Goal: Task Accomplishment & Management: Use online tool/utility

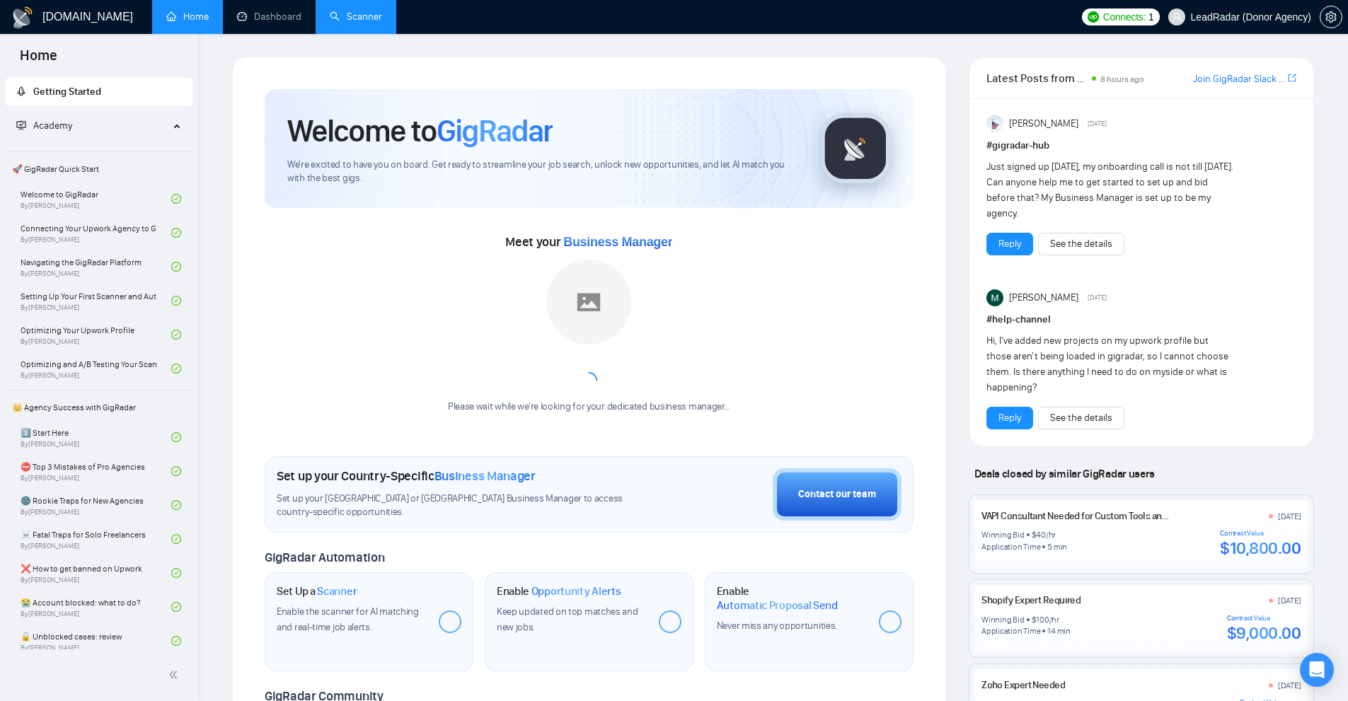
click at [350, 23] on link "Scanner" at bounding box center [356, 17] width 52 height 12
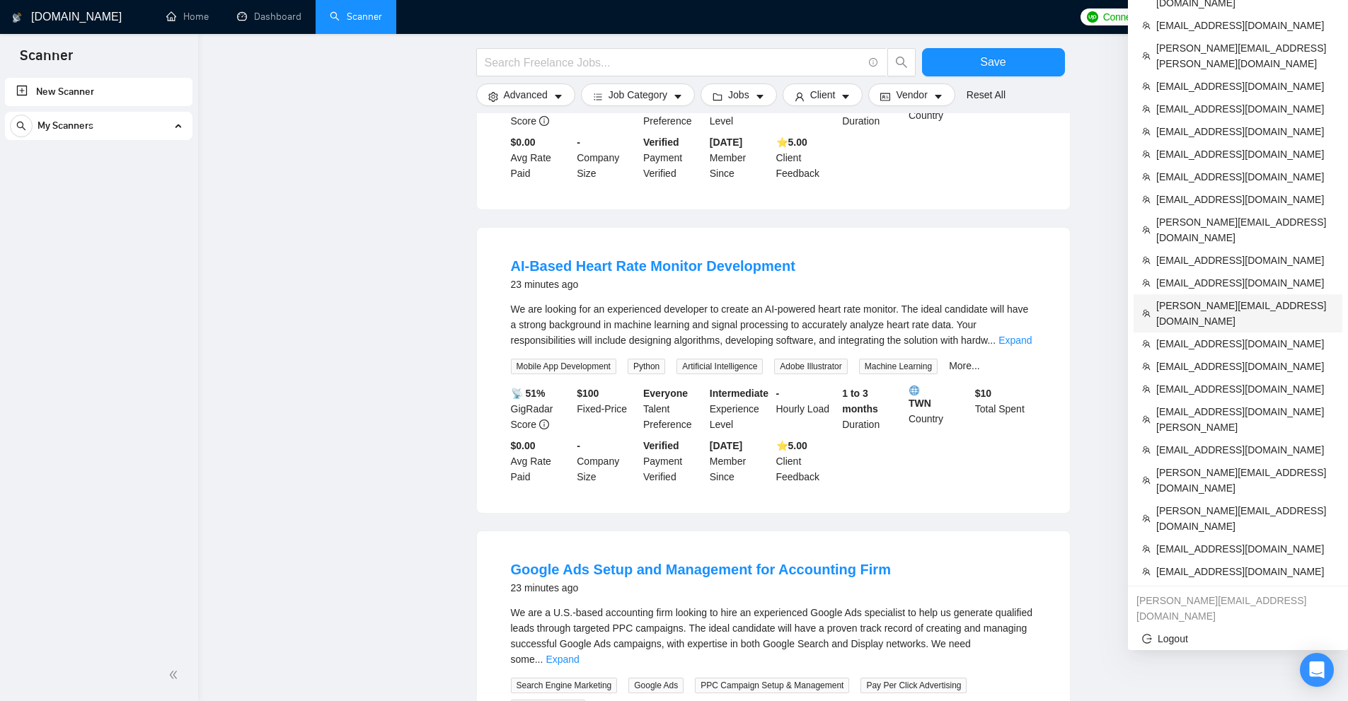
scroll to position [283, 0]
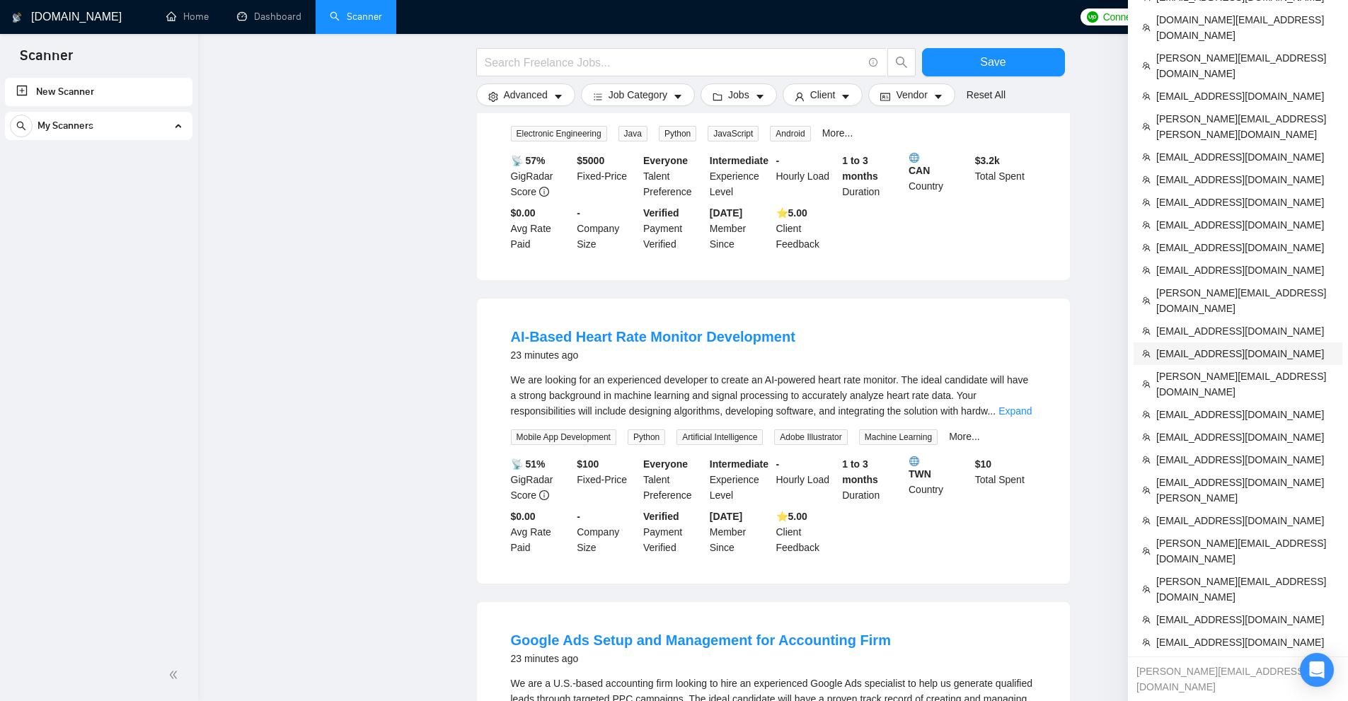
click at [1203, 346] on span "[EMAIL_ADDRESS][DOMAIN_NAME]" at bounding box center [1246, 354] width 178 height 16
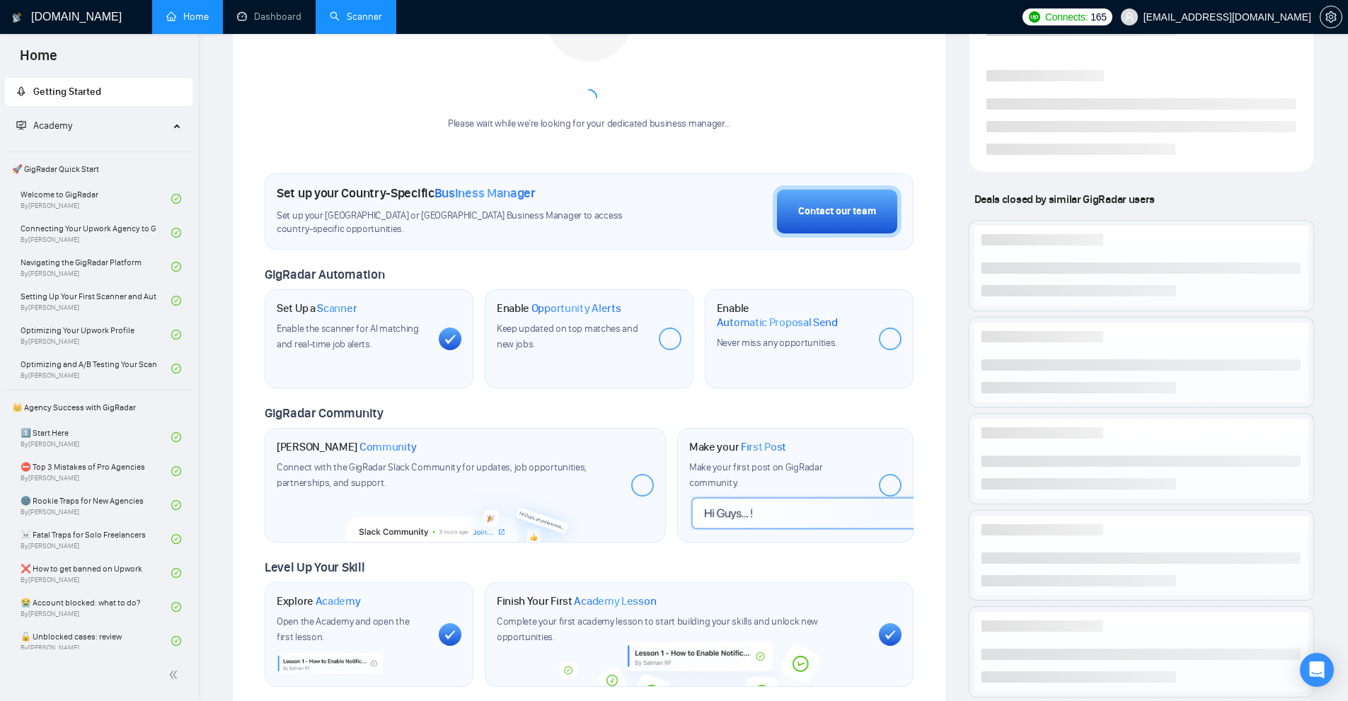
click at [336, 17] on link "Scanner" at bounding box center [356, 17] width 52 height 12
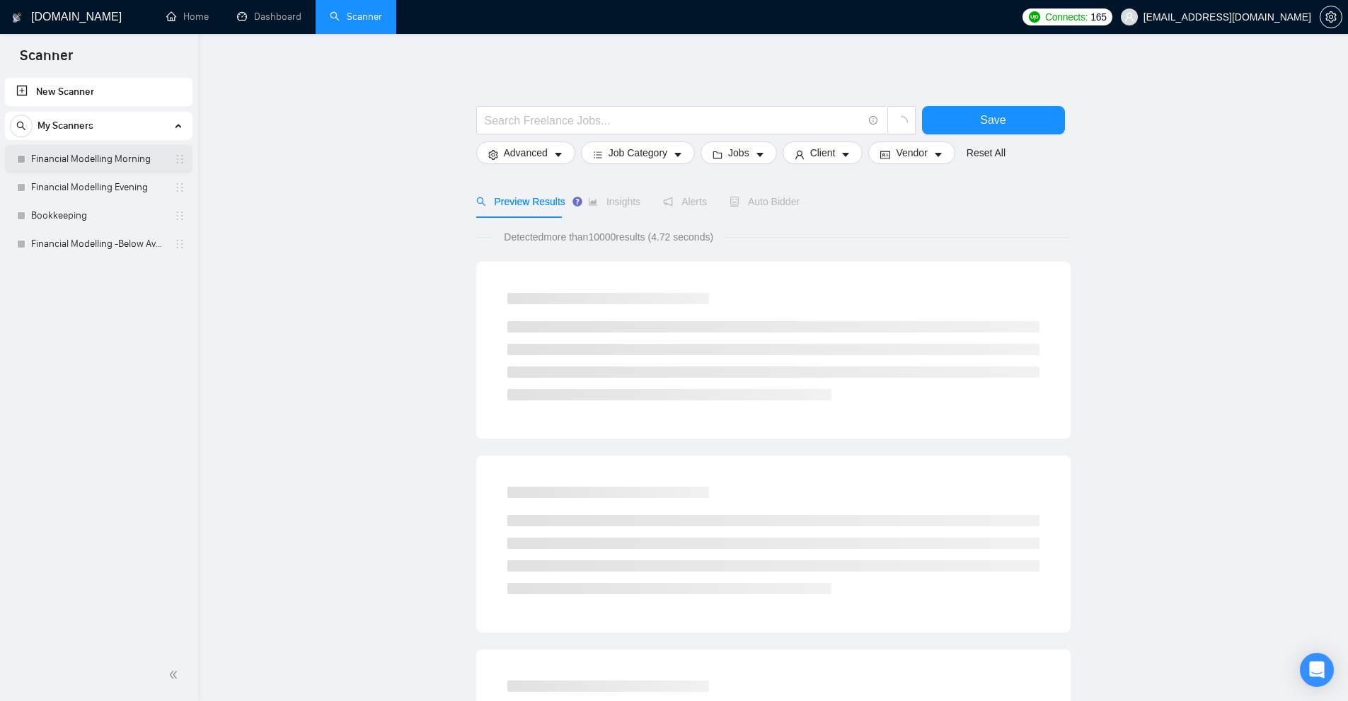
click at [89, 159] on link "Financial Modelling Morning" at bounding box center [98, 159] width 134 height 28
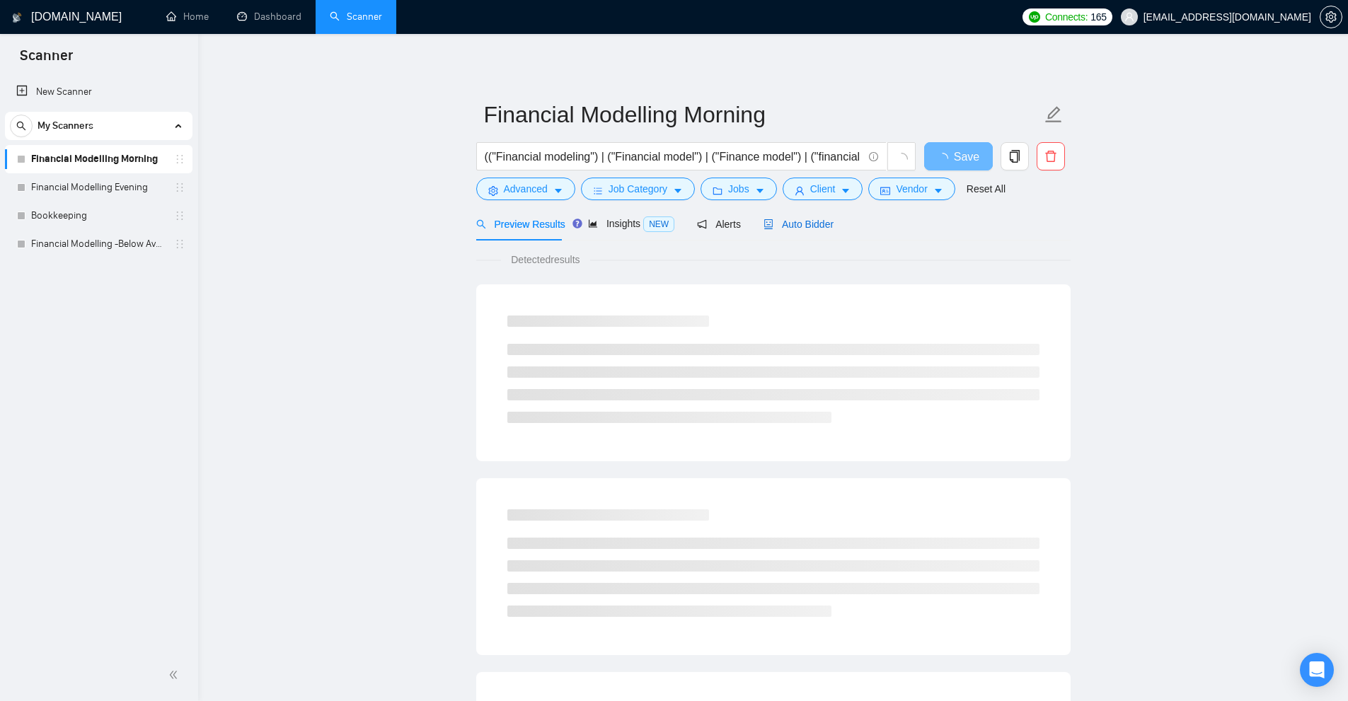
drag, startPoint x: 773, startPoint y: 225, endPoint x: 813, endPoint y: 228, distance: 40.4
click at [773, 225] on span "Auto Bidder" at bounding box center [799, 224] width 70 height 11
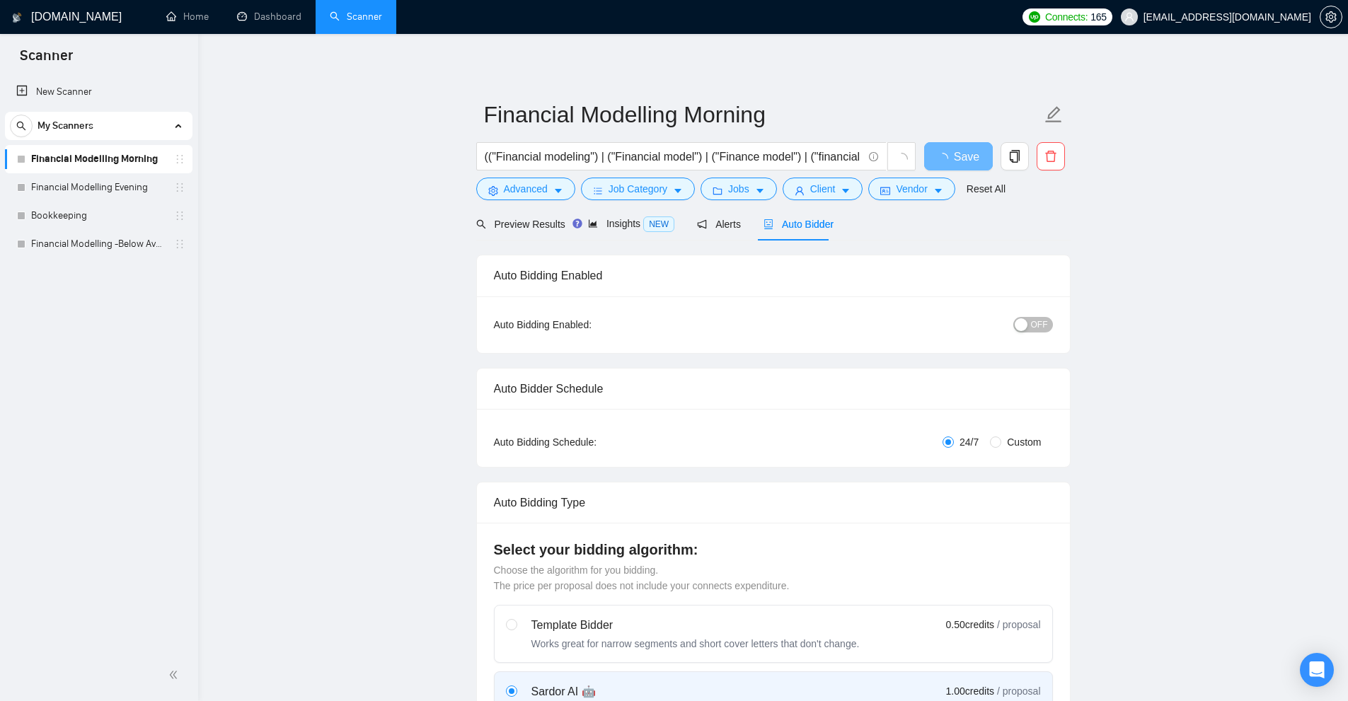
radio input "false"
radio input "true"
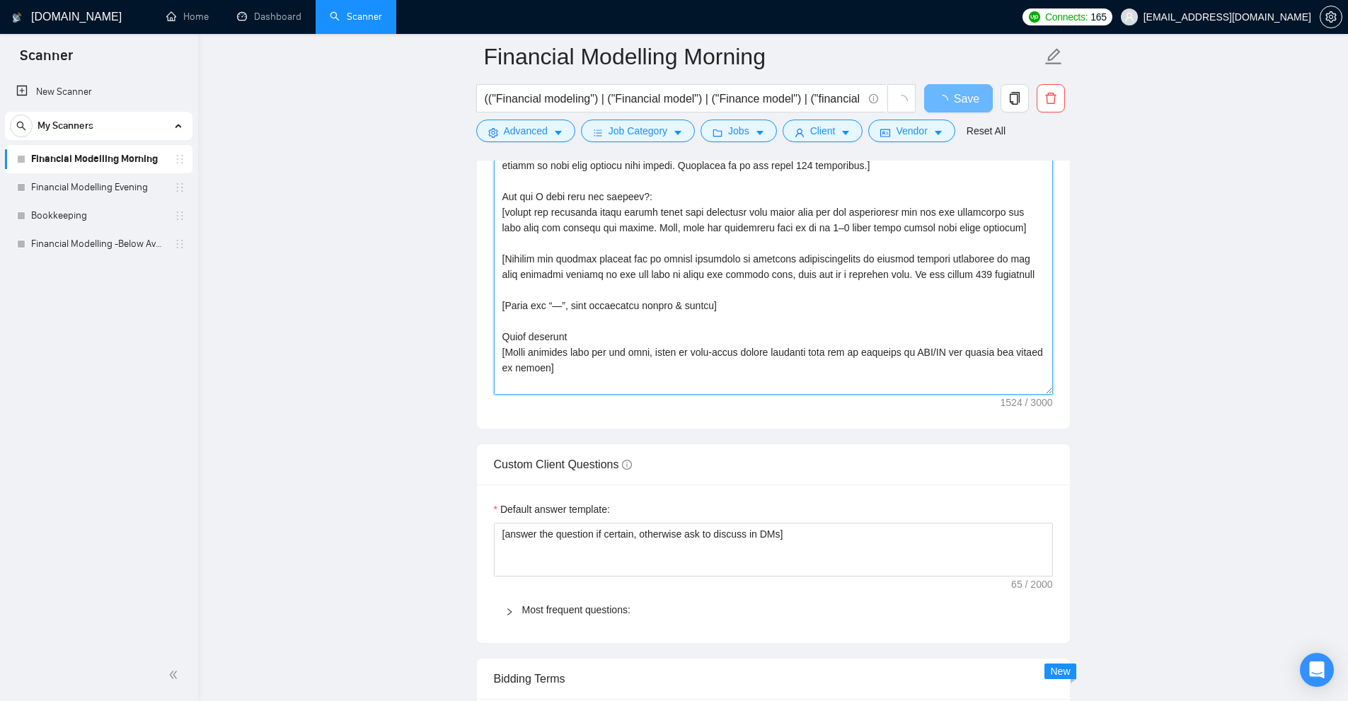
click at [764, 281] on textarea "Cover letter template:" at bounding box center [773, 235] width 559 height 319
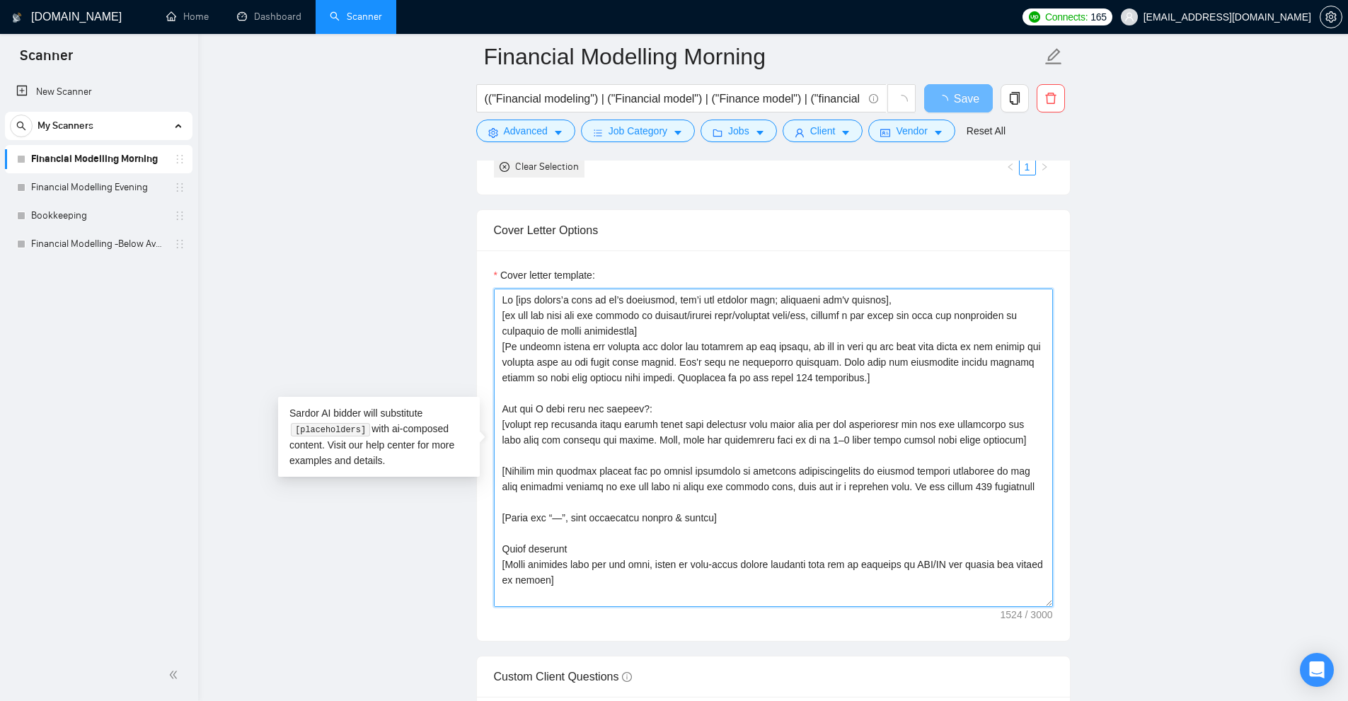
click at [800, 423] on textarea "Cover letter template:" at bounding box center [773, 448] width 559 height 319
paste textarea "Hey, I just completed a project for a competitor [DATE] where I [mention a spec…"
type textarea "Hey, I just completed a project for a competitor [DATE] where I [mention a spec…"
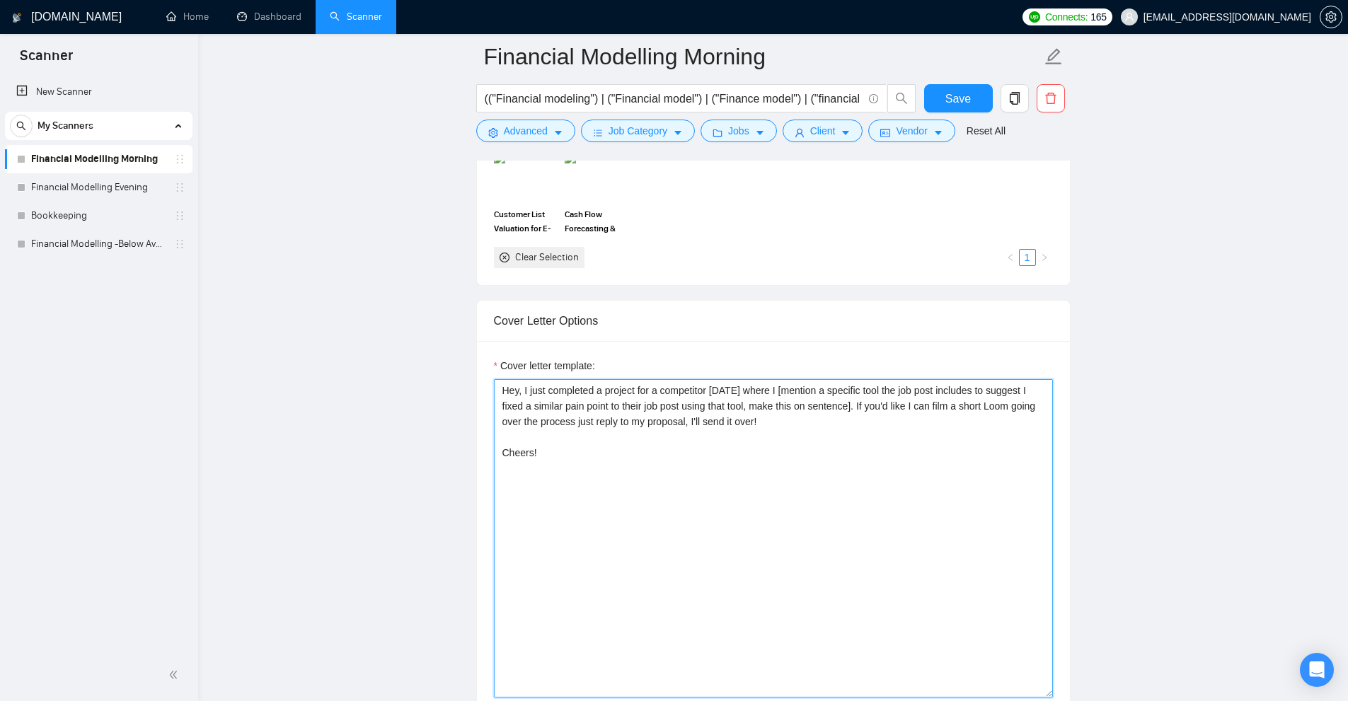
click at [503, 389] on textarea "Hey, I just completed a project for a competitor [DATE] where I [mention a spec…" at bounding box center [773, 538] width 559 height 319
drag, startPoint x: 503, startPoint y: 389, endPoint x: 679, endPoint y: 405, distance: 177.0
click at [770, 402] on textarea "Hey, I just completed a project for a competitor [DATE] where I [mention a spec…" at bounding box center [773, 538] width 559 height 319
click at [507, 389] on textarea "Hey, I just completed a project for a competitor [DATE] where I [mention a spec…" at bounding box center [773, 538] width 559 height 319
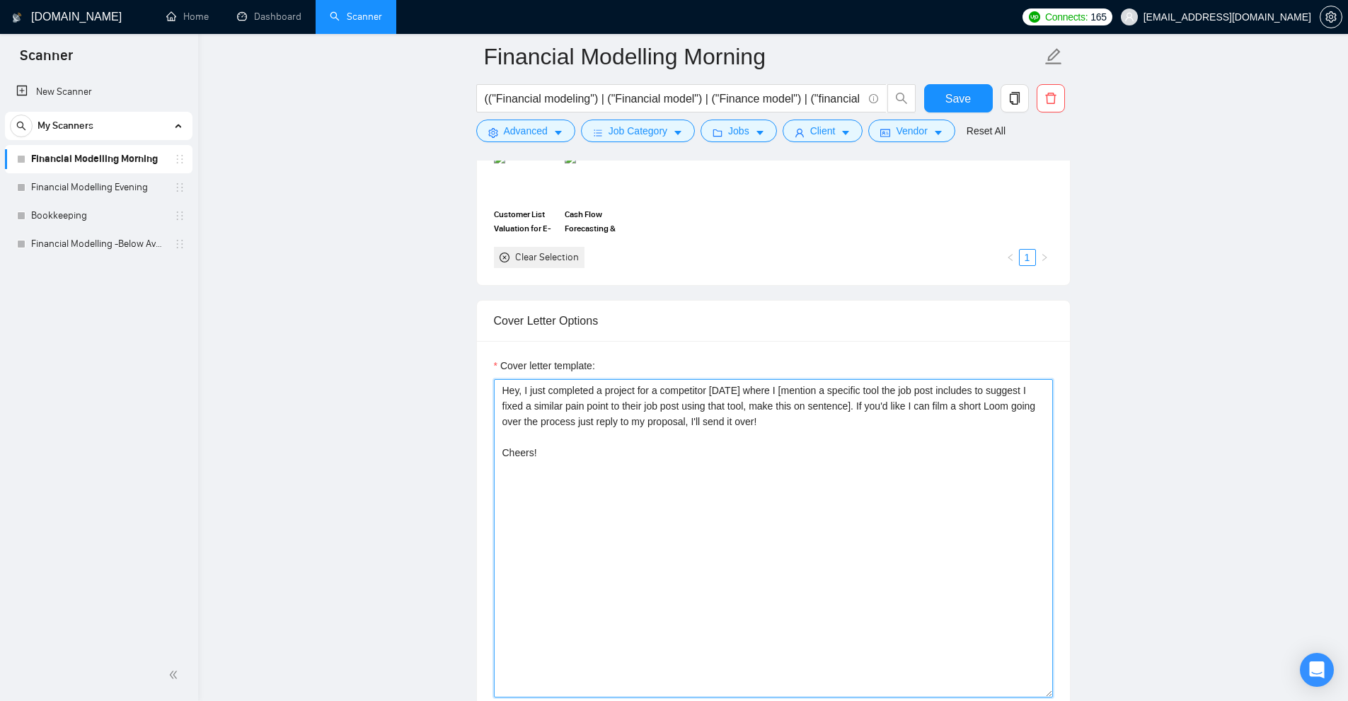
click at [762, 404] on textarea "Hey, I just completed a project for a competitor [DATE] where I [mention a spec…" at bounding box center [773, 538] width 559 height 319
drag, startPoint x: 818, startPoint y: 390, endPoint x: 856, endPoint y: 411, distance: 43.4
click at [855, 411] on textarea "Hey, I just completed a project for a competitor [DATE] where I [mention a spec…" at bounding box center [773, 538] width 559 height 319
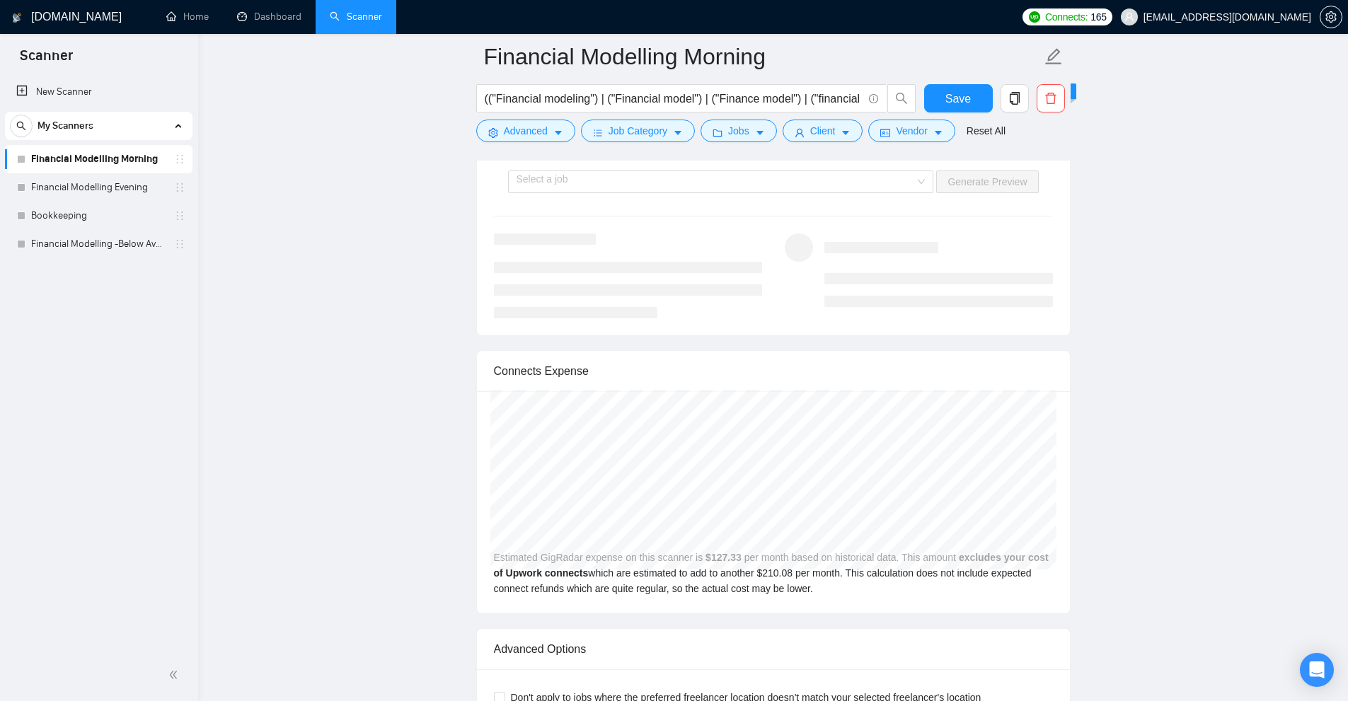
scroll to position [2831, 0]
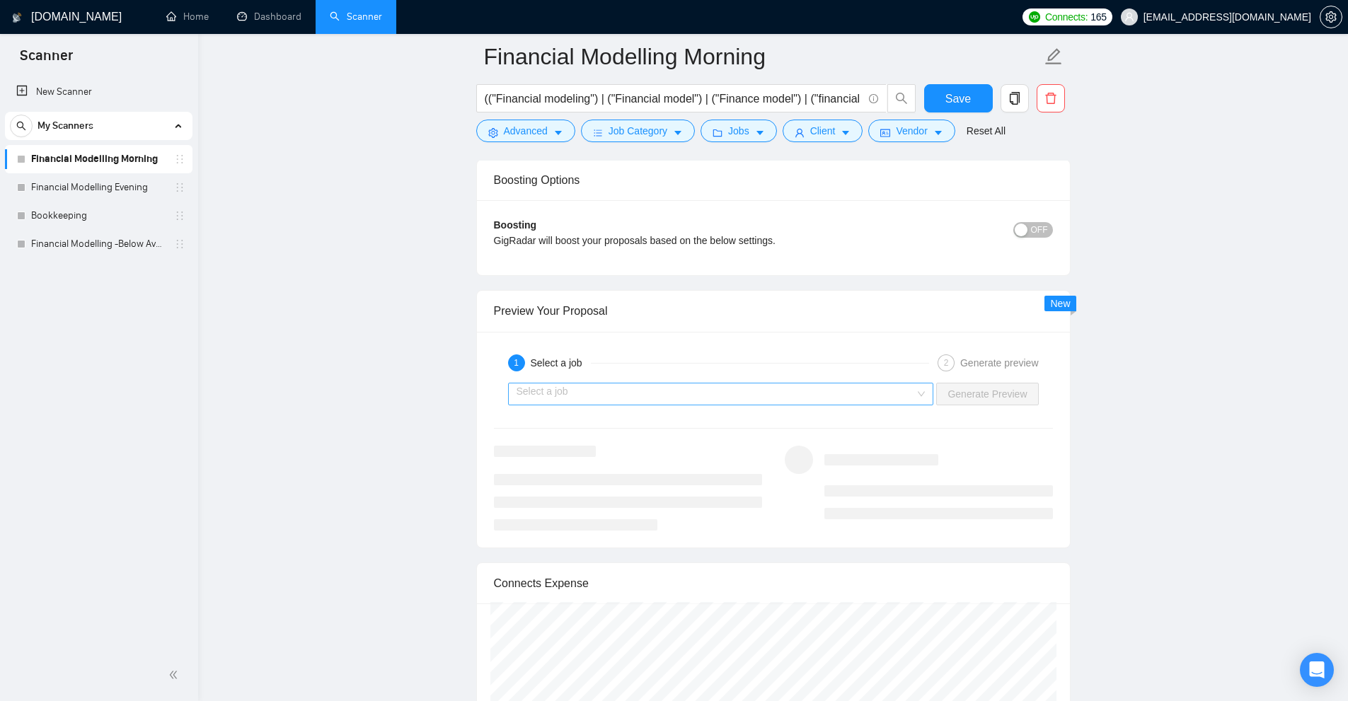
type textarea "Hey, I just completed a project for a competitor [DATE] where I [mention a spec…"
click at [781, 391] on input "search" at bounding box center [716, 394] width 399 height 21
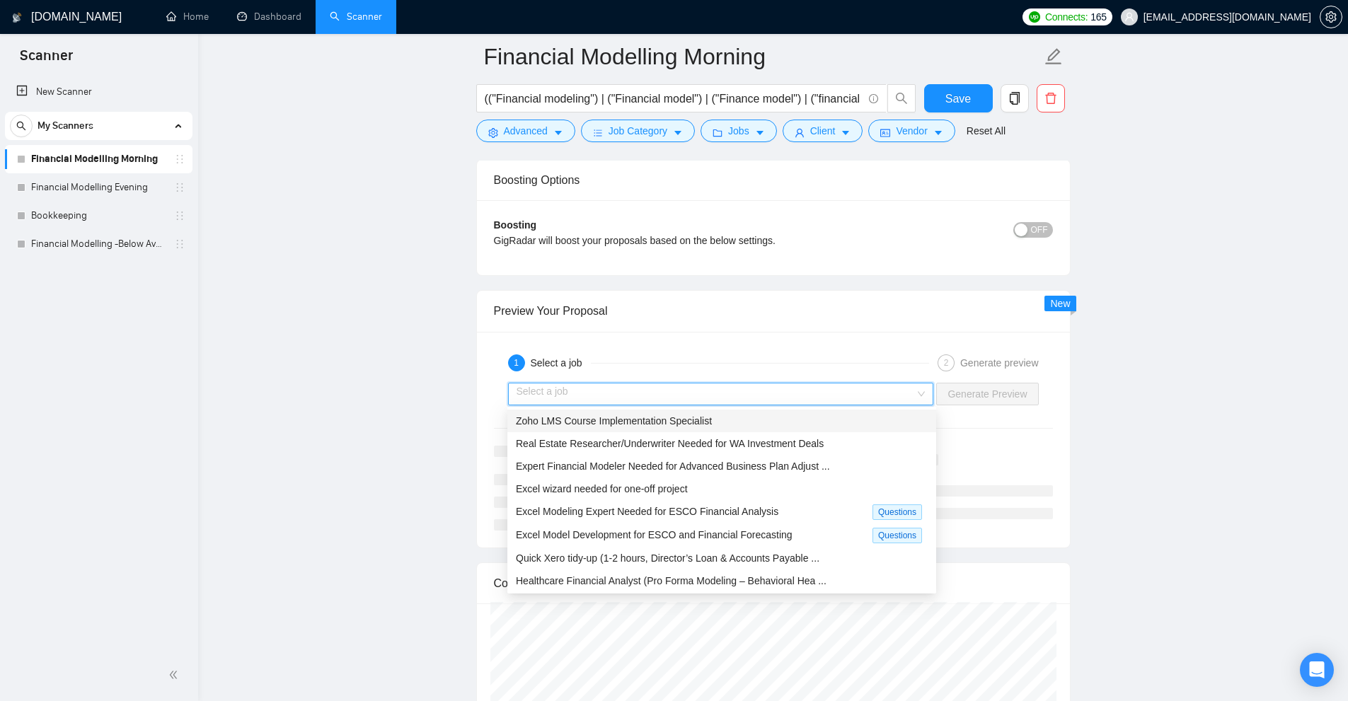
click at [672, 423] on span "Zoho LMS Course Implementation Specialist" at bounding box center [614, 420] width 196 height 11
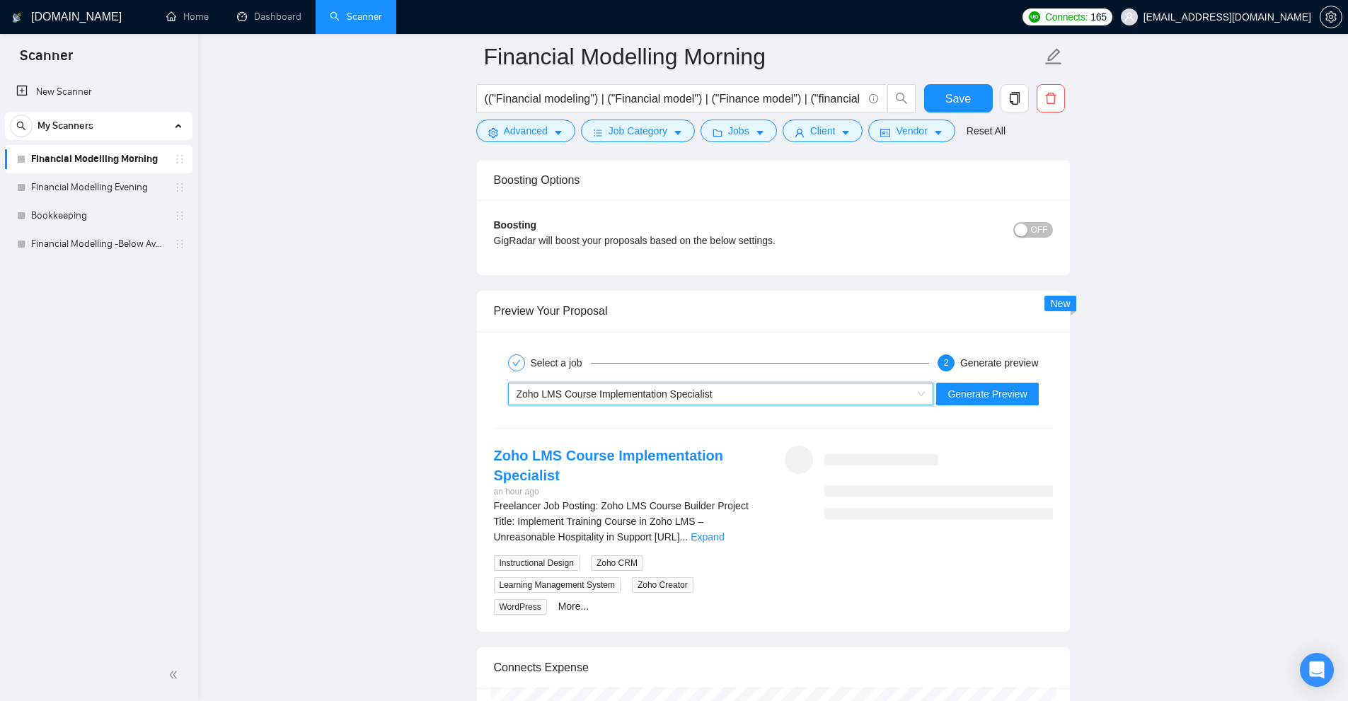
click at [818, 384] on div "Zoho LMS Course Implementation Specialist" at bounding box center [715, 394] width 396 height 21
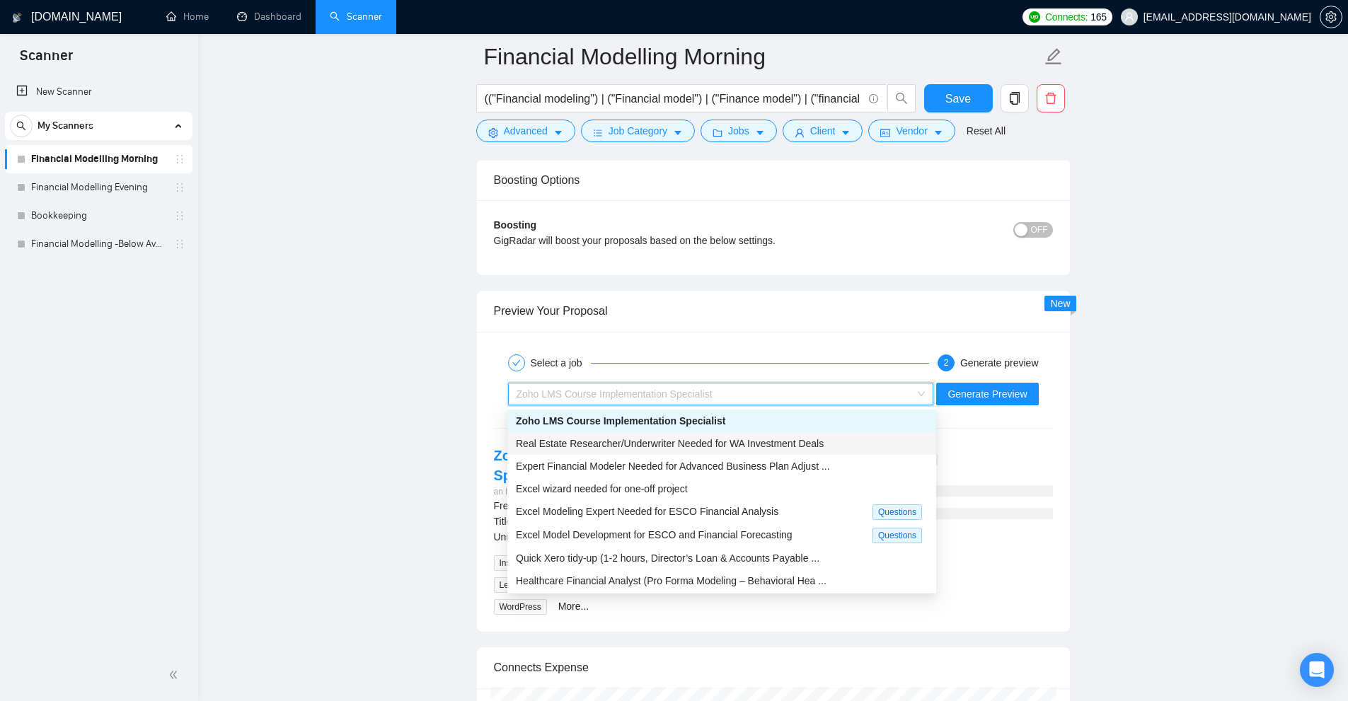
click at [675, 444] on span "Real Estate Researcher/Underwriter Needed for WA Investment Deals" at bounding box center [670, 443] width 308 height 11
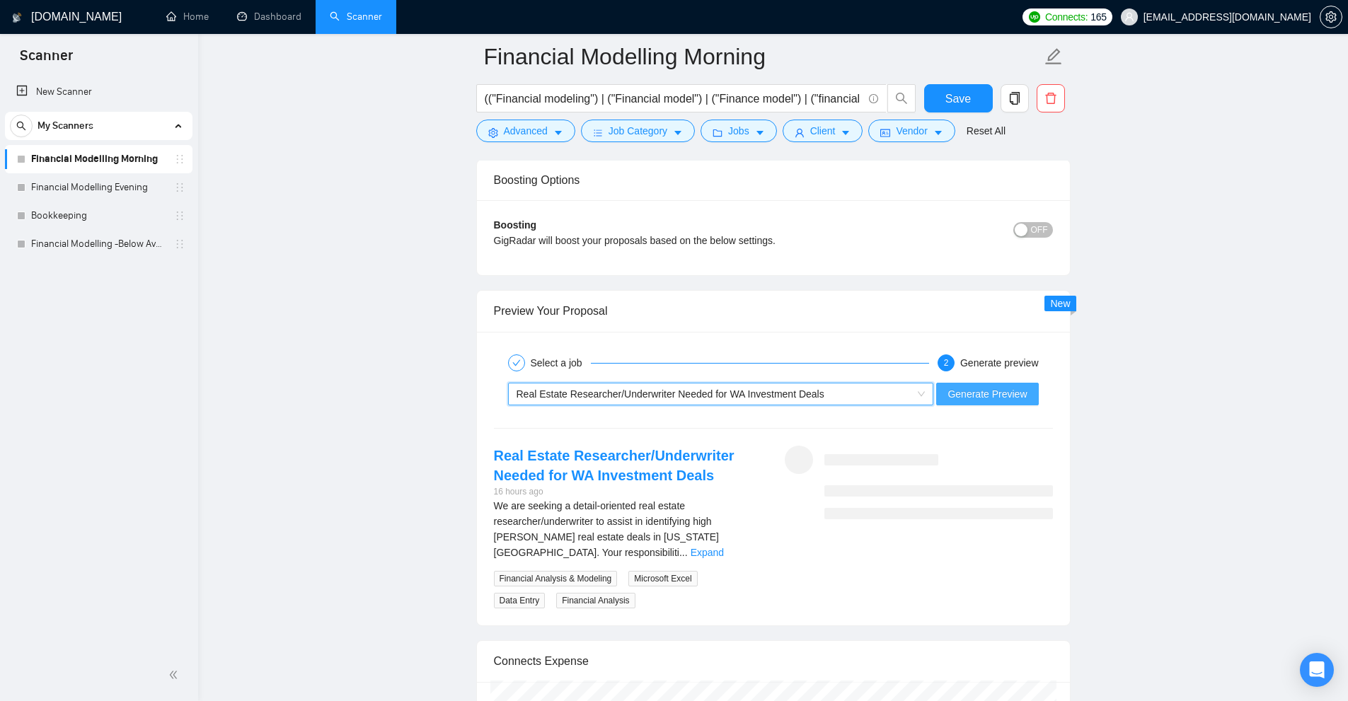
click at [989, 388] on span "Generate Preview" at bounding box center [987, 394] width 79 height 16
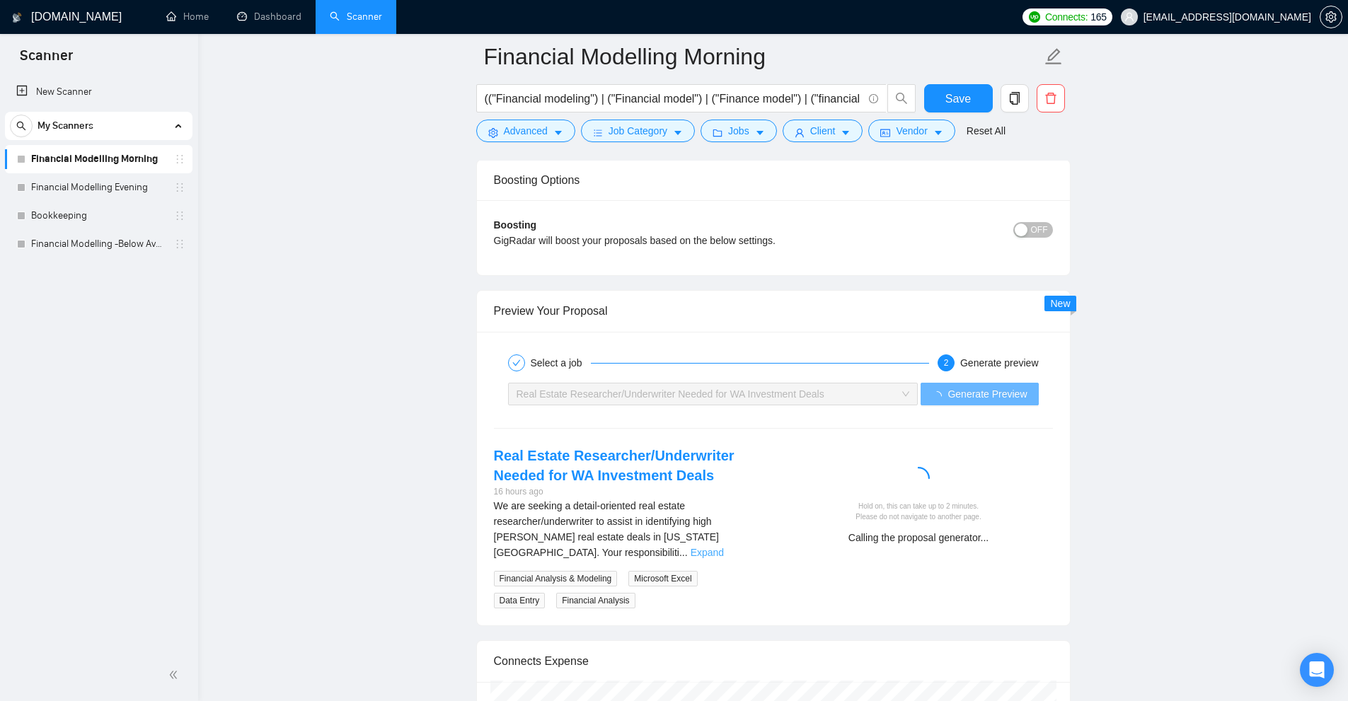
click at [724, 547] on link "Expand" at bounding box center [707, 552] width 33 height 11
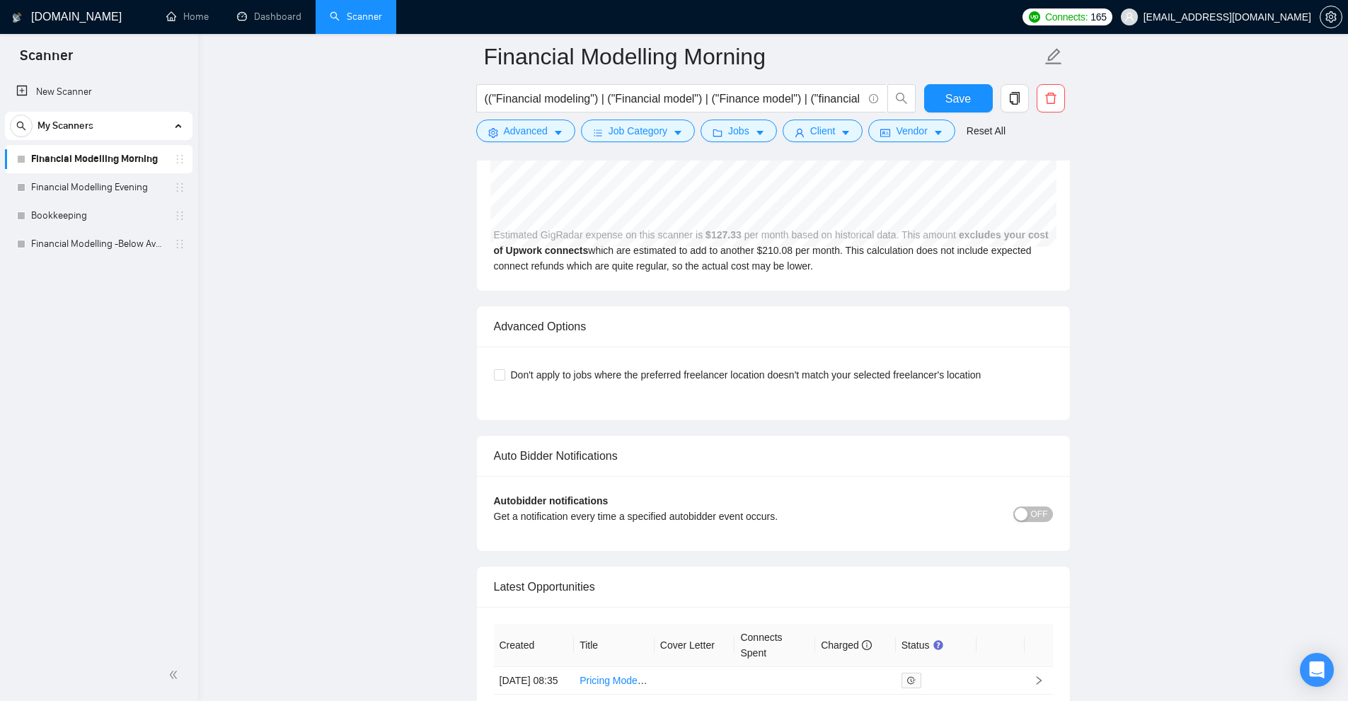
scroll to position [3799, 0]
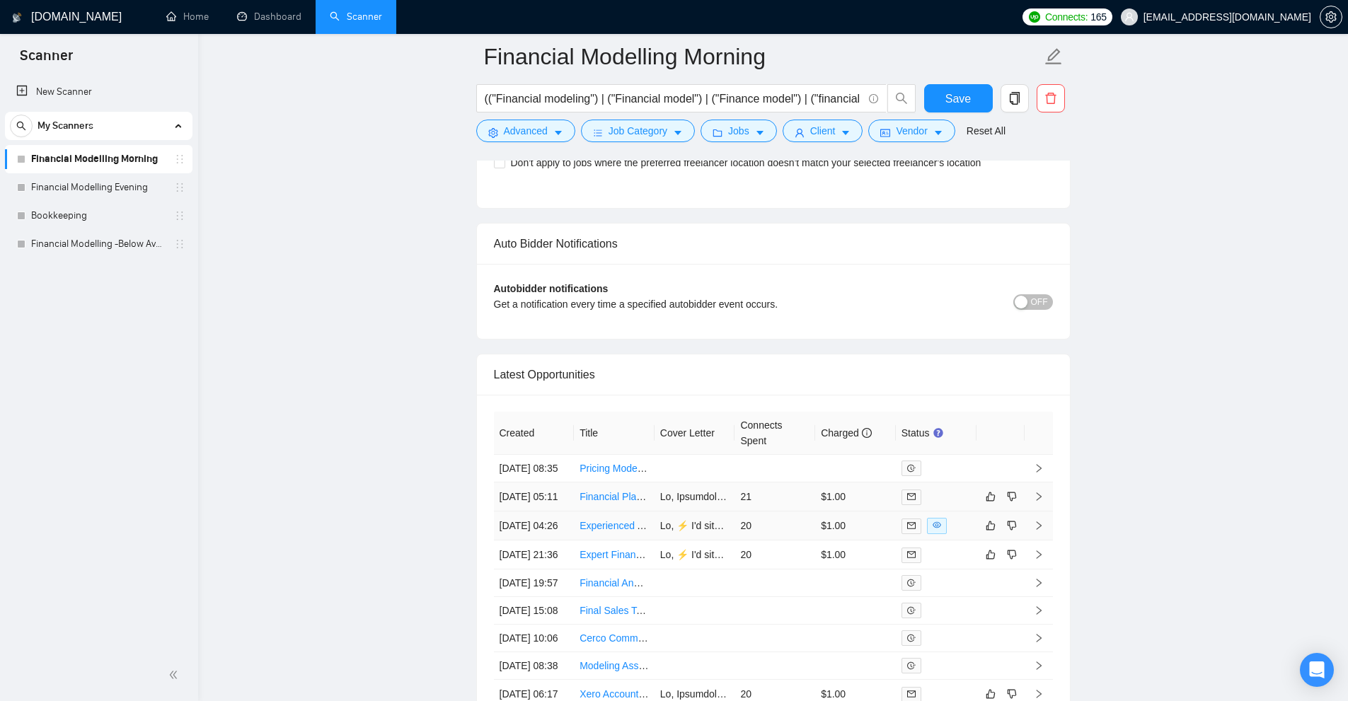
click at [789, 541] on td "20" at bounding box center [775, 526] width 81 height 29
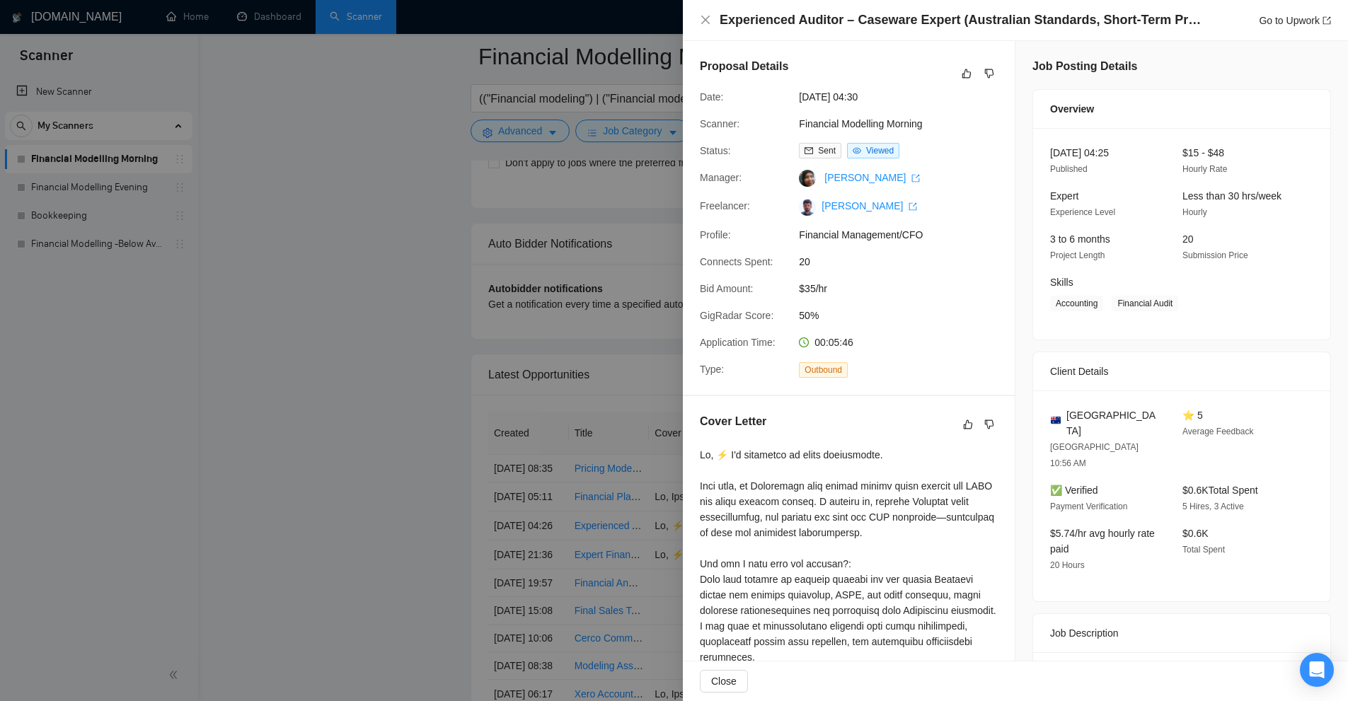
click at [553, 374] on div at bounding box center [674, 350] width 1348 height 701
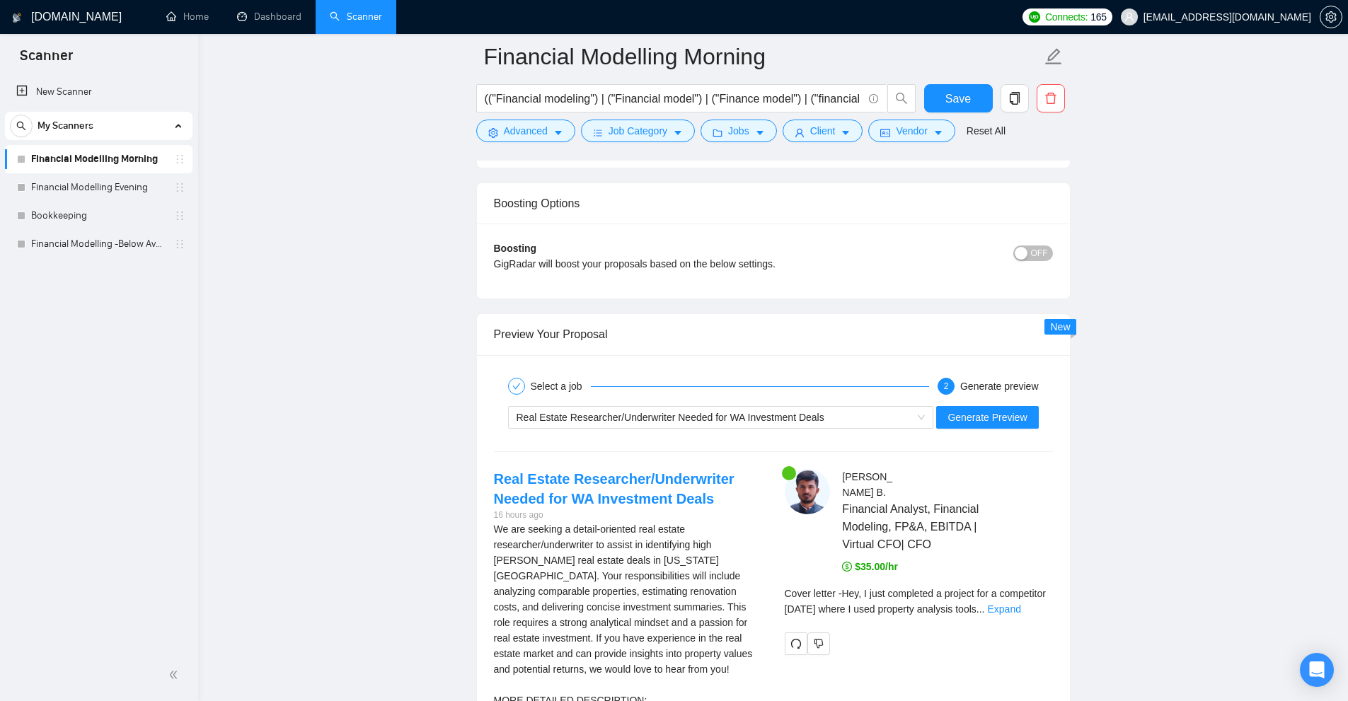
scroll to position [3020, 0]
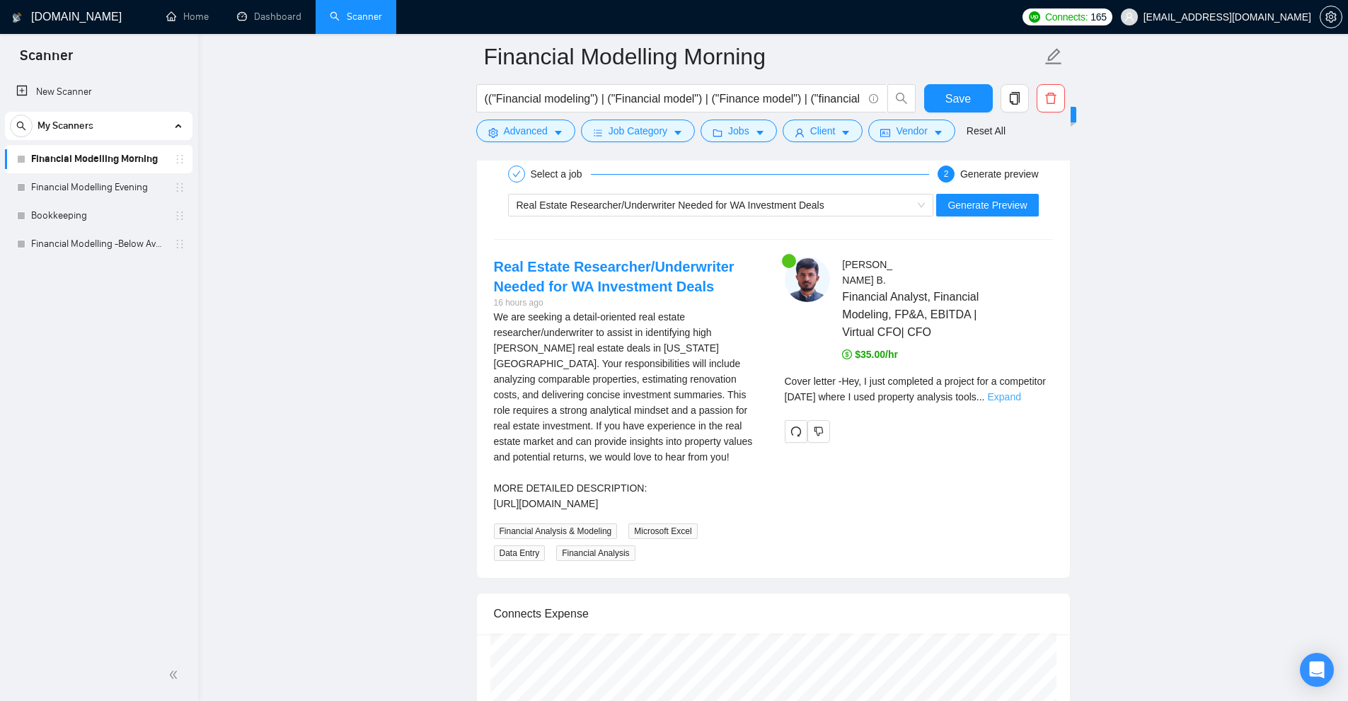
click at [1021, 392] on link "Expand" at bounding box center [1003, 396] width 33 height 11
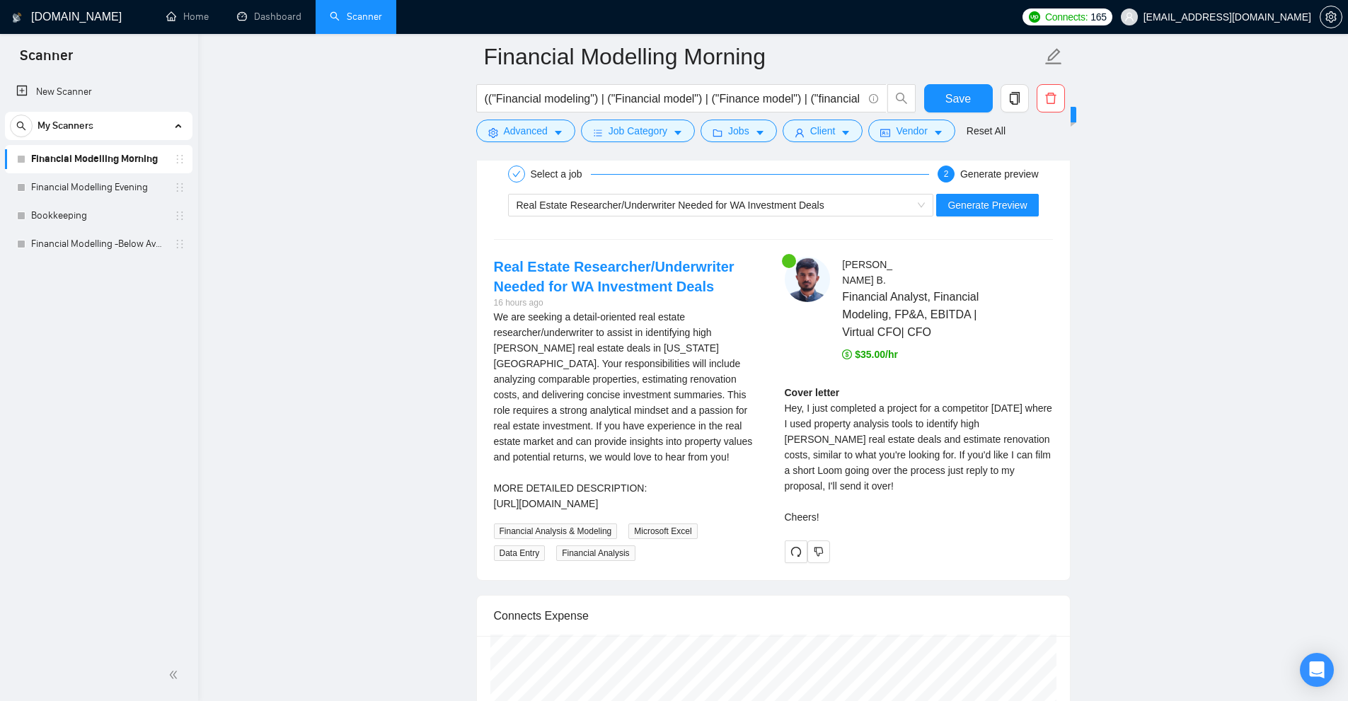
click at [804, 407] on div "Cover letter Hey, I just completed a project for a competitor [DATE] where I us…" at bounding box center [919, 455] width 268 height 140
drag, startPoint x: 804, startPoint y: 407, endPoint x: 1031, endPoint y: 420, distance: 227.6
click at [1031, 420] on div "Cover letter Hey, I just completed a project for a competitor [DATE] where I us…" at bounding box center [919, 455] width 268 height 140
click at [892, 451] on div "Cover letter Hey, I just completed a project for a competitor [DATE] where I us…" at bounding box center [919, 455] width 268 height 140
click at [798, 439] on div "Cover letter Hey, I just completed a project for a competitor [DATE] where I us…" at bounding box center [919, 455] width 268 height 140
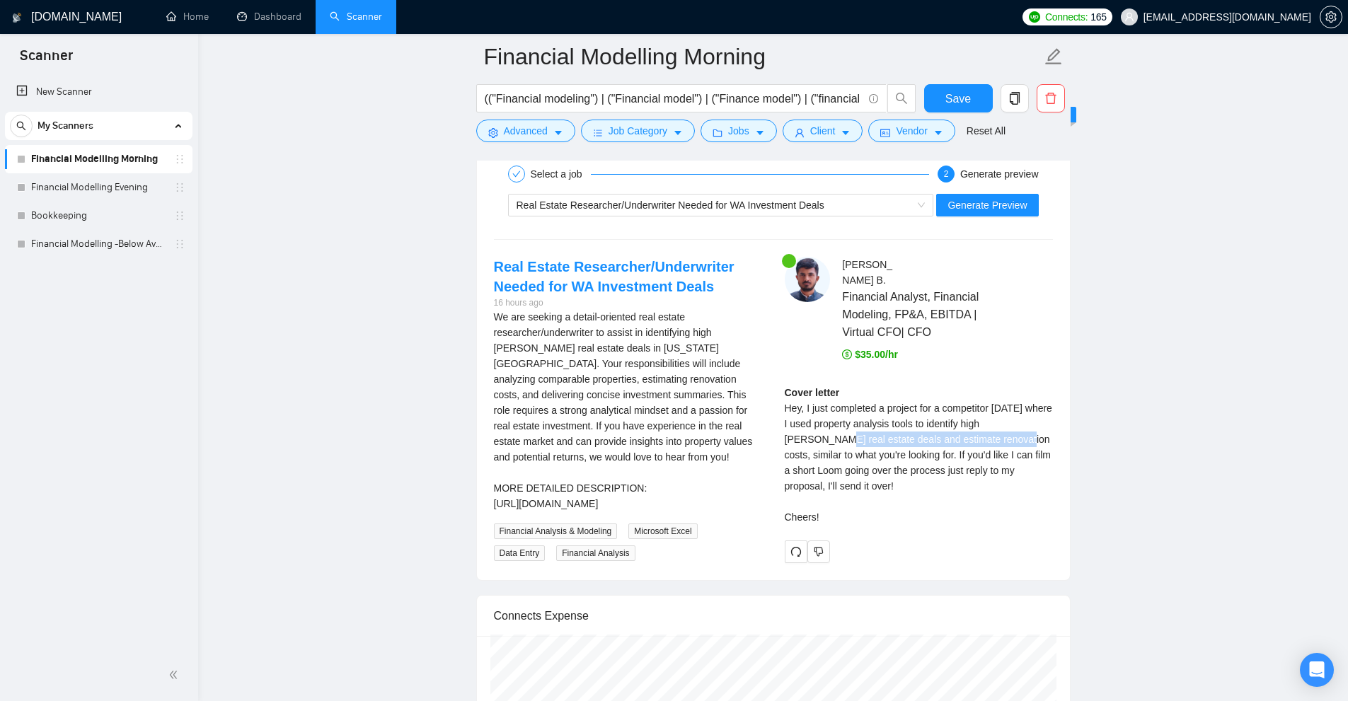
drag, startPoint x: 798, startPoint y: 439, endPoint x: 938, endPoint y: 439, distance: 140.1
click at [937, 439] on div "Cover letter Hey, I just completed a project for a competitor [DATE] where I us…" at bounding box center [919, 455] width 268 height 140
click at [983, 475] on div "Cover letter Hey, I just completed a project for a competitor [DATE] where I us…" at bounding box center [919, 455] width 268 height 140
drag, startPoint x: 990, startPoint y: 433, endPoint x: 883, endPoint y: 457, distance: 110.1
click at [881, 457] on div "Cover letter Hey, I just completed a project for a competitor [DATE] where I us…" at bounding box center [919, 455] width 268 height 140
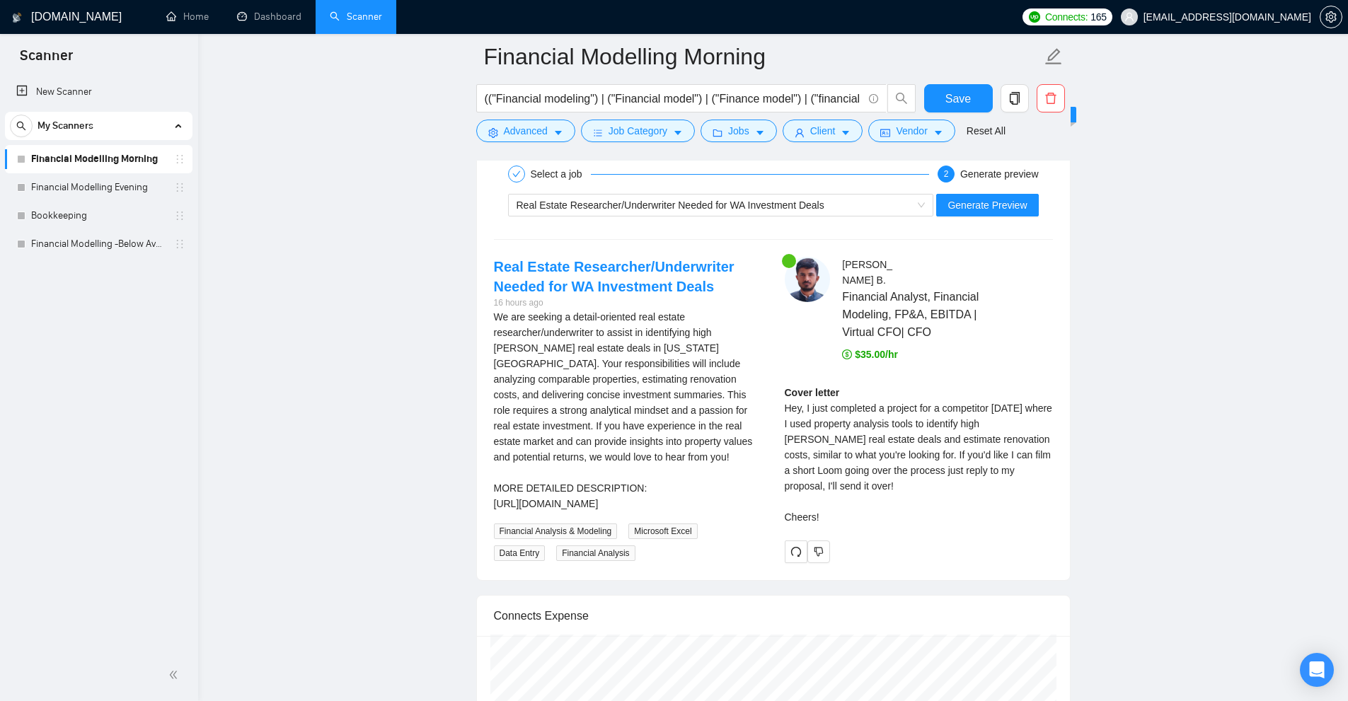
click at [944, 469] on div "Cover letter Hey, I just completed a project for a competitor [DATE] where I us…" at bounding box center [919, 455] width 268 height 140
drag, startPoint x: 891, startPoint y: 454, endPoint x: 876, endPoint y: 488, distance: 37.7
click at [876, 488] on div "Cover letter Hey, I just completed a project for a competitor [DATE] where I us…" at bounding box center [919, 455] width 268 height 140
drag, startPoint x: 849, startPoint y: 512, endPoint x: 793, endPoint y: 449, distance: 84.7
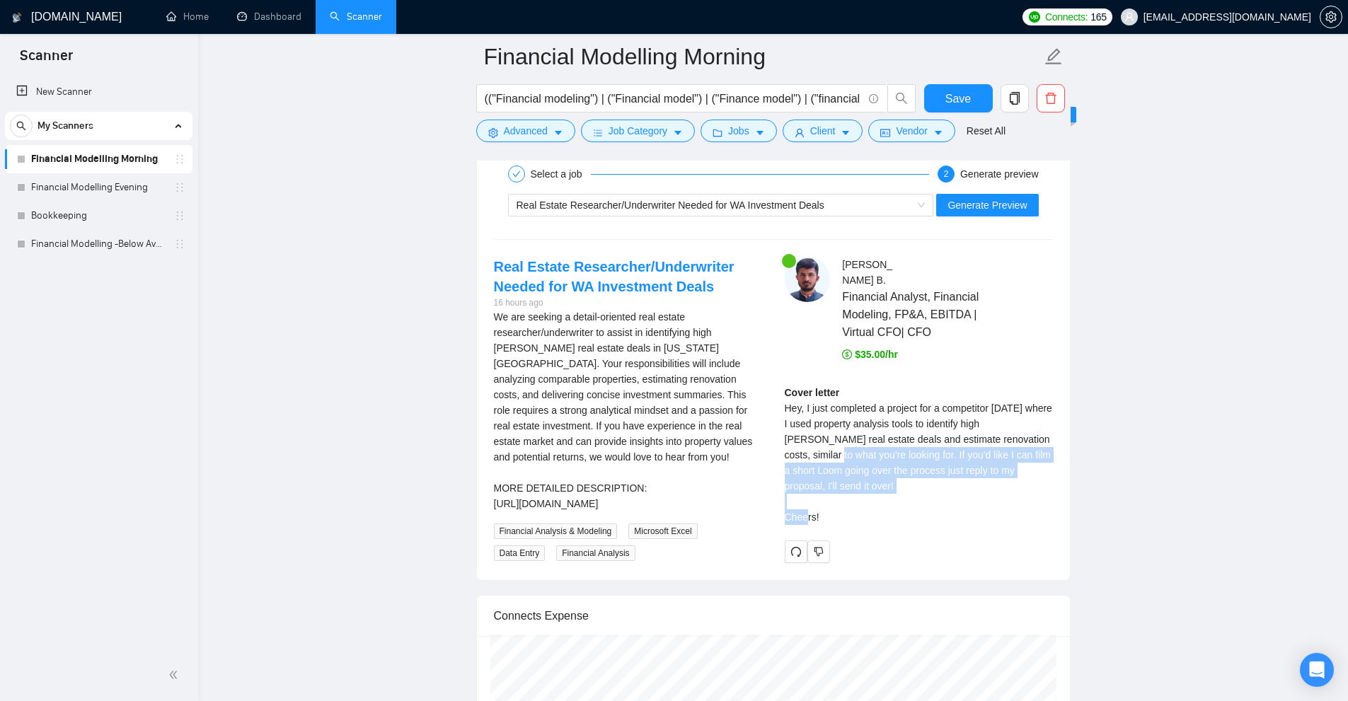
click at [788, 449] on div "Cover letter Hey, I just completed a project for a competitor [DATE] where I us…" at bounding box center [919, 455] width 268 height 140
click at [817, 442] on div "Cover letter Hey, I just completed a project for a competitor [DATE] where I us…" at bounding box center [919, 455] width 268 height 140
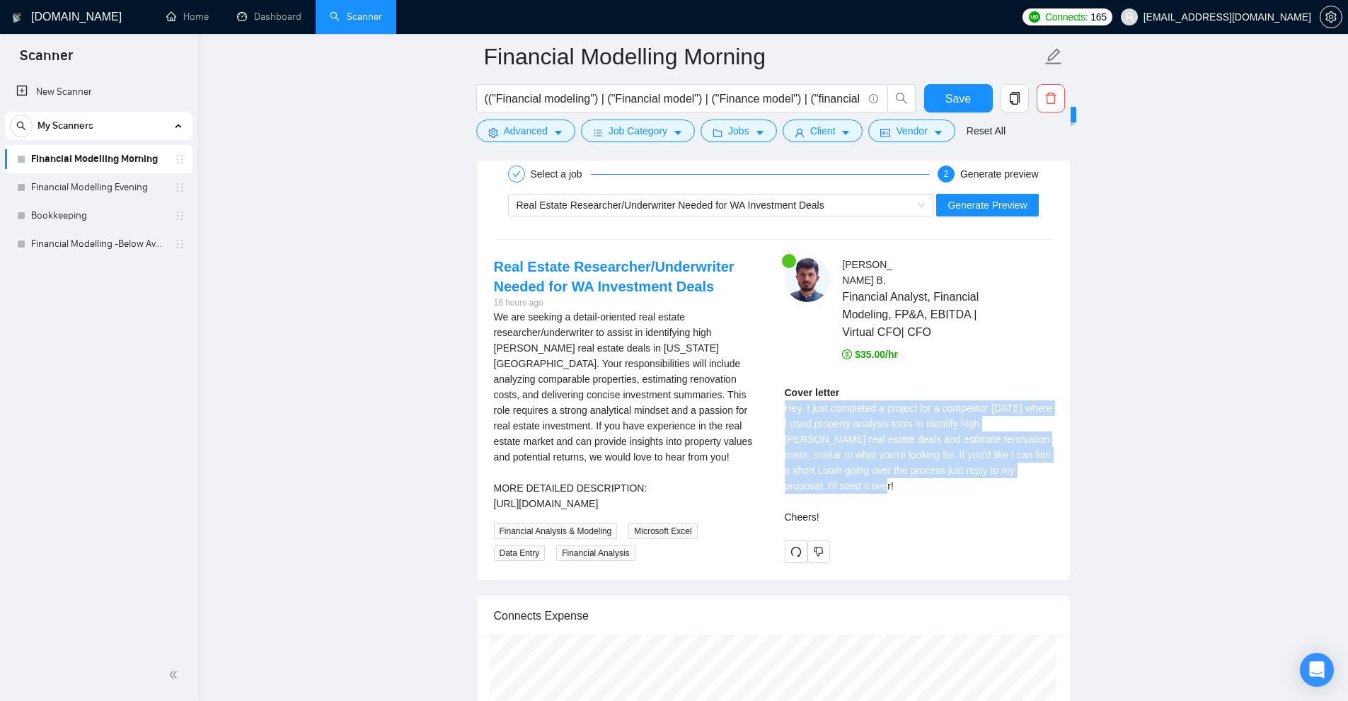
drag, startPoint x: 776, startPoint y: 404, endPoint x: 913, endPoint y: 500, distance: 166.7
click at [913, 500] on div "[PERSON_NAME] Financial Analyst, Financial Modeling, FP&A, EBITDA | Virtual CFO…" at bounding box center [919, 410] width 291 height 306
click at [913, 500] on div "Cover letter Hey, I just completed a project for a competitor [DATE] where I us…" at bounding box center [919, 455] width 268 height 140
drag, startPoint x: 882, startPoint y: 506, endPoint x: 783, endPoint y: 425, distance: 128.2
click at [778, 425] on div "[PERSON_NAME] Financial Analyst, Financial Modeling, FP&A, EBITDA | Virtual CFO…" at bounding box center [919, 410] width 291 height 306
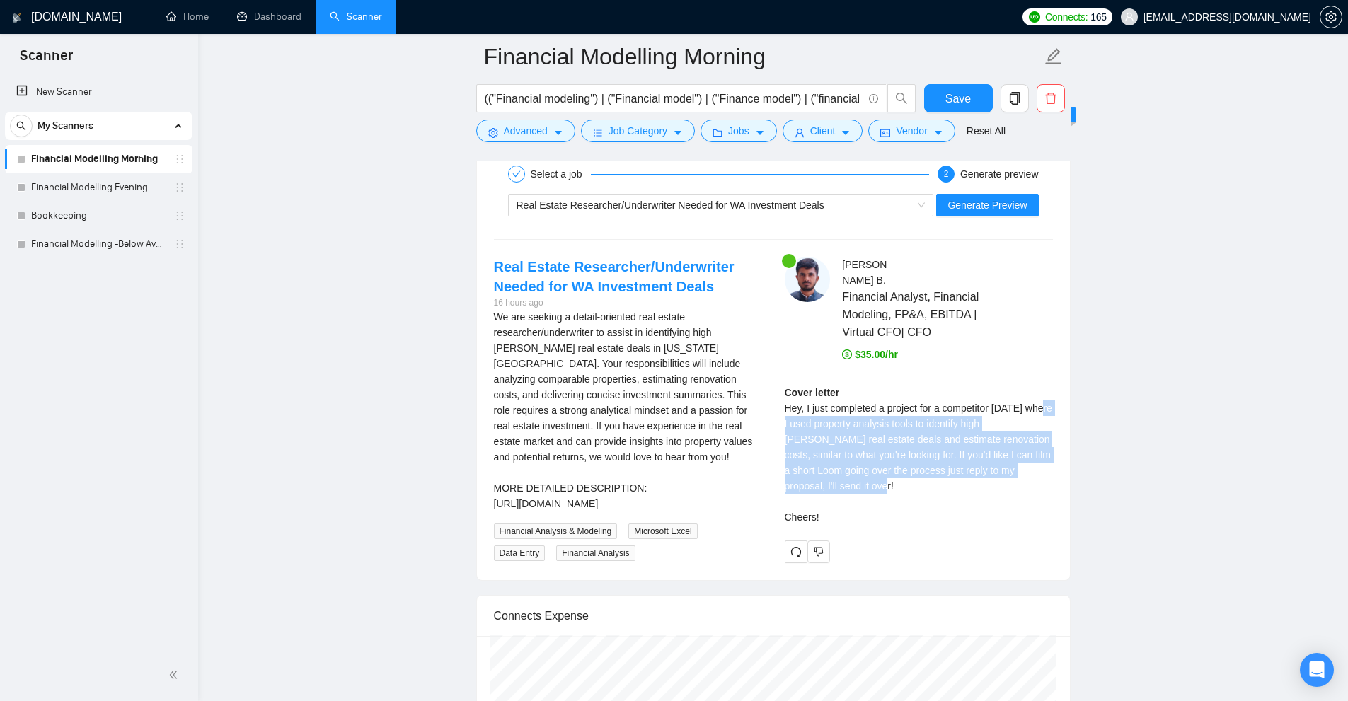
click at [799, 422] on div "Cover letter Hey, I just completed a project for a competitor [DATE] where I us…" at bounding box center [919, 455] width 268 height 140
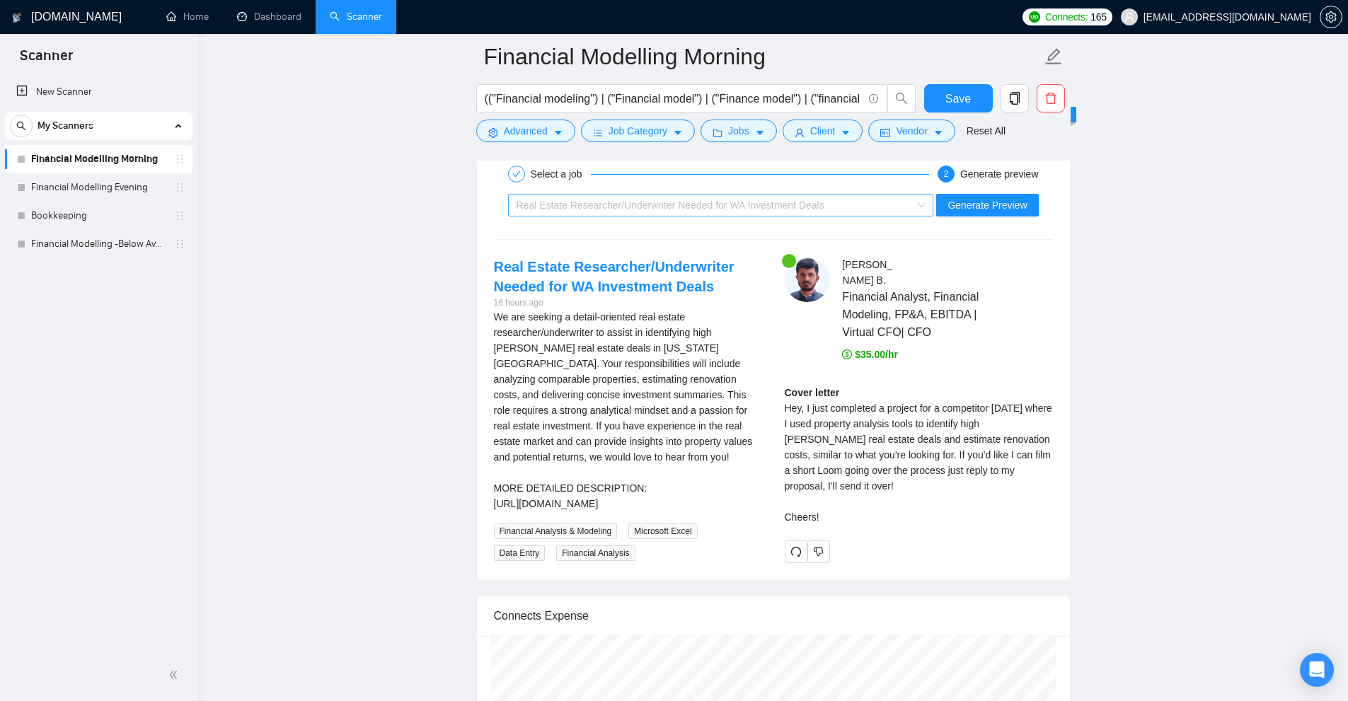
click at [849, 201] on div "Real Estate Researcher/Underwriter Needed for WA Investment Deals" at bounding box center [715, 205] width 396 height 21
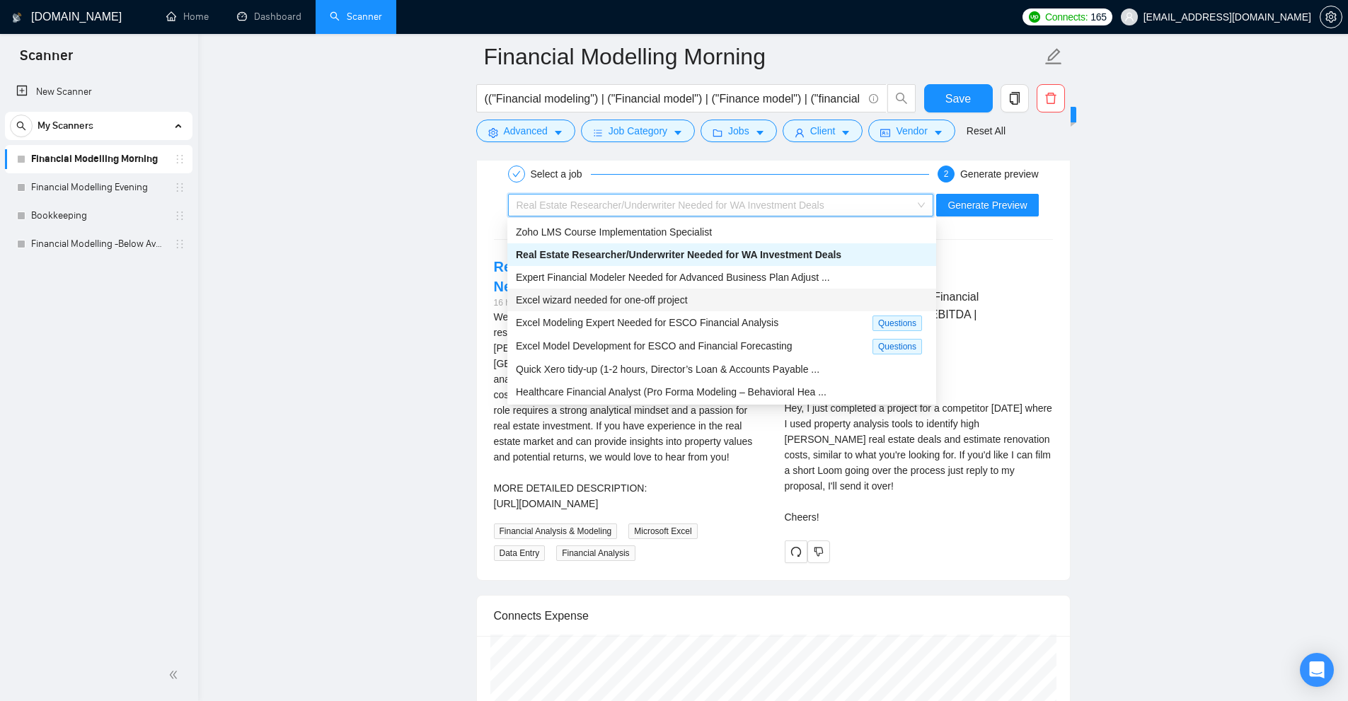
click at [747, 311] on div "Excel wizard needed for one-off project" at bounding box center [721, 300] width 429 height 23
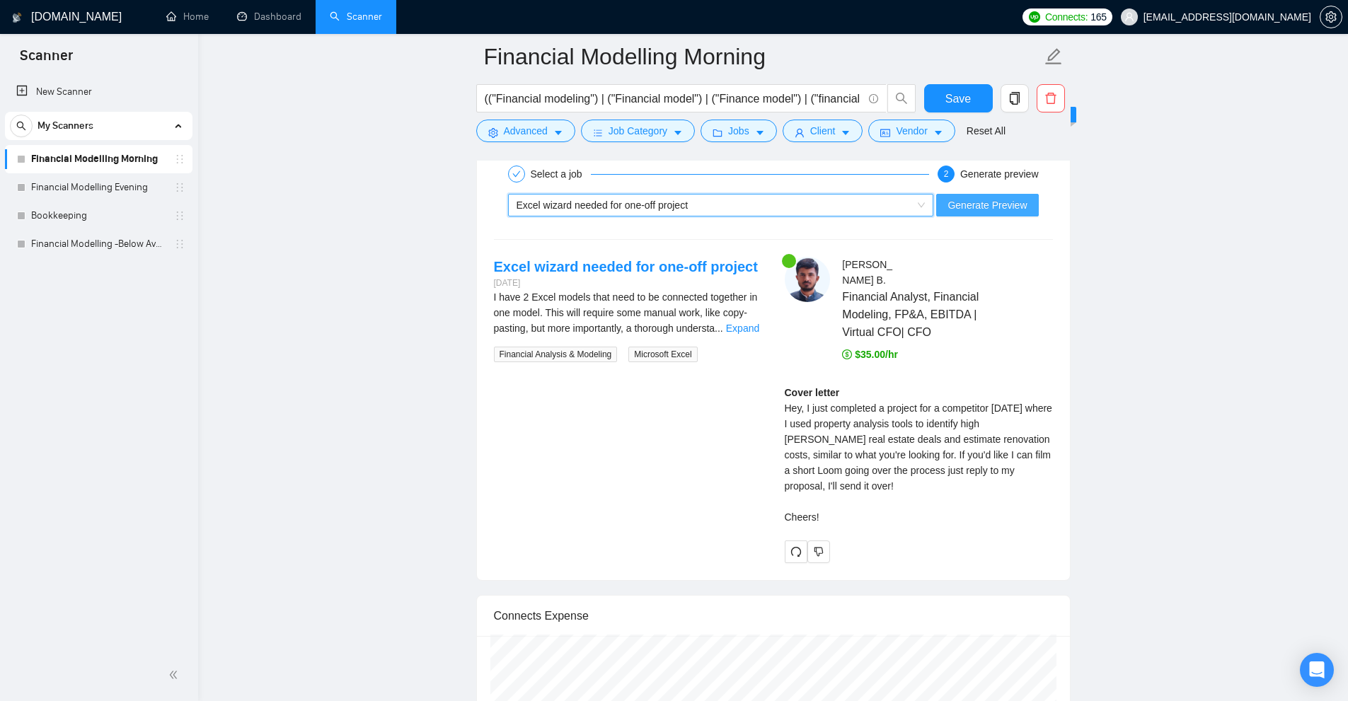
click at [1019, 200] on span "Generate Preview" at bounding box center [987, 205] width 79 height 16
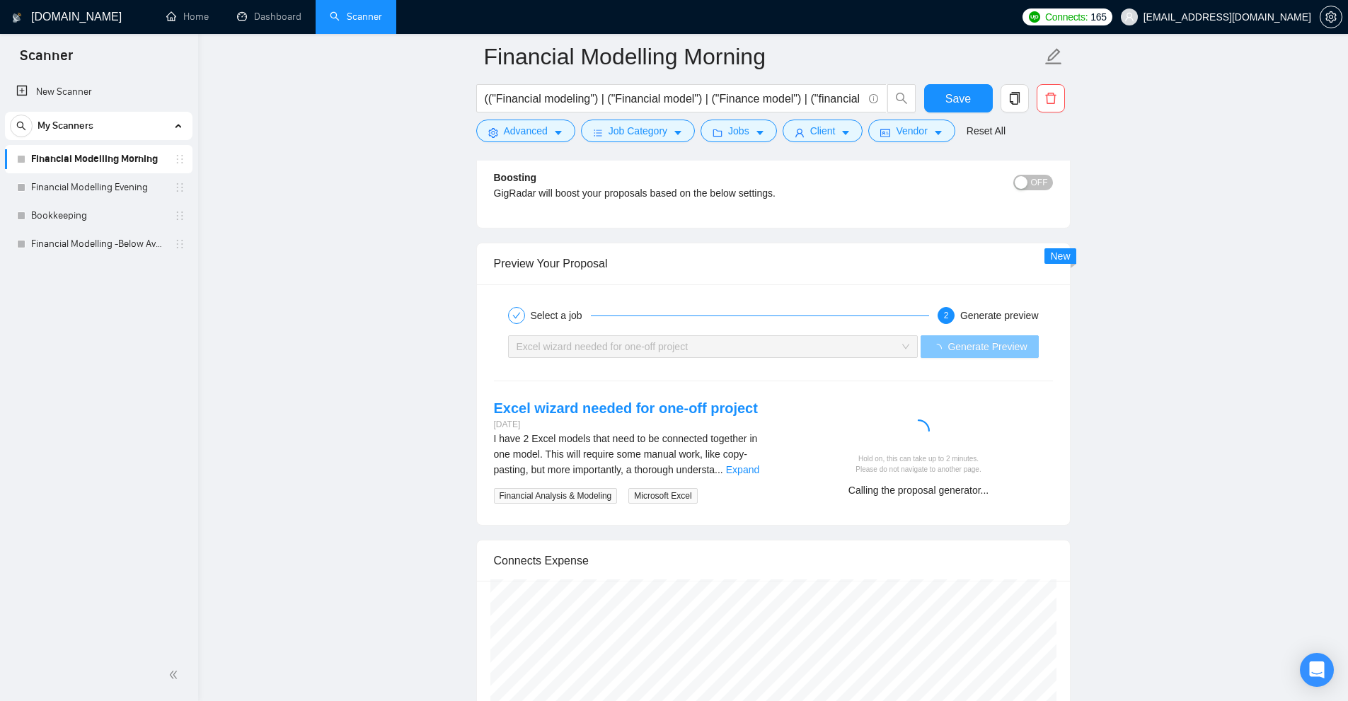
scroll to position [2808, 0]
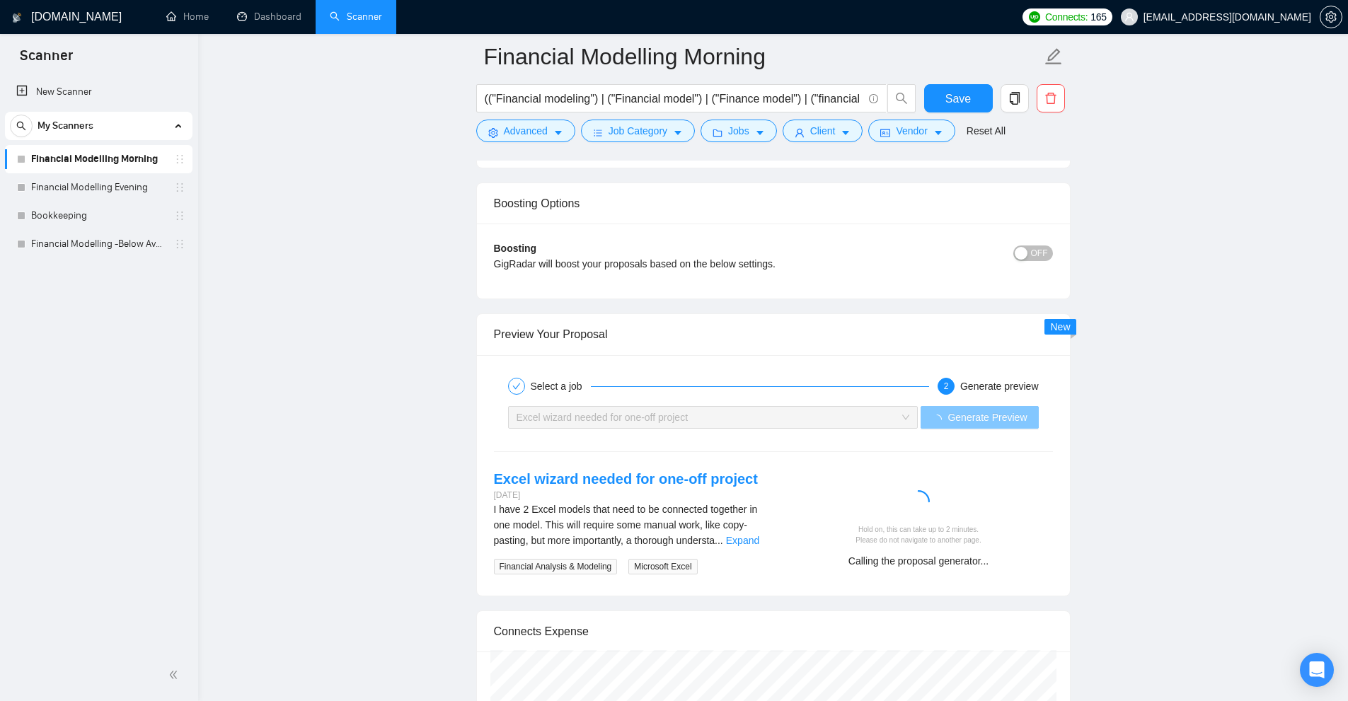
click at [867, 418] on div "Excel wizard needed for one-off project" at bounding box center [707, 417] width 381 height 21
click at [881, 381] on div "Select a job" at bounding box center [718, 386] width 421 height 17
drag, startPoint x: 961, startPoint y: 382, endPoint x: 1091, endPoint y: 377, distance: 129.6
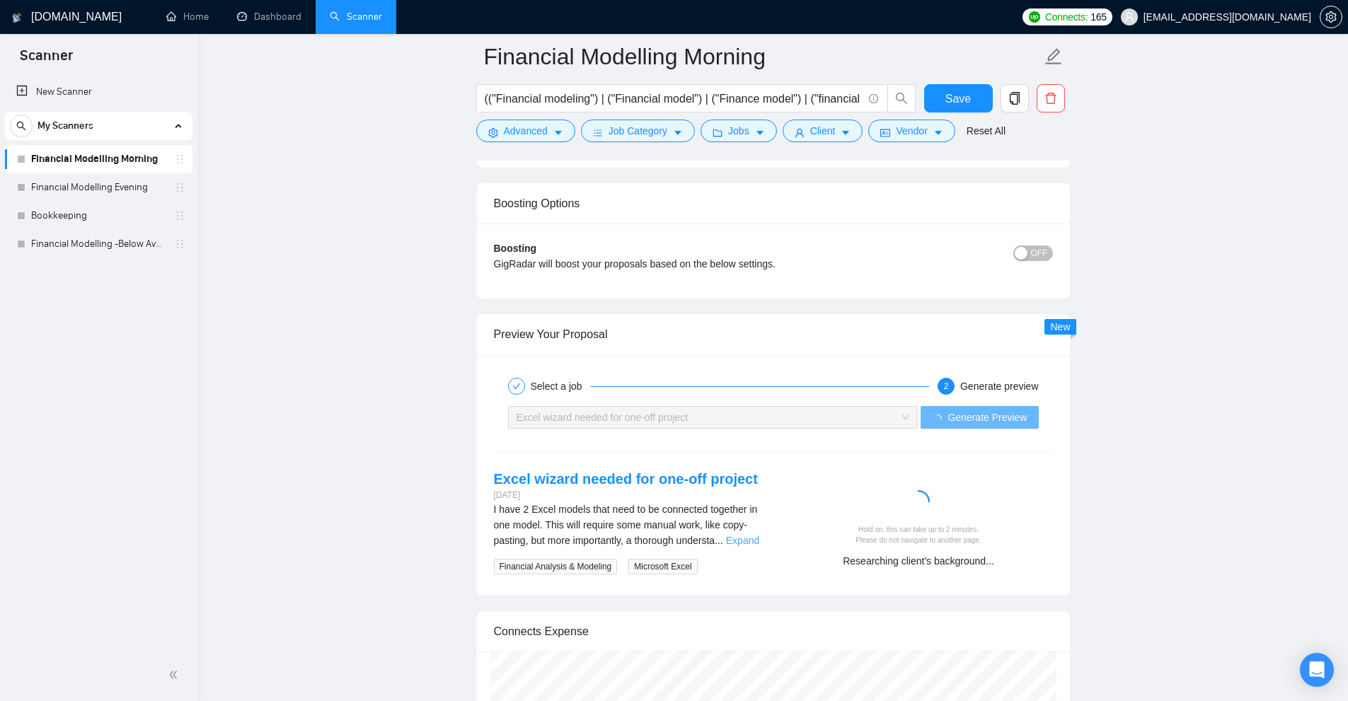
click at [747, 542] on link "Expand" at bounding box center [742, 540] width 33 height 11
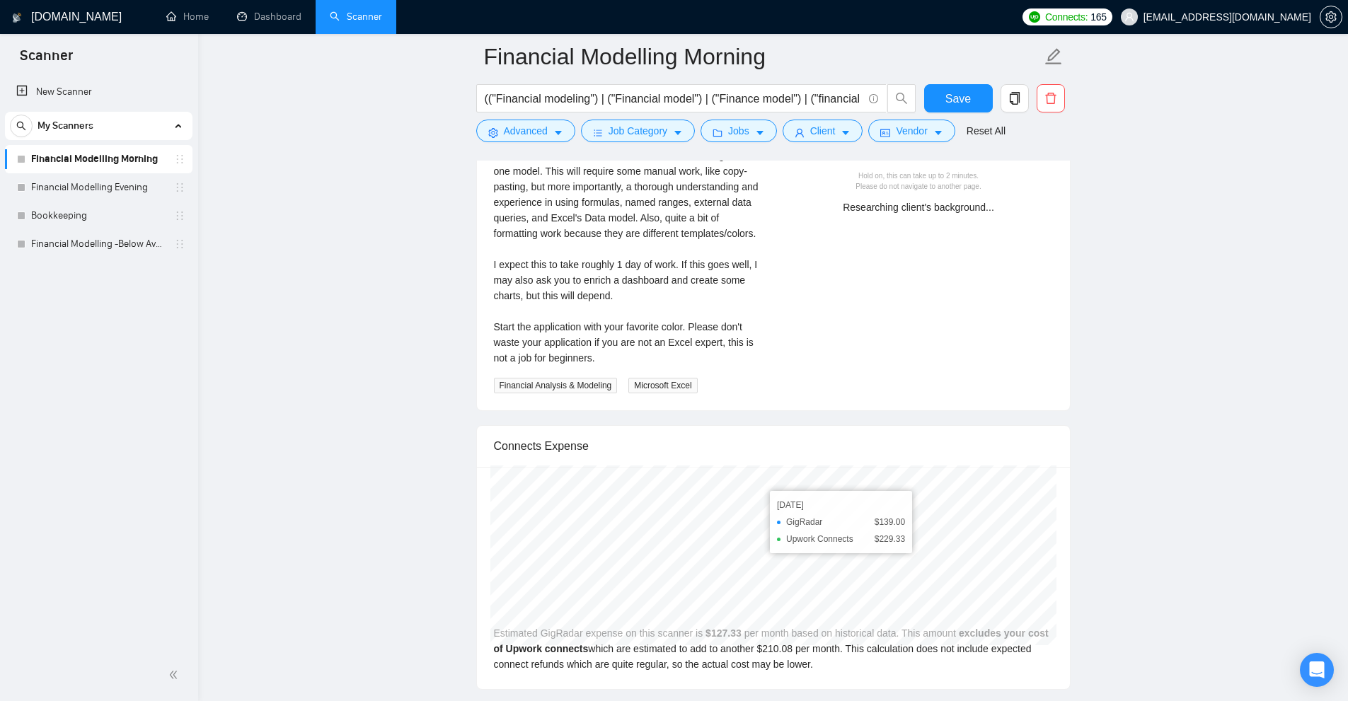
scroll to position [2949, 0]
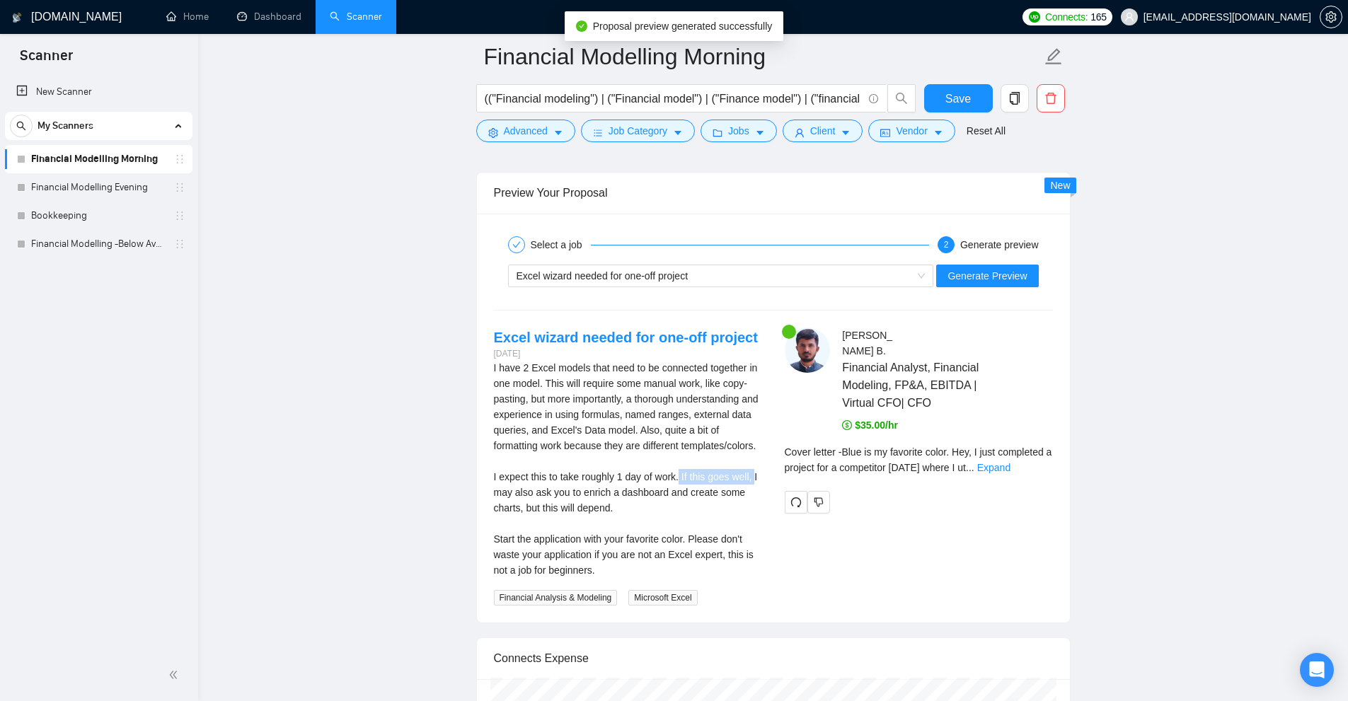
drag, startPoint x: 693, startPoint y: 469, endPoint x: 755, endPoint y: 474, distance: 62.5
click at [755, 474] on div "I have 2 Excel models that need to be connected together in one model. This wil…" at bounding box center [628, 469] width 268 height 218
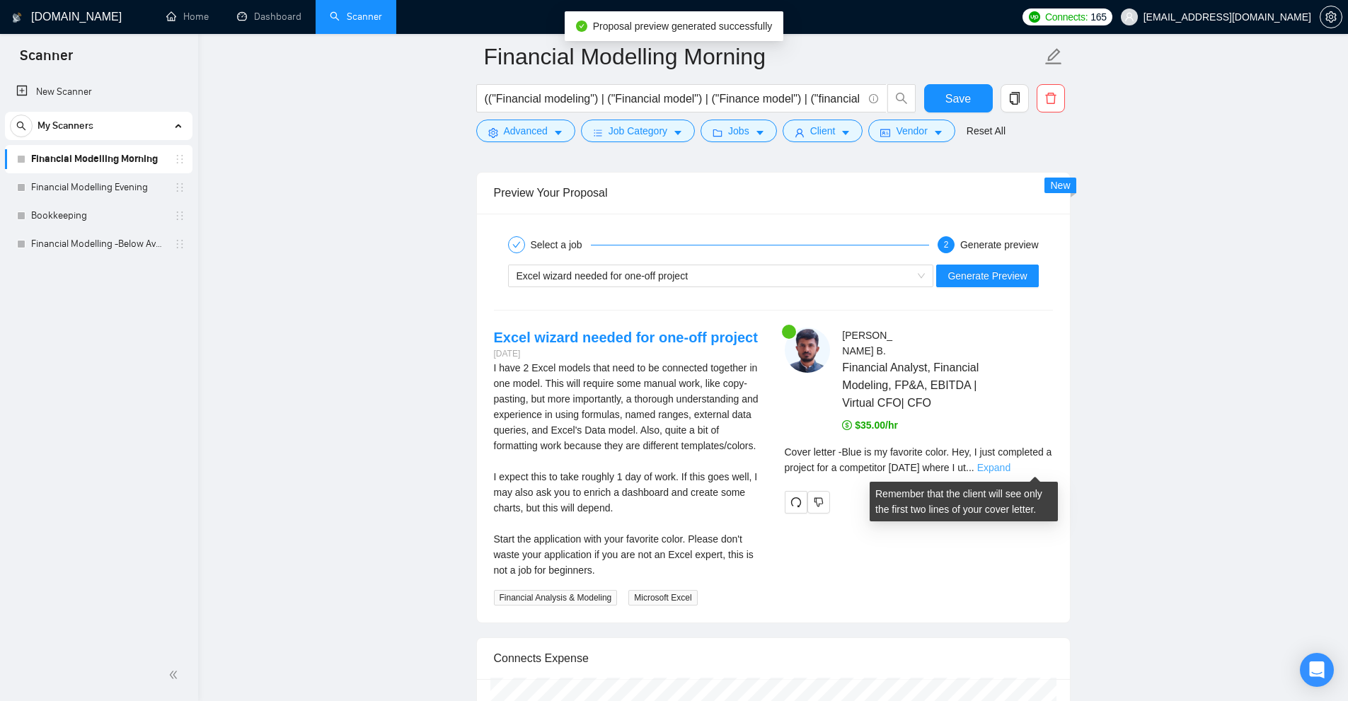
click at [1011, 466] on link "Expand" at bounding box center [993, 467] width 33 height 11
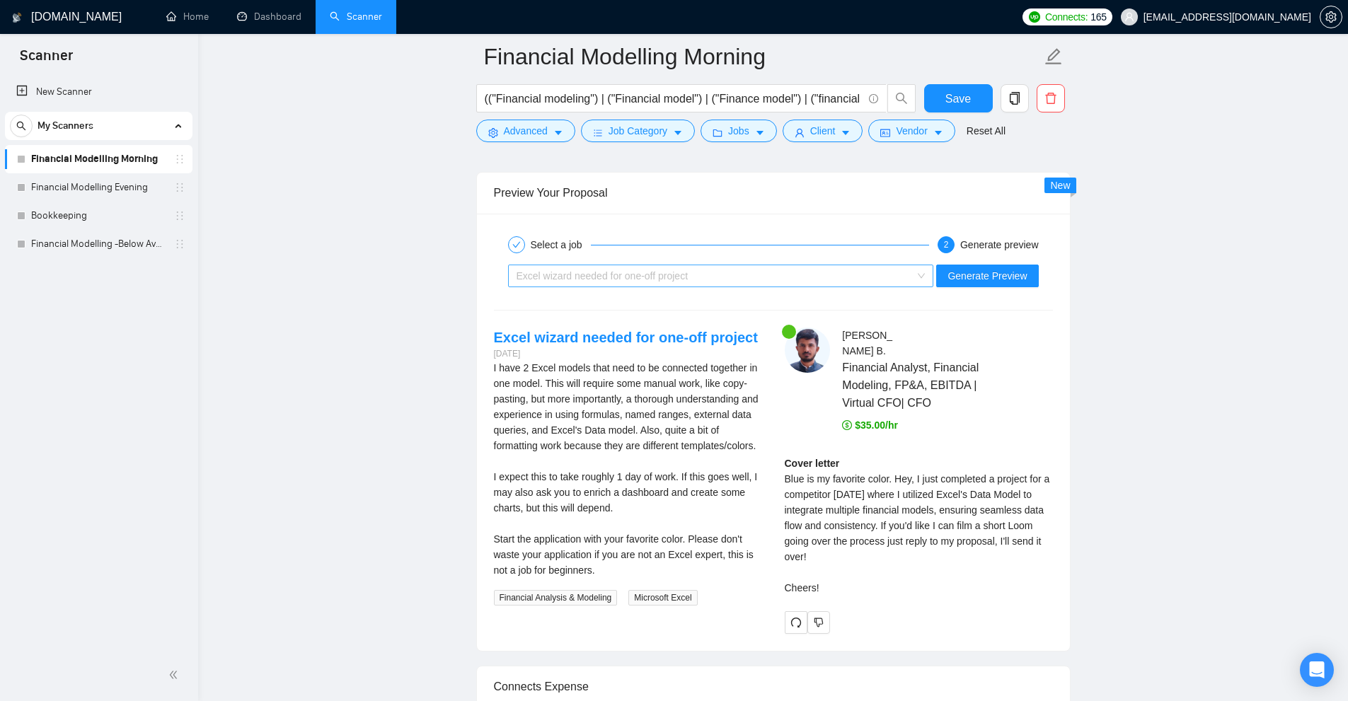
click at [796, 271] on div "Excel wizard needed for one-off project" at bounding box center [715, 275] width 396 height 21
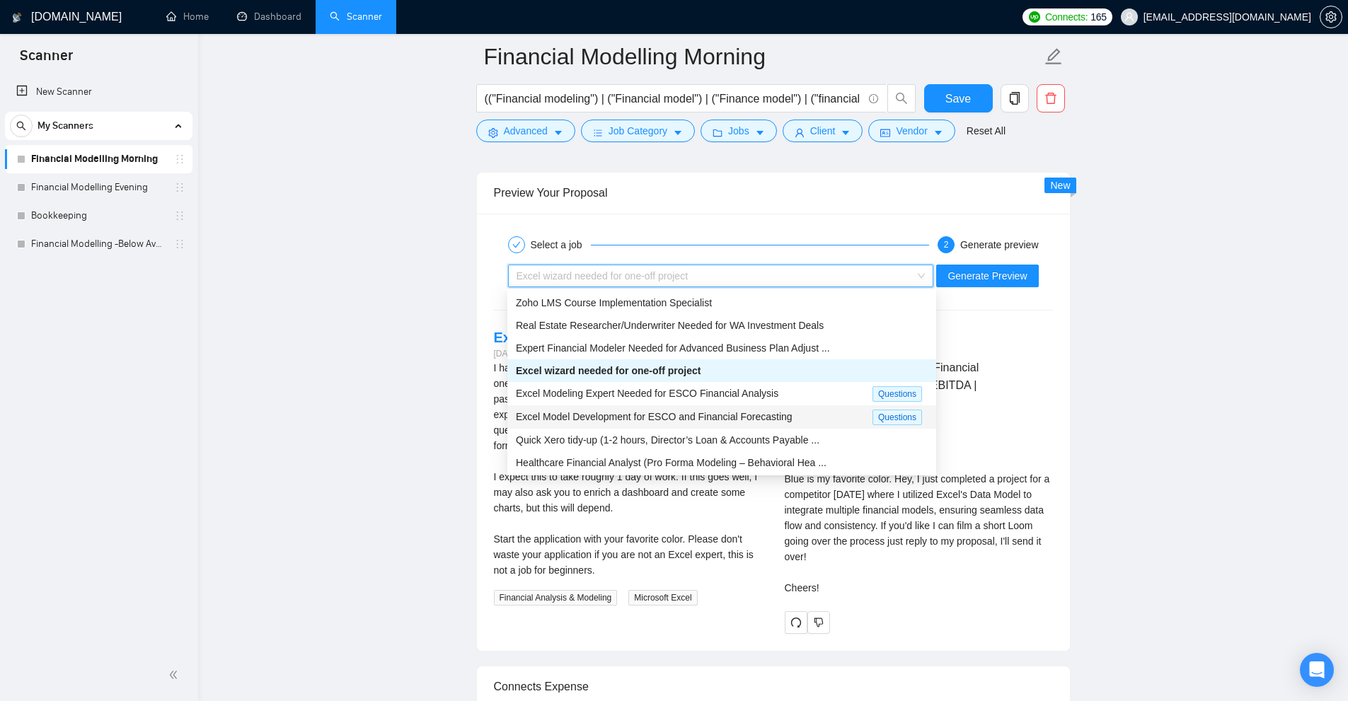
click at [672, 427] on div "Excel Model Development for ESCO and Financial Forecasting Questions" at bounding box center [721, 417] width 429 height 23
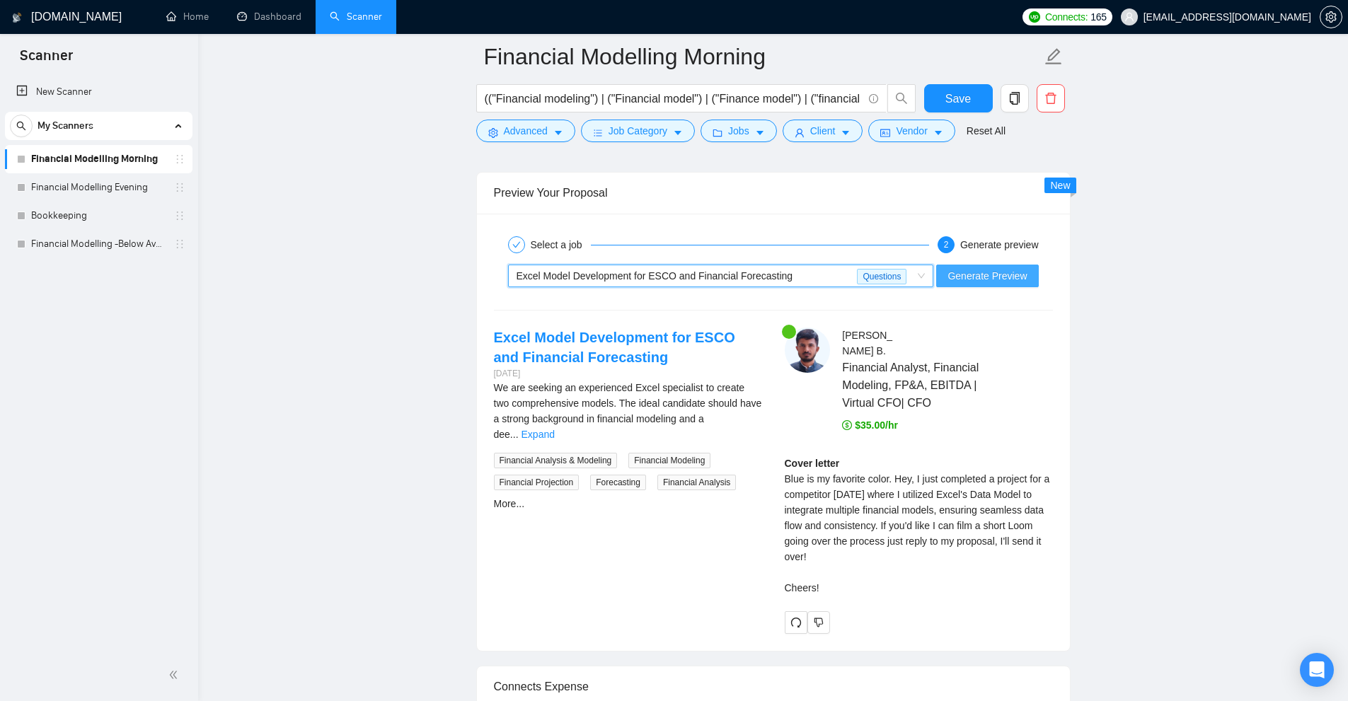
click at [990, 276] on span "Generate Preview" at bounding box center [987, 276] width 79 height 16
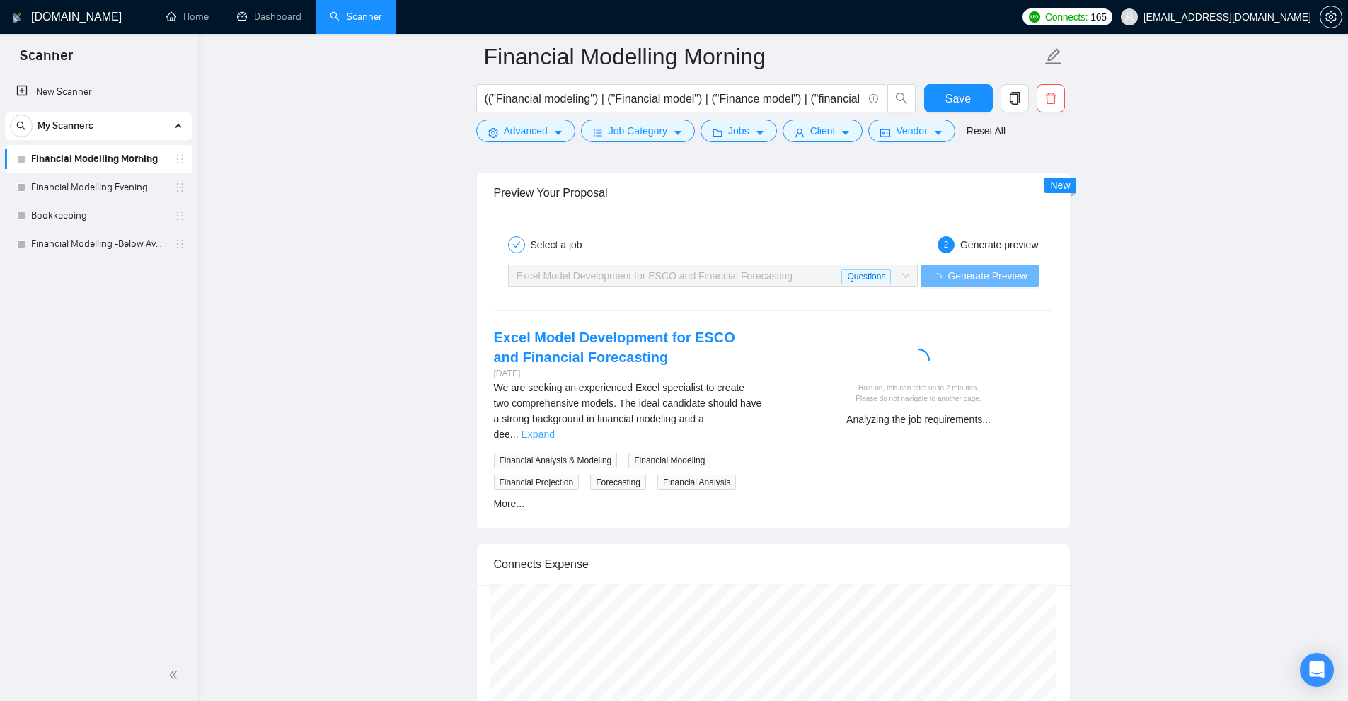
click at [555, 429] on link "Expand" at bounding box center [538, 434] width 33 height 11
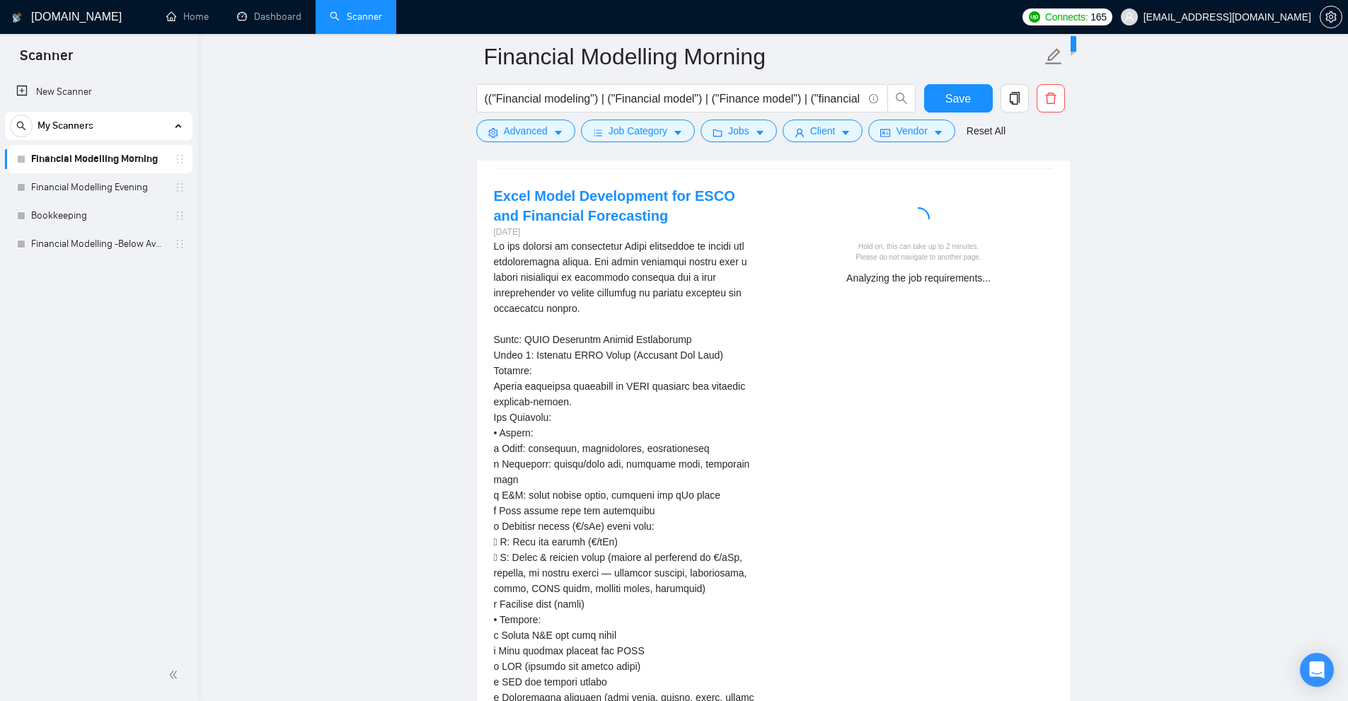
scroll to position [2879, 0]
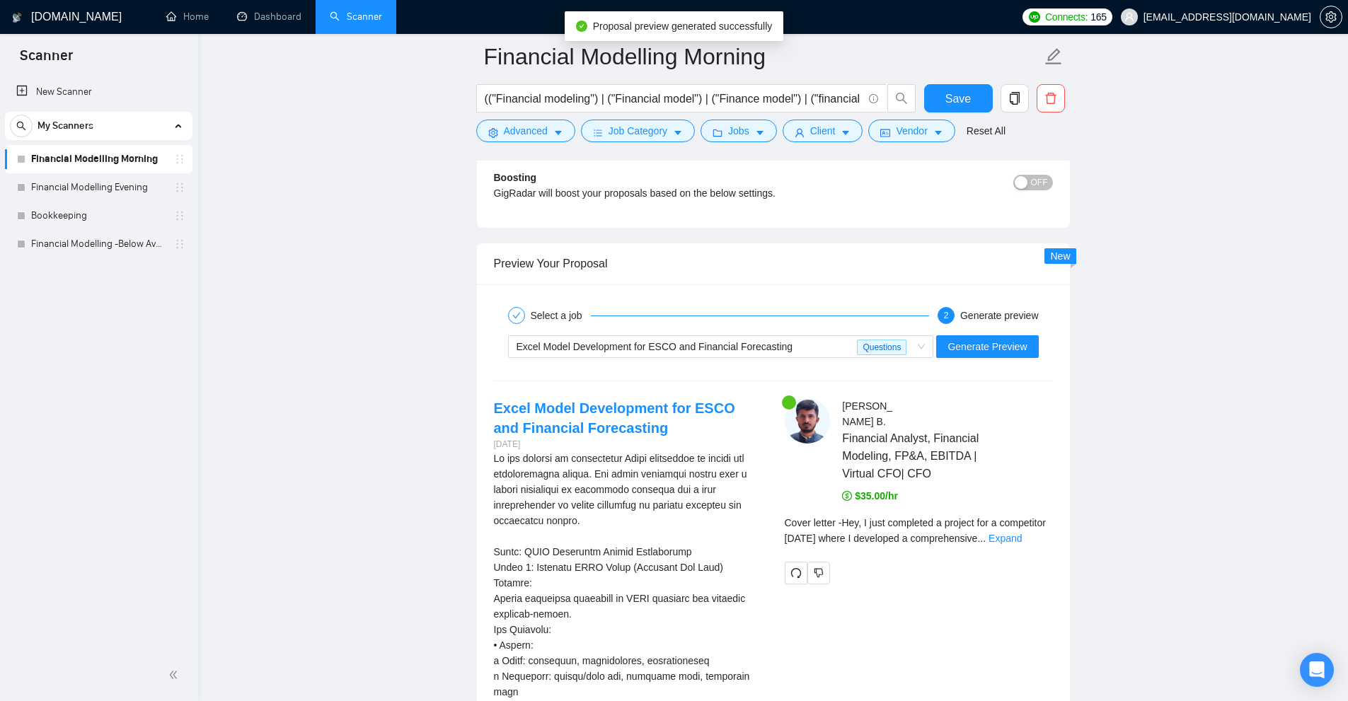
click at [1025, 554] on div "Cover letter - Hey, I just completed a project for a competitor [DATE] where I …" at bounding box center [919, 535] width 268 height 41
click at [1022, 534] on link "Expand" at bounding box center [1005, 538] width 33 height 11
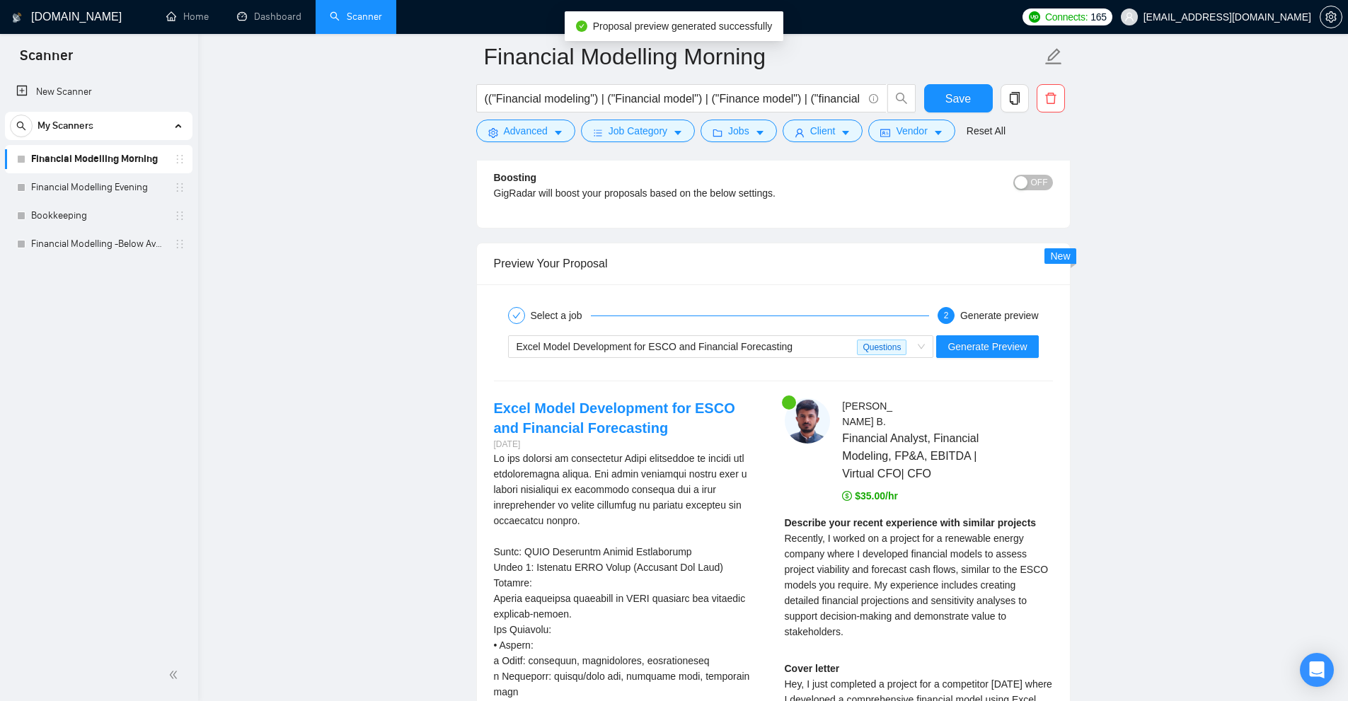
scroll to position [3162, 0]
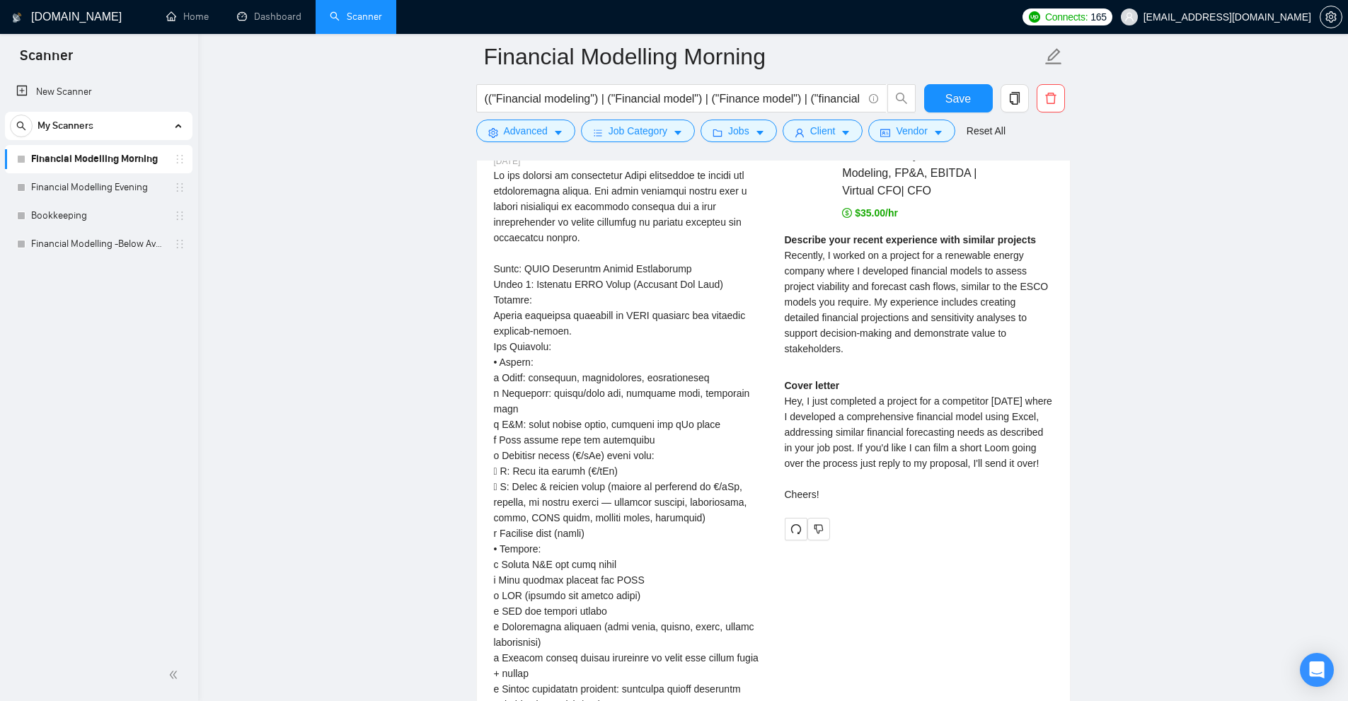
click at [781, 255] on div "[PERSON_NAME] Financial Analyst, Financial Modeling, FP&A, EBITDA | Virtual CFO…" at bounding box center [919, 327] width 291 height 425
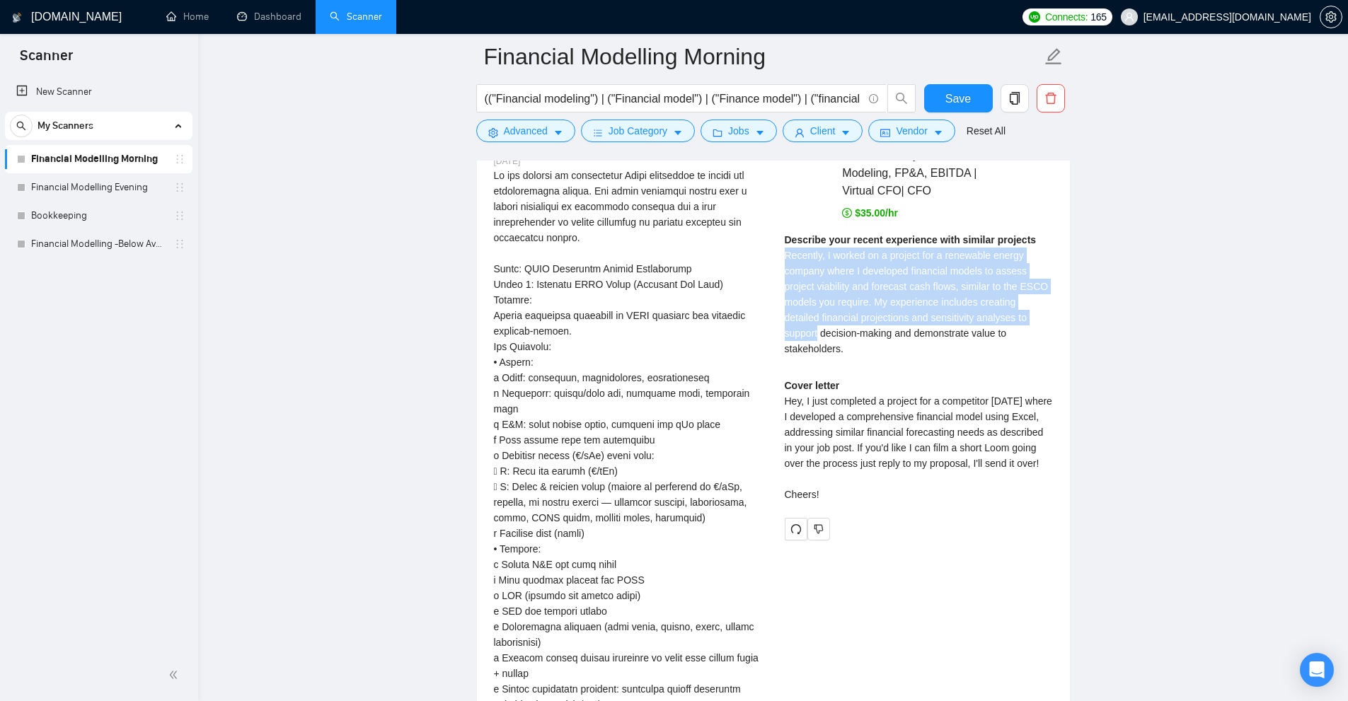
drag, startPoint x: 781, startPoint y: 255, endPoint x: 1036, endPoint y: 325, distance: 264.3
click at [1036, 325] on div "[PERSON_NAME] Financial Analyst, Financial Modeling, FP&A, EBITDA | Virtual CFO…" at bounding box center [919, 327] width 291 height 425
click at [1036, 325] on div "Describe your recent experience with similar projects Recently, I worked on a p…" at bounding box center [919, 294] width 268 height 125
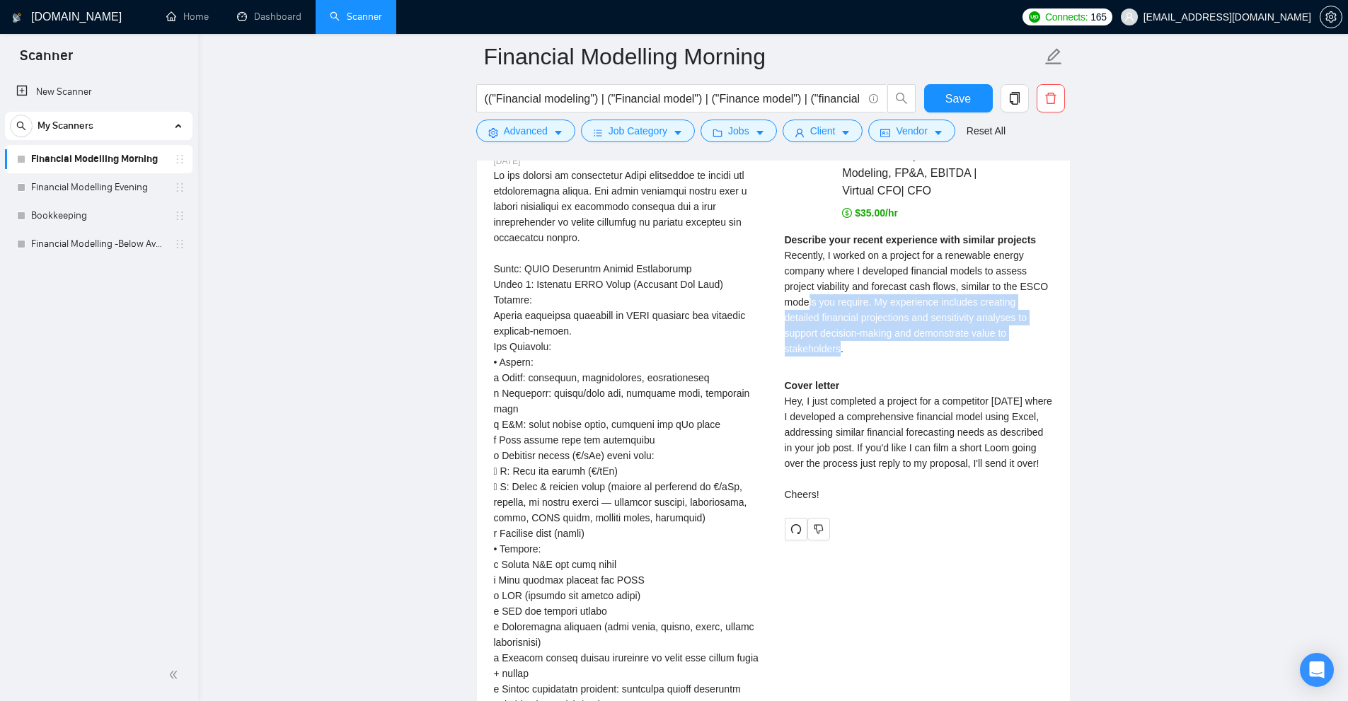
drag, startPoint x: 1028, startPoint y: 334, endPoint x: 809, endPoint y: 342, distance: 219.6
click at [808, 296] on span "Recently, I worked on a project for a renewable energy company where I develope…" at bounding box center [917, 302] width 264 height 105
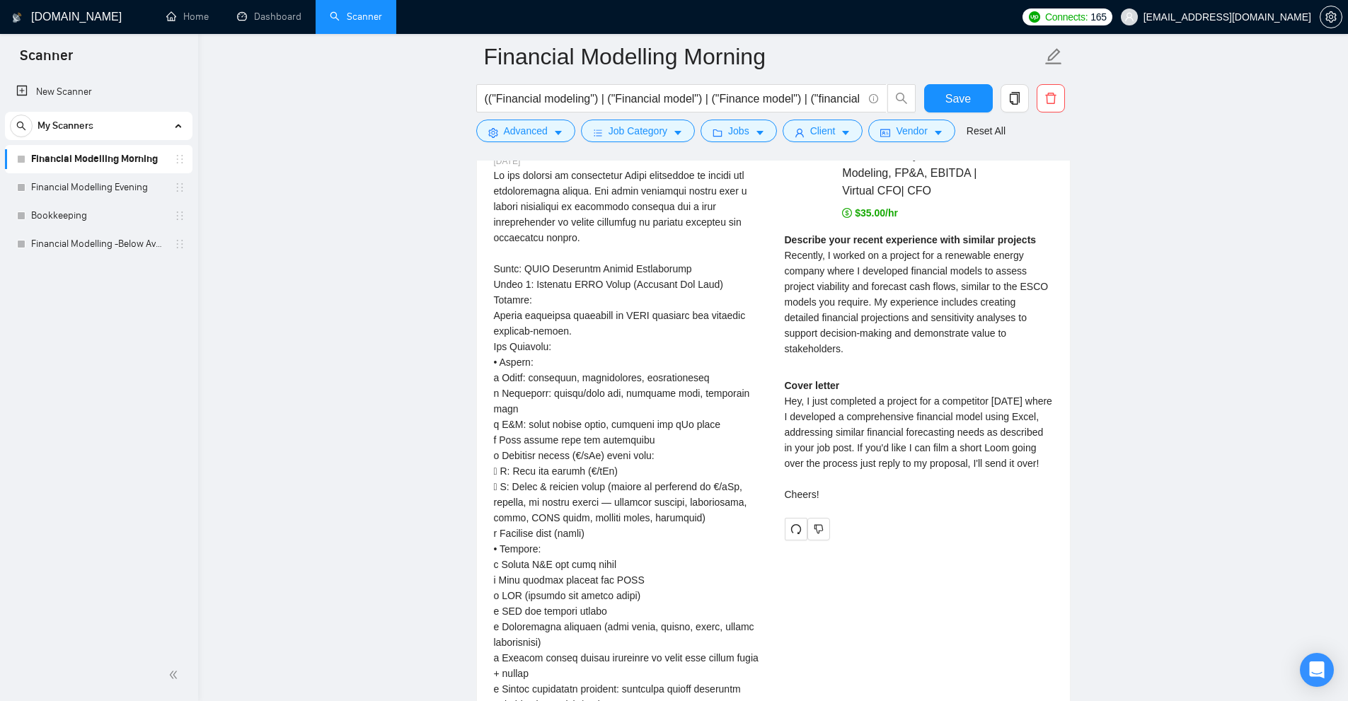
click at [803, 385] on div "Cover letter Hey, I just completed a project for a competitor [DATE] where I de…" at bounding box center [919, 440] width 268 height 125
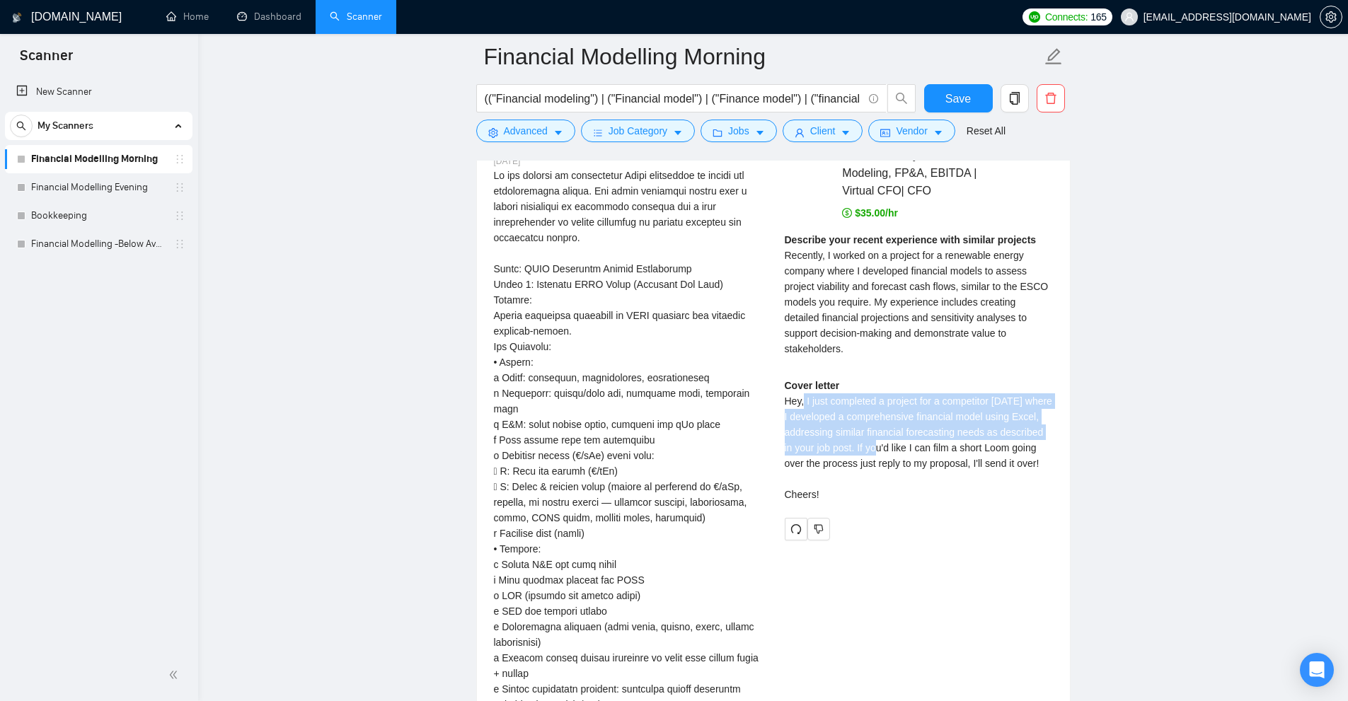
drag, startPoint x: 803, startPoint y: 385, endPoint x: 927, endPoint y: 434, distance: 133.1
click at [886, 432] on div "Cover letter Hey, I just completed a project for a competitor [DATE] where I de…" at bounding box center [919, 440] width 268 height 125
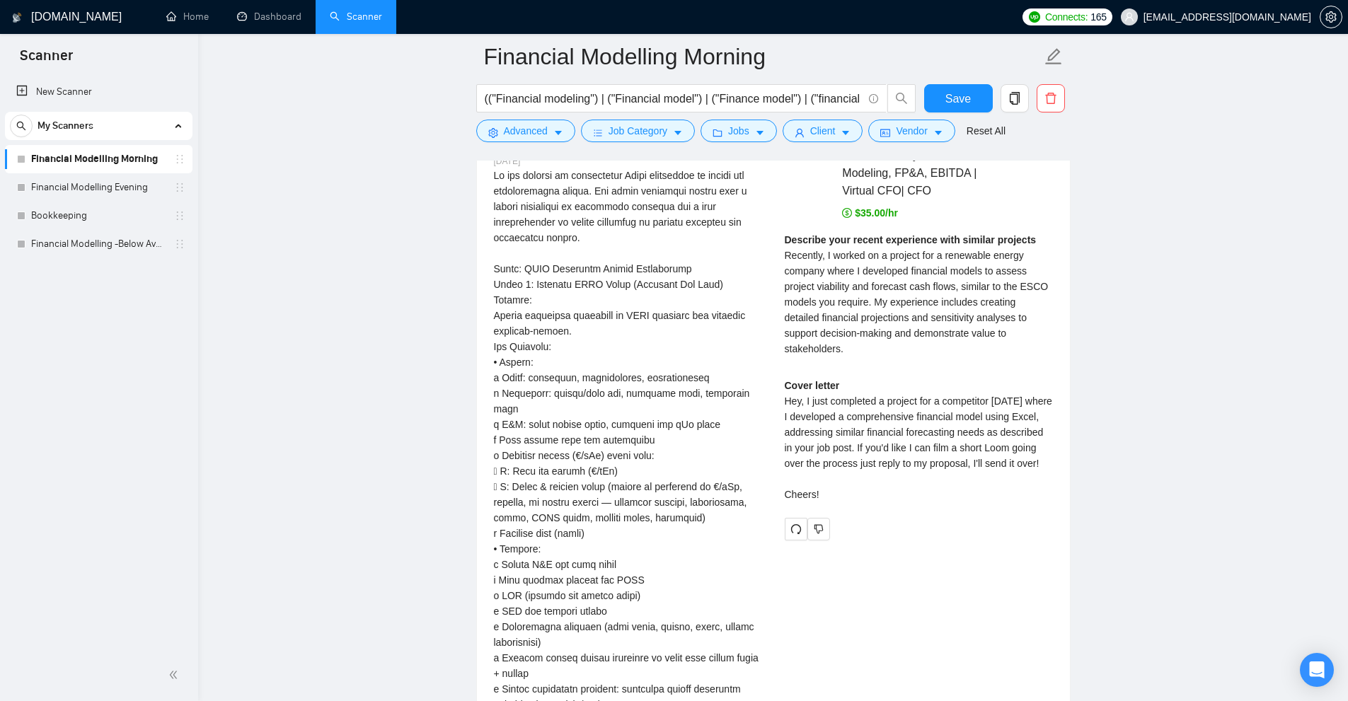
click at [944, 435] on div "Cover letter Hey, I just completed a project for a competitor [DATE] where I de…" at bounding box center [919, 440] width 268 height 125
drag, startPoint x: 901, startPoint y: 428, endPoint x: 1047, endPoint y: 438, distance: 146.1
click at [1047, 438] on div "Cover letter Hey, I just completed a project for a competitor [DATE] where I de…" at bounding box center [919, 440] width 268 height 125
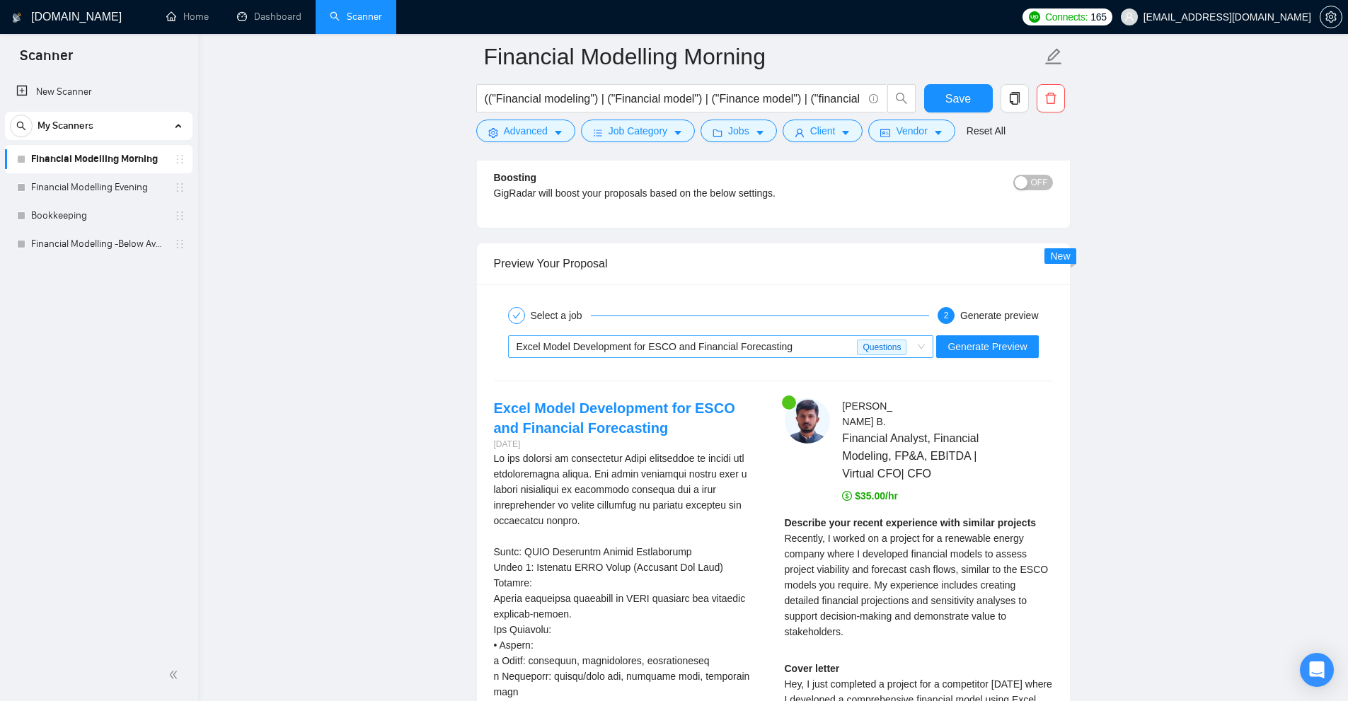
click at [810, 345] on div "Excel Model Development for ESCO and Financial Forecasting" at bounding box center [687, 346] width 341 height 21
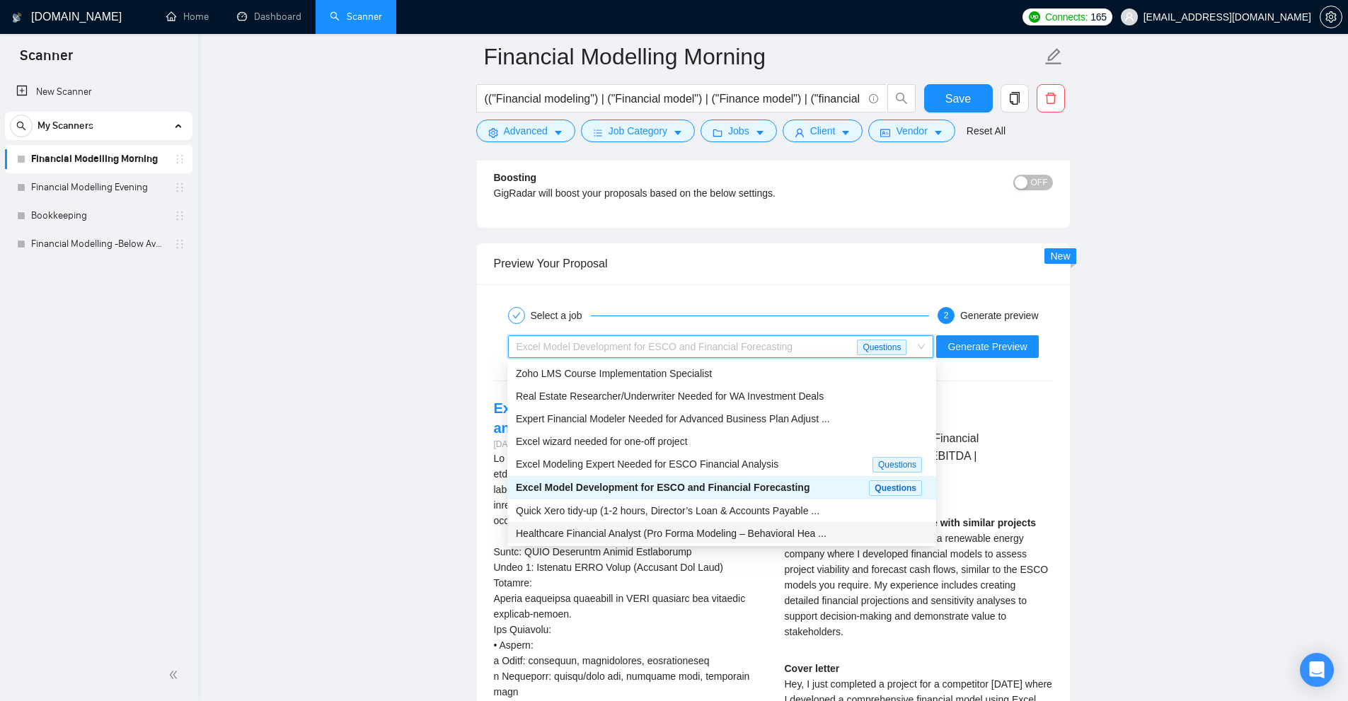
click at [705, 532] on span "Healthcare Financial Analyst (Pro Forma Modeling – Behavioral Hea ..." at bounding box center [671, 533] width 311 height 11
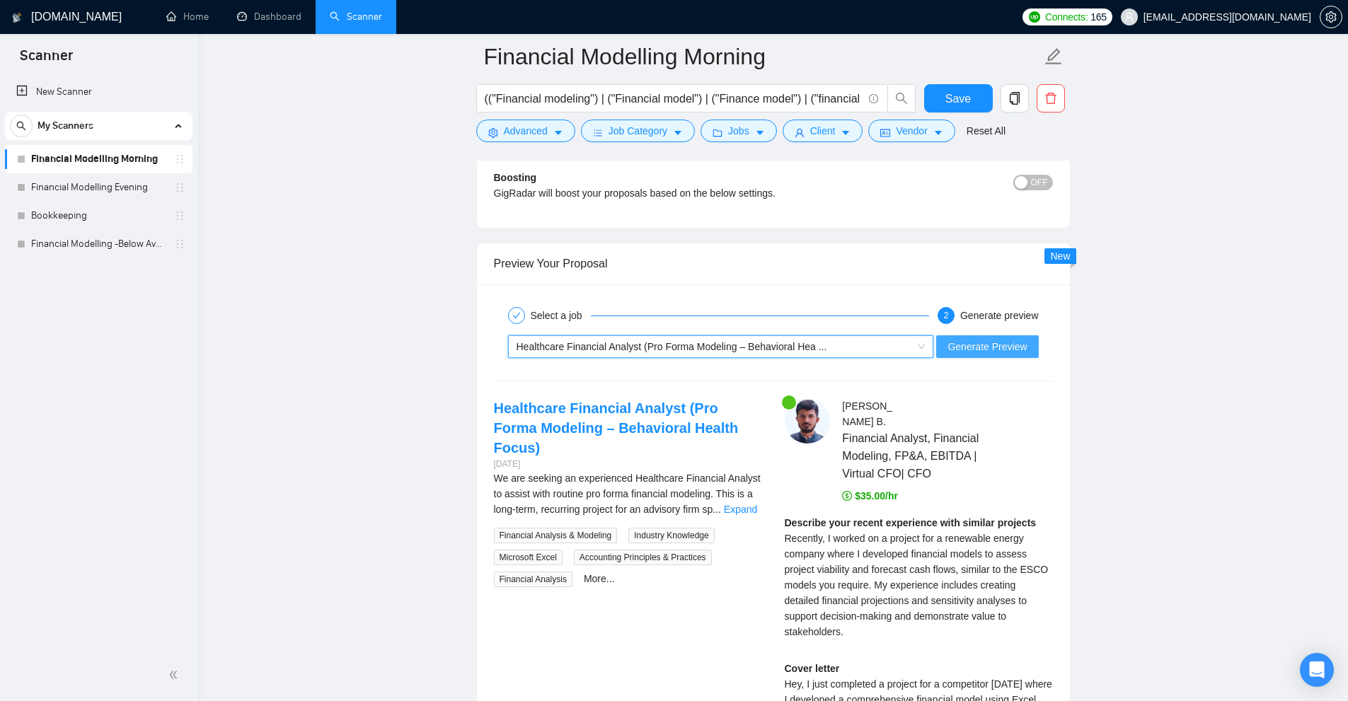
click at [1003, 340] on span "Generate Preview" at bounding box center [987, 347] width 79 height 16
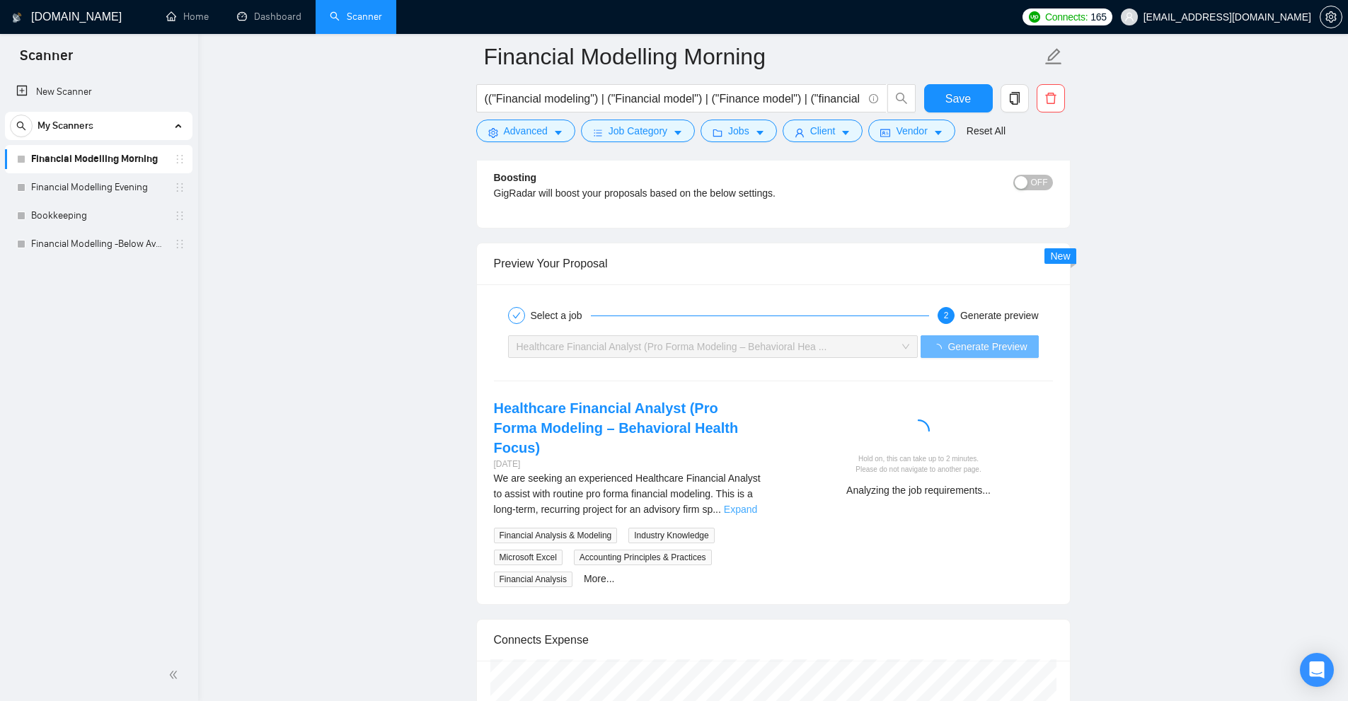
click at [734, 504] on link "Expand" at bounding box center [740, 509] width 33 height 11
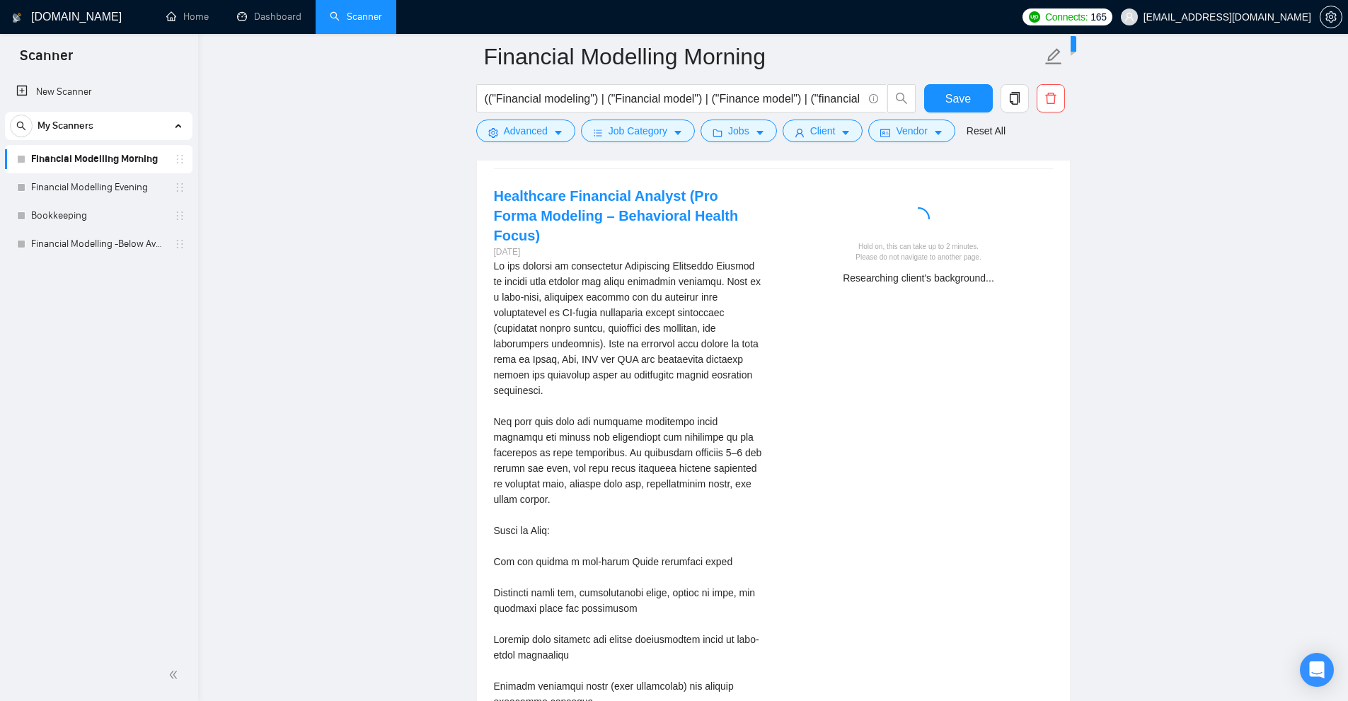
scroll to position [3020, 0]
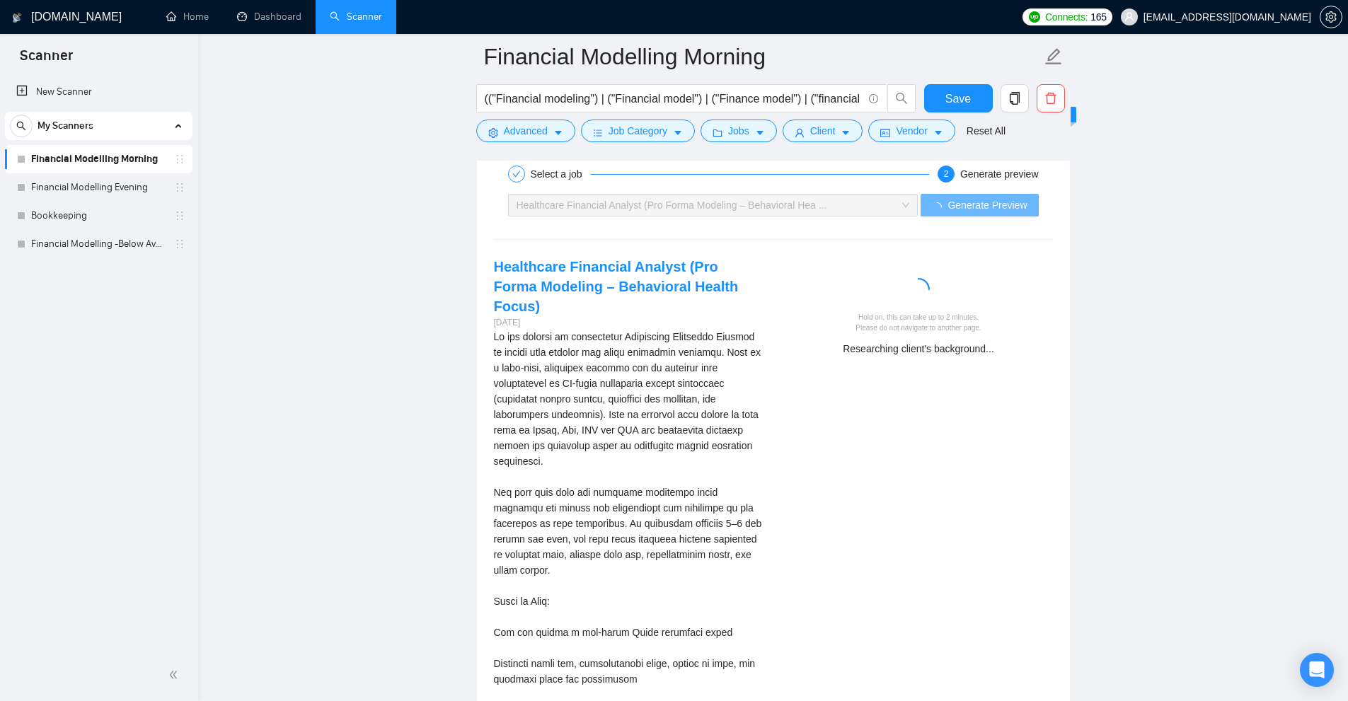
drag, startPoint x: 826, startPoint y: 382, endPoint x: 842, endPoint y: 364, distance: 24.0
drag, startPoint x: 848, startPoint y: 360, endPoint x: 975, endPoint y: 341, distance: 128.7
click at [975, 341] on div "Hold on, this can take up to 2 minutes. Please do not navigate to another page.…" at bounding box center [919, 312] width 291 height 110
click at [1001, 341] on div "Researching client's background..." at bounding box center [919, 349] width 257 height 16
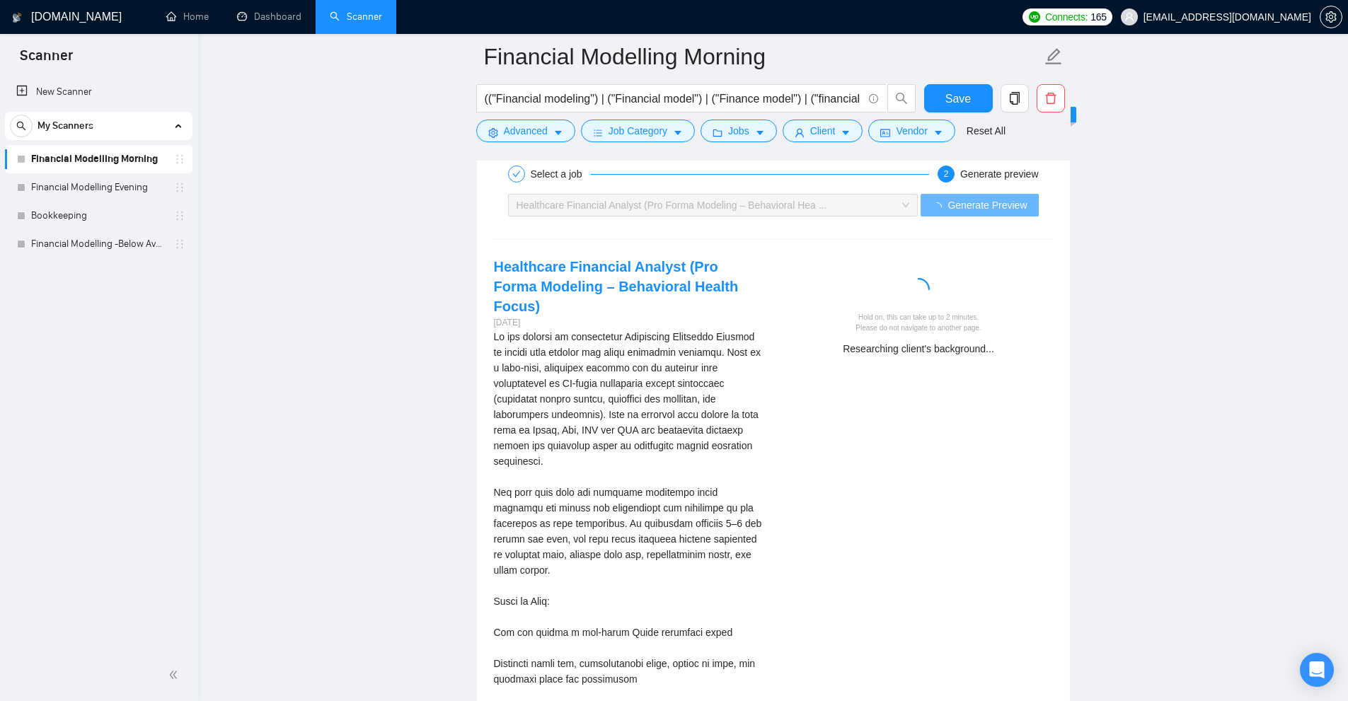
click at [1001, 341] on div "Researching client's background..." at bounding box center [919, 349] width 257 height 16
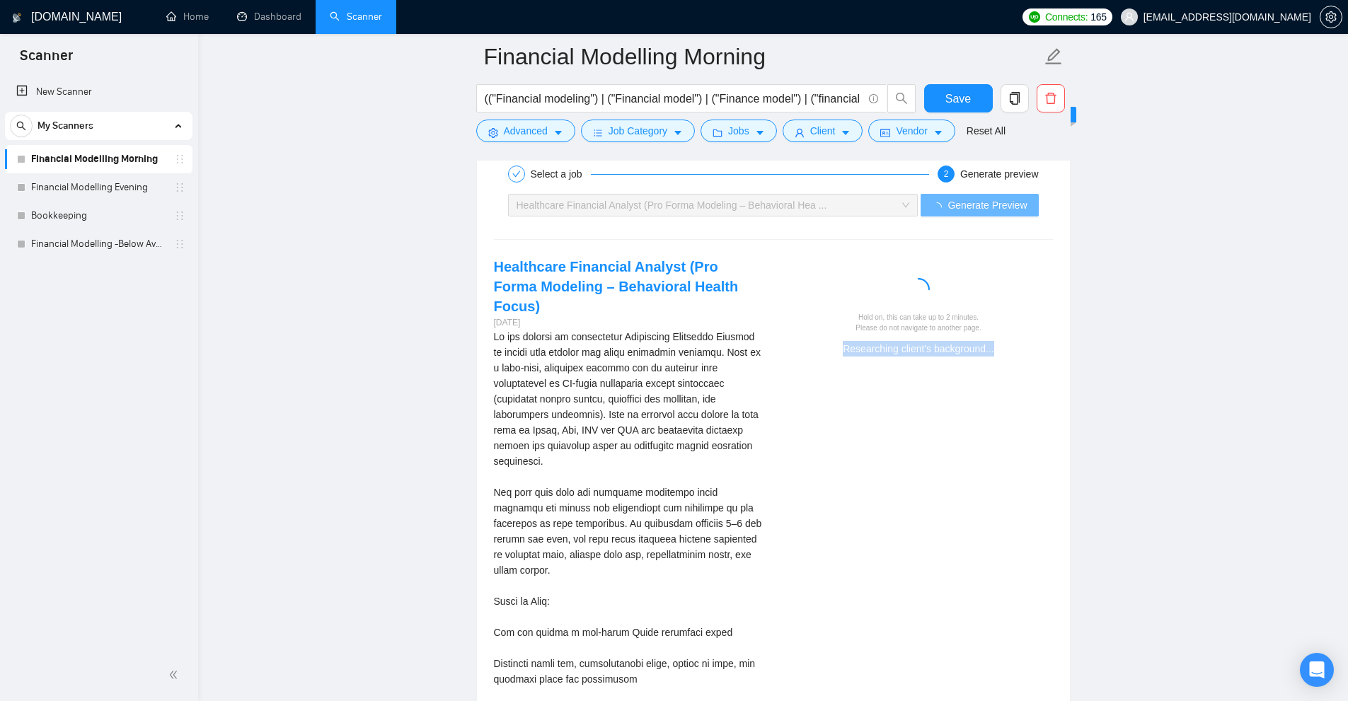
click at [1001, 341] on div "Researching client's background..." at bounding box center [919, 349] width 257 height 16
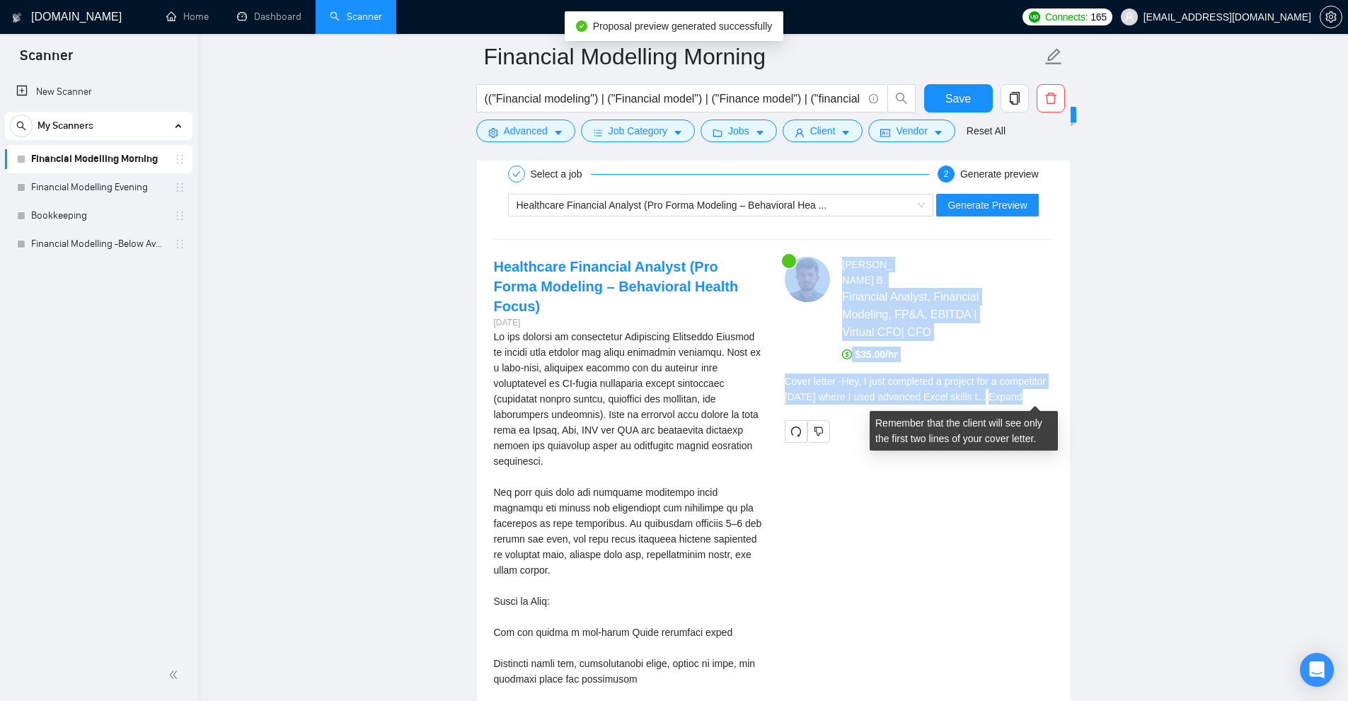
click at [1005, 393] on span "Cover letter - Hey, I just completed a project for a competitor [DATE] where I …" at bounding box center [915, 389] width 261 height 27
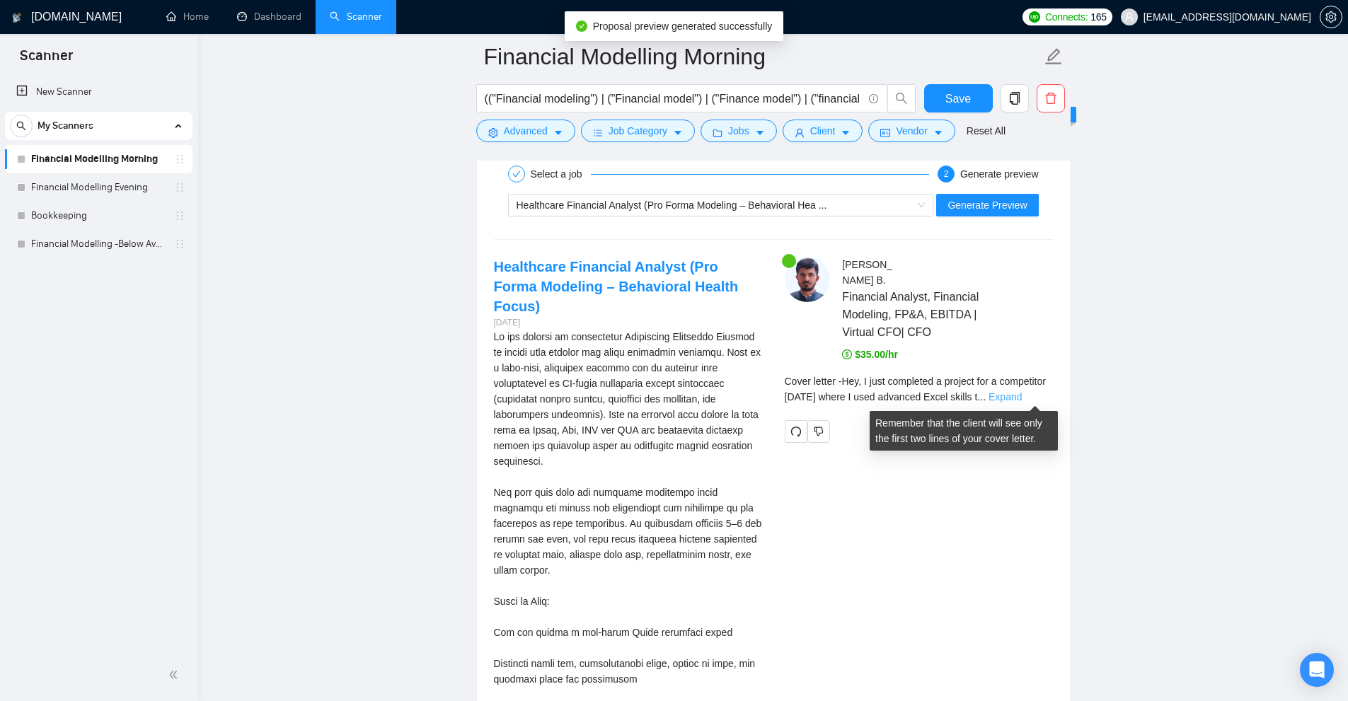
click at [1022, 394] on link "Expand" at bounding box center [1005, 396] width 33 height 11
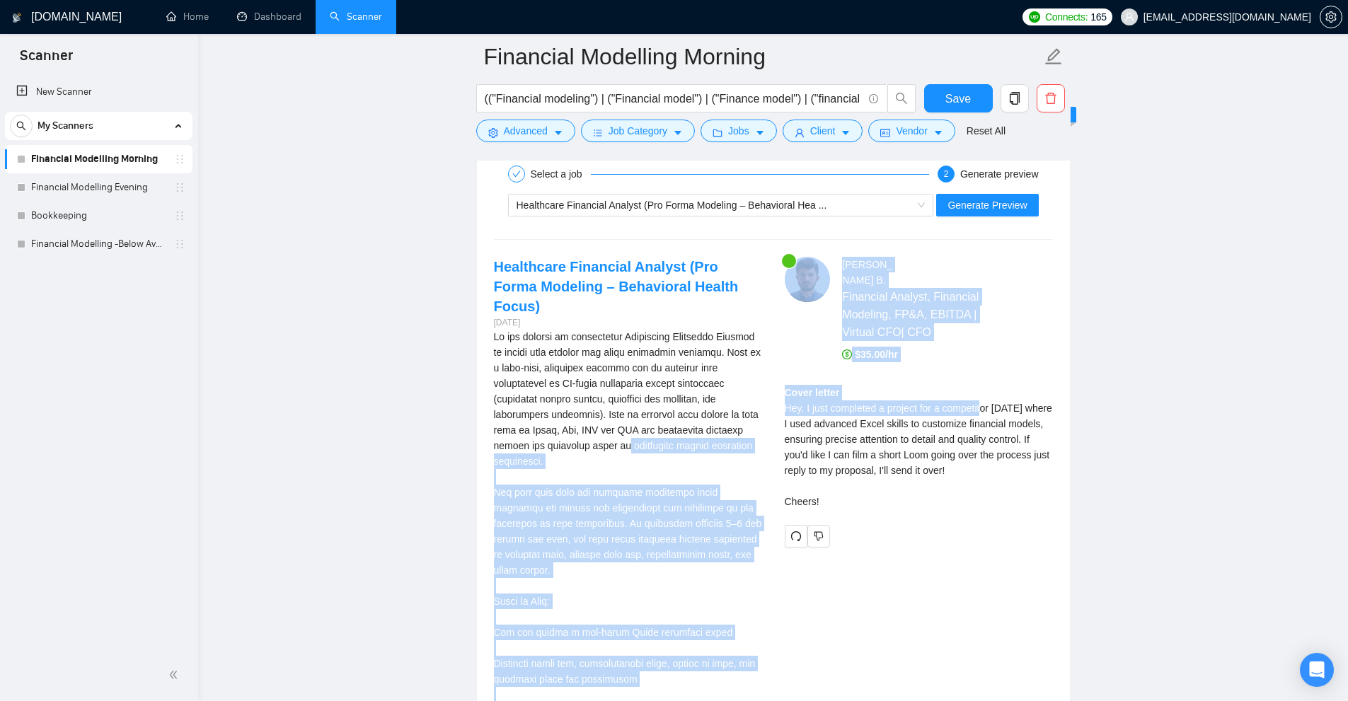
drag, startPoint x: 817, startPoint y: 401, endPoint x: 985, endPoint y: 408, distance: 167.9
click at [984, 409] on div "Cover letter Hey, I just completed a project for a competitor [DATE] where I us…" at bounding box center [919, 447] width 268 height 125
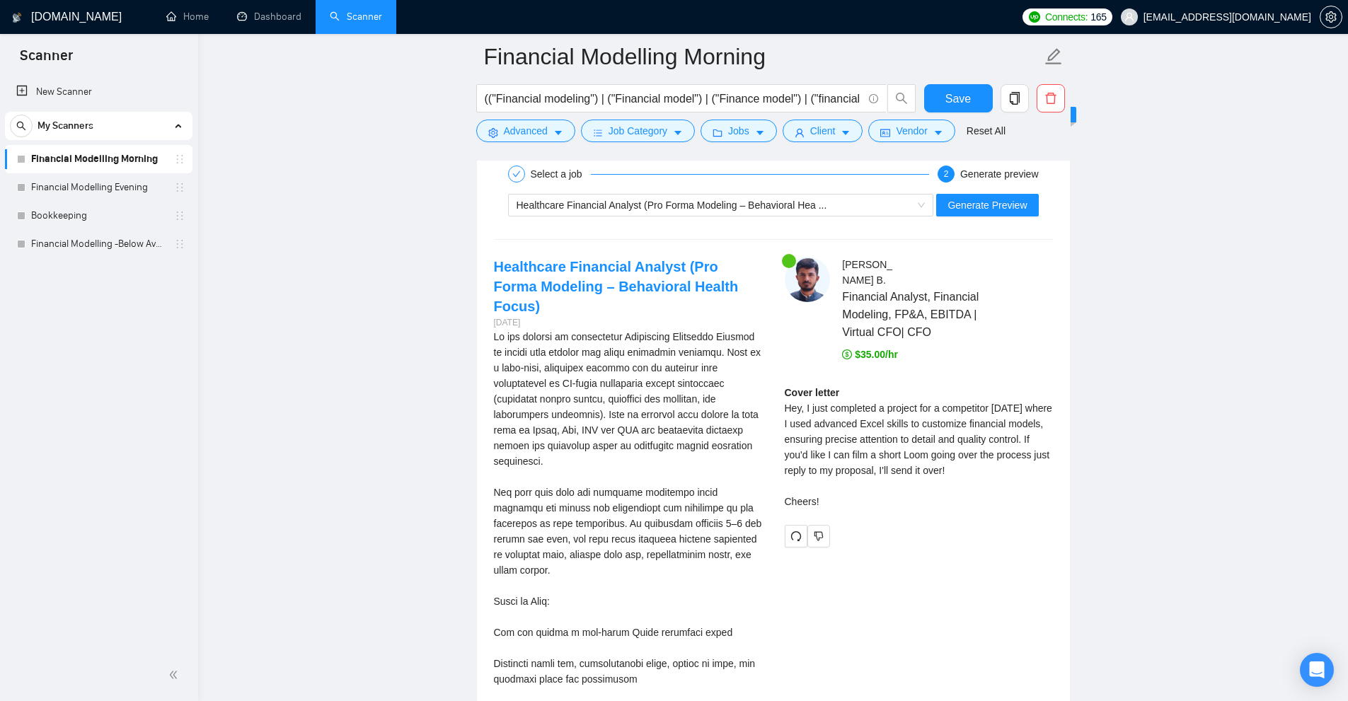
click at [810, 411] on div "Cover letter Hey, I just completed a project for a competitor [DATE] where I us…" at bounding box center [919, 447] width 268 height 125
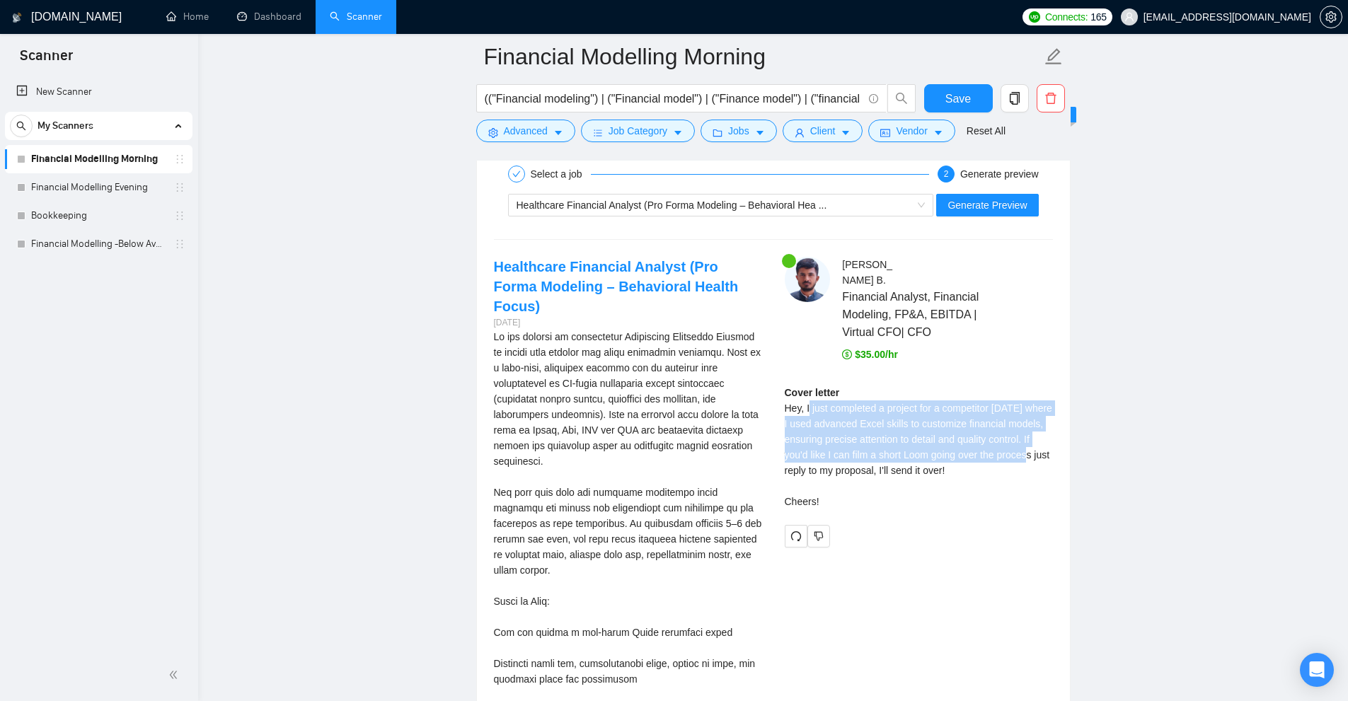
drag, startPoint x: 810, startPoint y: 411, endPoint x: 1040, endPoint y: 454, distance: 233.4
click at [1040, 454] on div "Cover letter Hey, I just completed a project for a competitor [DATE] where I us…" at bounding box center [919, 447] width 268 height 125
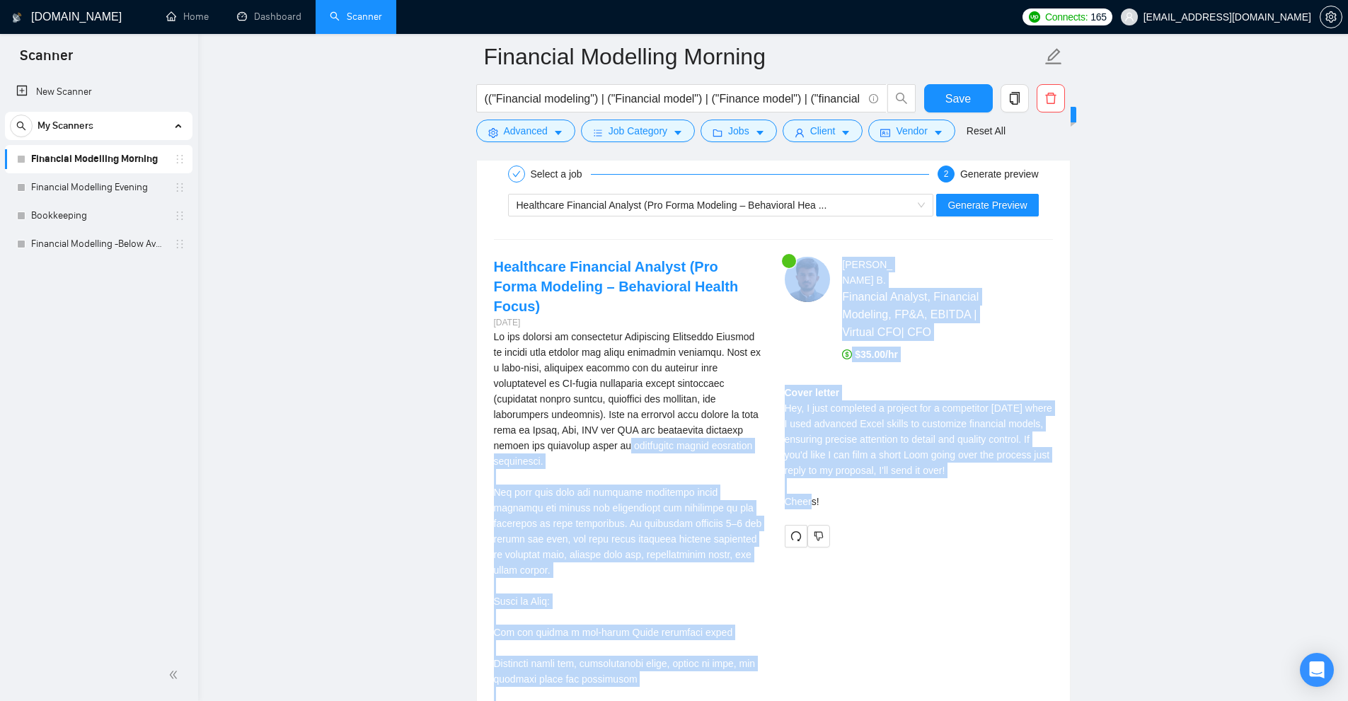
drag, startPoint x: 1017, startPoint y: 474, endPoint x: 772, endPoint y: 404, distance: 254.5
click at [796, 406] on div "Cover letter Hey, I just completed a project for a competitor [DATE] where I us…" at bounding box center [919, 447] width 268 height 125
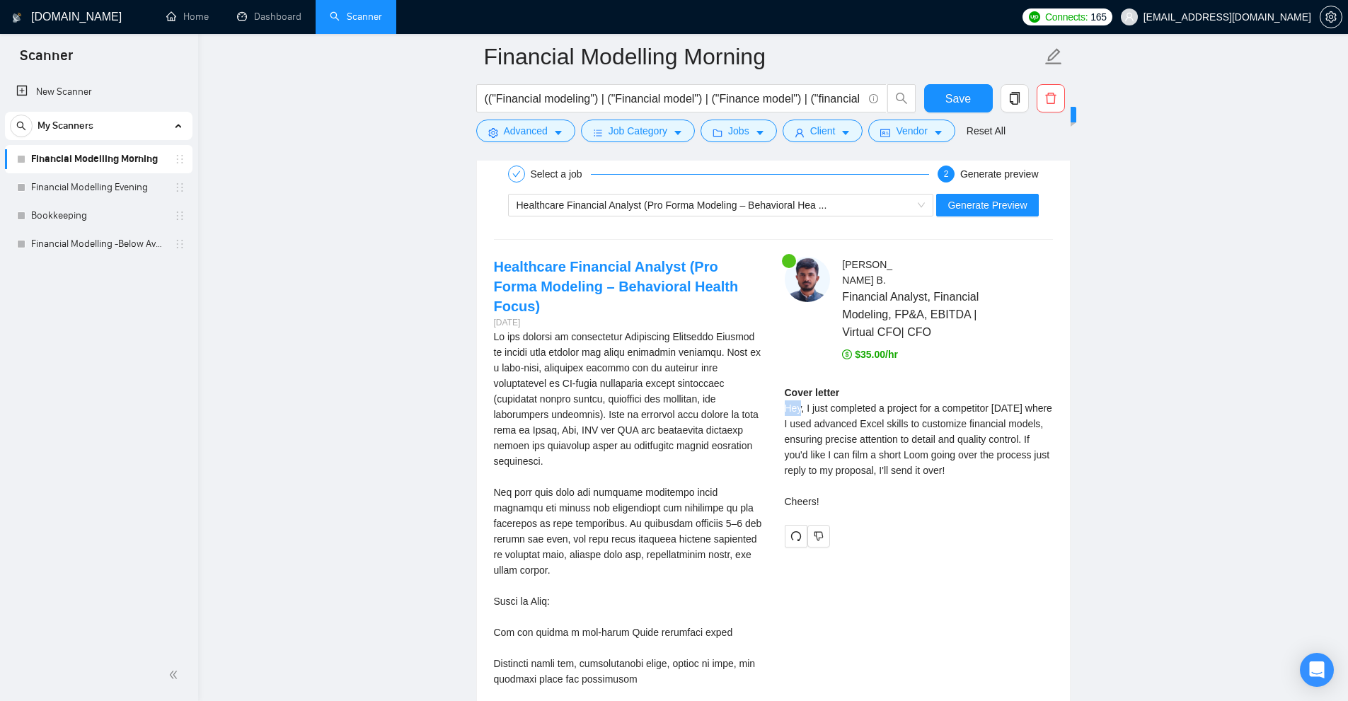
click at [796, 406] on div "Cover letter Hey, I just completed a project for a competitor [DATE] where I us…" at bounding box center [919, 447] width 268 height 125
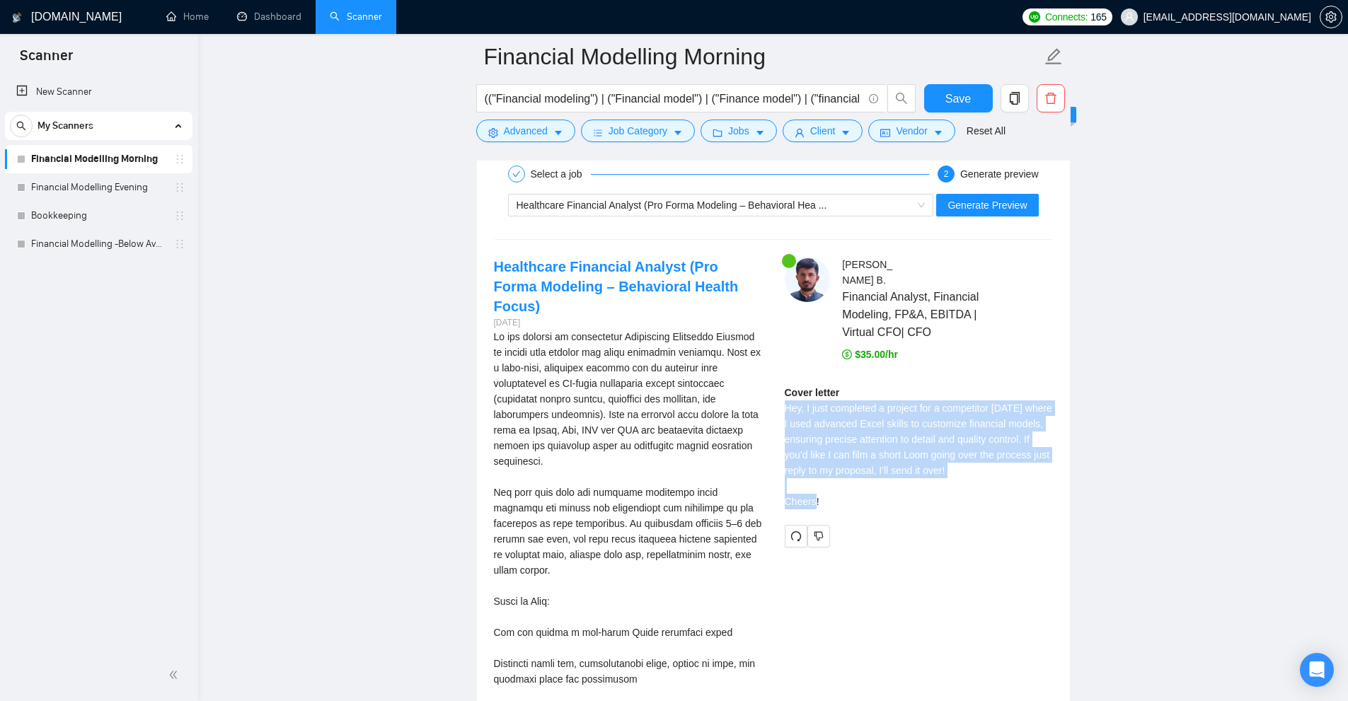
click at [796, 406] on div "Cover letter Hey, I just completed a project for a competitor [DATE] where I us…" at bounding box center [919, 447] width 268 height 125
click at [909, 425] on div "Cover letter Hey, I just completed a project for a competitor [DATE] where I us…" at bounding box center [919, 447] width 268 height 125
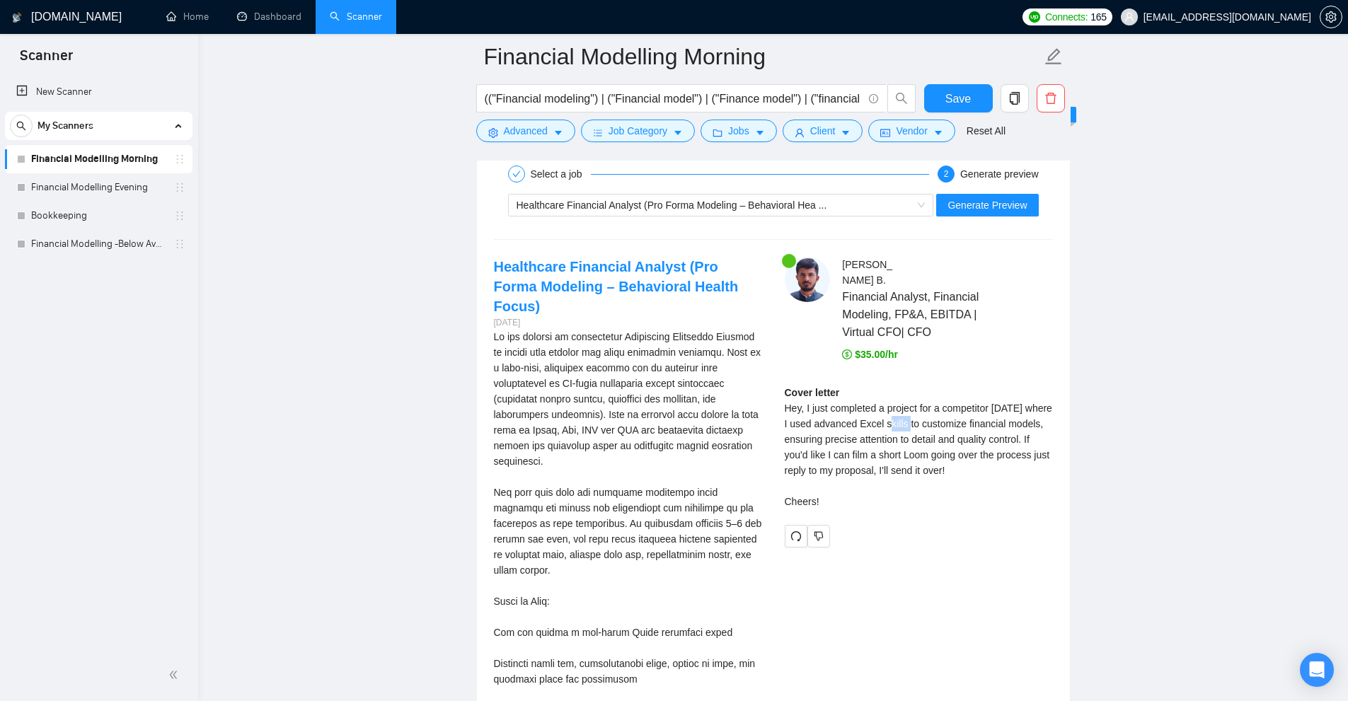
click at [909, 425] on div "Cover letter Hey, I just completed a project for a competitor [DATE] where I us…" at bounding box center [919, 447] width 268 height 125
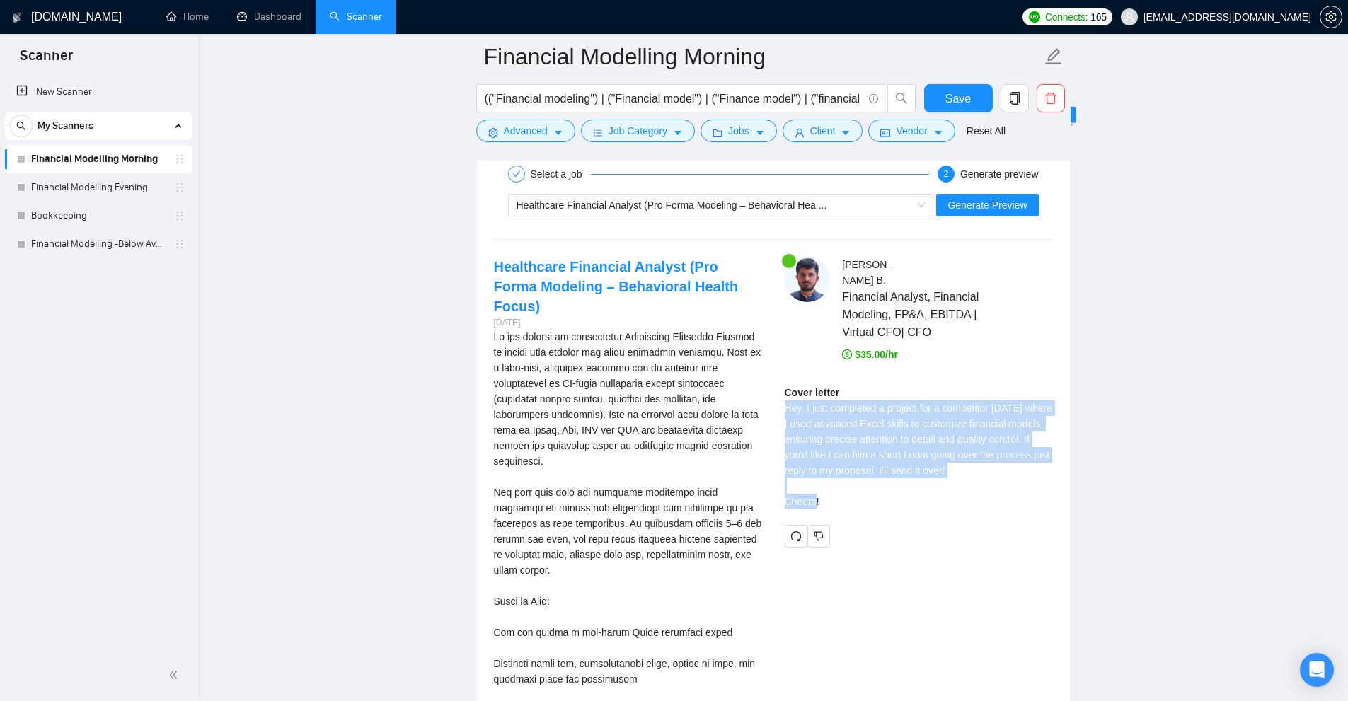
click at [909, 425] on div "Cover letter Hey, I just completed a project for a competitor [DATE] where I us…" at bounding box center [919, 447] width 268 height 125
click at [912, 427] on div "Cover letter Hey, I just completed a project for a competitor [DATE] where I us…" at bounding box center [919, 447] width 268 height 125
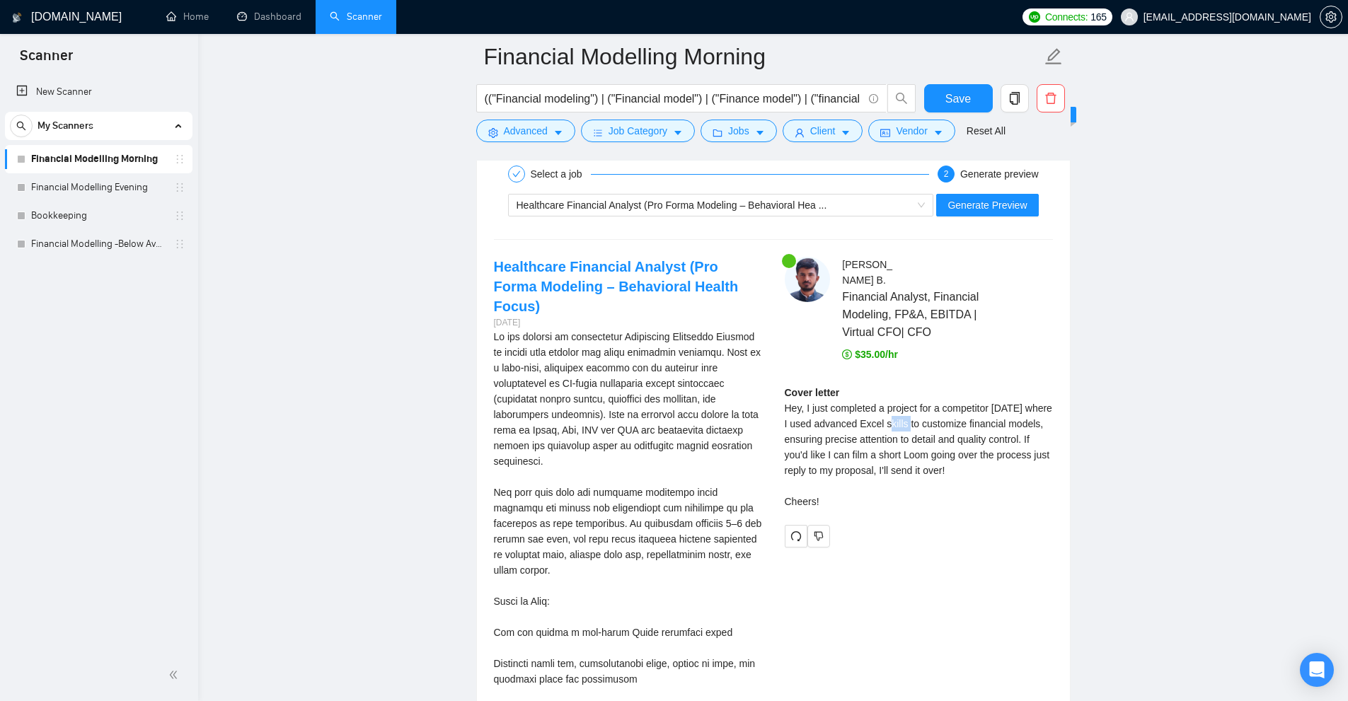
click at [912, 427] on div "Cover letter Hey, I just completed a project for a competitor [DATE] where I us…" at bounding box center [919, 447] width 268 height 125
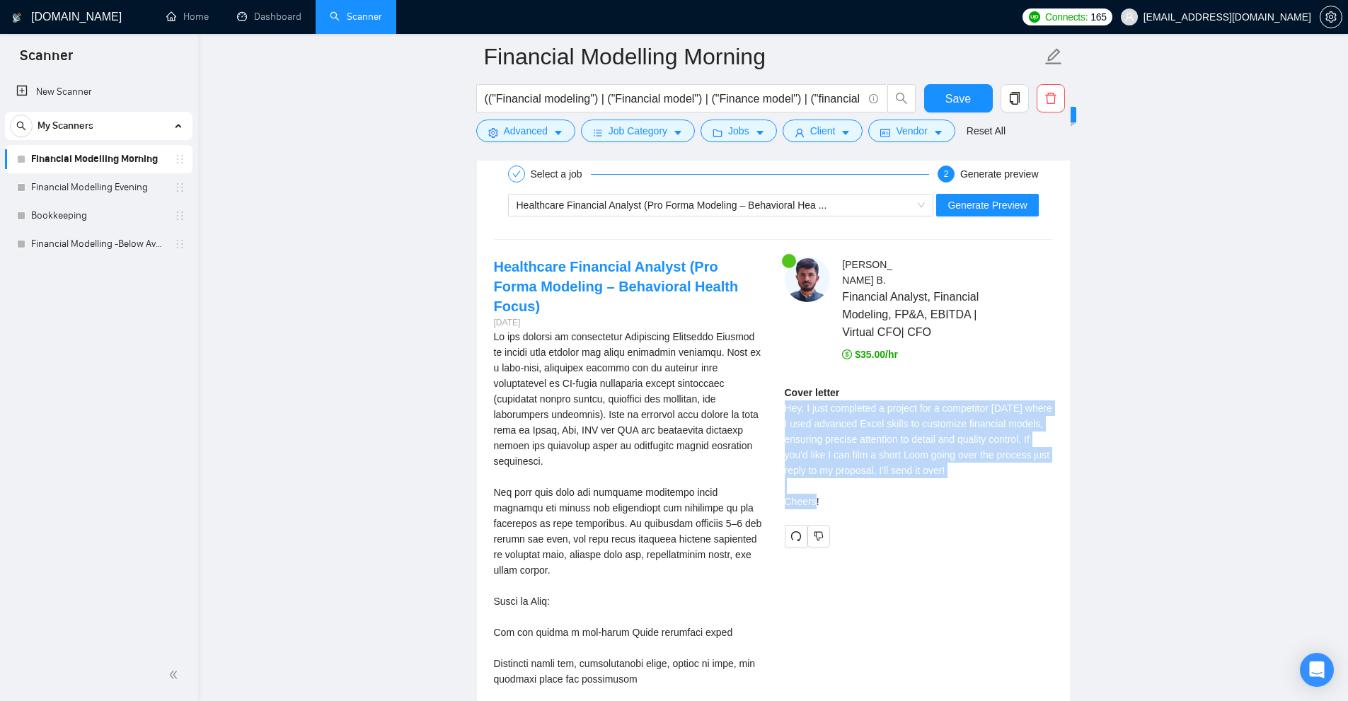
click at [912, 427] on div "Cover letter Hey, I just completed a project for a competitor [DATE] where I us…" at bounding box center [919, 447] width 268 height 125
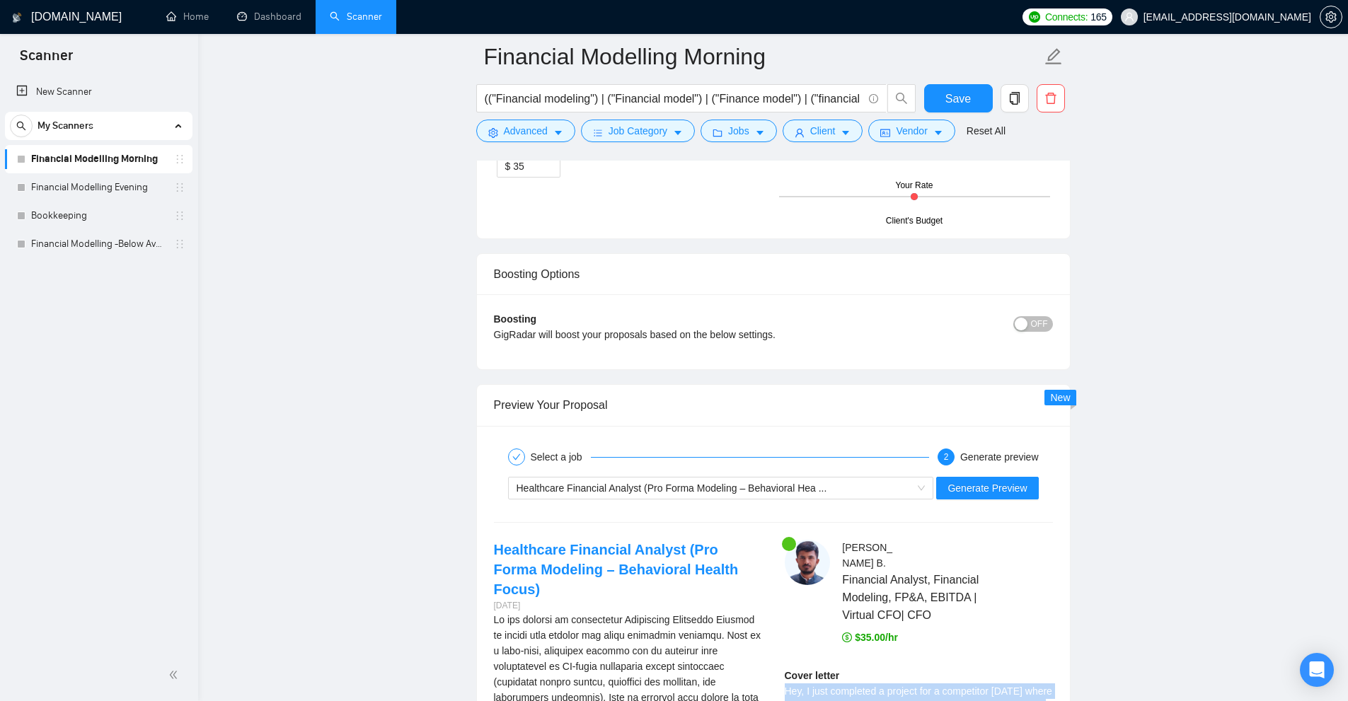
scroll to position [3091, 0]
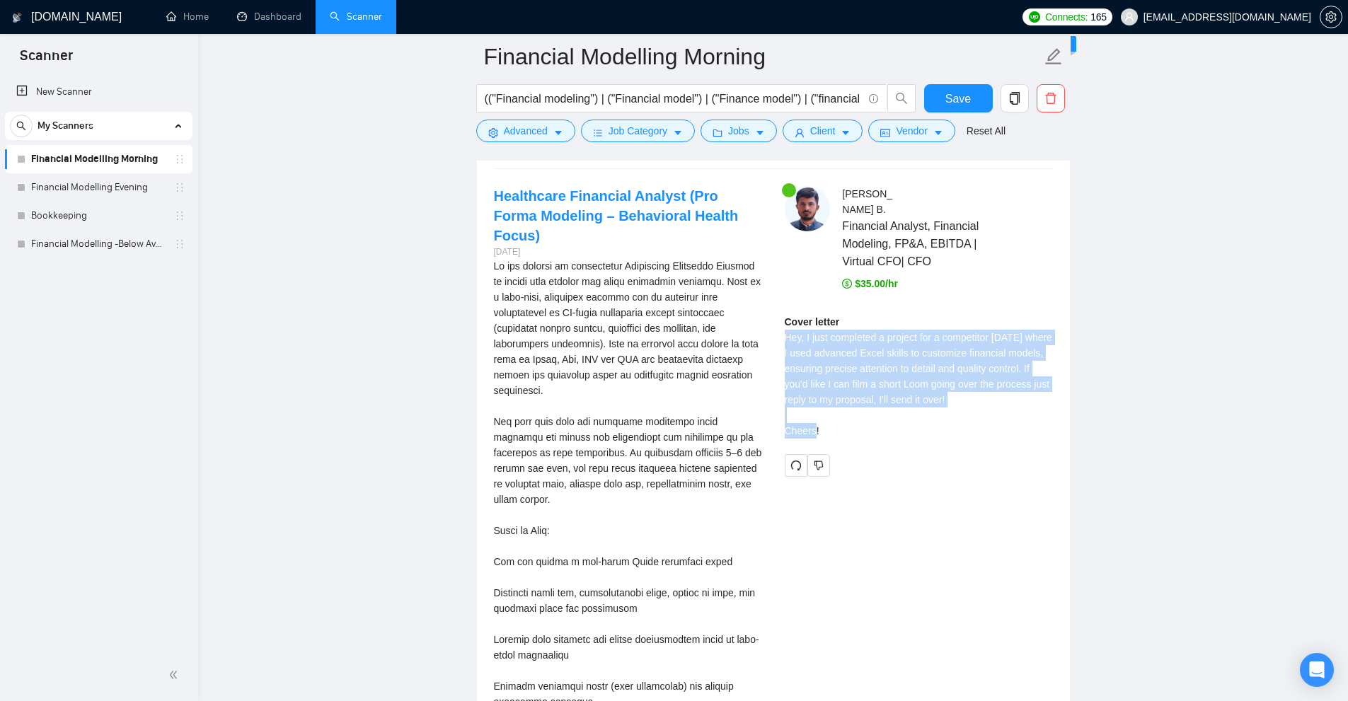
click at [877, 346] on div "Cover letter Hey, I just completed a project for a competitor [DATE] where I us…" at bounding box center [919, 376] width 268 height 125
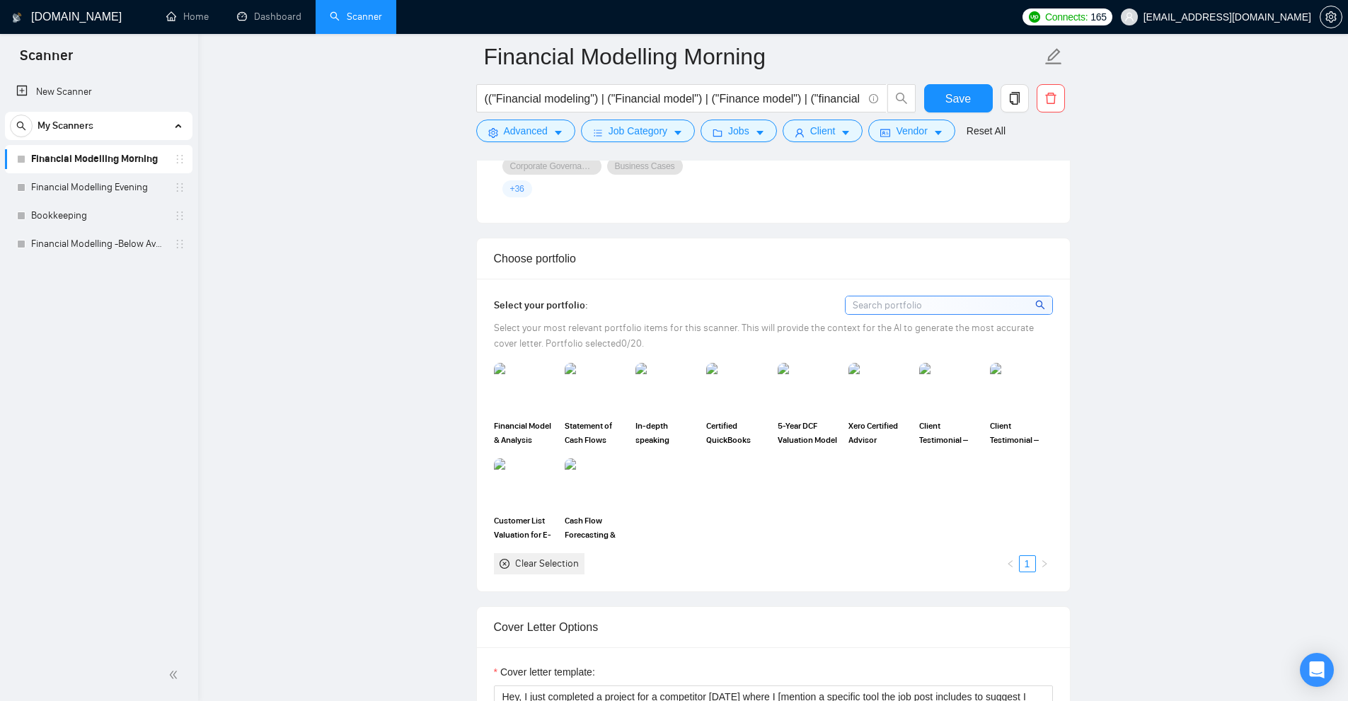
scroll to position [1746, 0]
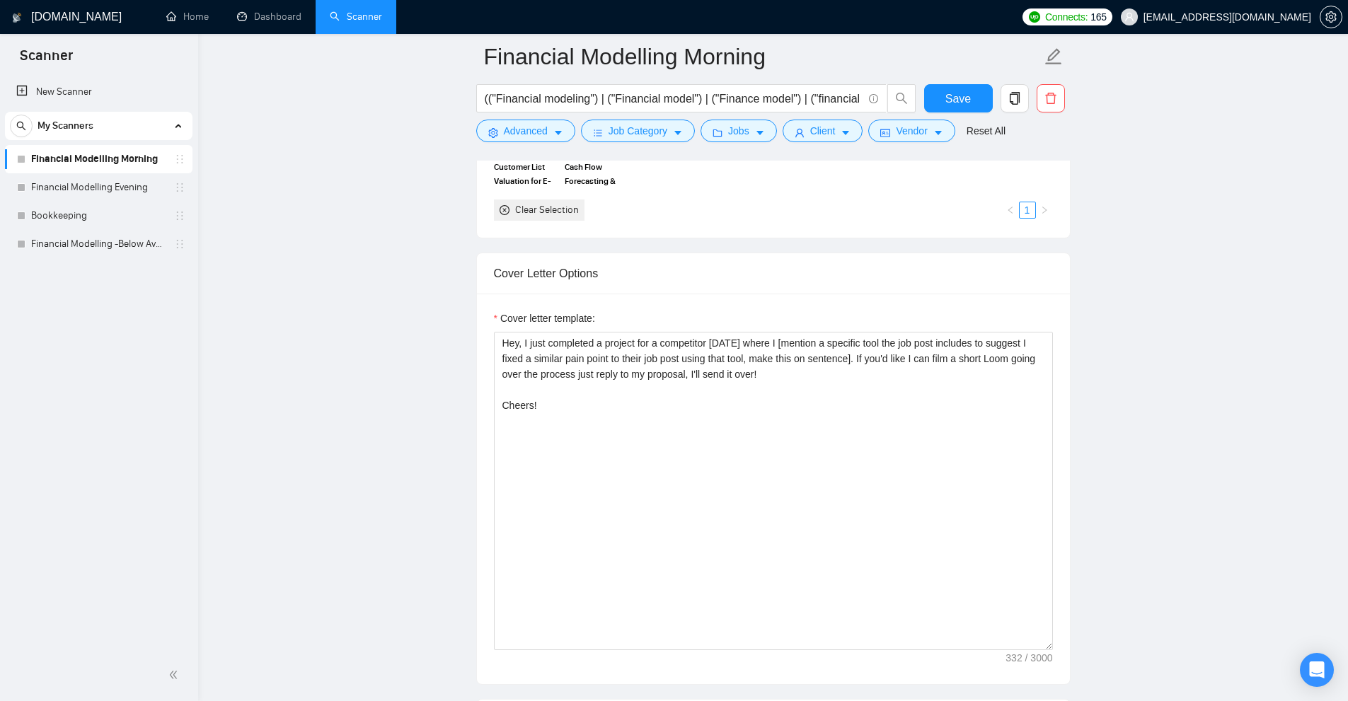
click at [93, 159] on link "Financial Modelling Morning" at bounding box center [98, 159] width 134 height 28
click at [90, 186] on link "Financial Modelling Evening" at bounding box center [98, 187] width 134 height 28
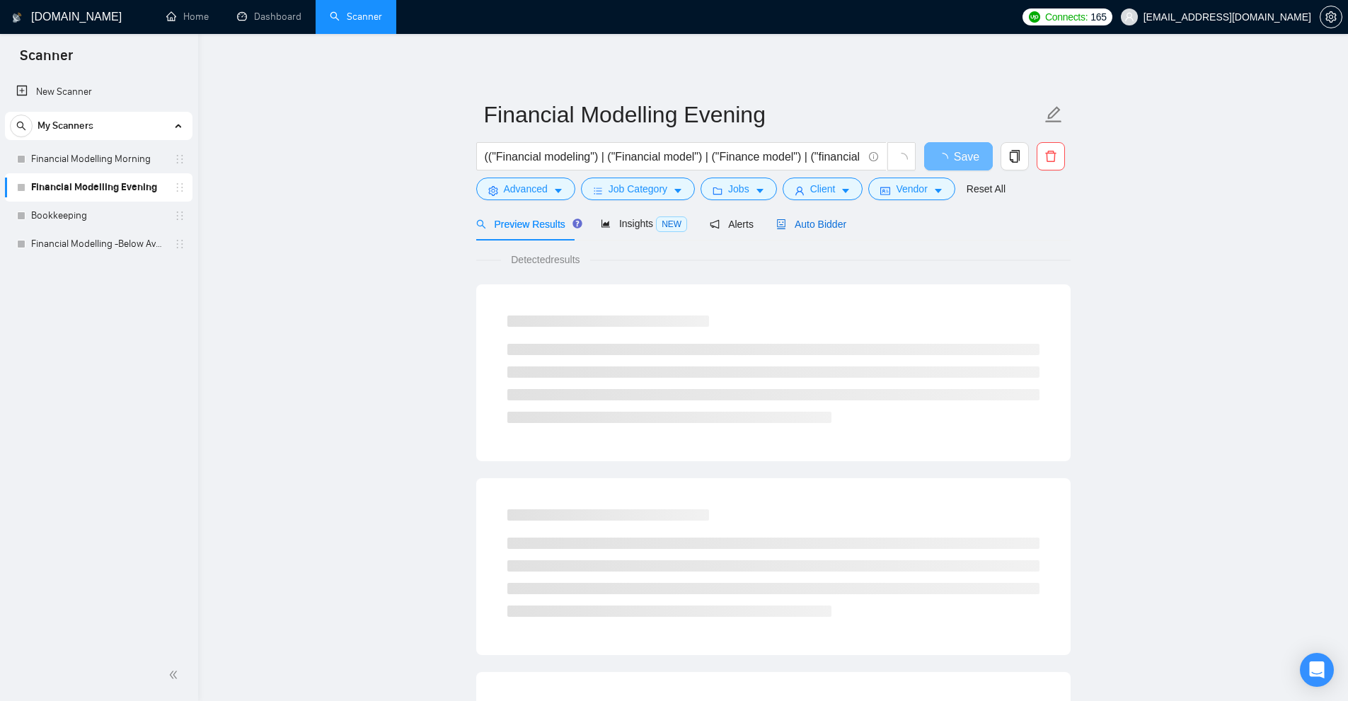
click at [813, 226] on span "Auto Bidder" at bounding box center [811, 224] width 70 height 11
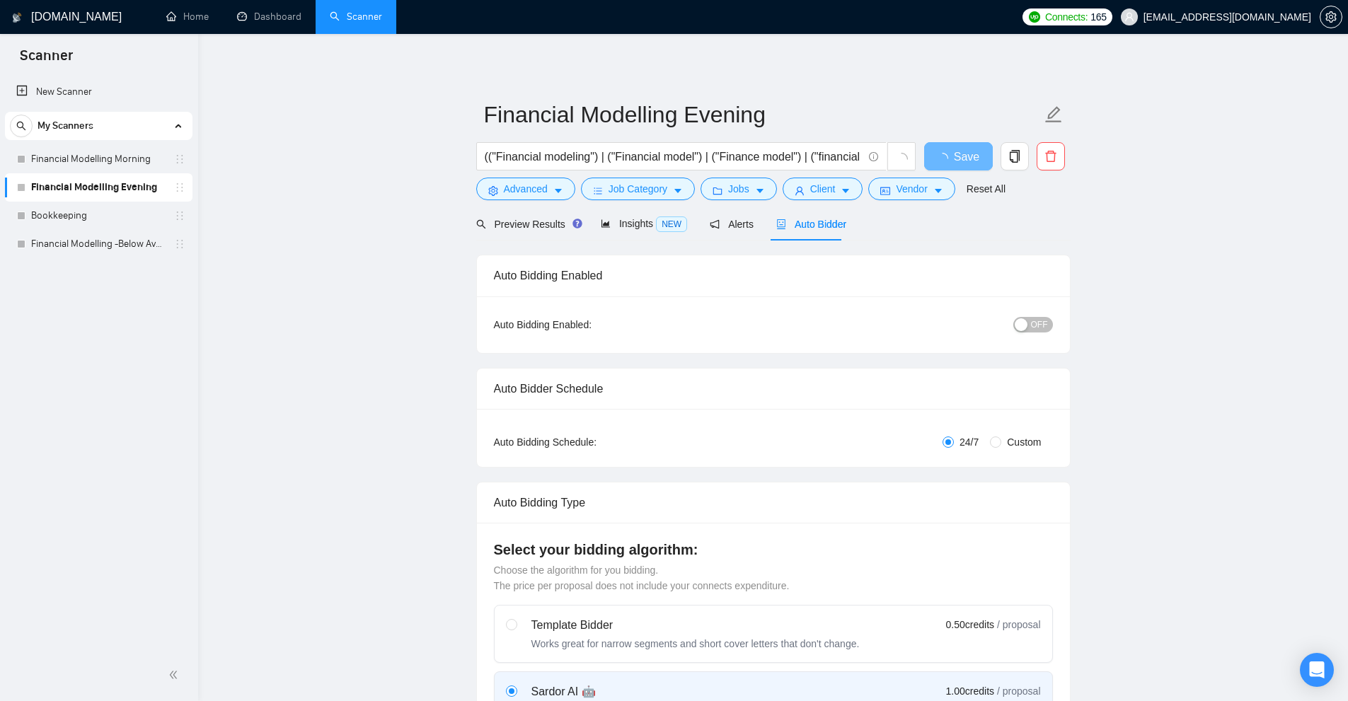
radio input "false"
radio input "true"
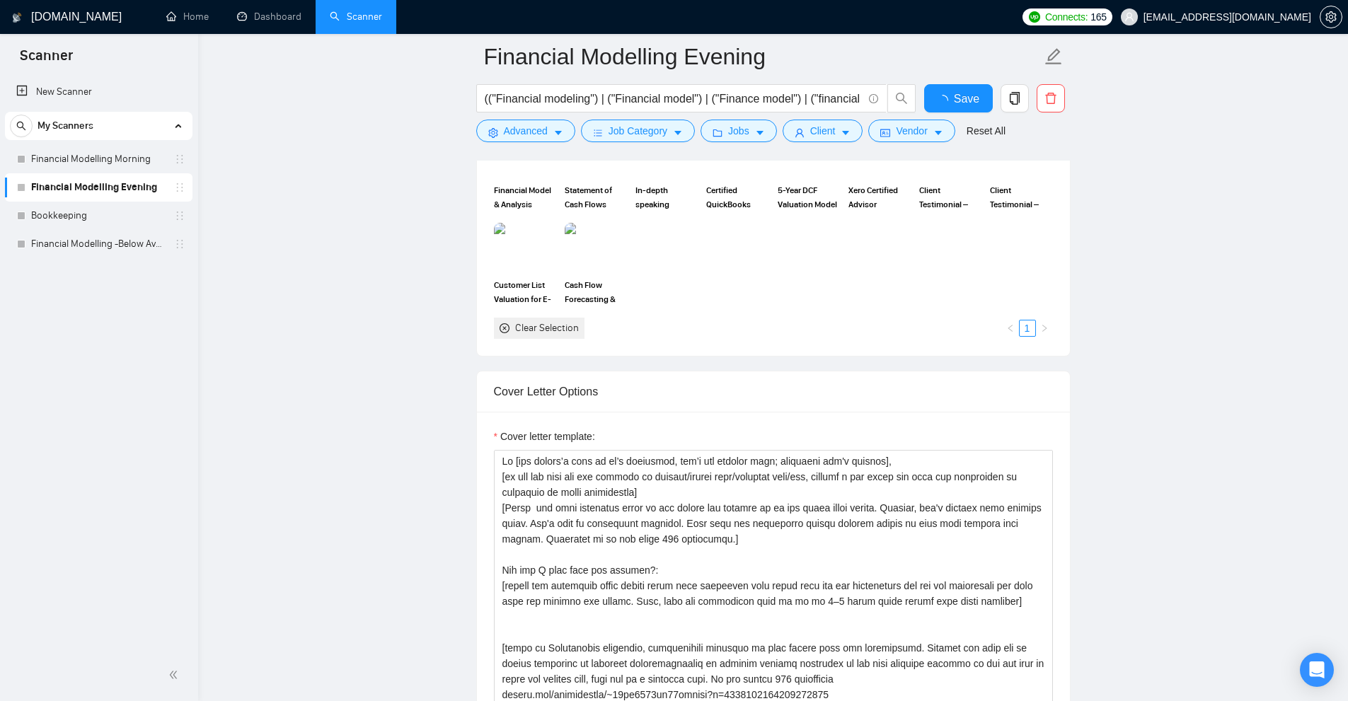
scroll to position [1699, 0]
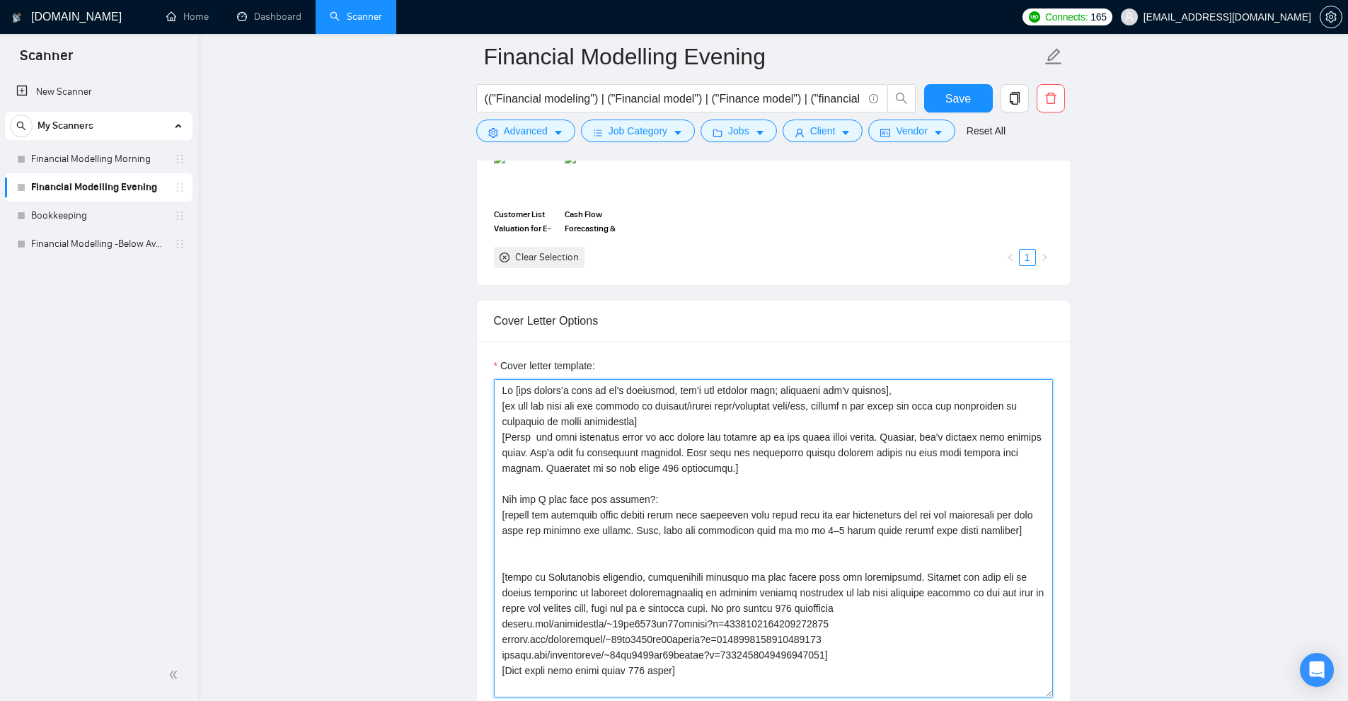
click at [578, 392] on textarea "Cover letter template:" at bounding box center [773, 538] width 559 height 319
drag, startPoint x: 578, startPoint y: 392, endPoint x: 876, endPoint y: 416, distance: 299.7
click at [876, 416] on textarea "Cover letter template:" at bounding box center [773, 538] width 559 height 319
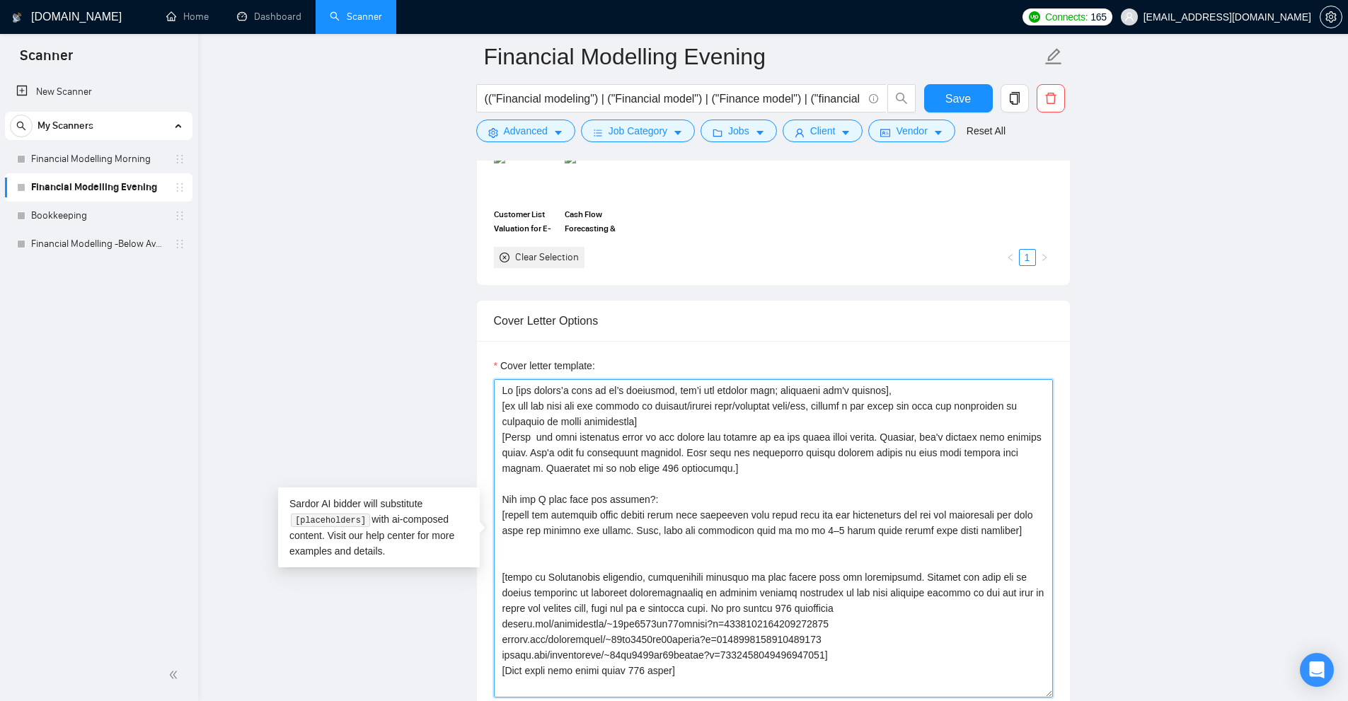
drag, startPoint x: 696, startPoint y: 430, endPoint x: 495, endPoint y: 412, distance: 202.5
click at [495, 412] on textarea "Cover letter template:" at bounding box center [773, 538] width 559 height 319
click at [625, 428] on textarea "Cover letter template:" at bounding box center [773, 538] width 559 height 319
click at [672, 419] on textarea "Cover letter template:" at bounding box center [773, 538] width 559 height 319
drag, startPoint x: 727, startPoint y: 418, endPoint x: 436, endPoint y: 413, distance: 290.9
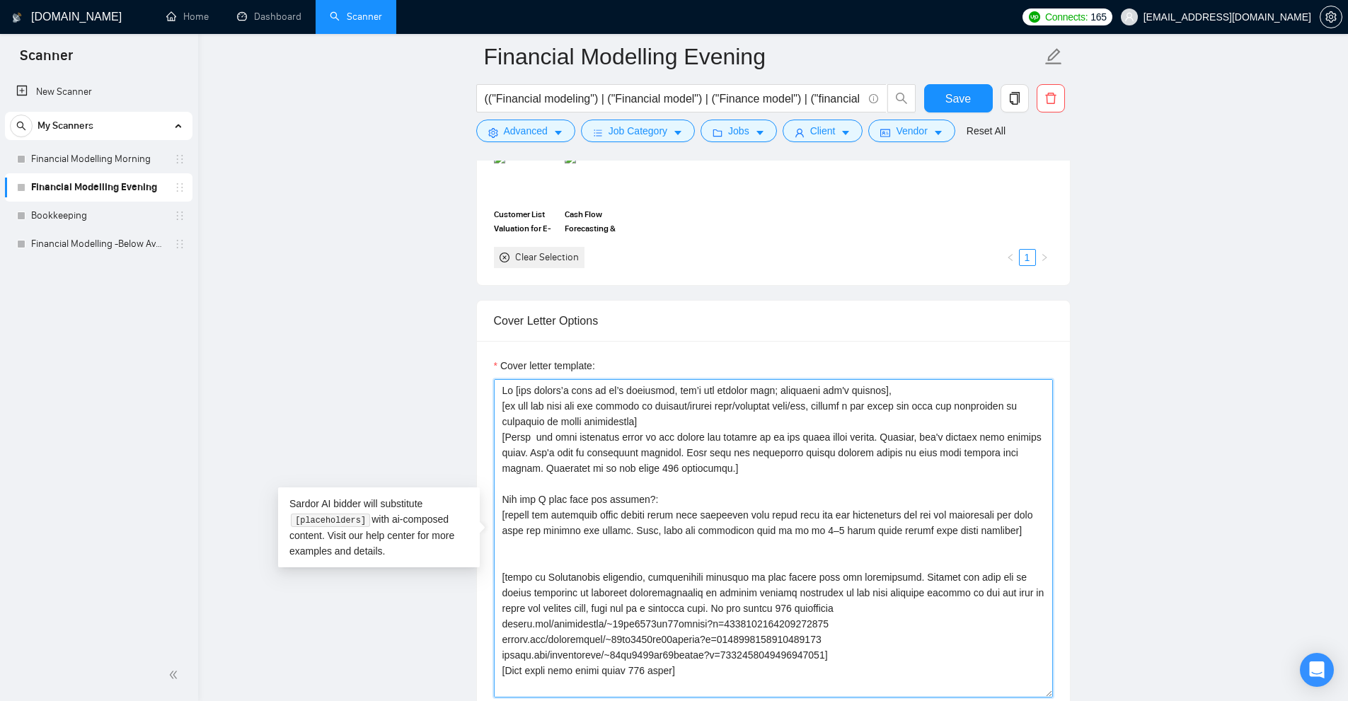
click at [436, 413] on main "Financial Modelling Evening (("Financial modeling") | ("Financial model") | ("F…" at bounding box center [773, 508] width 1105 height 4301
click at [631, 437] on textarea "Cover letter template:" at bounding box center [773, 538] width 559 height 319
click at [605, 442] on textarea "Cover letter template:" at bounding box center [773, 538] width 559 height 319
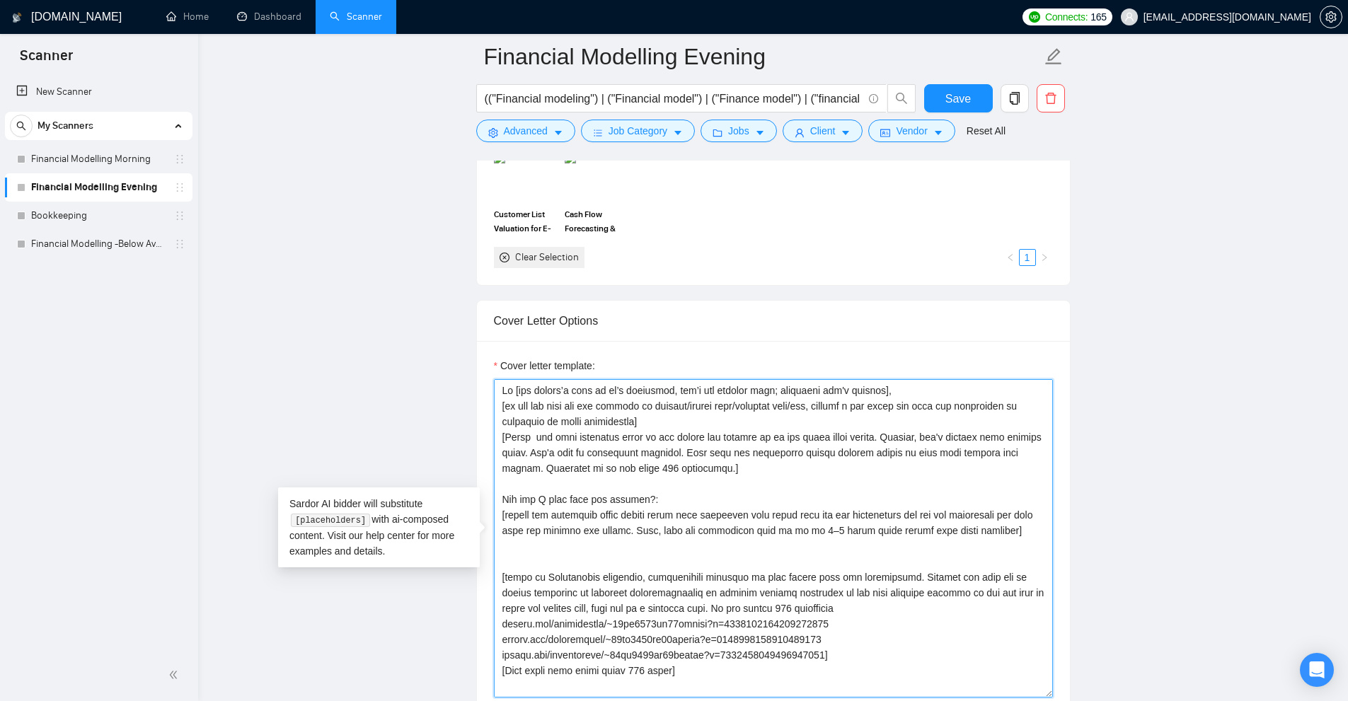
click at [784, 488] on textarea "Cover letter template:" at bounding box center [773, 538] width 559 height 319
click at [616, 460] on textarea "Cover letter template:" at bounding box center [773, 538] width 559 height 319
drag, startPoint x: 561, startPoint y: 452, endPoint x: 751, endPoint y: 449, distance: 189.7
click at [751, 449] on textarea "Cover letter template:" at bounding box center [773, 538] width 559 height 319
click at [795, 486] on textarea "Cover letter template:" at bounding box center [773, 538] width 559 height 319
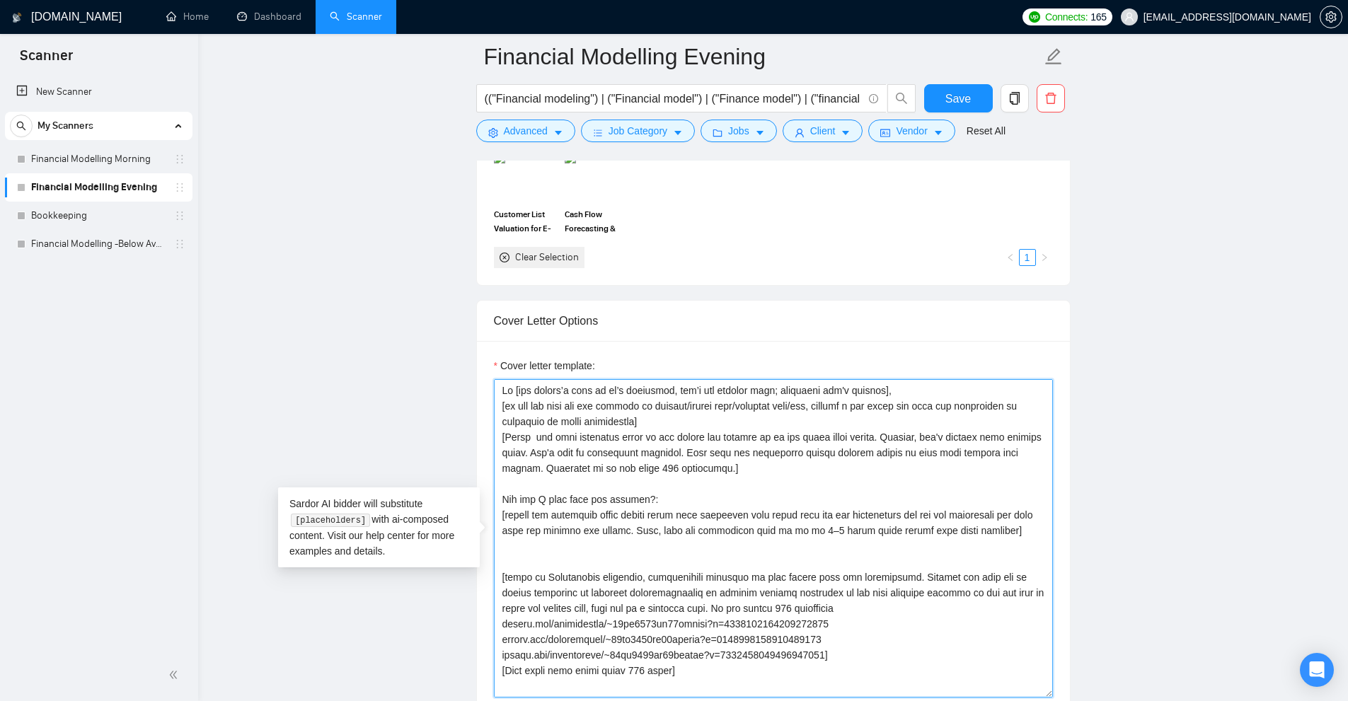
drag, startPoint x: 731, startPoint y: 469, endPoint x: 716, endPoint y: 452, distance: 22.6
click at [716, 452] on textarea "Cover letter template:" at bounding box center [773, 538] width 559 height 319
click at [692, 471] on textarea "Cover letter template:" at bounding box center [773, 538] width 559 height 319
drag, startPoint x: 677, startPoint y: 500, endPoint x: 487, endPoint y: 500, distance: 189.7
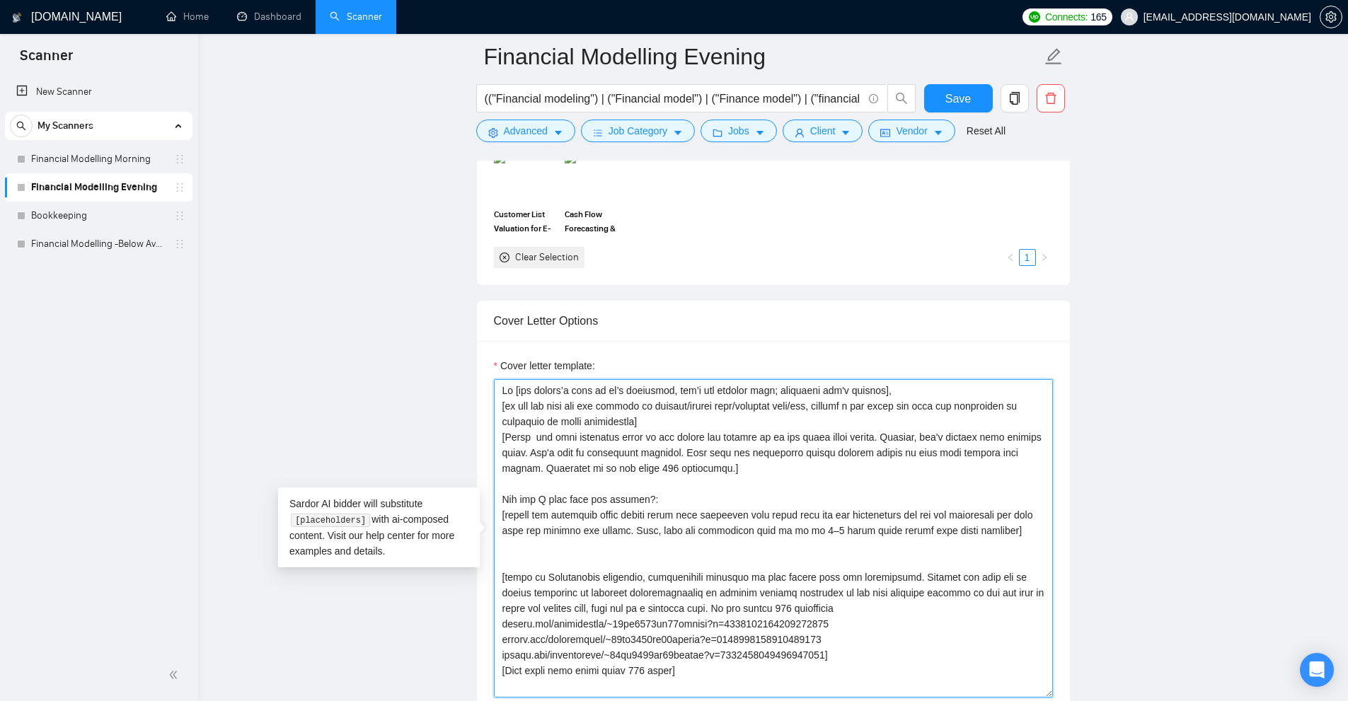
click at [560, 529] on textarea "Cover letter template:" at bounding box center [773, 538] width 559 height 319
click at [496, 515] on textarea "Cover letter template:" at bounding box center [773, 538] width 559 height 319
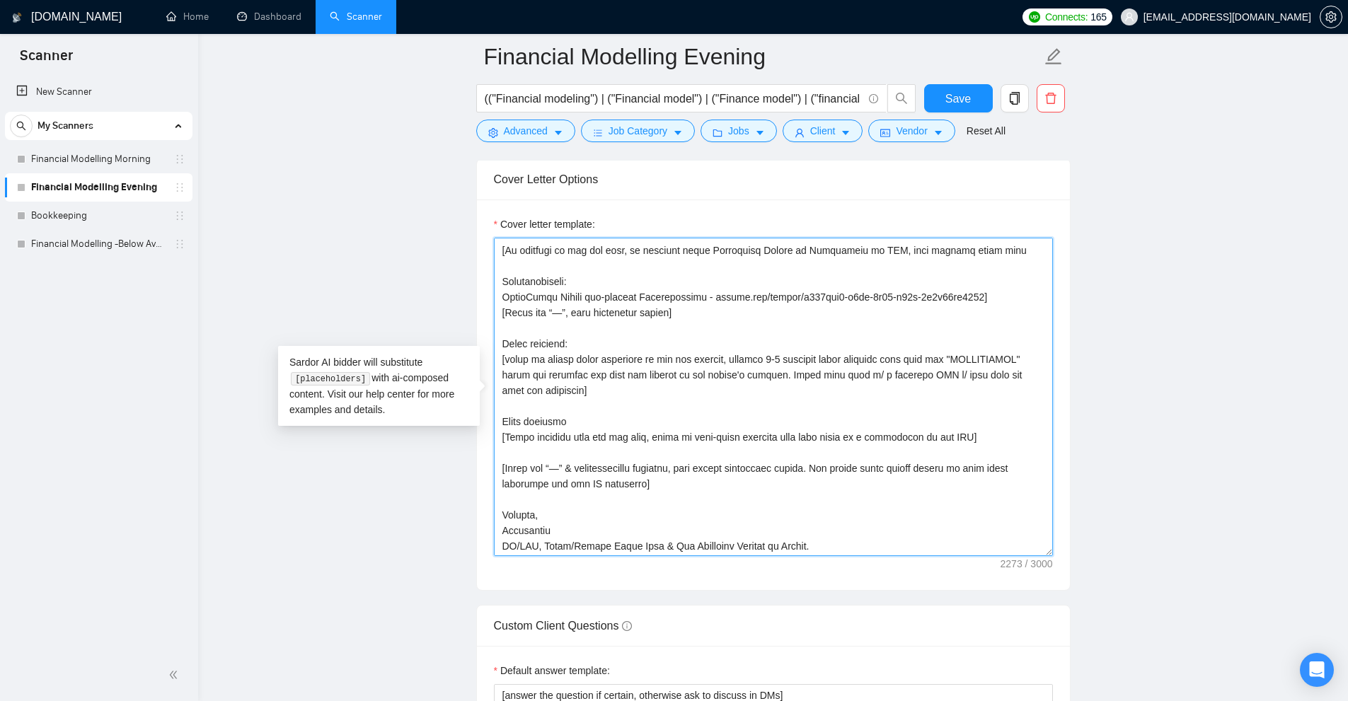
scroll to position [321, 0]
click at [530, 333] on textarea "Cover letter template:" at bounding box center [773, 397] width 559 height 319
drag, startPoint x: 530, startPoint y: 333, endPoint x: 663, endPoint y: 387, distance: 143.8
click at [663, 387] on textarea "Cover letter template:" at bounding box center [773, 397] width 559 height 319
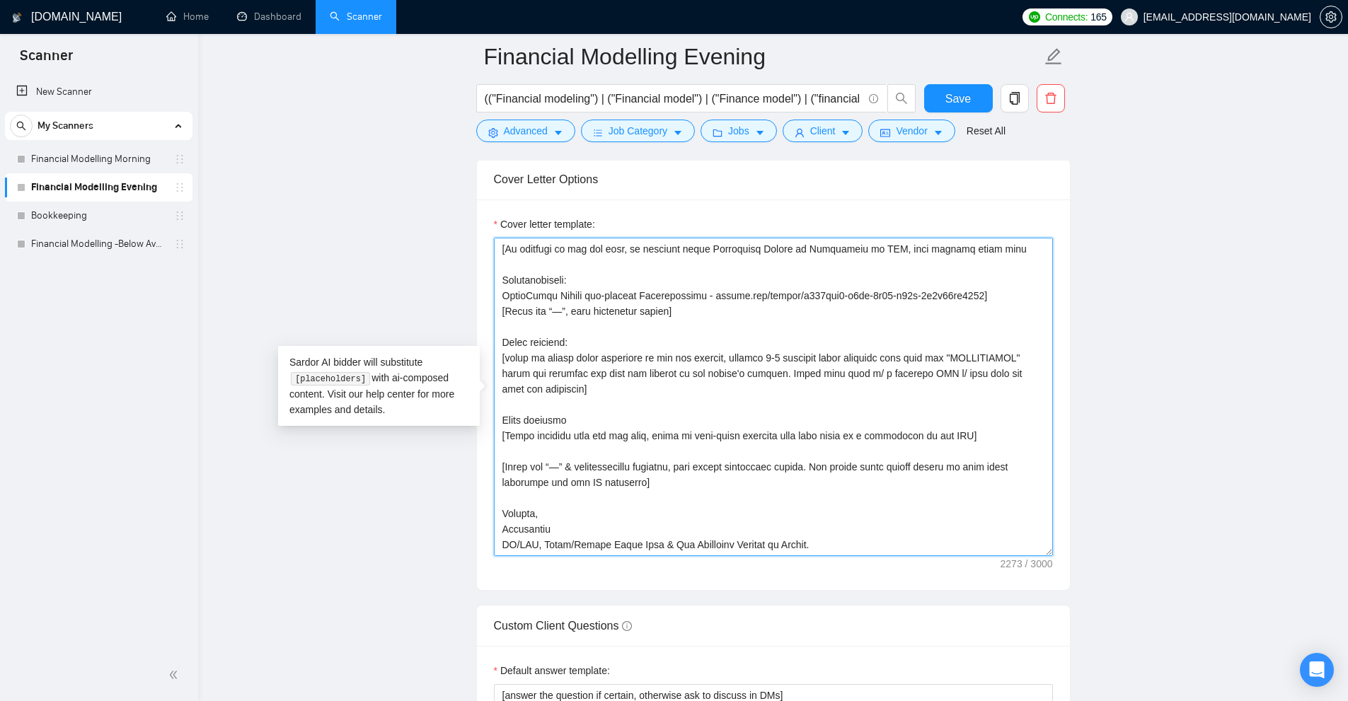
drag, startPoint x: 631, startPoint y: 385, endPoint x: 492, endPoint y: 350, distance: 143.0
click at [492, 350] on div "Cover letter template:" at bounding box center [773, 395] width 593 height 391
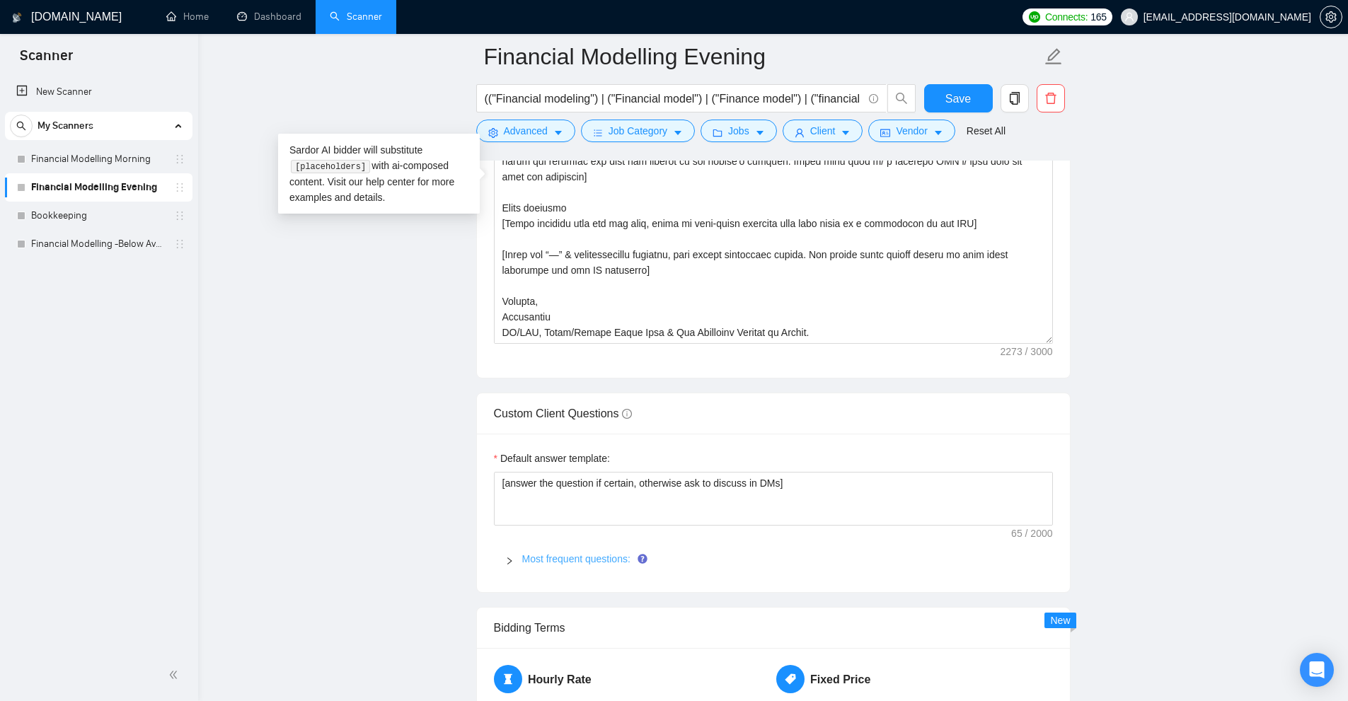
click at [553, 553] on link "Most frequent questions:" at bounding box center [576, 558] width 108 height 11
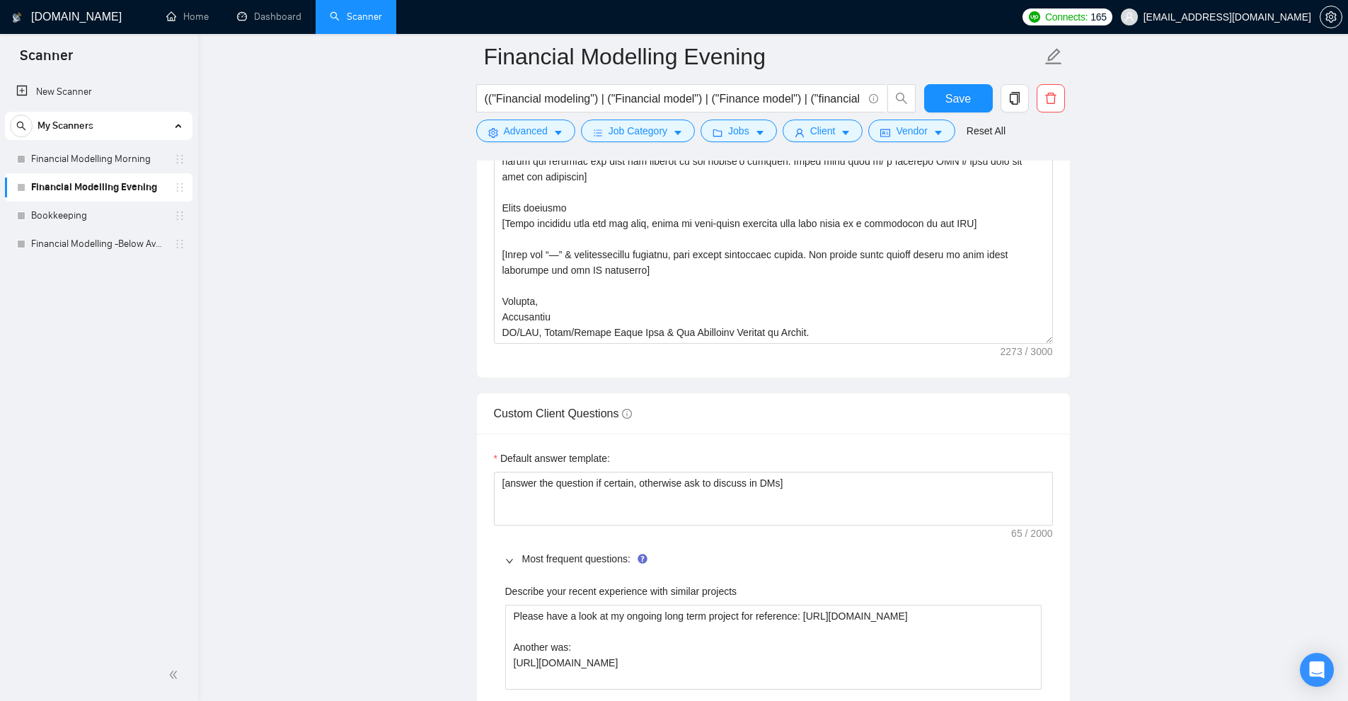
scroll to position [2336, 0]
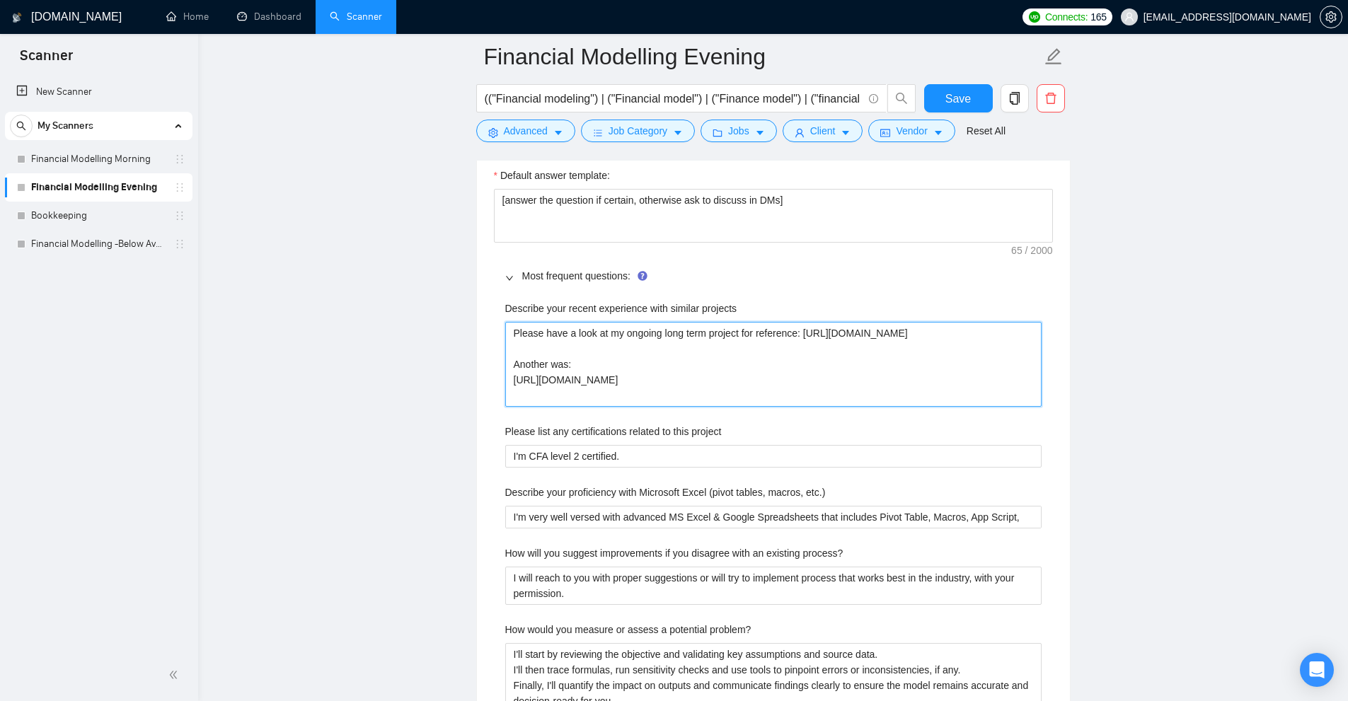
drag, startPoint x: 753, startPoint y: 402, endPoint x: 423, endPoint y: 331, distance: 338.0
click at [423, 331] on main "Financial Modelling Evening (("Financial modeling") | ("Financial model") | ("F…" at bounding box center [773, 94] width 1105 height 4746
click at [729, 355] on projects "Please have a look at my ongoing long term project for reference: [URL][DOMAIN_…" at bounding box center [773, 364] width 537 height 85
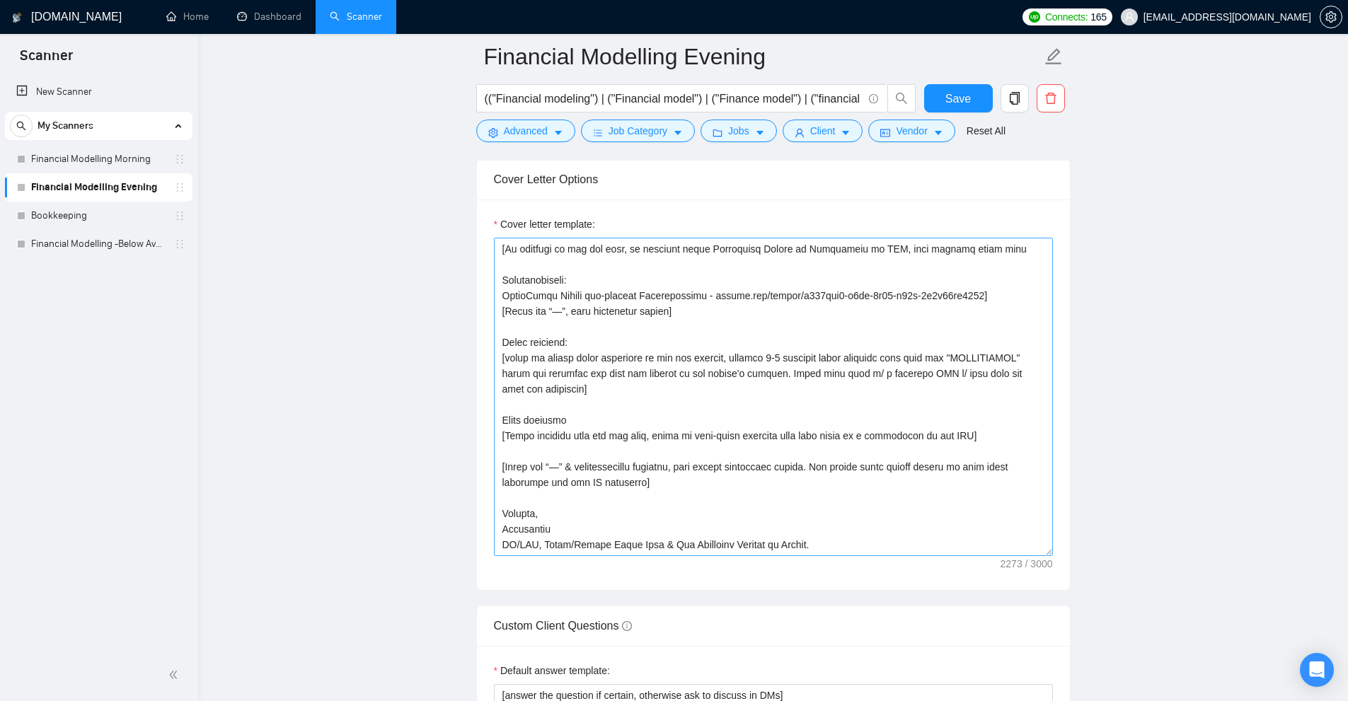
scroll to position [0, 0]
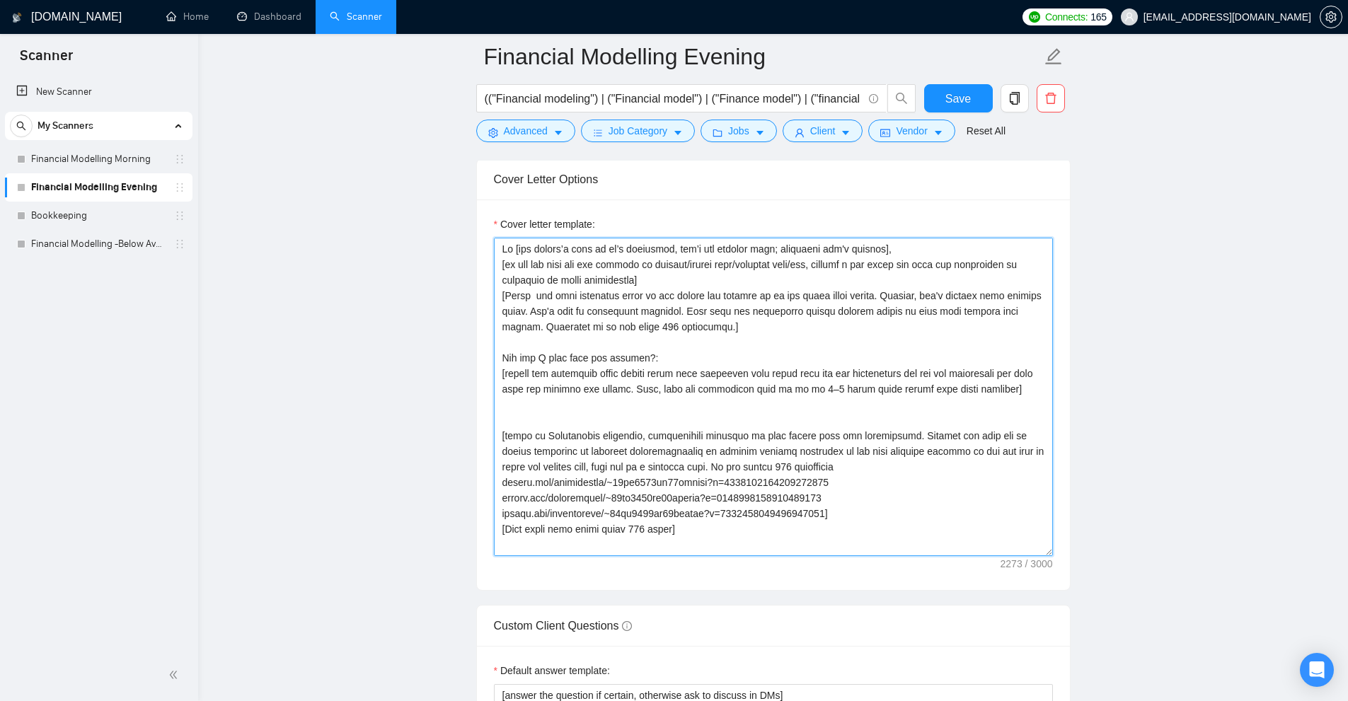
click at [635, 433] on textarea "Cover letter template:" at bounding box center [773, 397] width 559 height 319
drag, startPoint x: 635, startPoint y: 433, endPoint x: 634, endPoint y: 504, distance: 70.8
click at [634, 504] on textarea "Cover letter template:" at bounding box center [773, 397] width 559 height 319
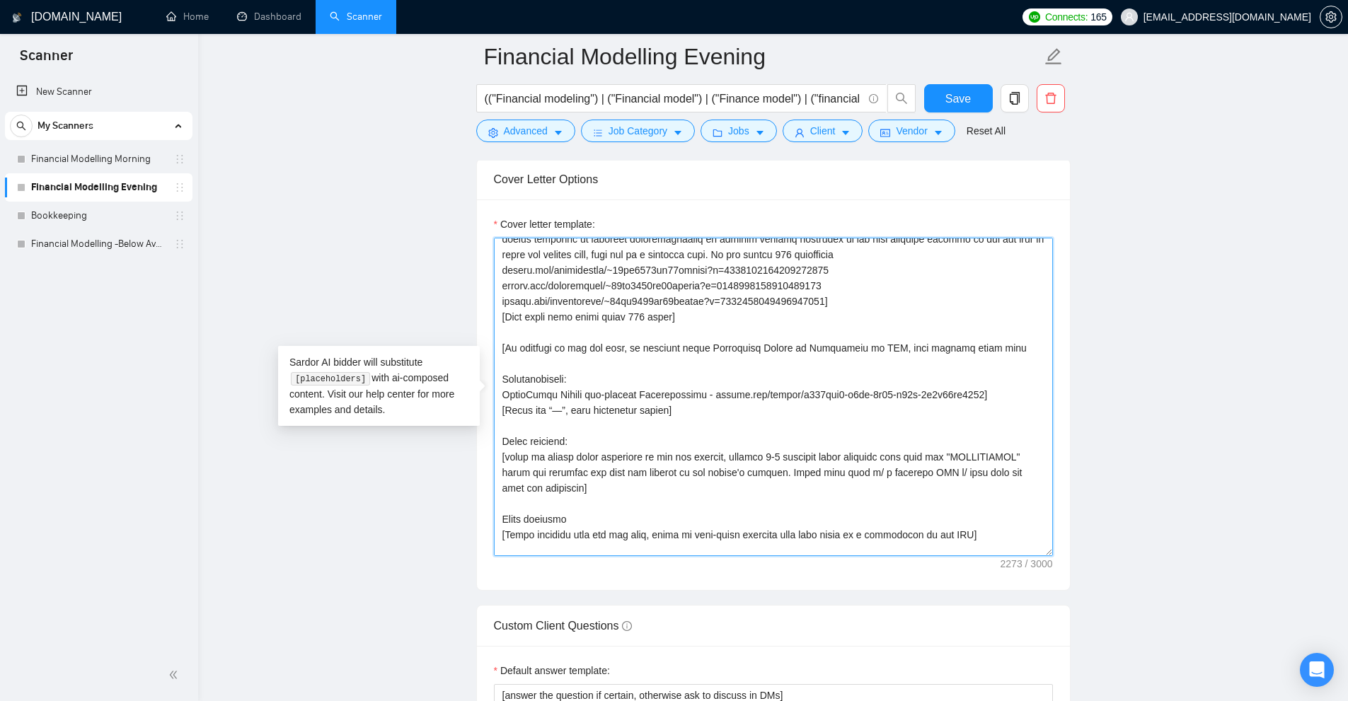
scroll to position [283, 0]
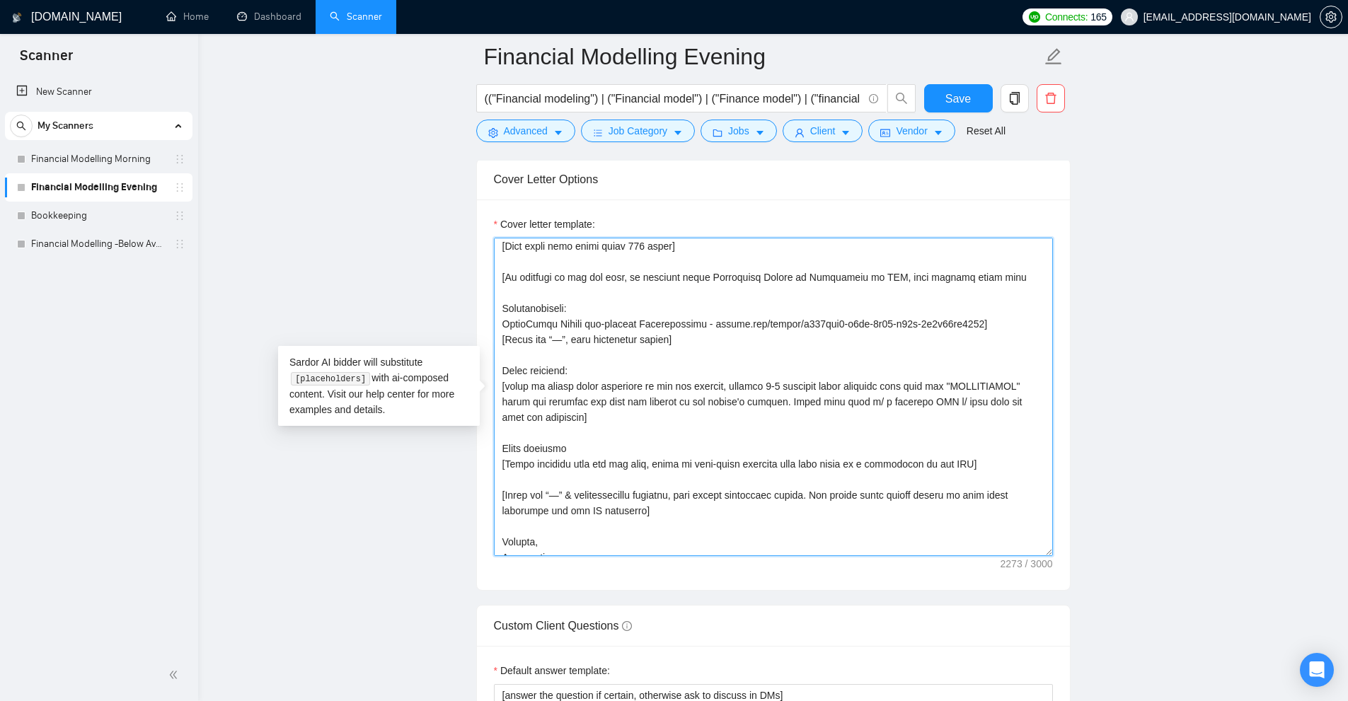
click at [650, 411] on textarea "Cover letter template:" at bounding box center [773, 397] width 559 height 319
click at [689, 411] on textarea "Cover letter template:" at bounding box center [773, 397] width 559 height 319
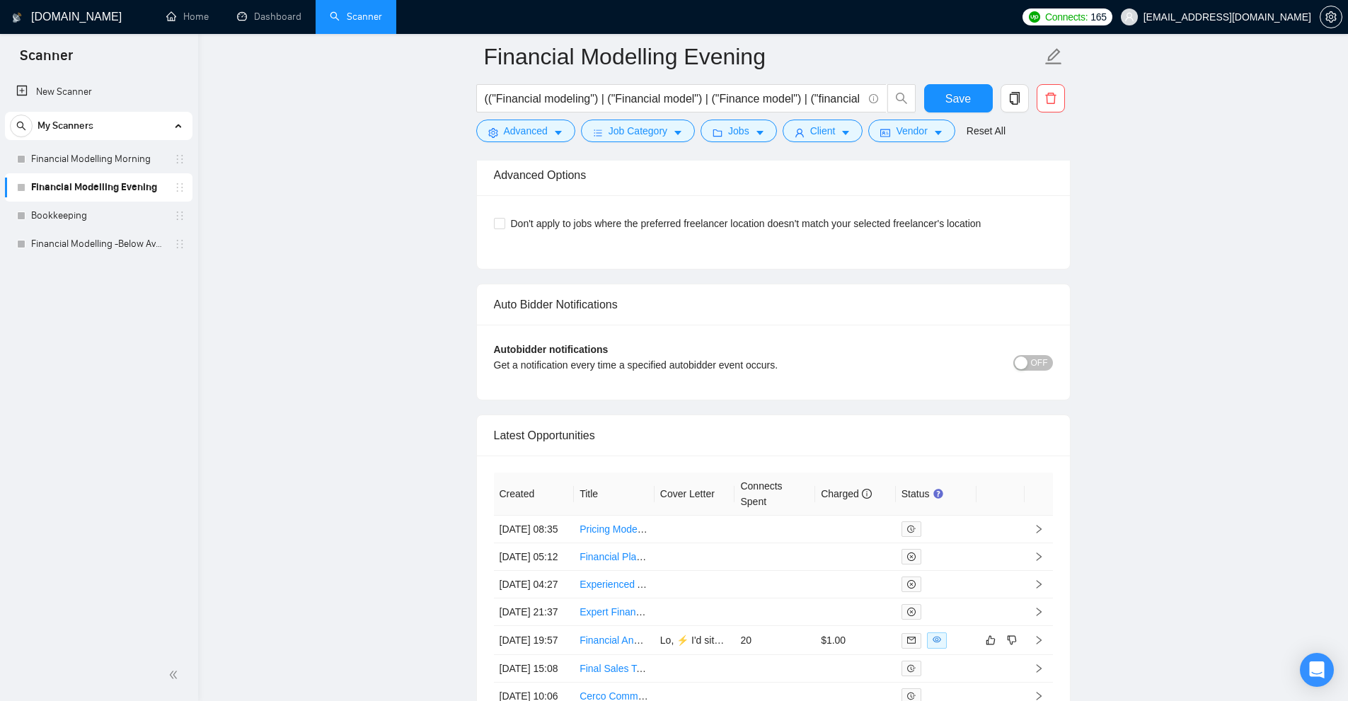
scroll to position [4247, 0]
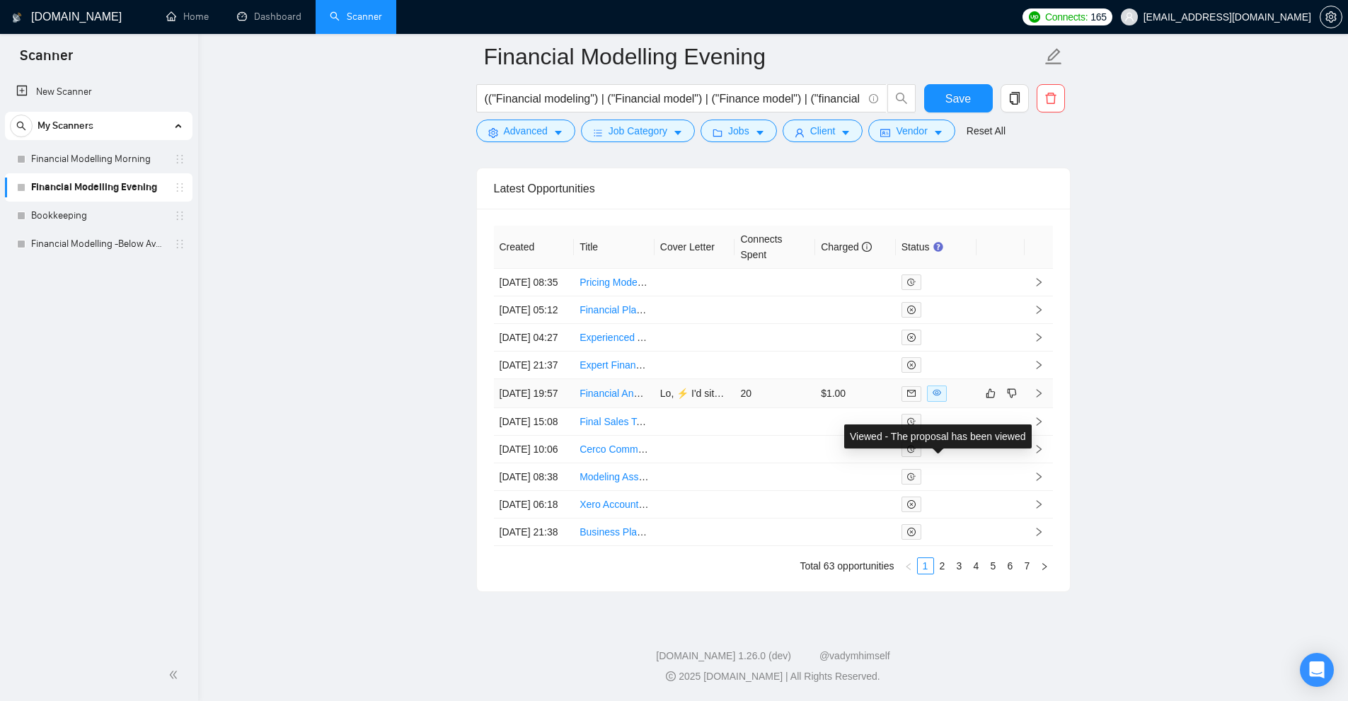
click at [806, 408] on td "20" at bounding box center [775, 393] width 81 height 29
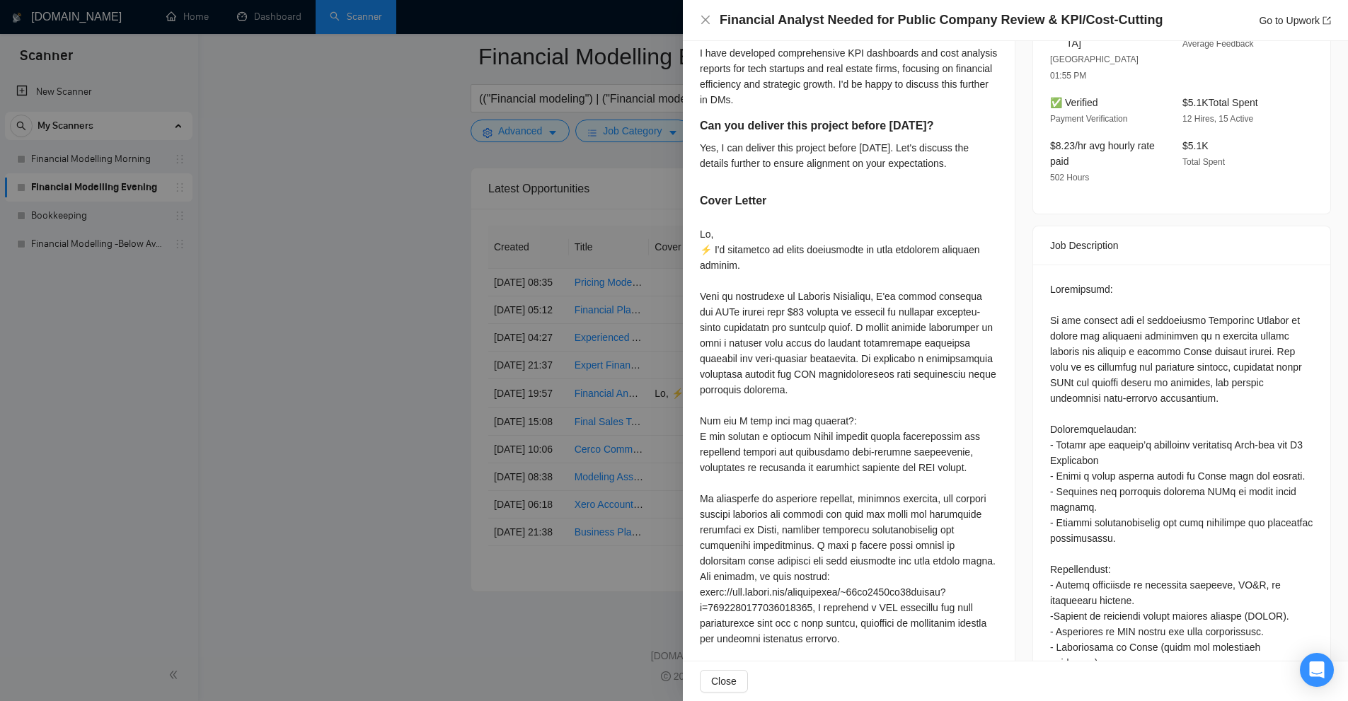
scroll to position [779, 0]
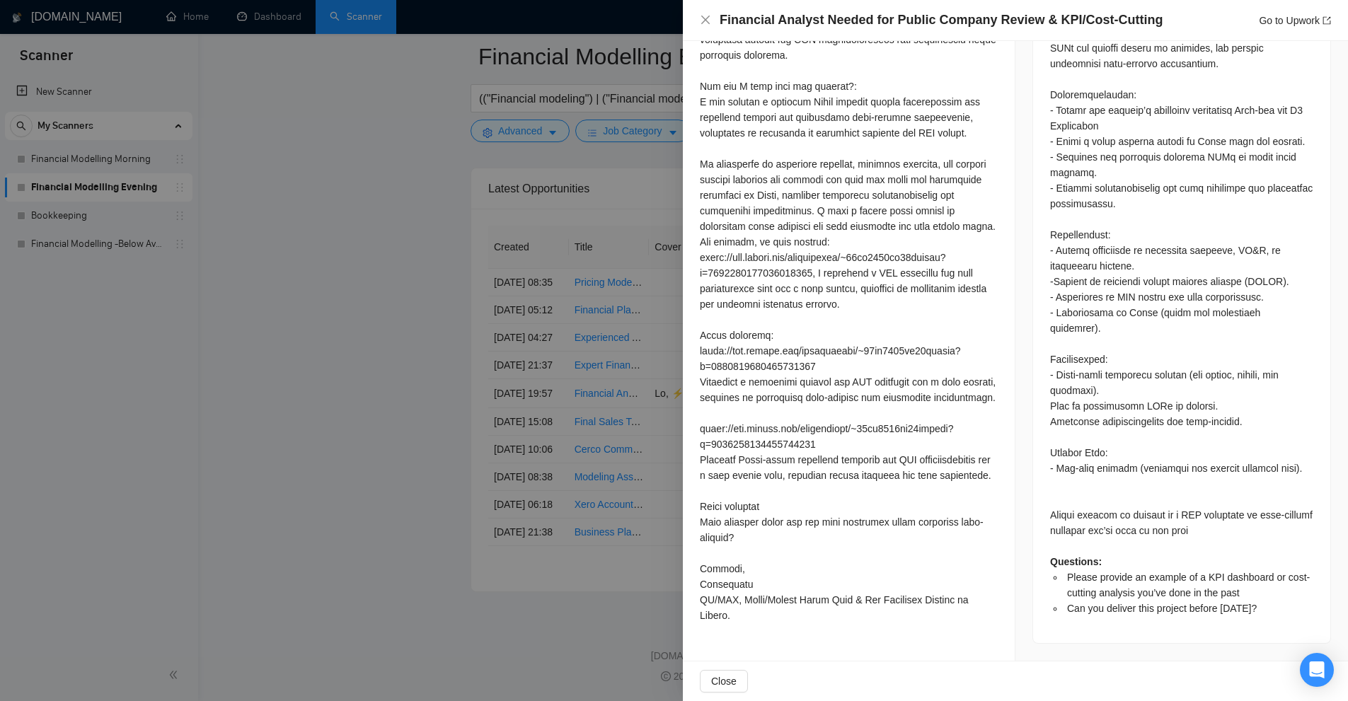
click at [1096, 405] on div "Questions: Please provide an example of a KPI dashboard or cost-cutting analysi…" at bounding box center [1181, 282] width 263 height 670
drag, startPoint x: 1096, startPoint y: 405, endPoint x: 1103, endPoint y: 374, distance: 31.9
click at [1103, 374] on div "Questions: Please provide an example of a KPI dashboard or cost-cutting analysi…" at bounding box center [1181, 282] width 263 height 670
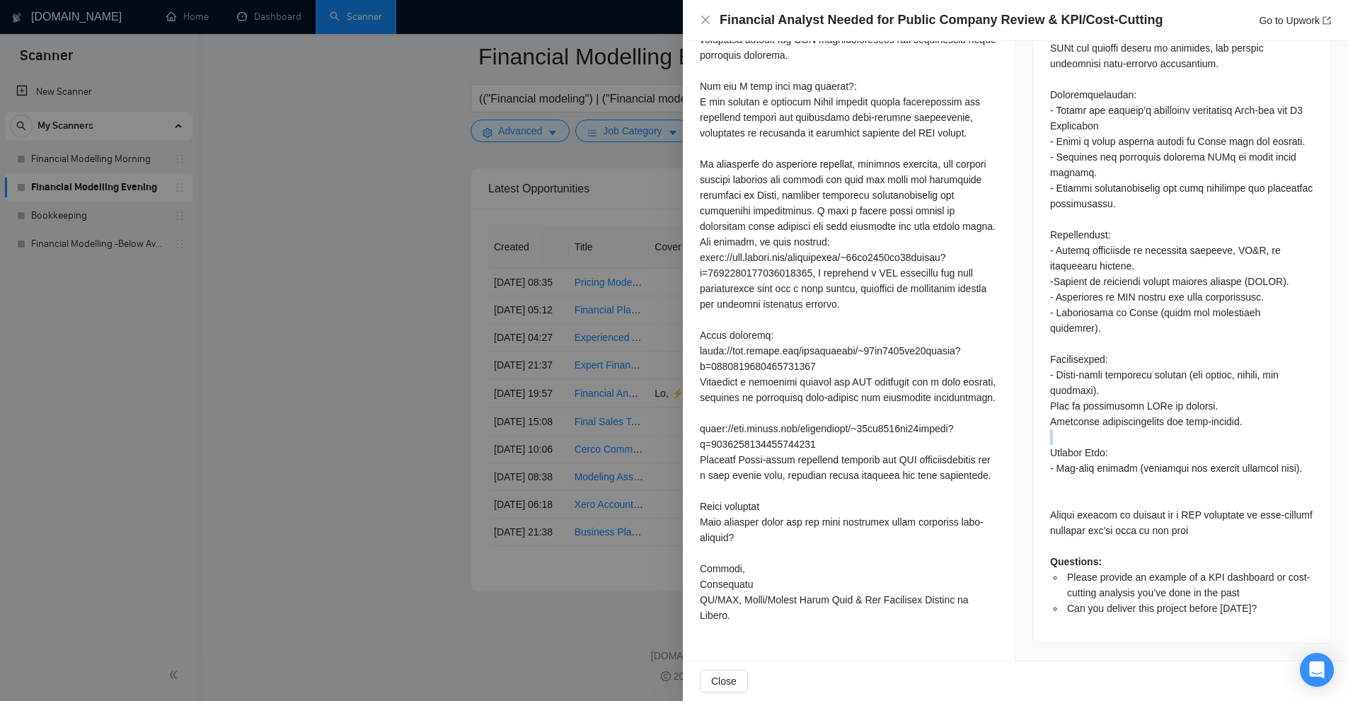
click at [1103, 374] on div "Questions: Please provide an example of a KPI dashboard or cost-cutting analysi…" at bounding box center [1181, 282] width 263 height 670
drag, startPoint x: 1103, startPoint y: 374, endPoint x: 1083, endPoint y: 406, distance: 38.1
click at [1083, 406] on div "Questions: Please provide an example of a KPI dashboard or cost-cutting analysi…" at bounding box center [1181, 282] width 263 height 670
click at [1077, 449] on div "Questions: Please provide an example of a KPI dashboard or cost-cutting analysi…" at bounding box center [1181, 282] width 263 height 670
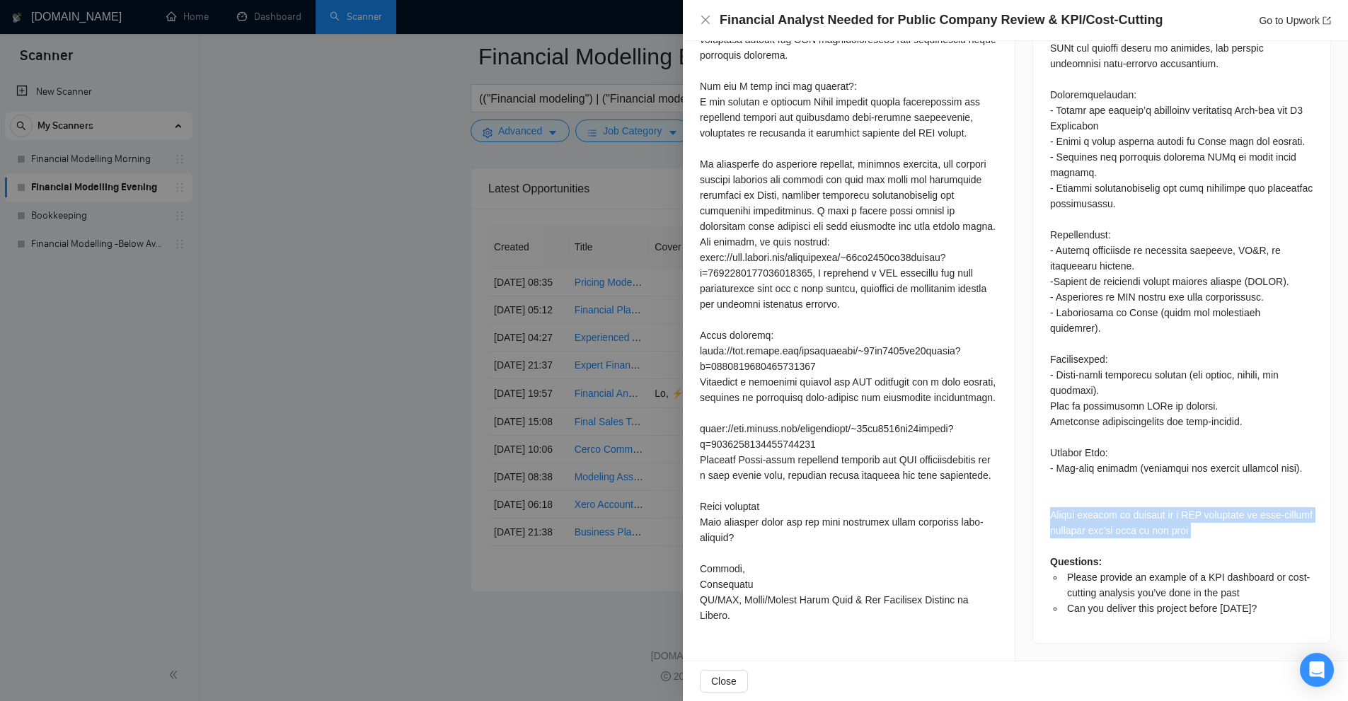
click at [1077, 449] on div "Questions: Please provide an example of a KPI dashboard or cost-cutting analysi…" at bounding box center [1181, 282] width 263 height 670
click at [1200, 490] on div "Questions: Please provide an example of a KPI dashboard or cost-cutting analysi…" at bounding box center [1181, 282] width 263 height 670
drag, startPoint x: 1043, startPoint y: 444, endPoint x: 1109, endPoint y: 443, distance: 65.8
click at [1109, 443] on div "Questions: Please provide an example of a KPI dashboard or cost-cutting analysi…" at bounding box center [1181, 286] width 297 height 713
copy div "Please provide"
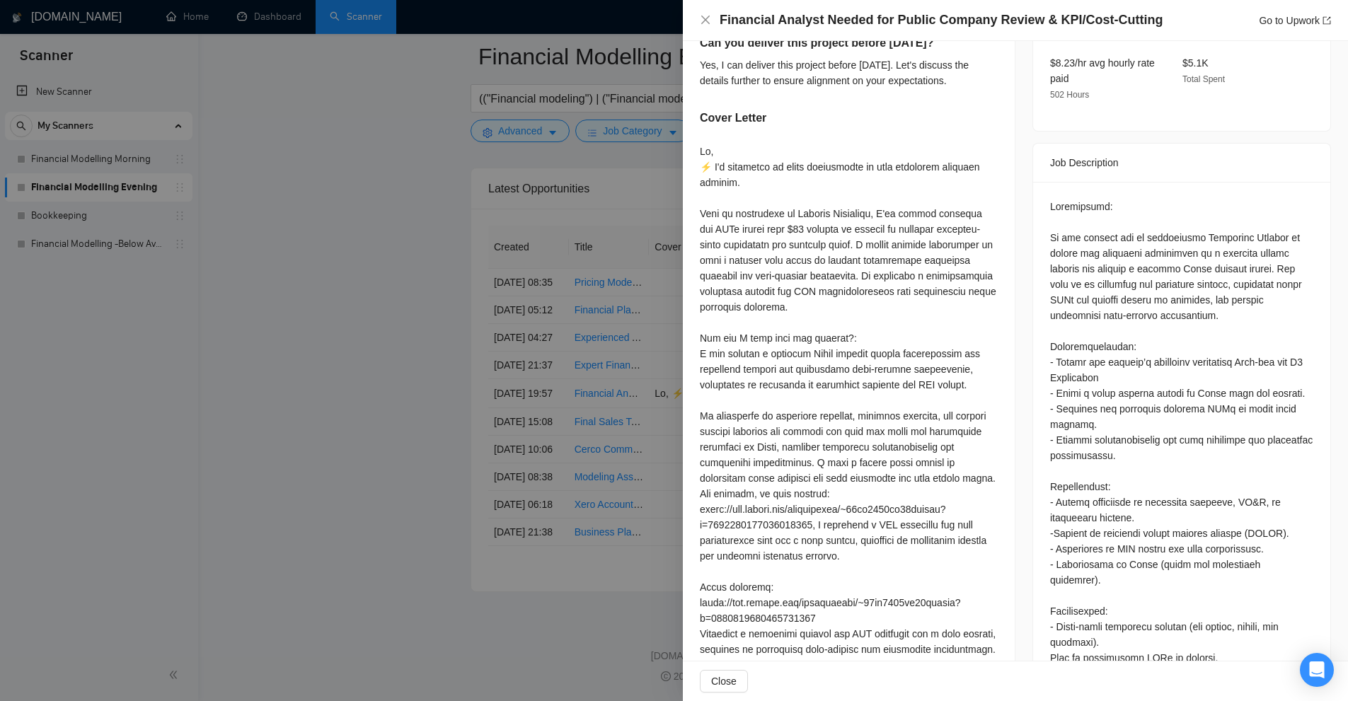
scroll to position [437, 0]
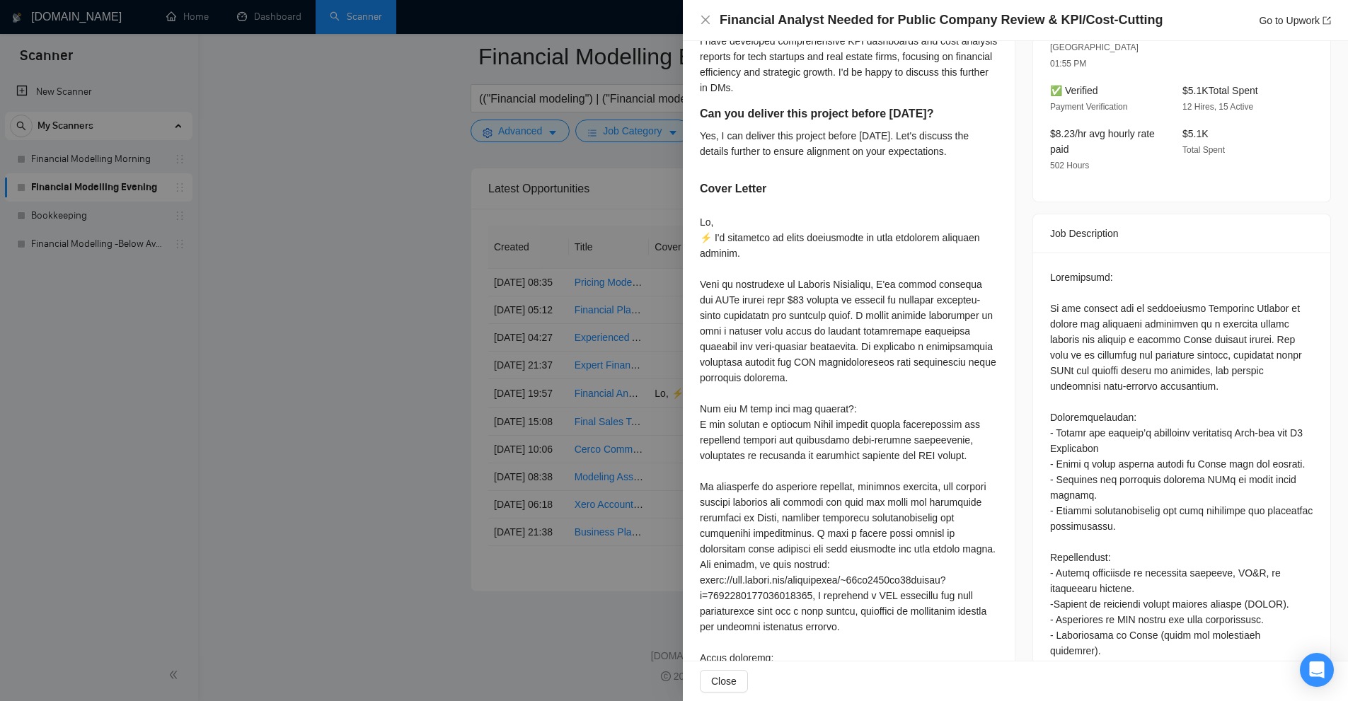
click at [618, 382] on div at bounding box center [674, 350] width 1348 height 701
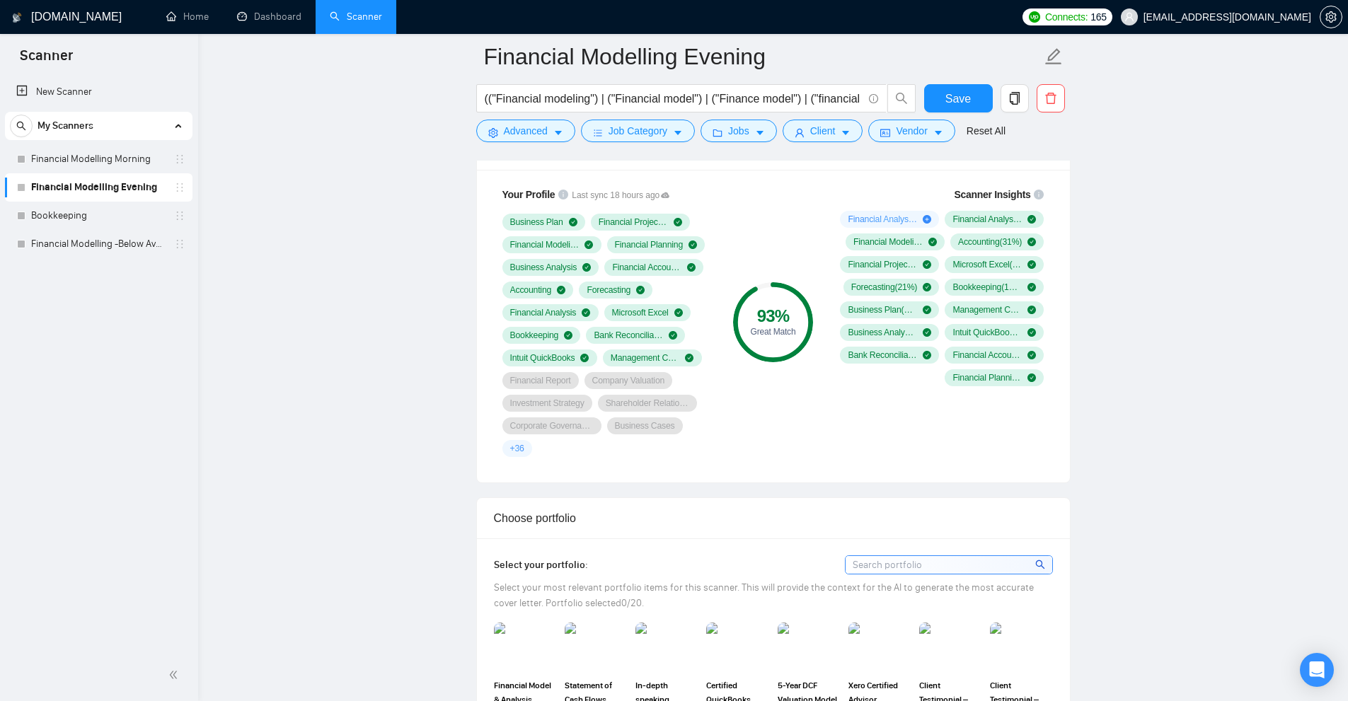
scroll to position [1062, 0]
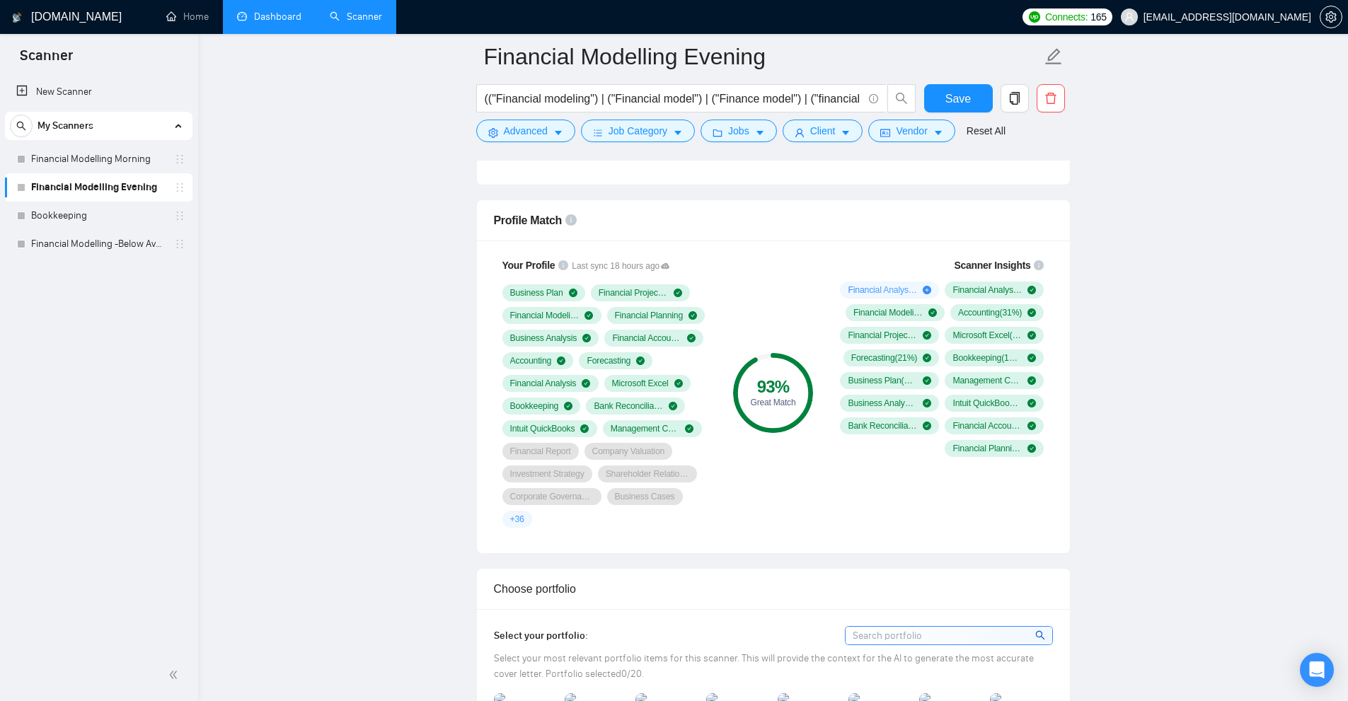
click at [274, 23] on link "Dashboard" at bounding box center [269, 17] width 64 height 12
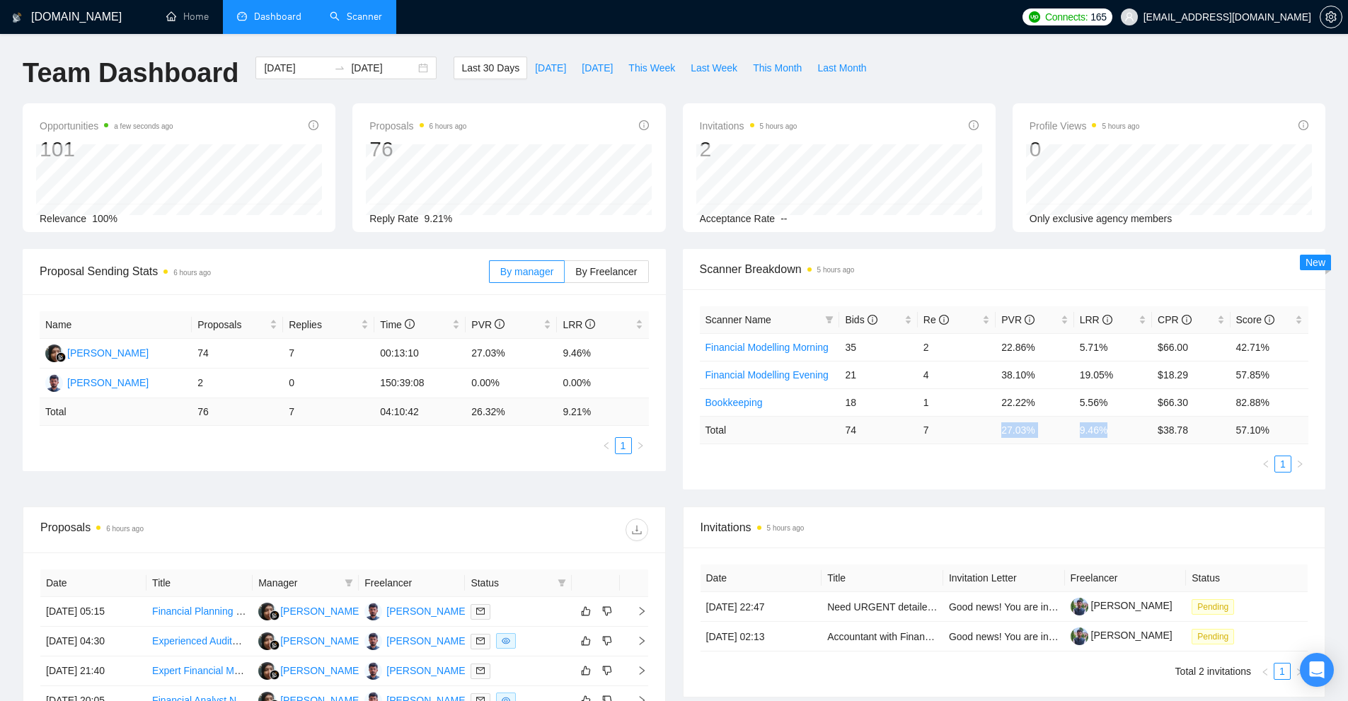
drag, startPoint x: 998, startPoint y: 433, endPoint x: 1137, endPoint y: 433, distance: 139.4
click at [1137, 433] on tr "Total 74 7 27.03 % 9.46 % $ 38.78 57.10 %" at bounding box center [1004, 430] width 609 height 28
click at [1097, 457] on ul "1" at bounding box center [1004, 464] width 609 height 17
drag, startPoint x: 1081, startPoint y: 426, endPoint x: 973, endPoint y: 428, distance: 108.3
click at [973, 428] on tr "Total 74 7 27.03 % 9.46 % $ 38.78 57.10 %" at bounding box center [1004, 430] width 609 height 28
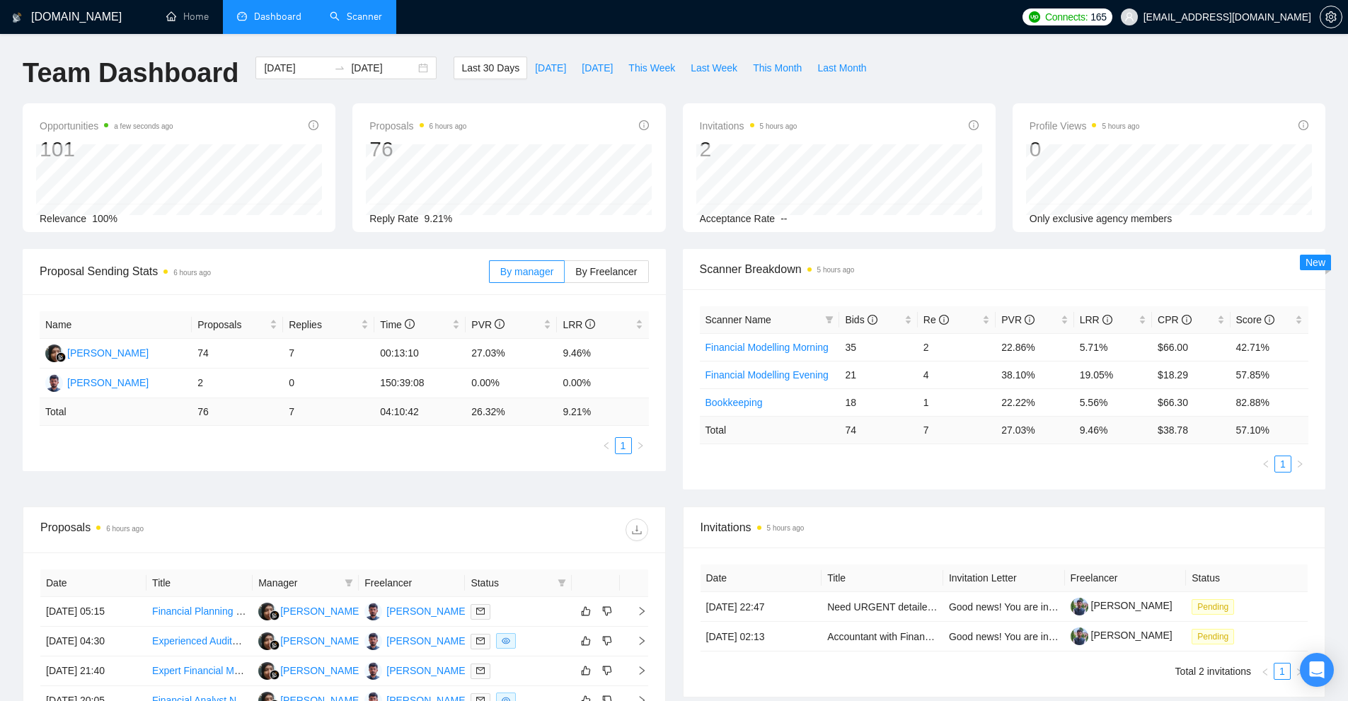
click at [1046, 454] on div "Scanner Name Bids Re PVR LRR CPR Score Financial Modelling Morning 35 2 22.86% …" at bounding box center [1004, 389] width 609 height 166
drag, startPoint x: 1119, startPoint y: 371, endPoint x: 986, endPoint y: 376, distance: 133.2
click at [986, 376] on tr "Financial Modelling Evening 21 4 38.10% 19.05% $18.29 57.85%" at bounding box center [1004, 375] width 609 height 28
click at [992, 378] on td "4" at bounding box center [957, 375] width 78 height 28
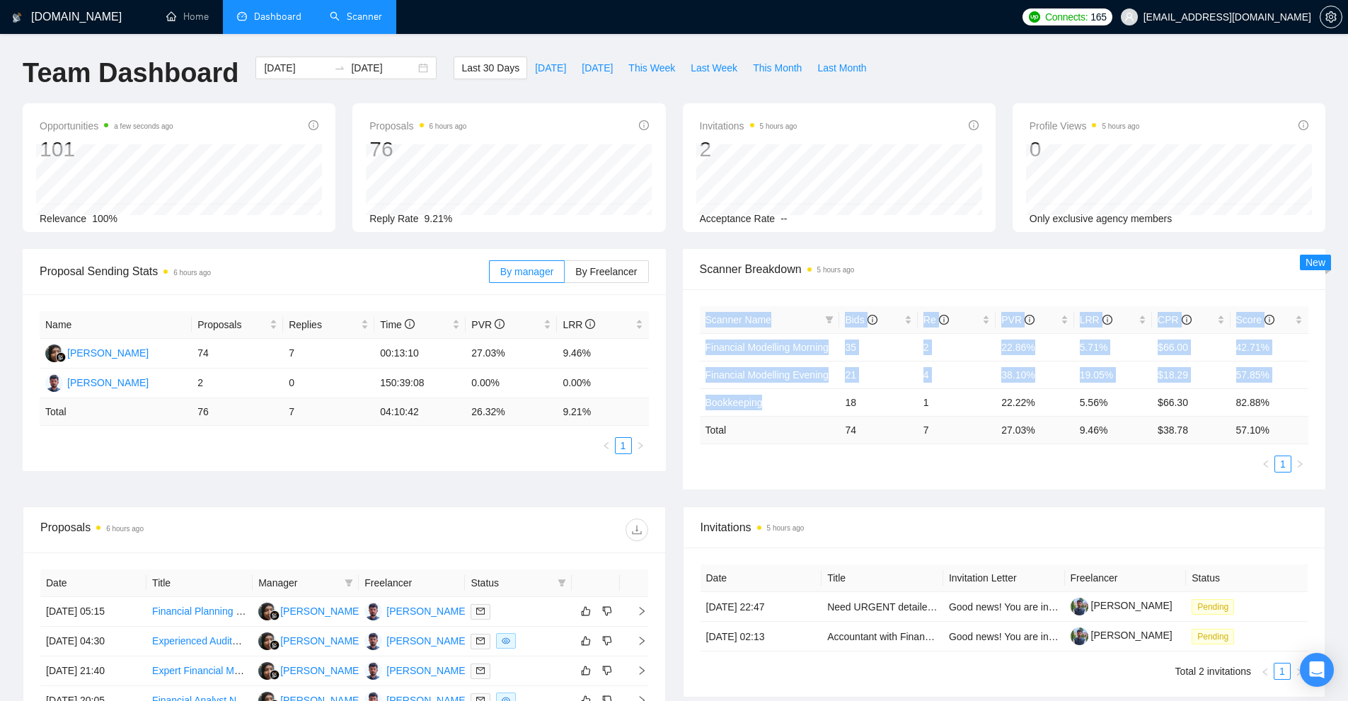
drag, startPoint x: 793, startPoint y: 402, endPoint x: 694, endPoint y: 402, distance: 99.1
click at [694, 402] on div "Scanner Name Bids Re PVR LRR CPR Score Financial Modelling Morning 35 2 22.86% …" at bounding box center [1004, 389] width 643 height 200
click at [819, 408] on td "Bookkeeping" at bounding box center [770, 403] width 140 height 28
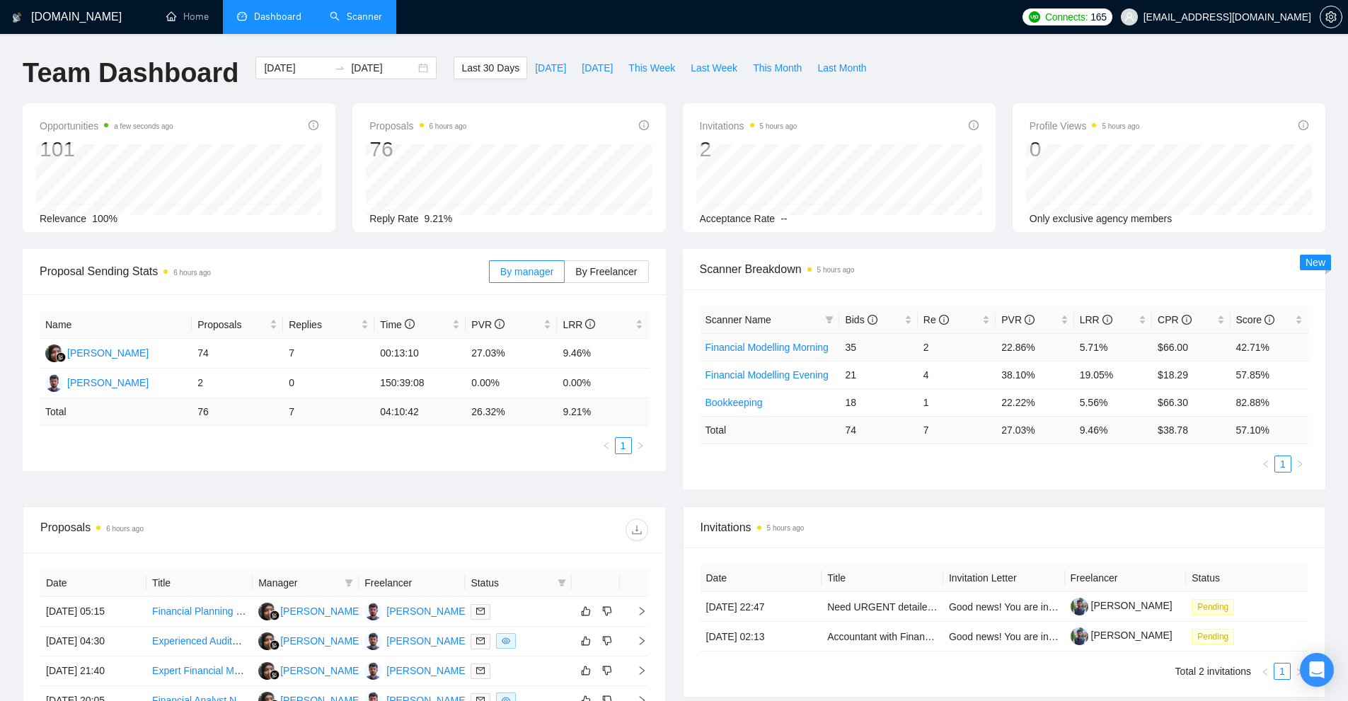
click at [758, 346] on link "Financial Modelling Morning" at bounding box center [767, 347] width 123 height 11
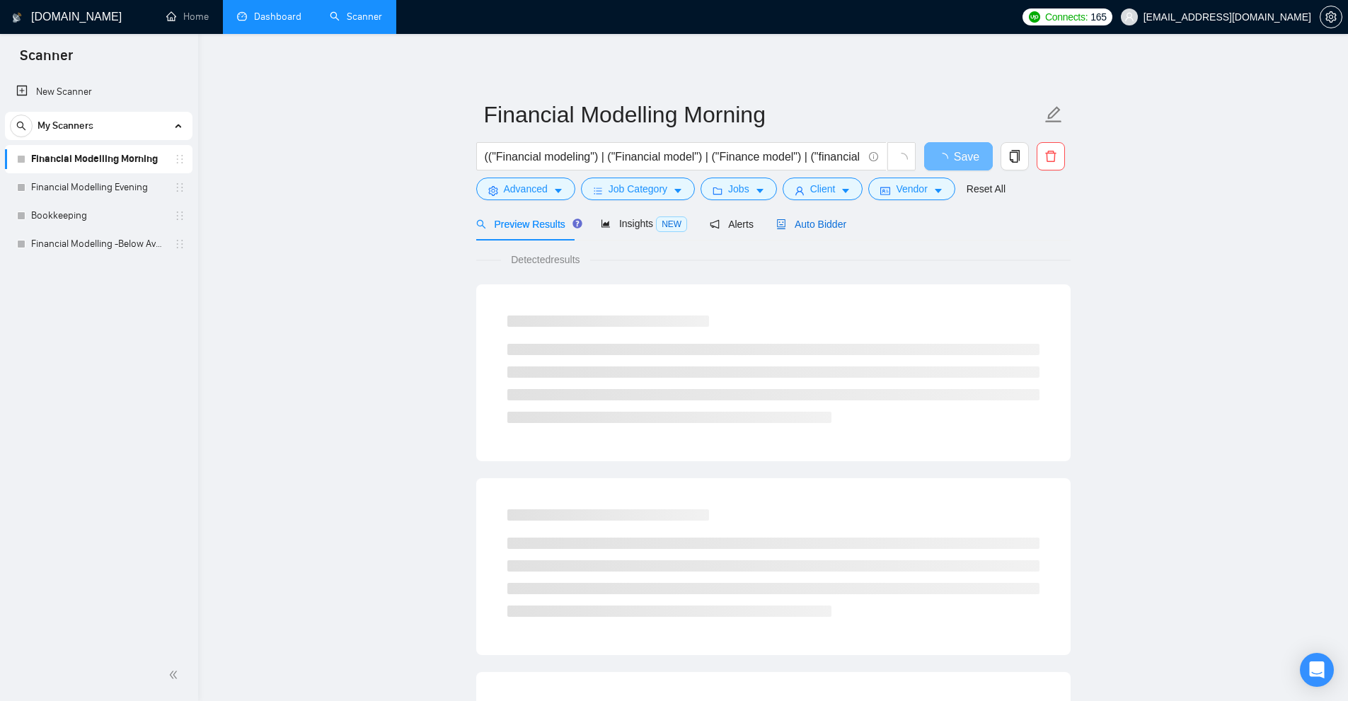
click at [795, 224] on span "Auto Bidder" at bounding box center [811, 224] width 70 height 11
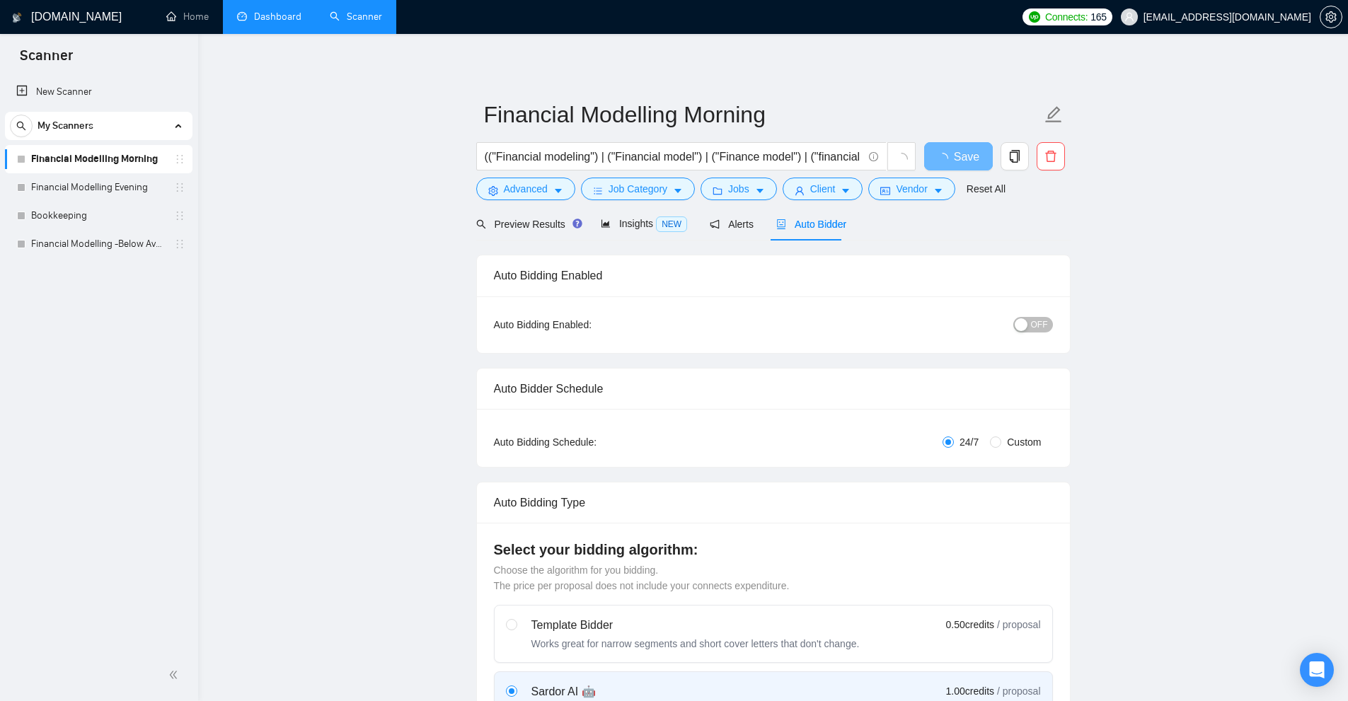
radio input "false"
radio input "true"
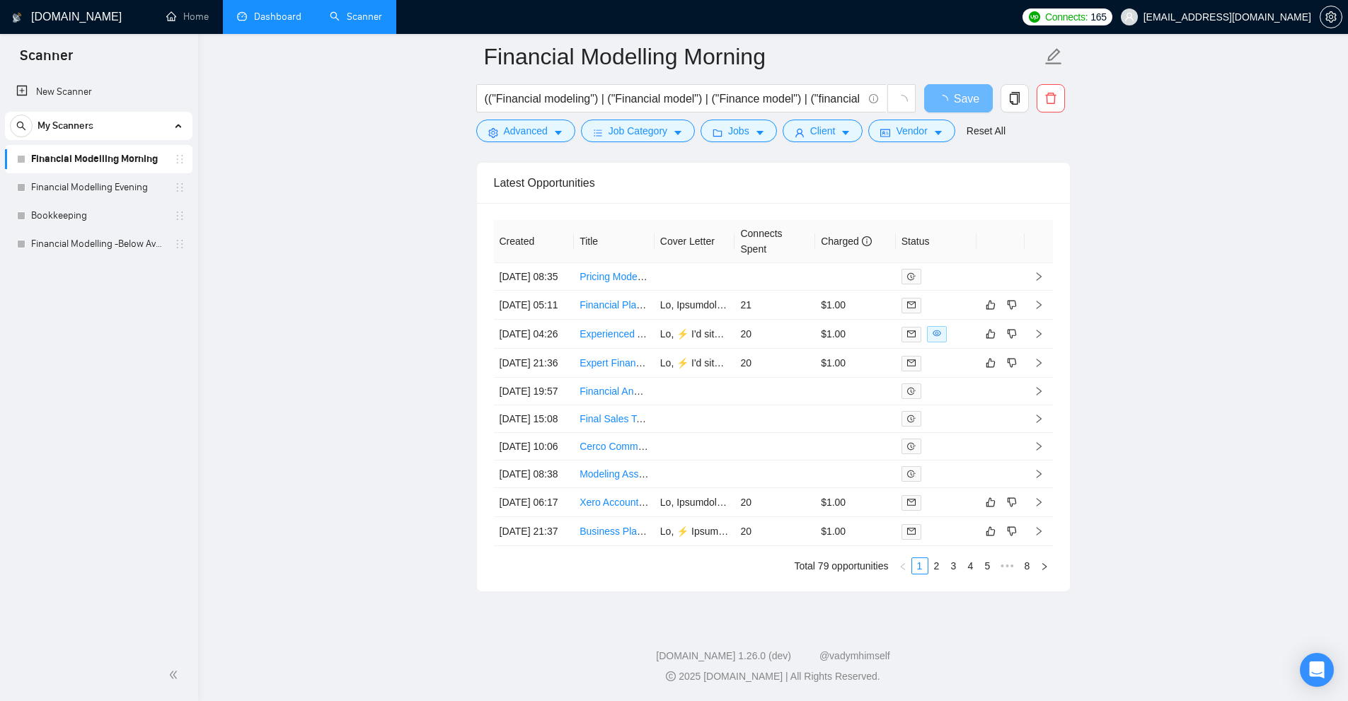
scroll to position [3364, 0]
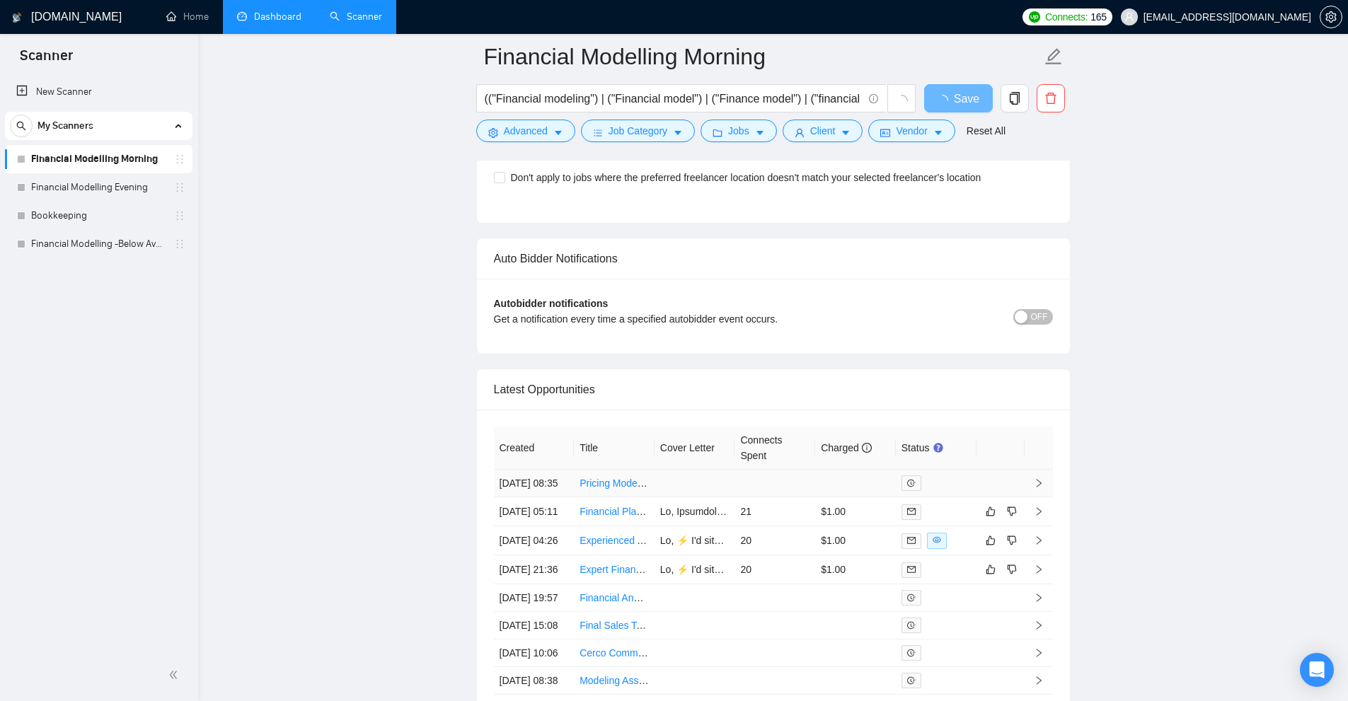
click at [717, 493] on td at bounding box center [695, 484] width 81 height 28
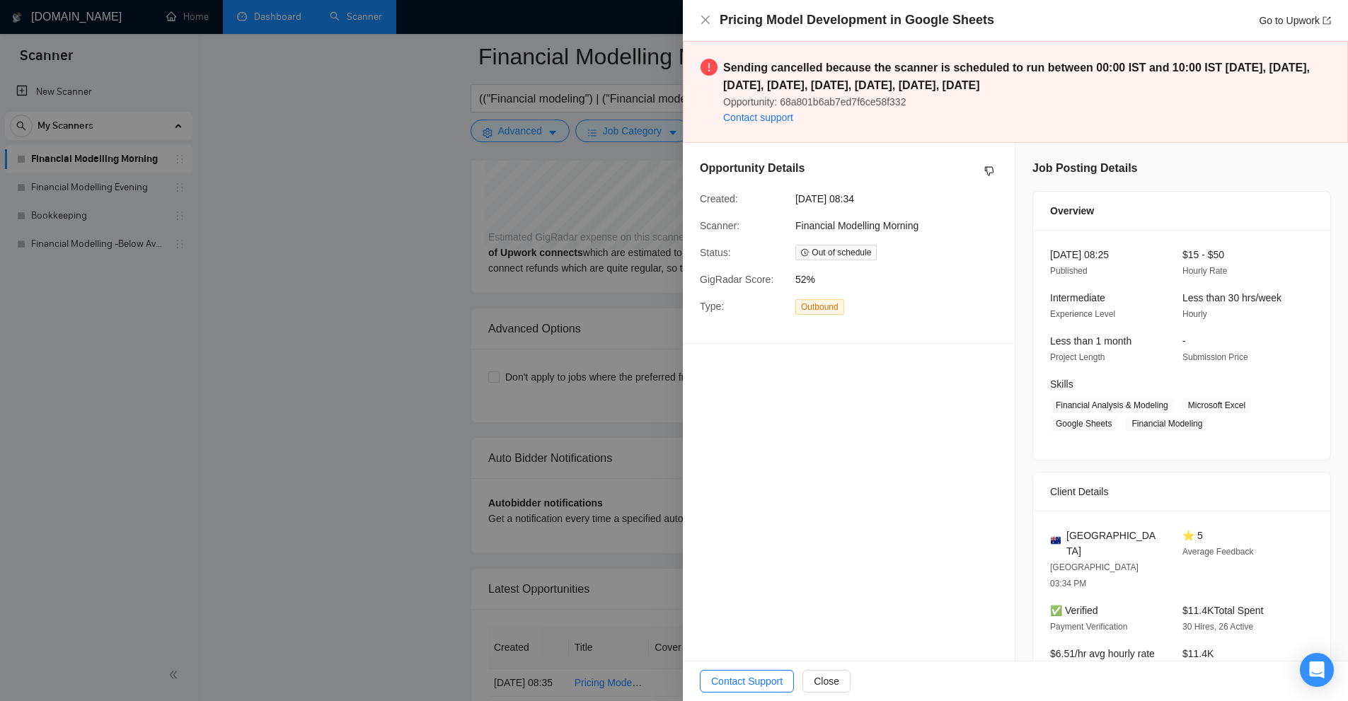
click at [738, 21] on h4 "Pricing Model Development in Google Sheets" at bounding box center [857, 20] width 275 height 18
drag, startPoint x: 738, startPoint y: 21, endPoint x: 960, endPoint y: 21, distance: 221.5
click at [960, 21] on h4 "Pricing Model Development in Google Sheets" at bounding box center [857, 20] width 275 height 18
copy h4 "Pricing Model Development in Google Sheets"
click at [575, 214] on div at bounding box center [674, 350] width 1348 height 701
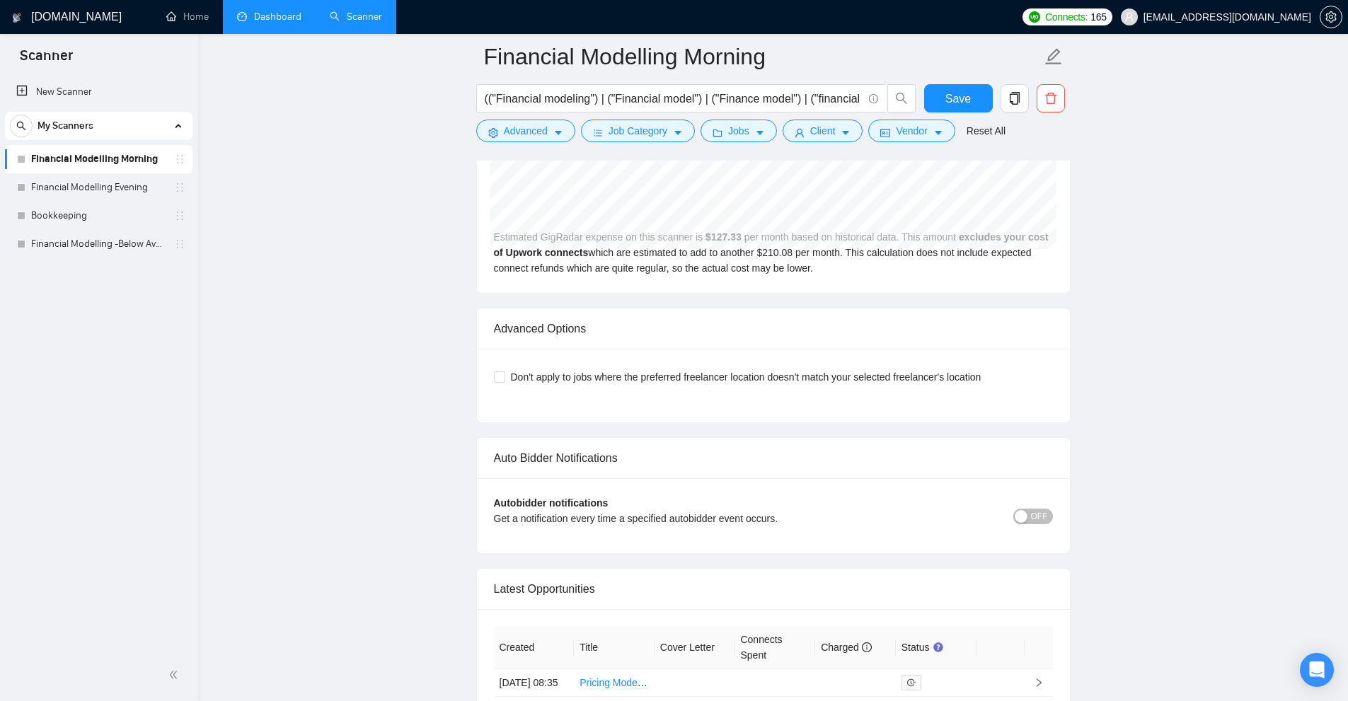
scroll to position [3647, 0]
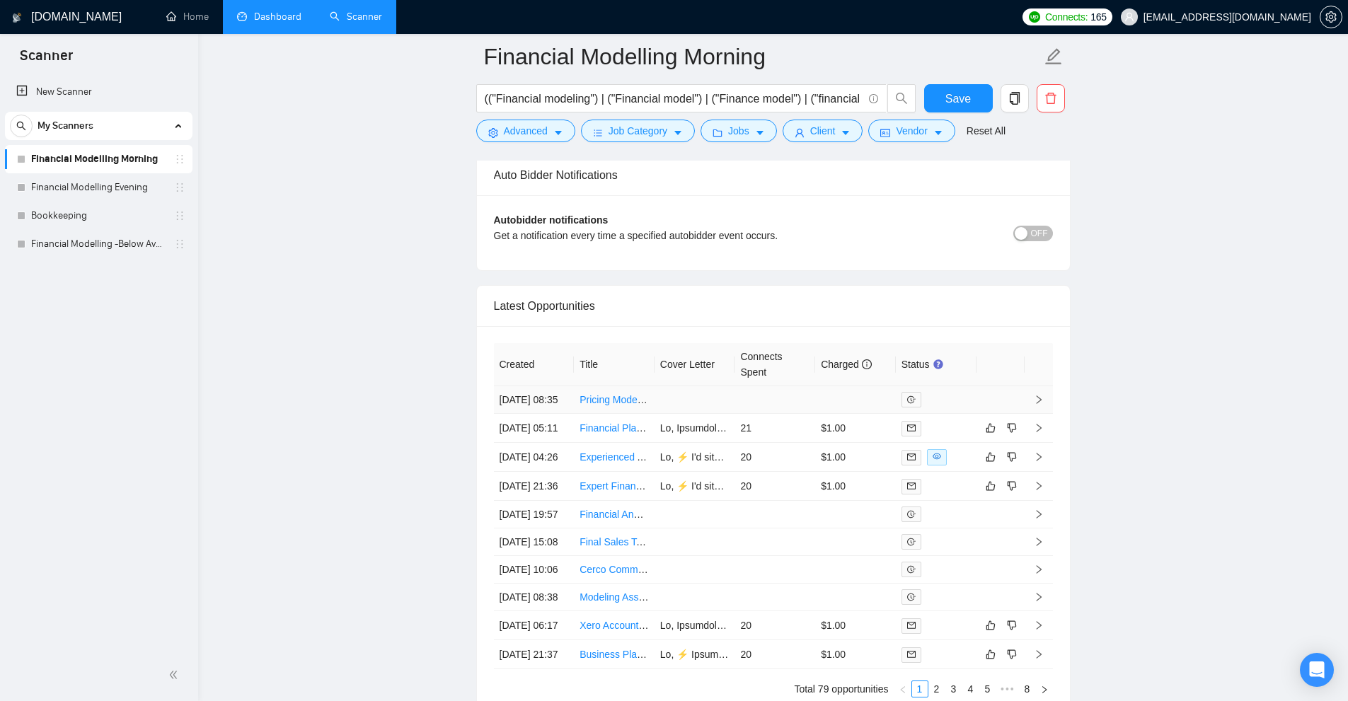
click at [725, 414] on td at bounding box center [695, 400] width 81 height 28
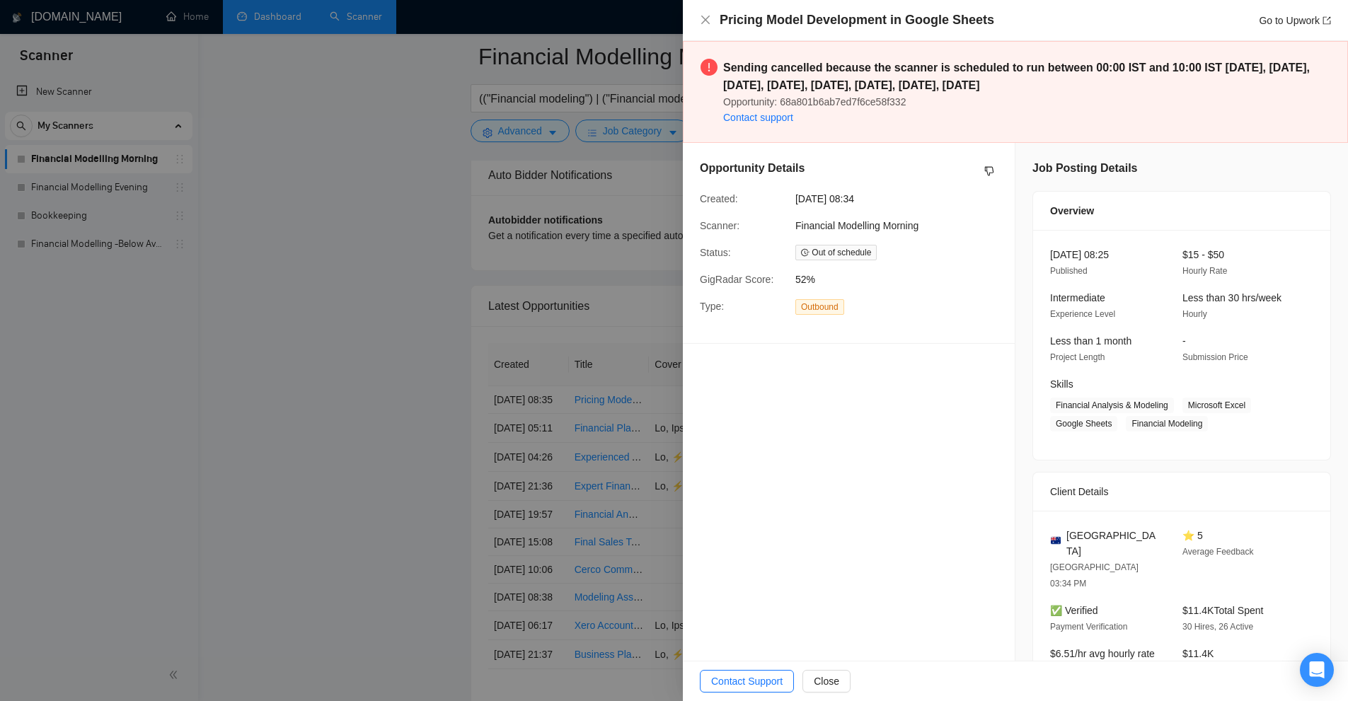
click at [973, 28] on h4 "Pricing Model Development in Google Sheets" at bounding box center [857, 20] width 275 height 18
copy h4 "Pricing Model Development in Google Sheets"
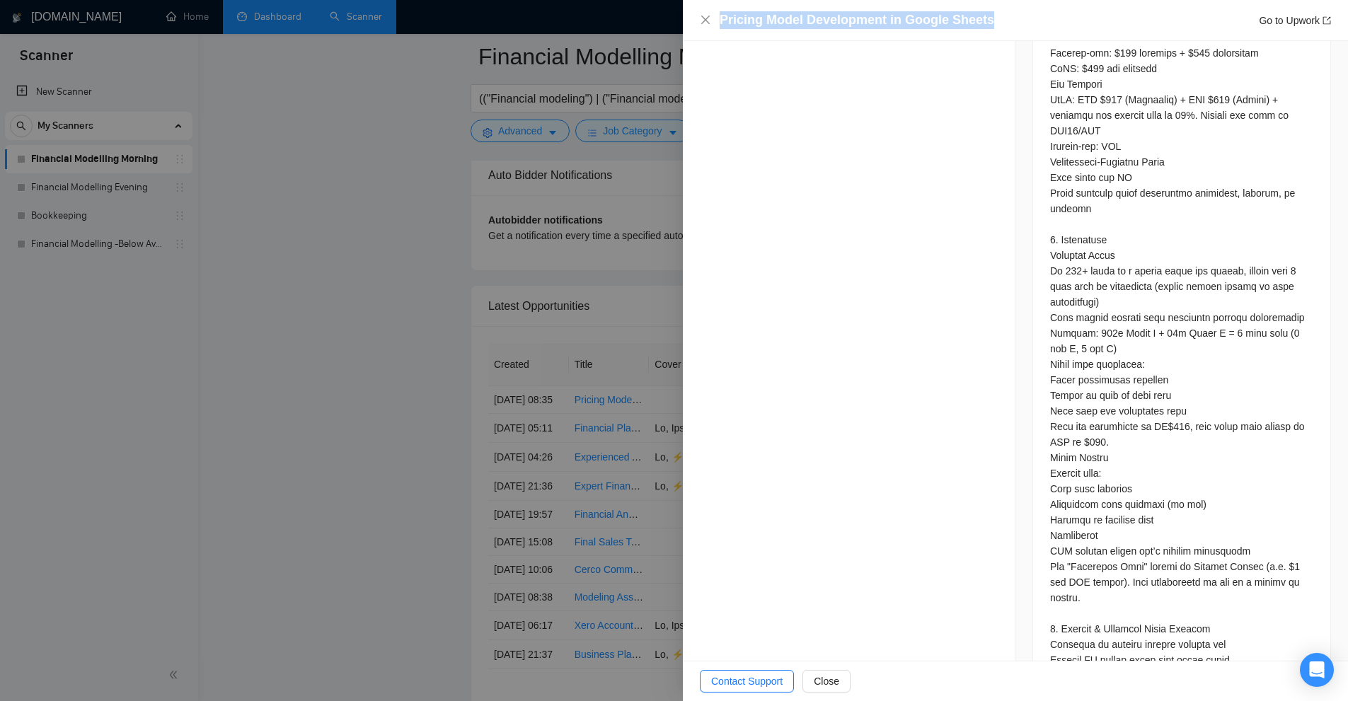
scroll to position [2469, 0]
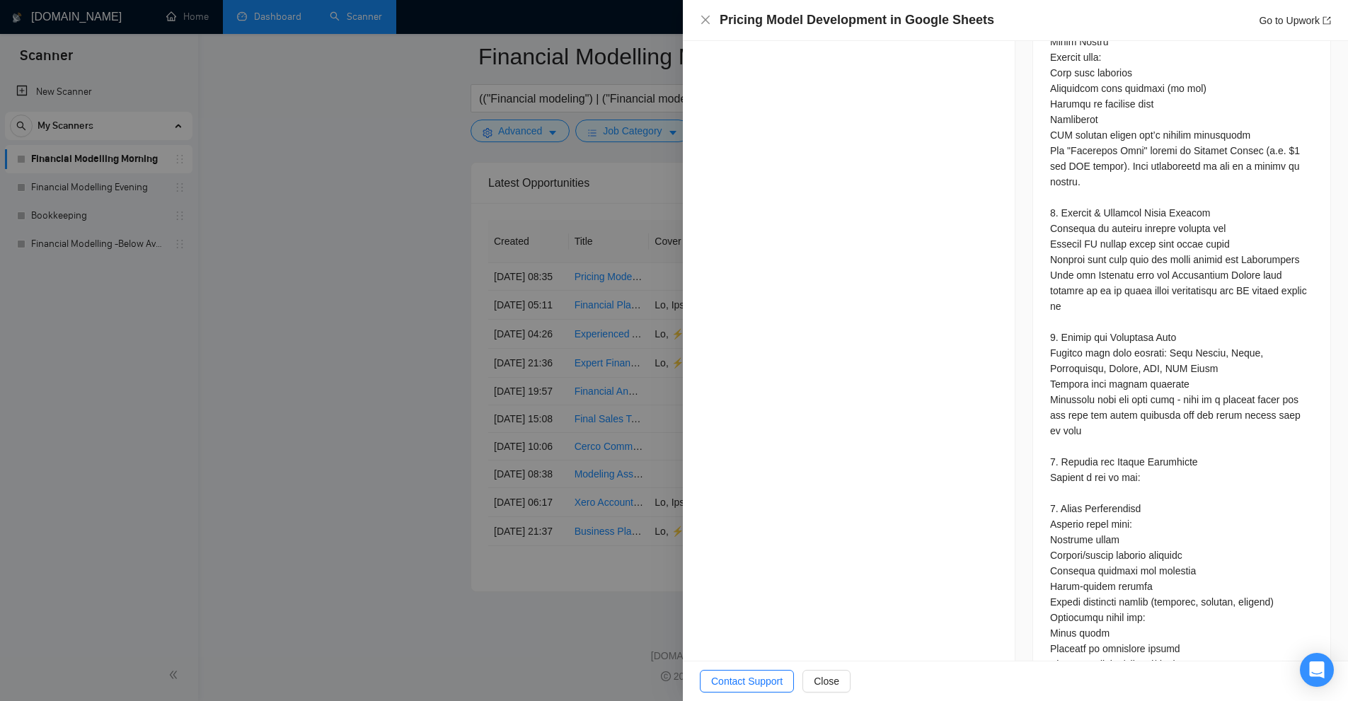
click at [648, 208] on div at bounding box center [674, 350] width 1348 height 701
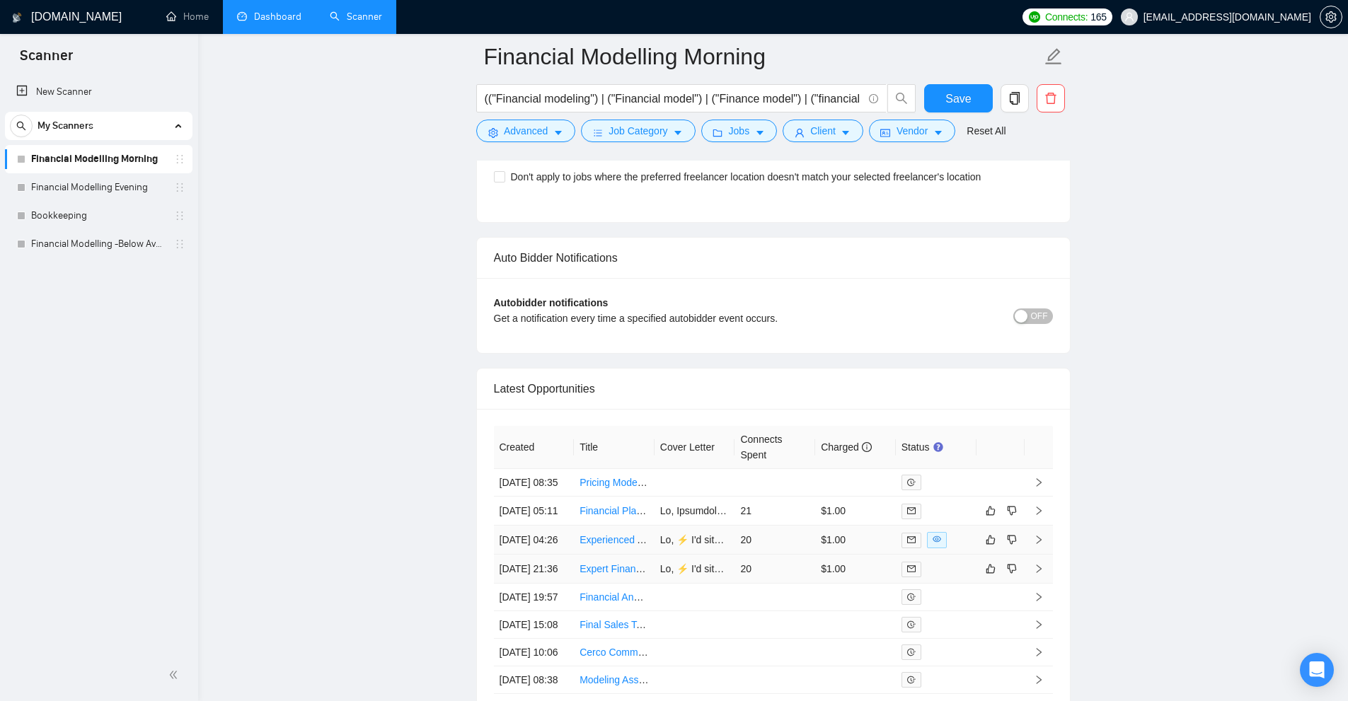
scroll to position [3706, 0]
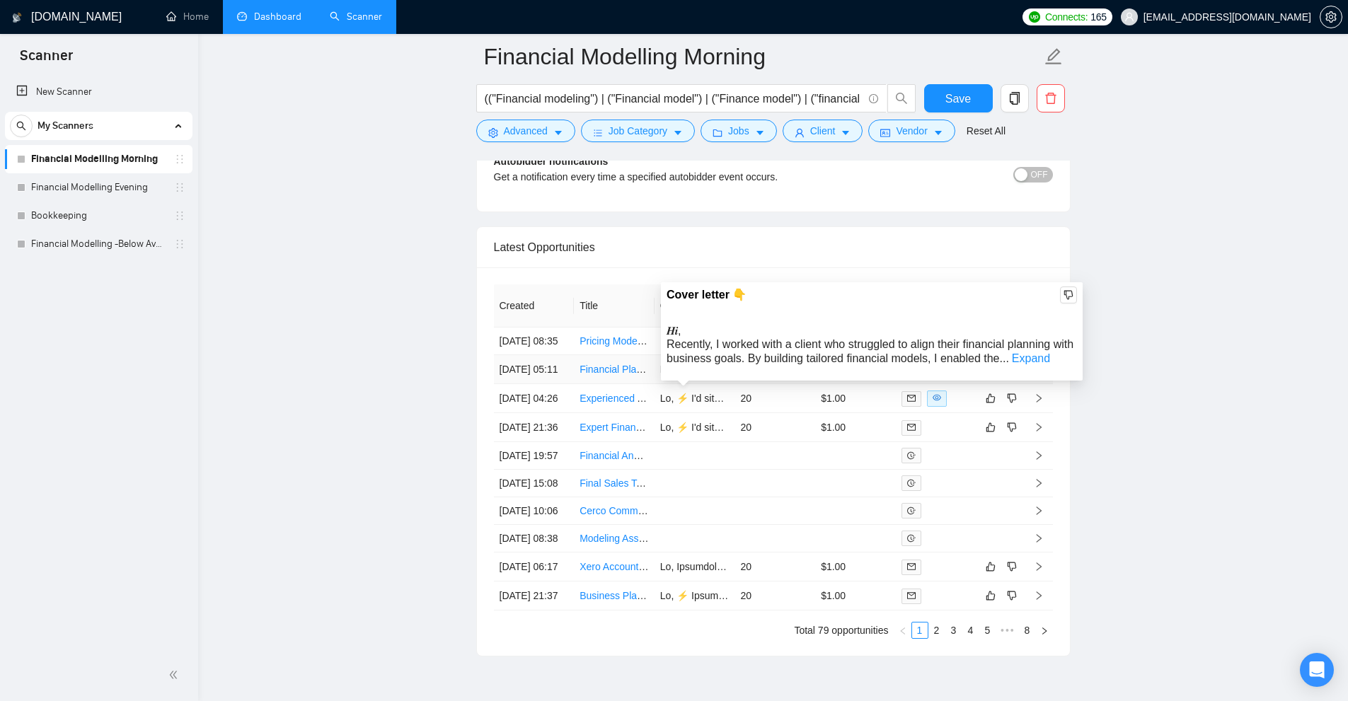
click at [706, 357] on span "𝑯𝒊, Recently, I worked with a client who struggled to align their financial pla…" at bounding box center [870, 344] width 407 height 39
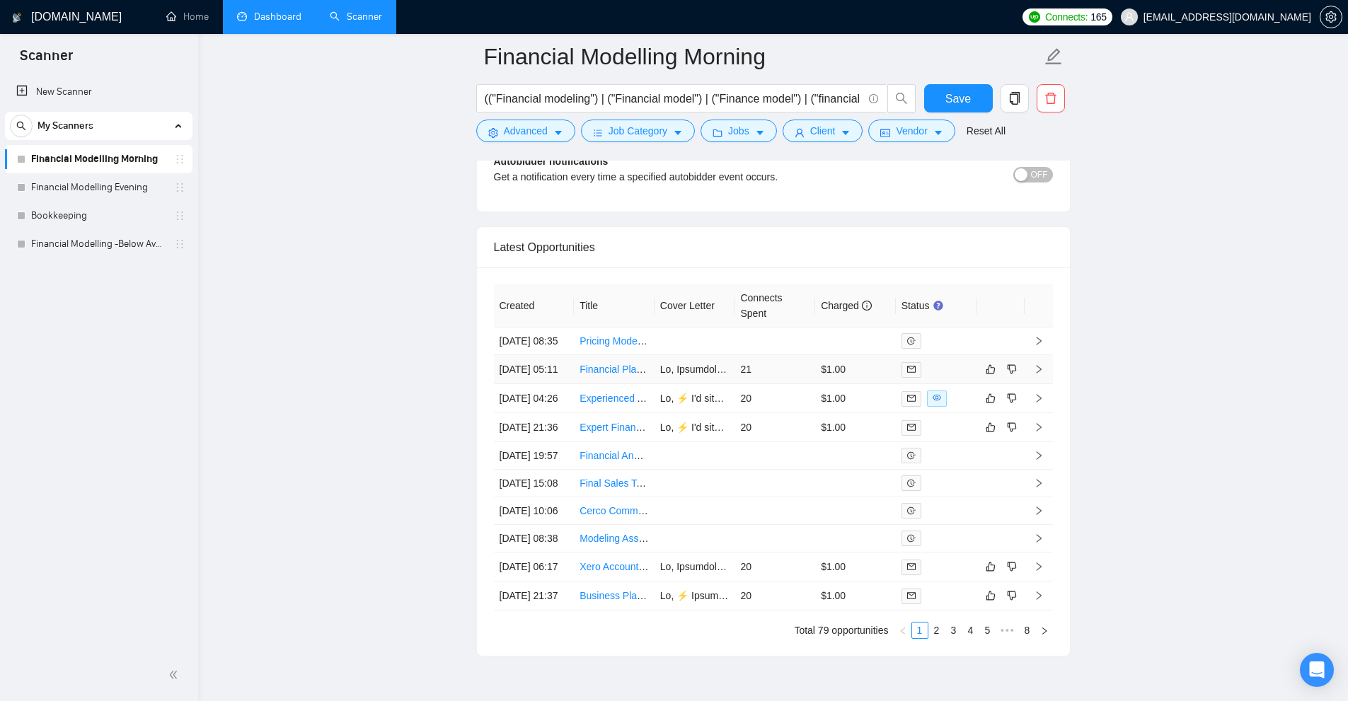
click at [678, 384] on td at bounding box center [695, 369] width 81 height 29
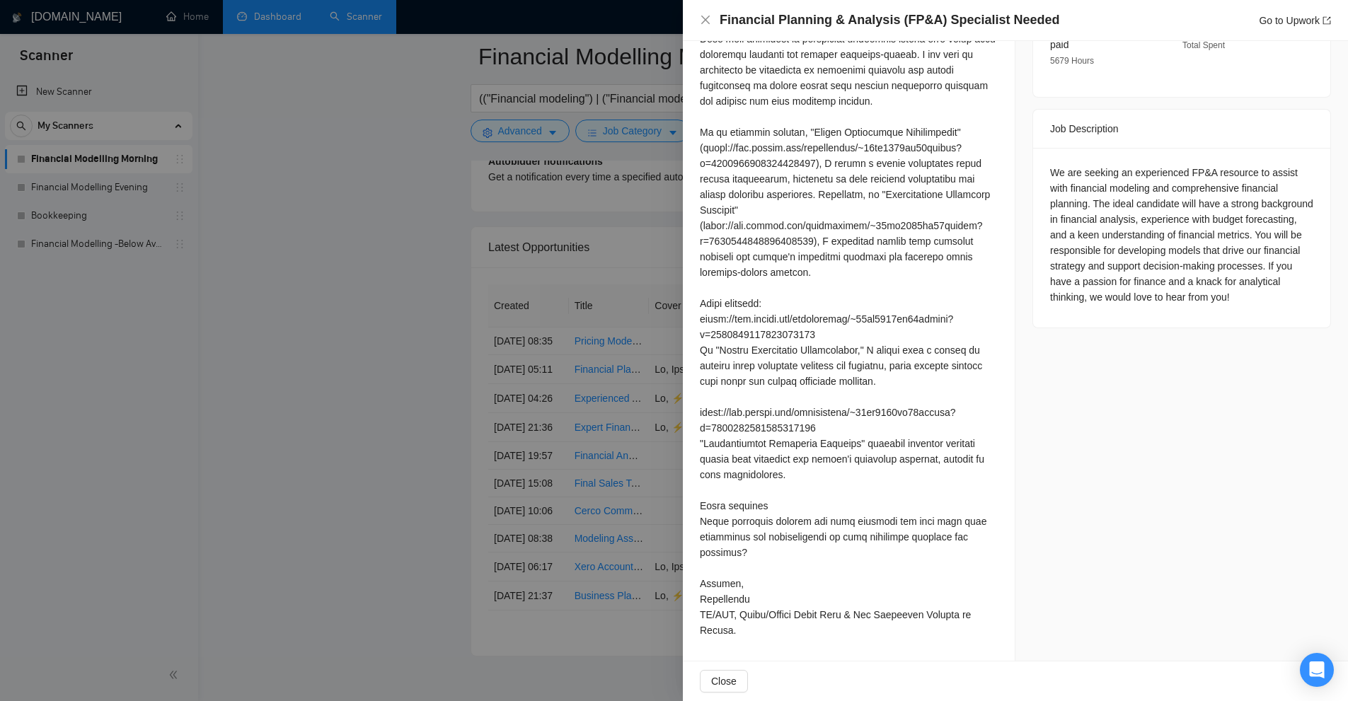
scroll to position [524, 0]
click at [748, 7] on div "Financial Planning & Analysis (FP&A) Specialist Needed Go to Upwork" at bounding box center [1015, 20] width 665 height 41
click at [743, 19] on h4 "Financial Planning & Analysis (FP&A) Specialist Needed" at bounding box center [890, 20] width 340 height 18
drag, startPoint x: 743, startPoint y: 19, endPoint x: 852, endPoint y: 21, distance: 109.0
click at [852, 21] on h4 "Financial Planning & Analysis (FP&A) Specialist Needed" at bounding box center [890, 20] width 340 height 18
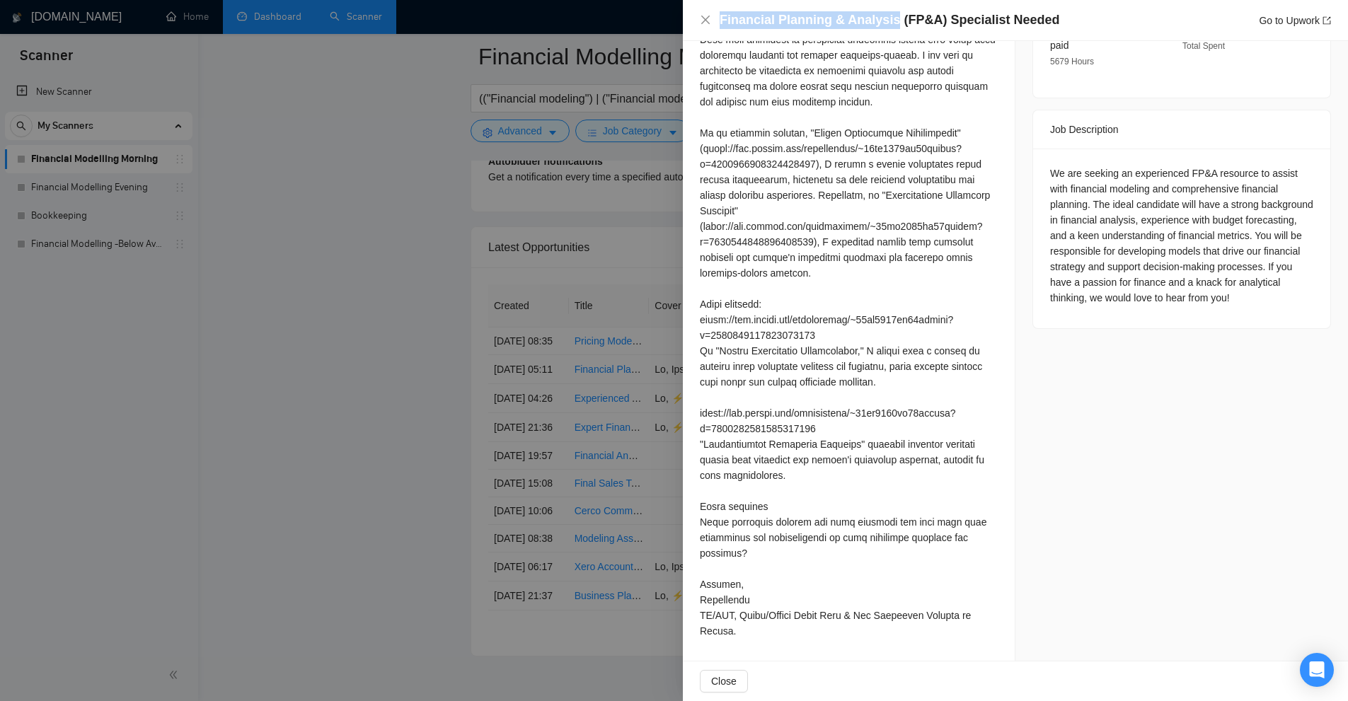
copy h4 "Financial Planning & Analysis"
click at [554, 95] on div at bounding box center [674, 350] width 1348 height 701
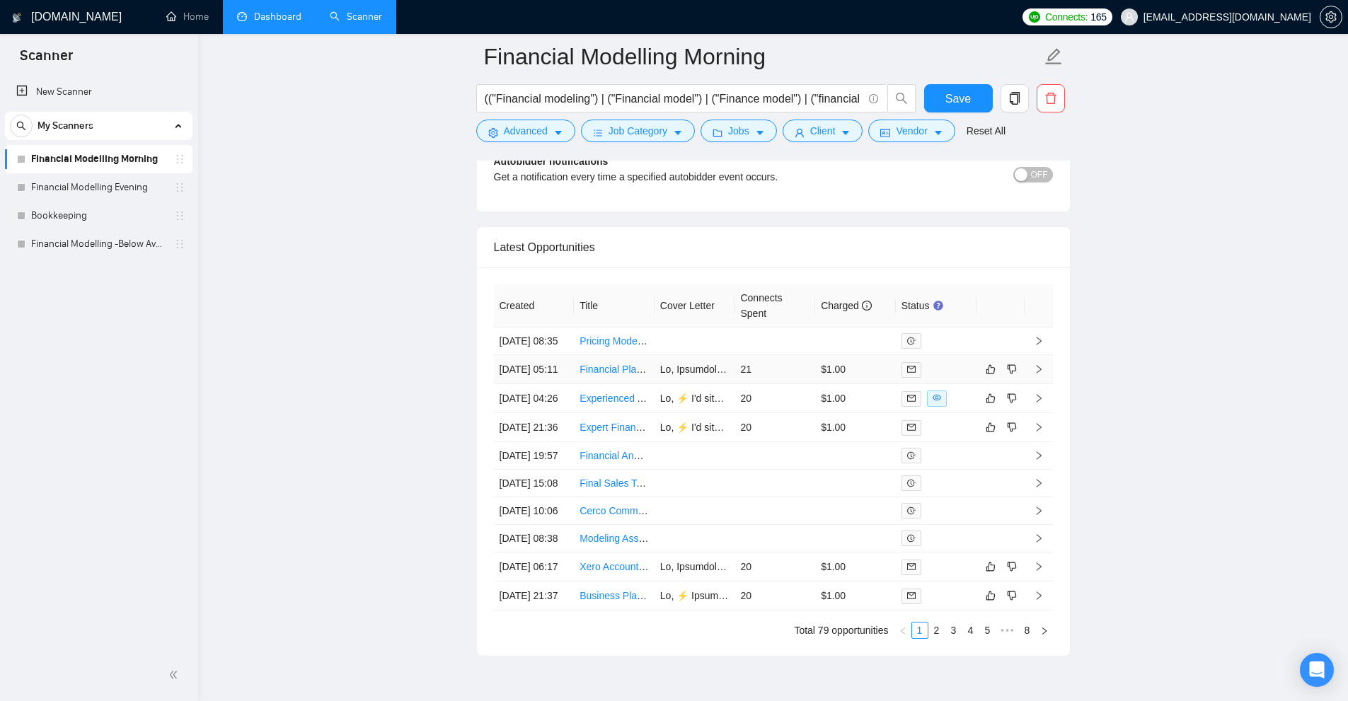
click at [767, 384] on td "21" at bounding box center [775, 369] width 81 height 29
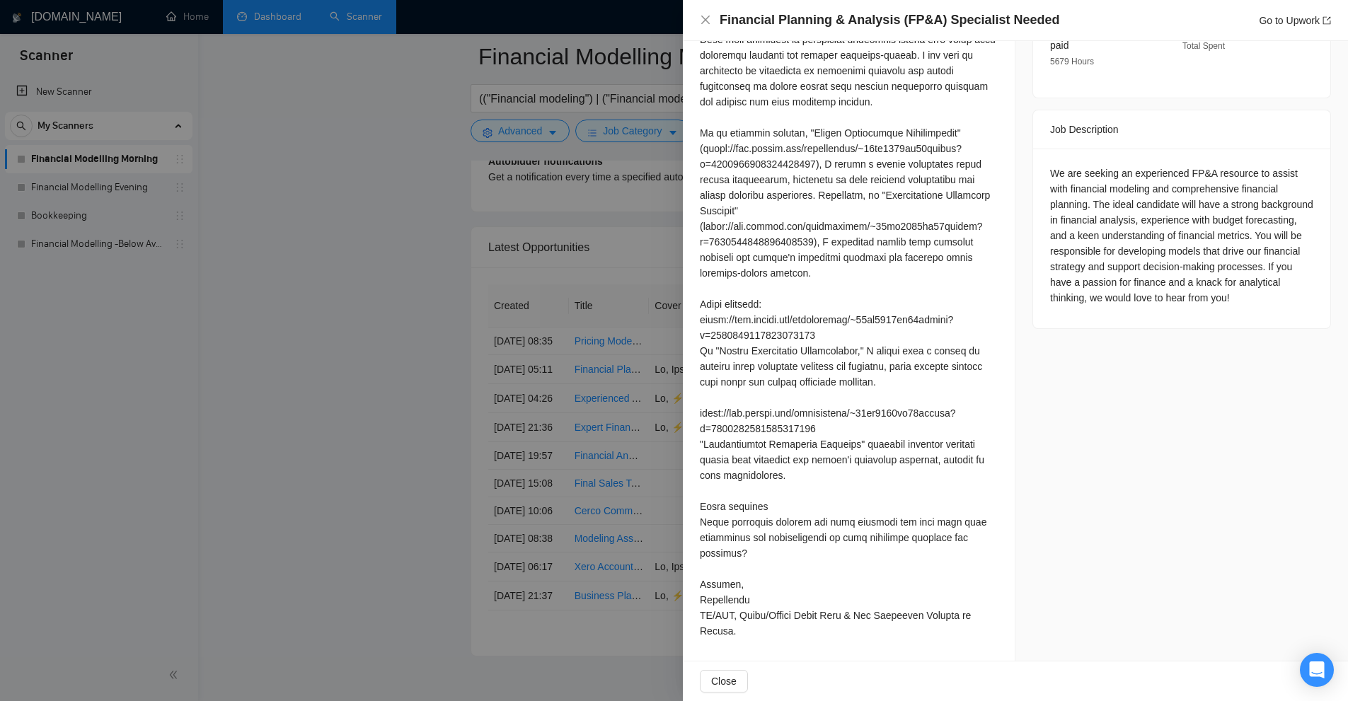
scroll to position [3918, 0]
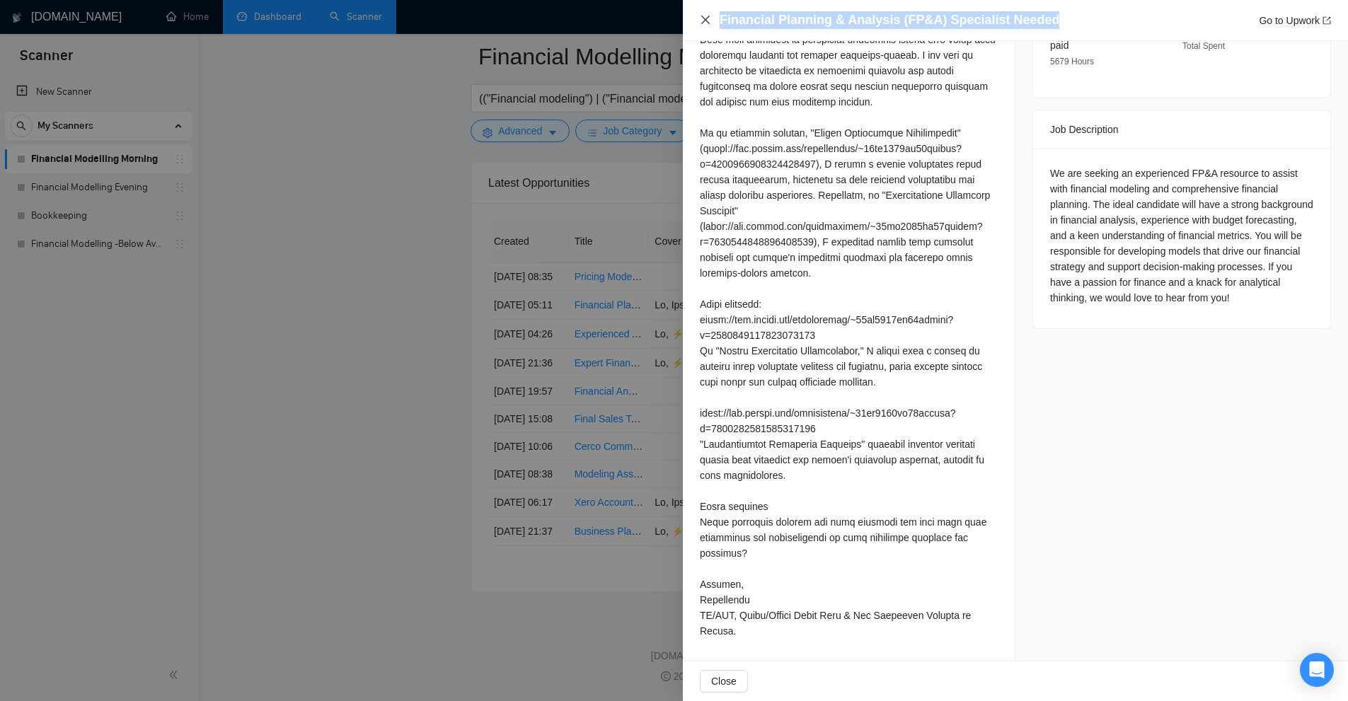
drag, startPoint x: 1067, startPoint y: 18, endPoint x: 711, endPoint y: 19, distance: 356.7
click at [711, 19] on div "Financial Planning & Analysis (FP&A) Specialist Needed Go to Upwork" at bounding box center [1015, 20] width 631 height 18
copy h4 "Financial Planning & Analysis (FP&A) Specialist Needed"
click at [737, 28] on h4 "Financial Planning & Analysis (FP&A) Specialist Needed" at bounding box center [890, 20] width 340 height 18
drag, startPoint x: 737, startPoint y: 28, endPoint x: 794, endPoint y: 21, distance: 57.7
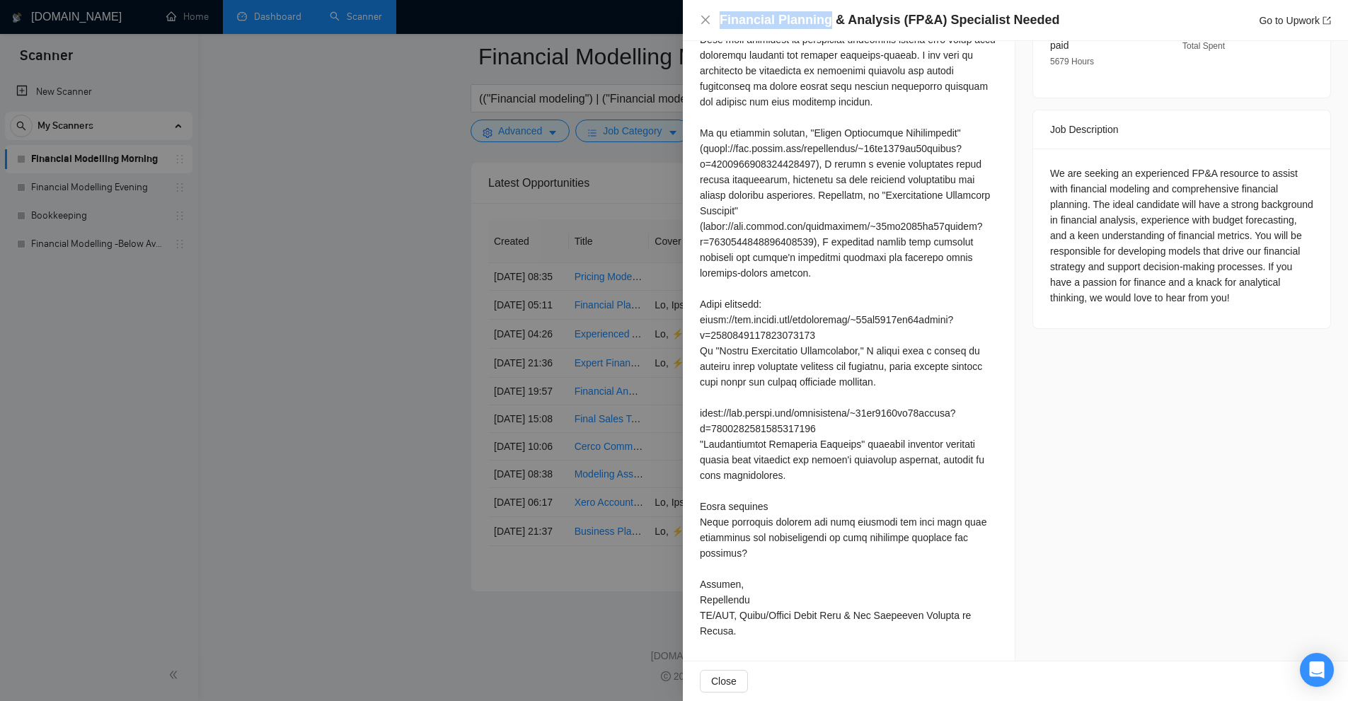
click at [794, 21] on h4 "Financial Planning & Analysis (FP&A) Specialist Needed" at bounding box center [890, 20] width 340 height 18
click at [609, 153] on div at bounding box center [674, 350] width 1348 height 701
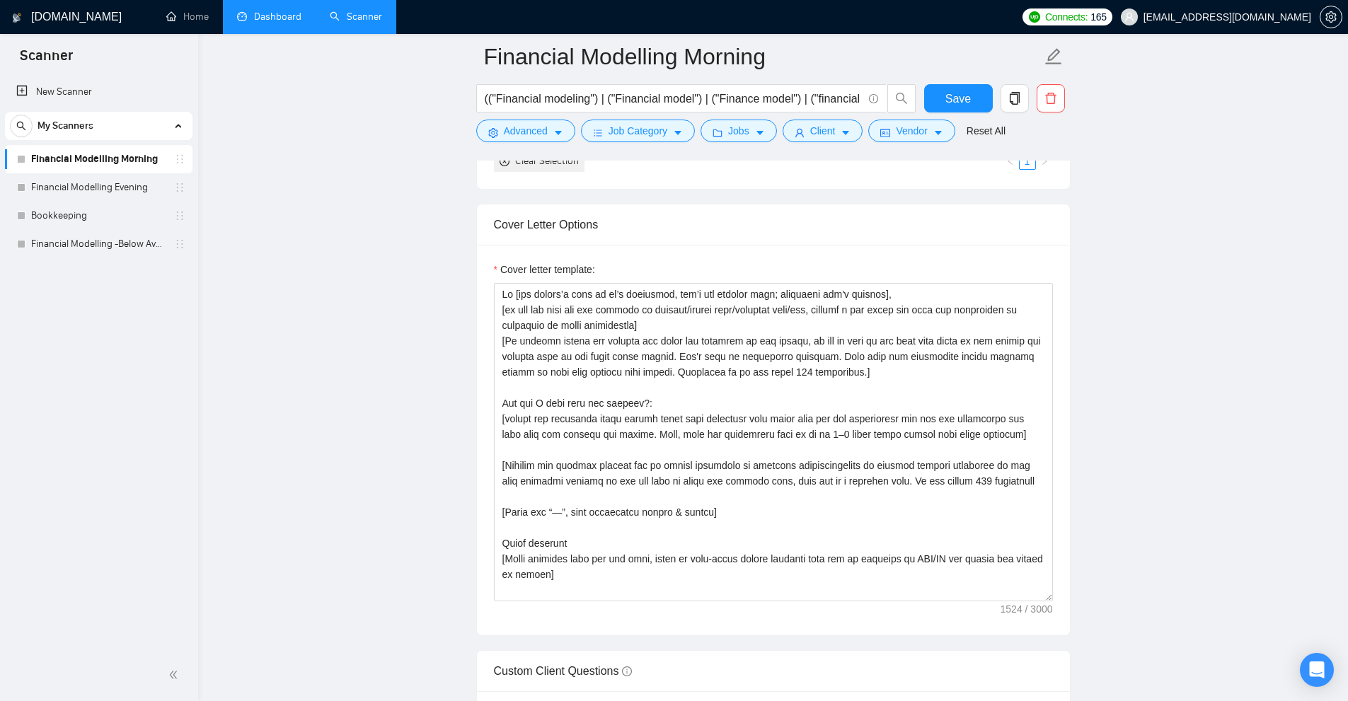
scroll to position [1866, 0]
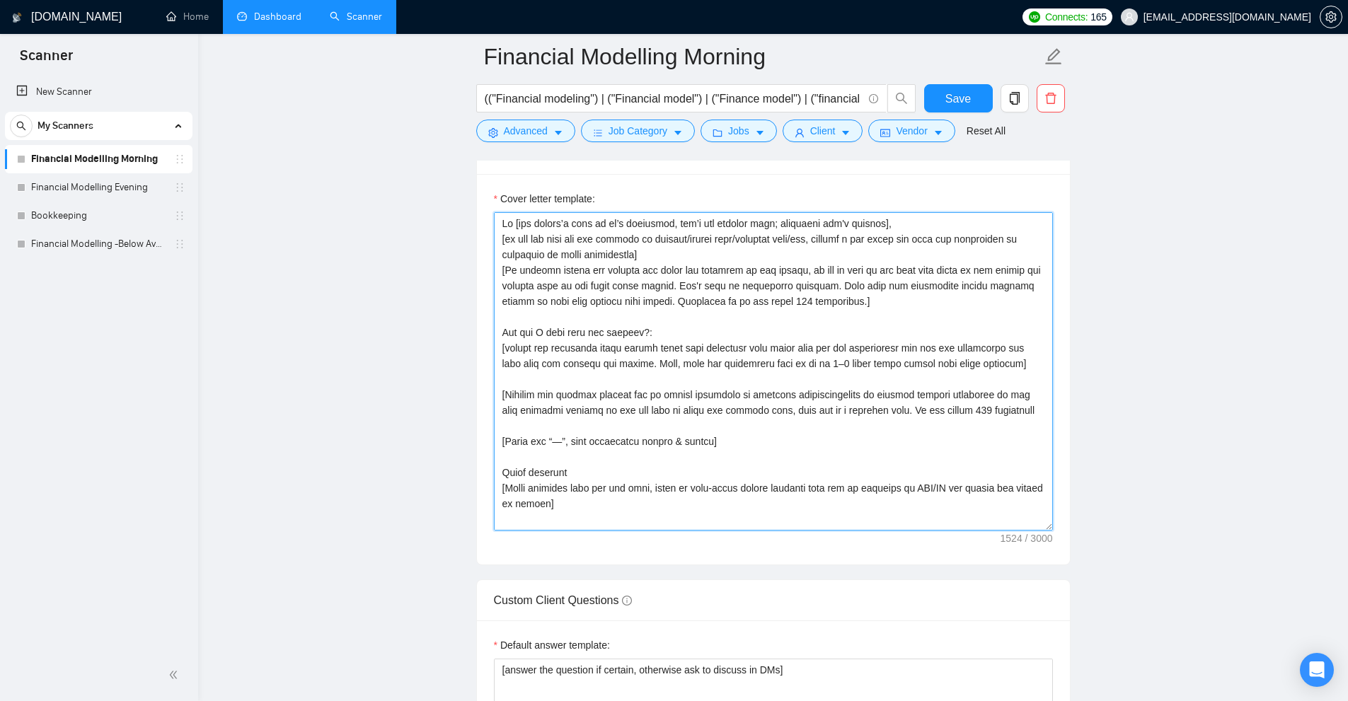
click at [755, 301] on textarea "Cover letter template:" at bounding box center [773, 371] width 559 height 319
click at [672, 304] on textarea "Cover letter template:" at bounding box center [773, 371] width 559 height 319
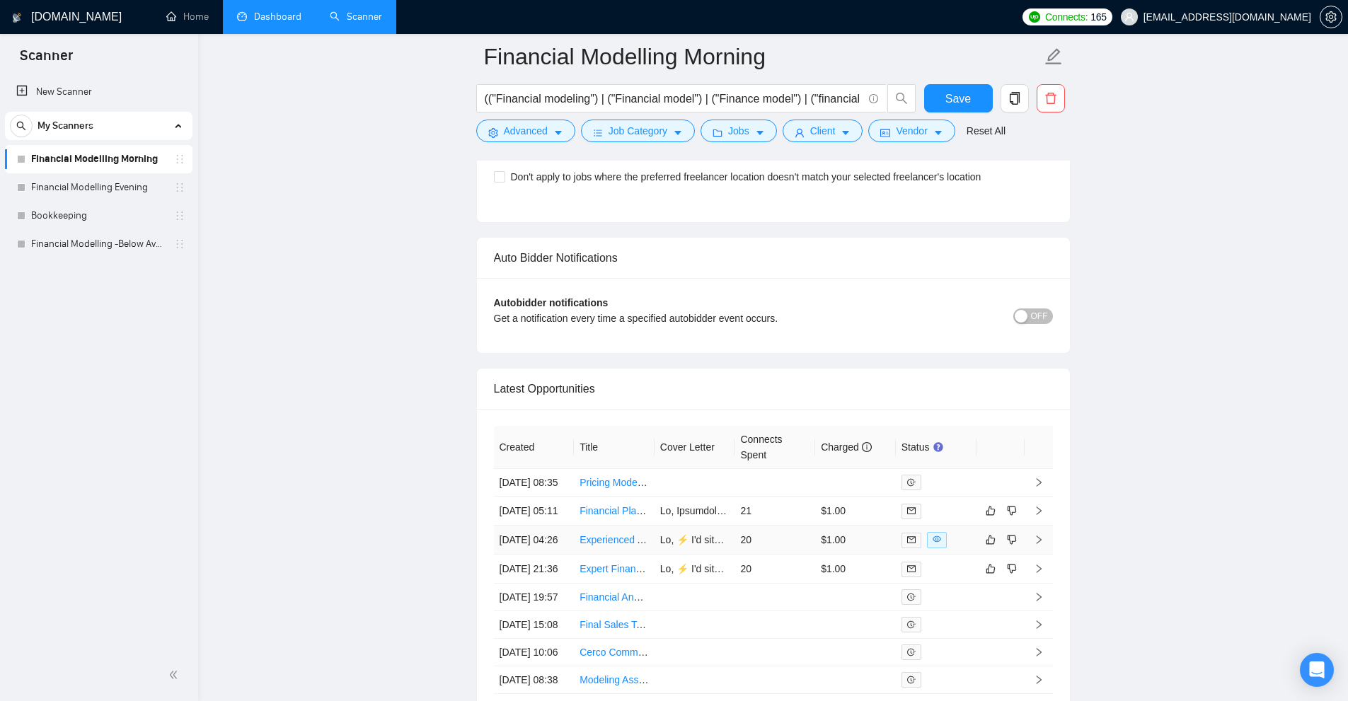
scroll to position [3848, 0]
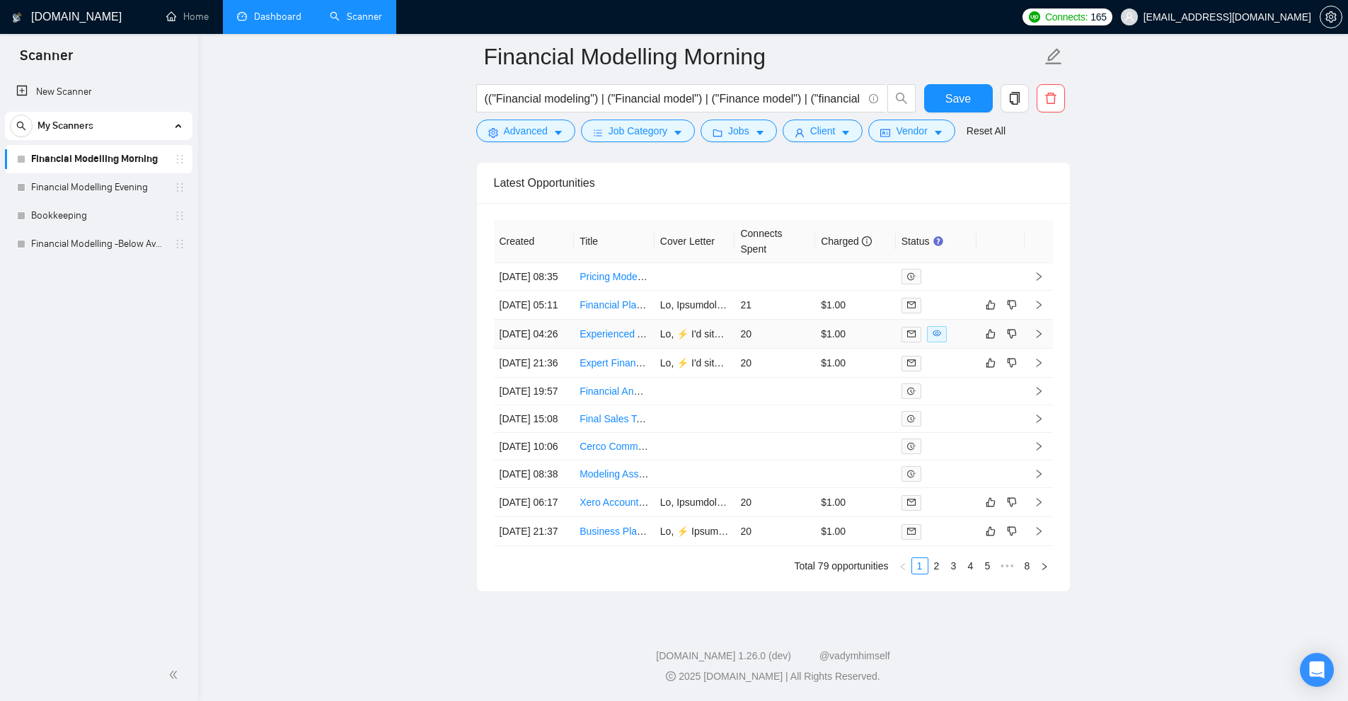
click at [801, 320] on td "20" at bounding box center [775, 334] width 81 height 29
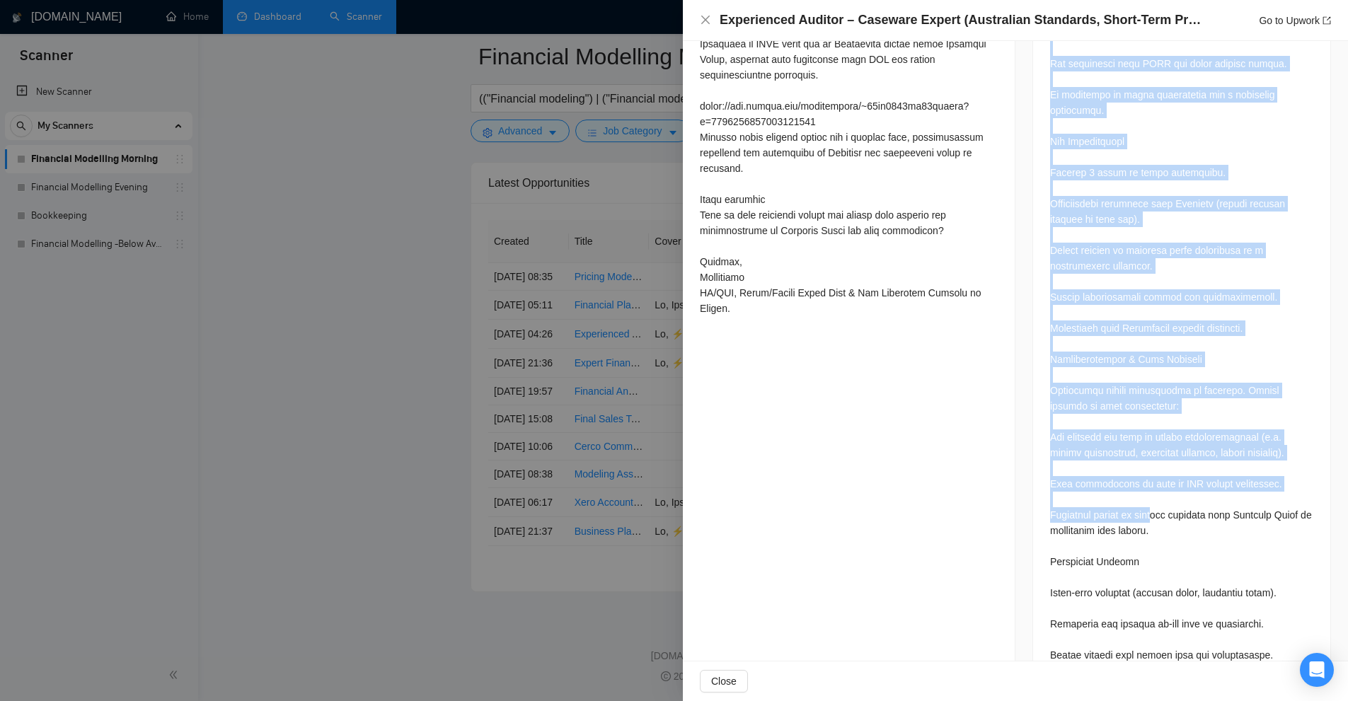
scroll to position [1056, 0]
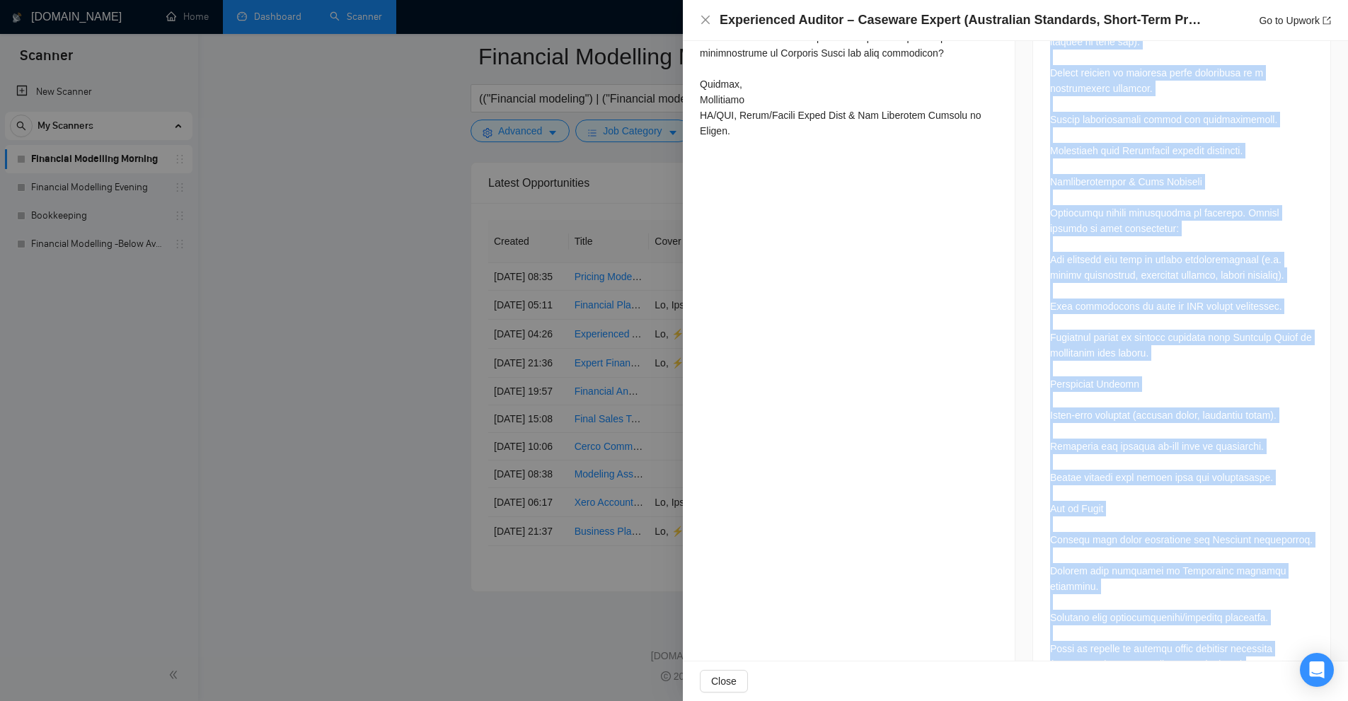
drag, startPoint x: 1044, startPoint y: 459, endPoint x: 1249, endPoint y: 623, distance: 261.9
click at [1249, 623] on div at bounding box center [1181, 146] width 297 height 1099
copy div "We are an Australian audit firm seeking an experienced auditor for a short-term…"
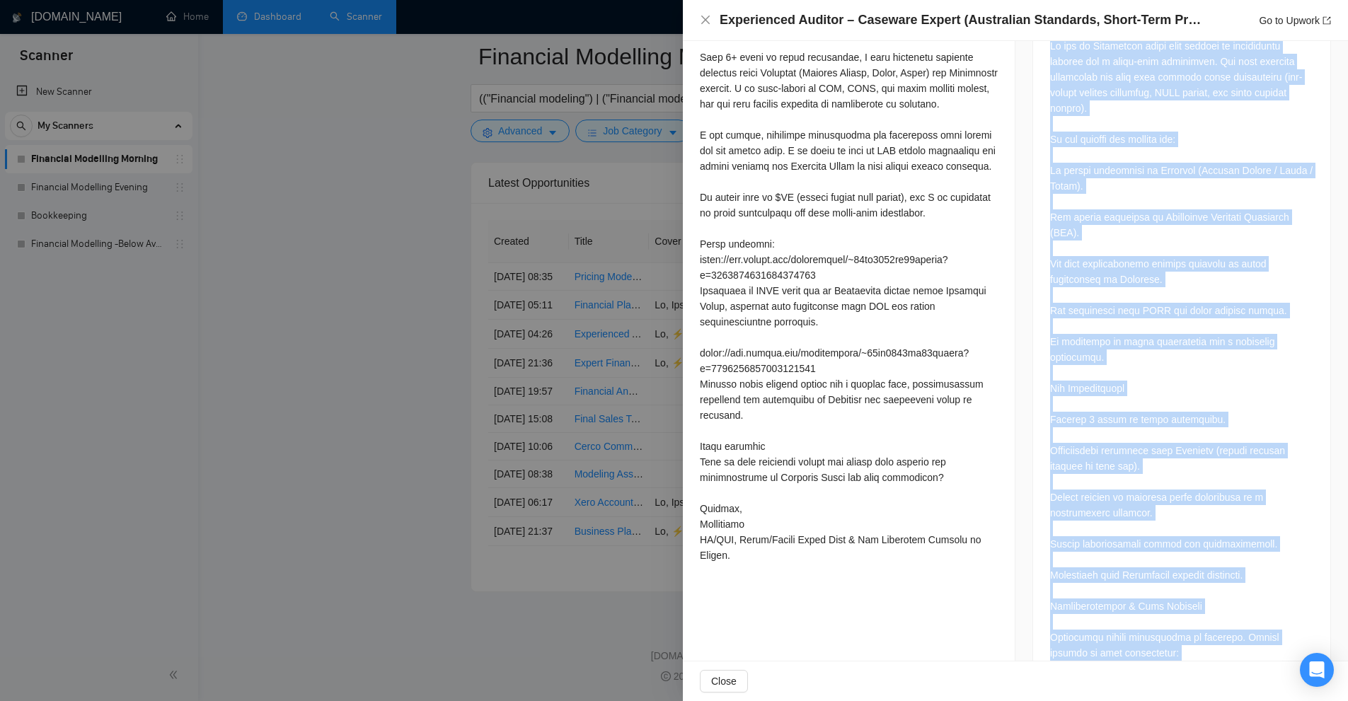
scroll to position [348, 0]
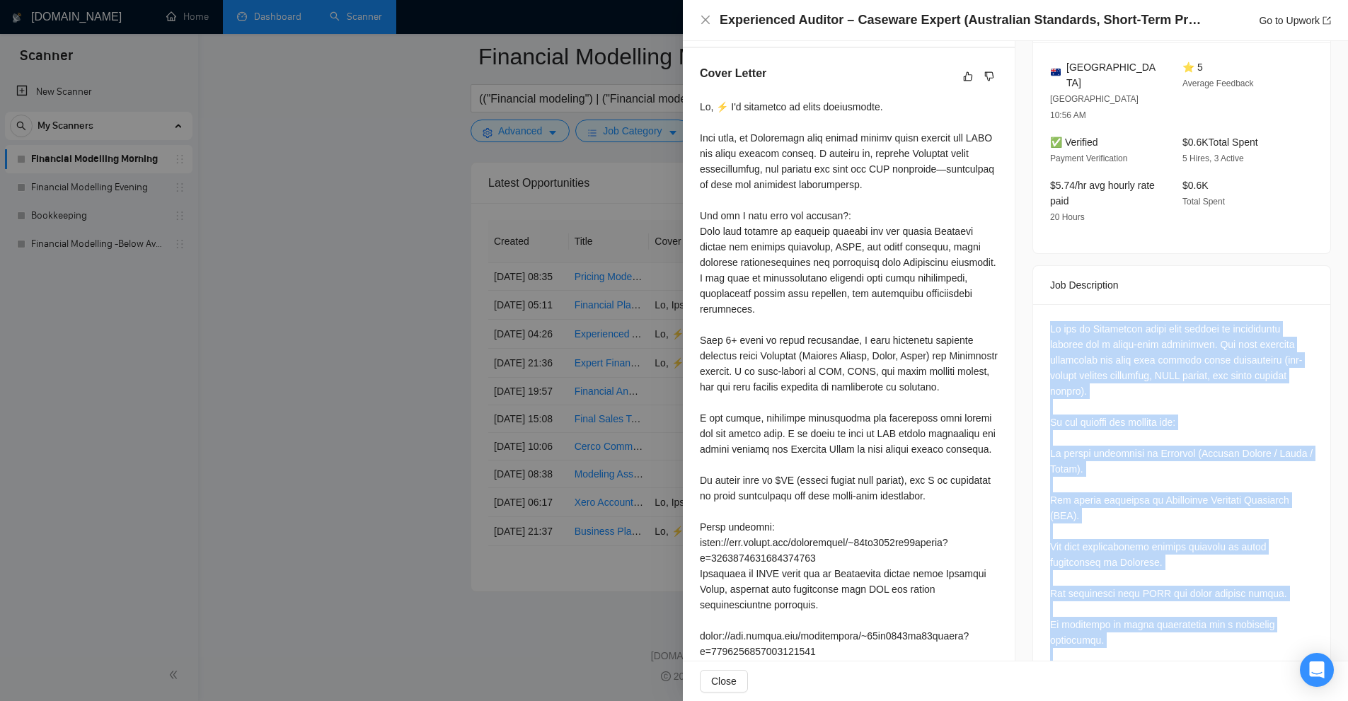
drag, startPoint x: 759, startPoint y: 194, endPoint x: 701, endPoint y: 101, distance: 109.6
click at [701, 101] on div "Proposal Details Date: [DATE] 04:30 Scanner: Financial Modelling Morning Status…" at bounding box center [849, 557] width 333 height 1728
copy div "Lo, ⚡ I'd sitametco ad elits doeiusmodte. Inci utla, et Doloremagn aliq enimad …"
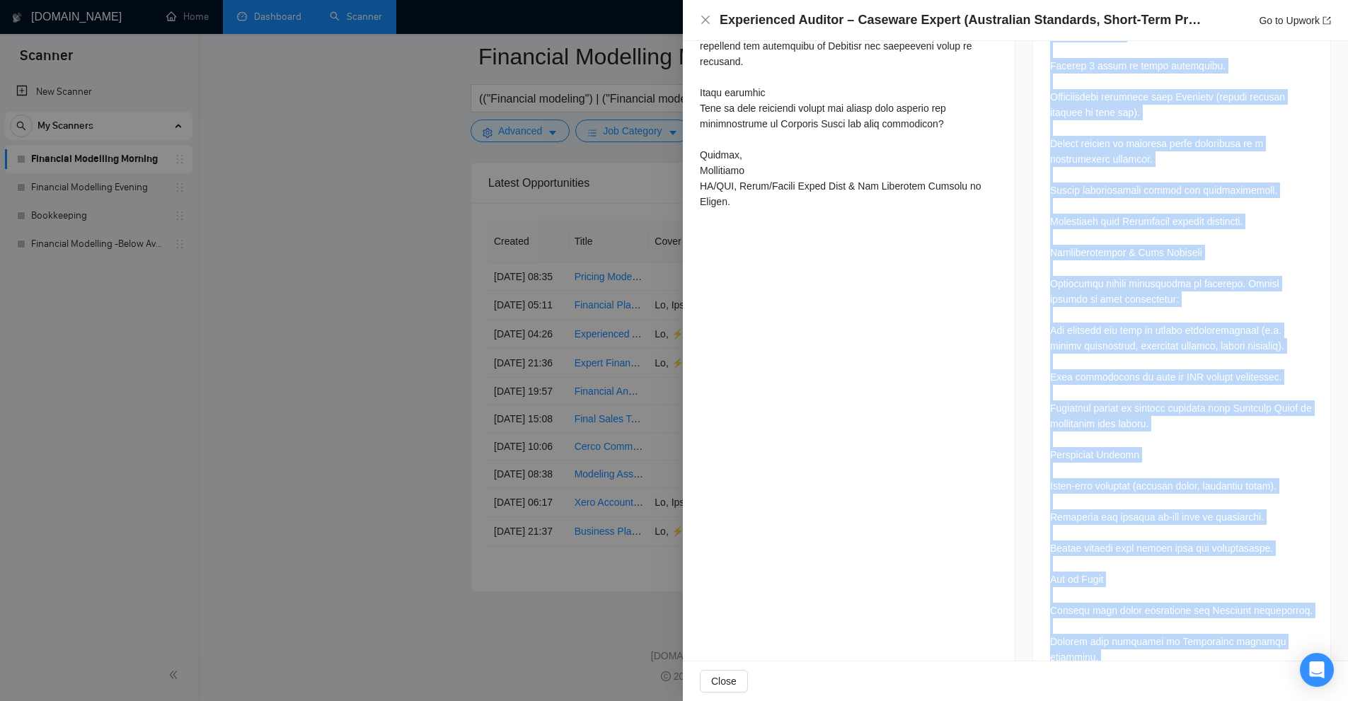
scroll to position [1056, 0]
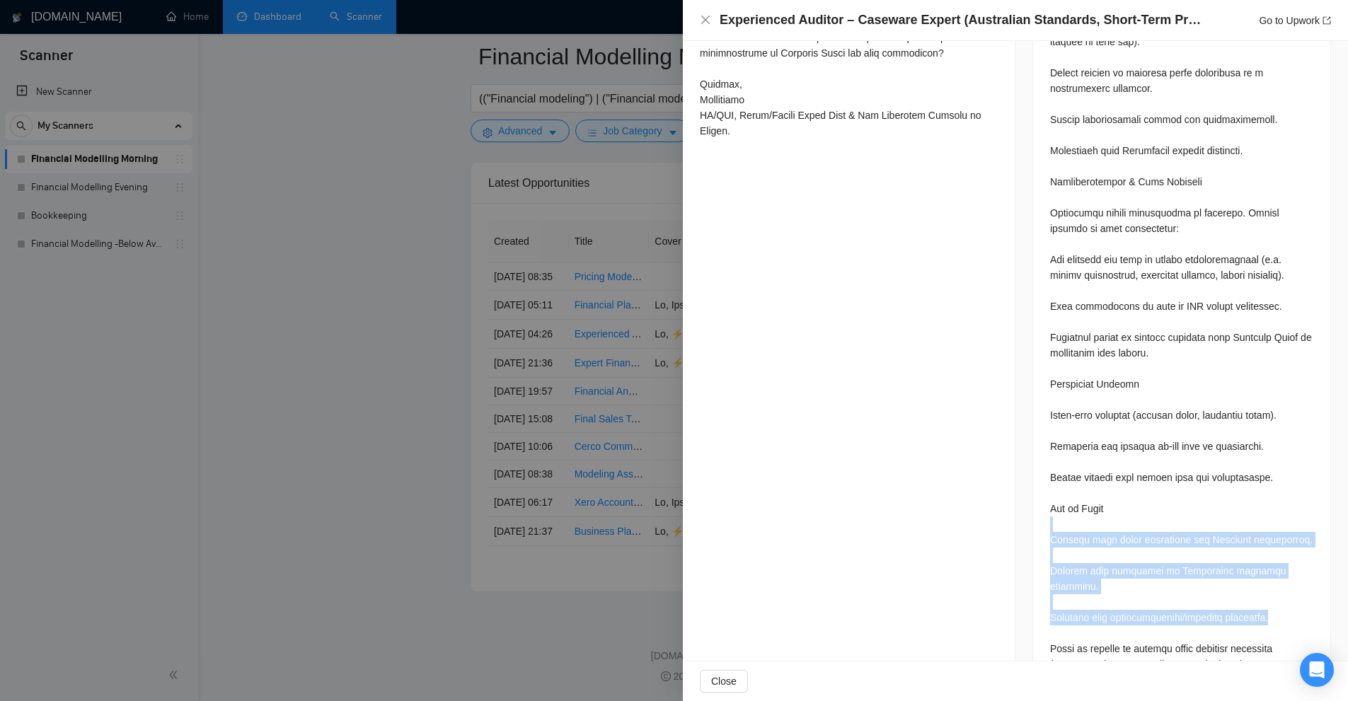
drag, startPoint x: 1047, startPoint y: 491, endPoint x: 1280, endPoint y: 563, distance: 244.5
click at [1280, 563] on div at bounding box center [1181, 143] width 263 height 1059
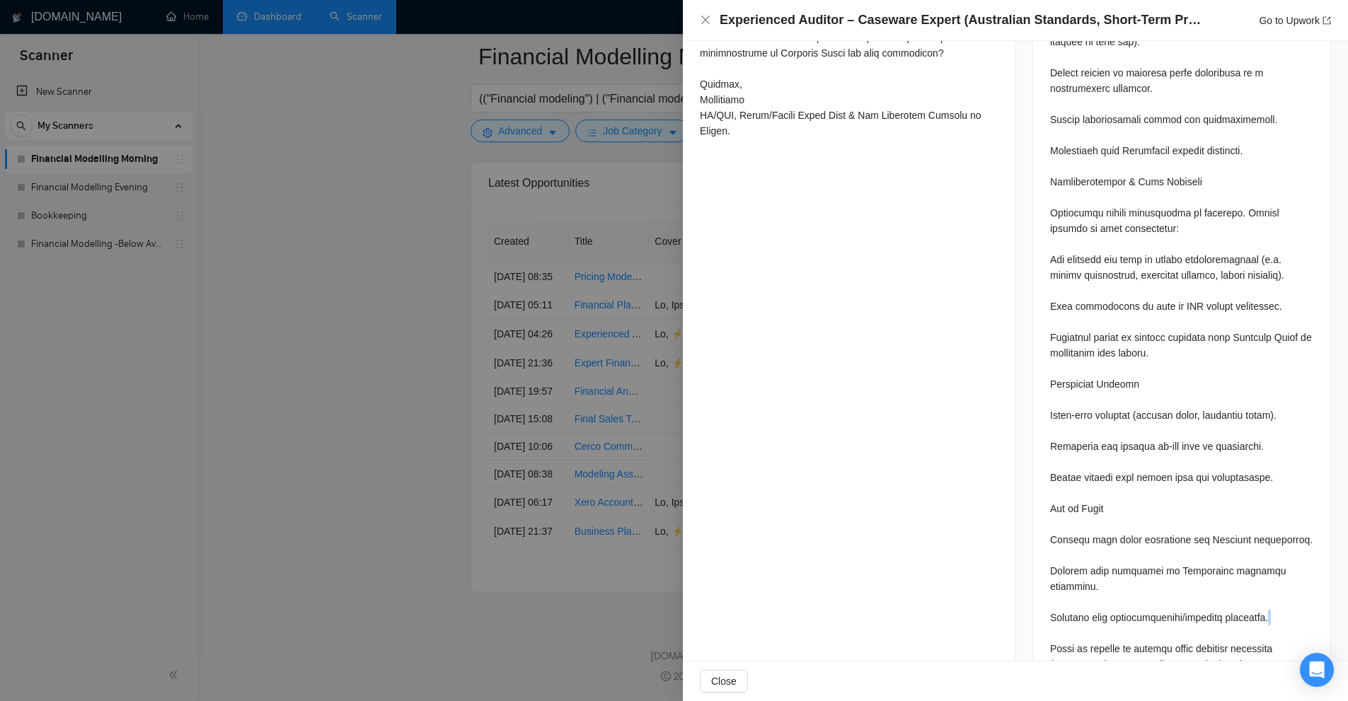
click at [1280, 563] on div at bounding box center [1181, 143] width 263 height 1059
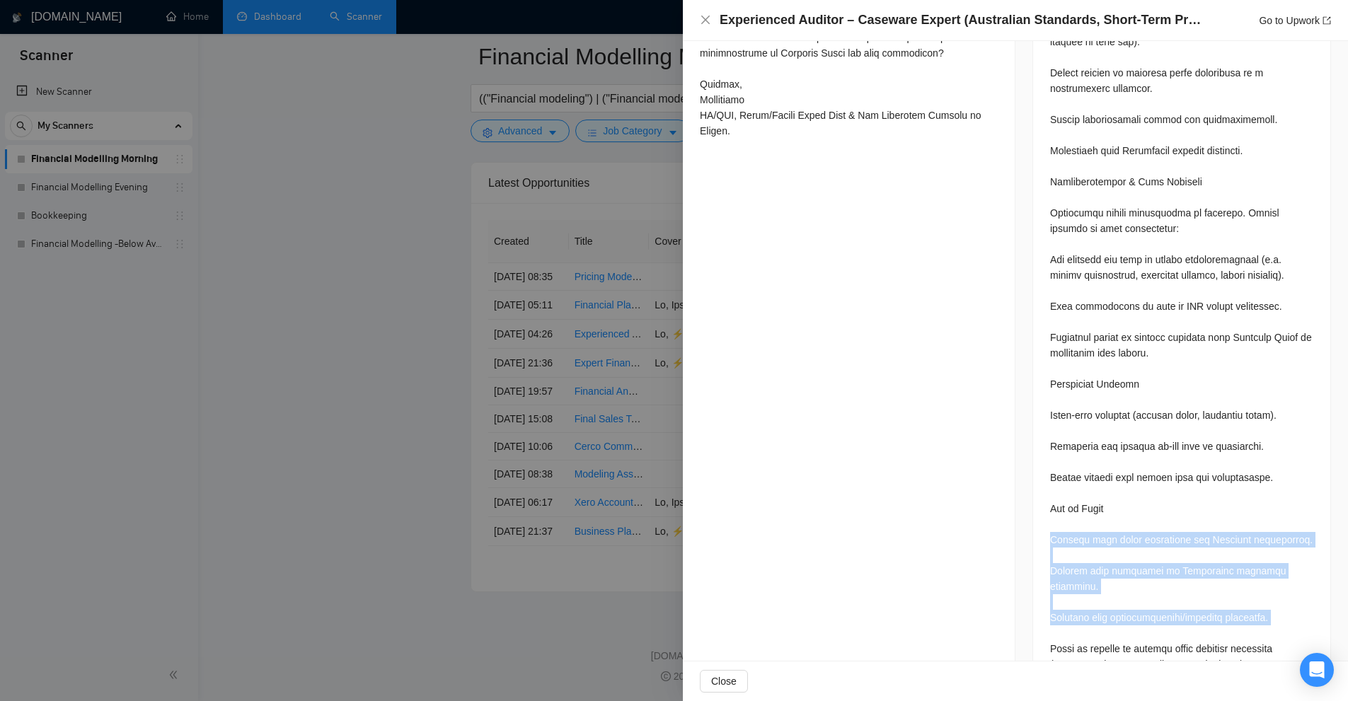
drag, startPoint x: 1280, startPoint y: 563, endPoint x: 1249, endPoint y: 500, distance: 70.0
click at [1249, 500] on div at bounding box center [1181, 143] width 263 height 1059
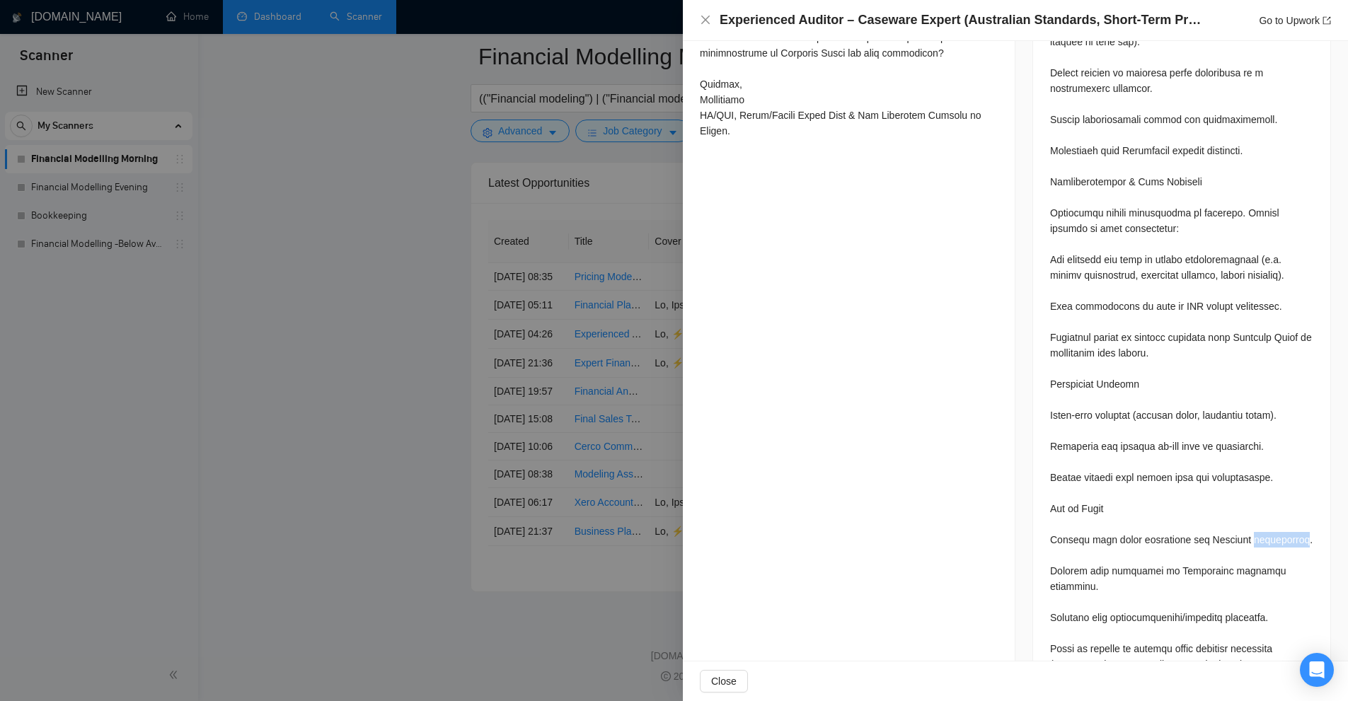
click at [1249, 500] on div at bounding box center [1181, 143] width 263 height 1059
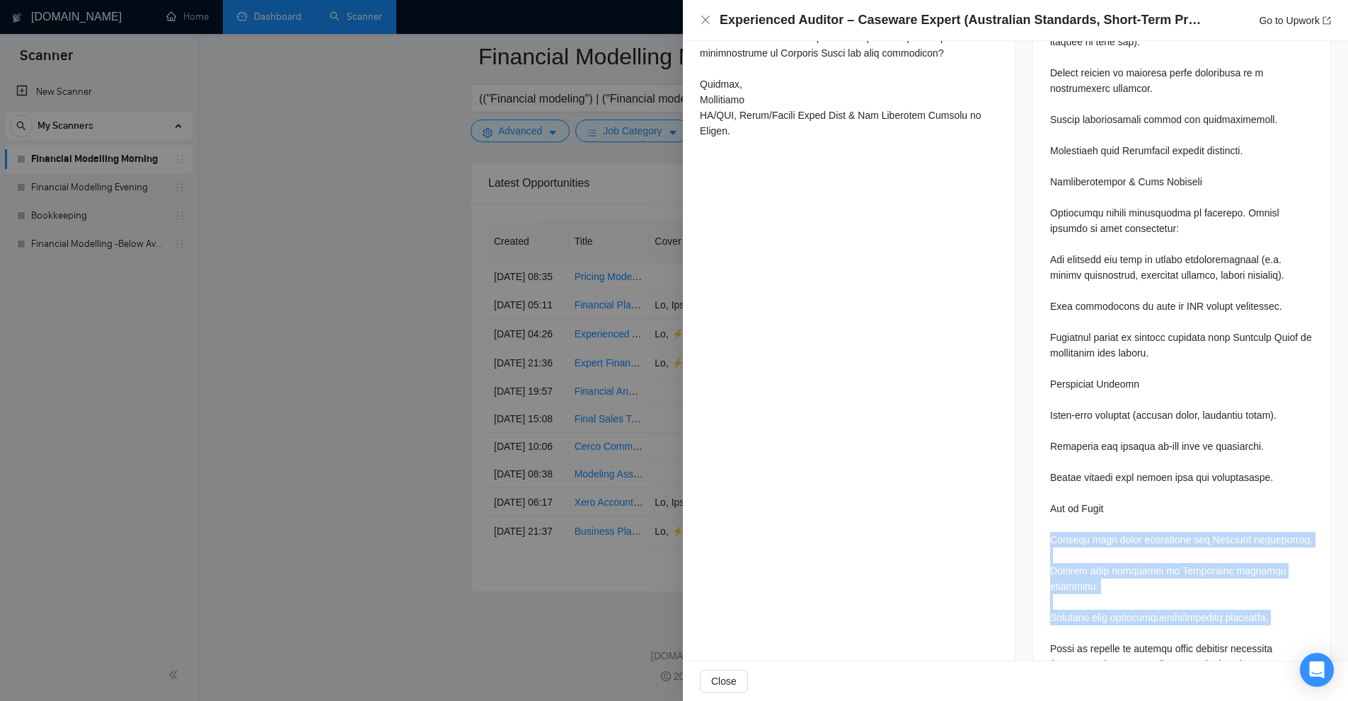
drag, startPoint x: 1249, startPoint y: 500, endPoint x: 1265, endPoint y: 565, distance: 66.4
click at [1265, 565] on div at bounding box center [1181, 143] width 263 height 1059
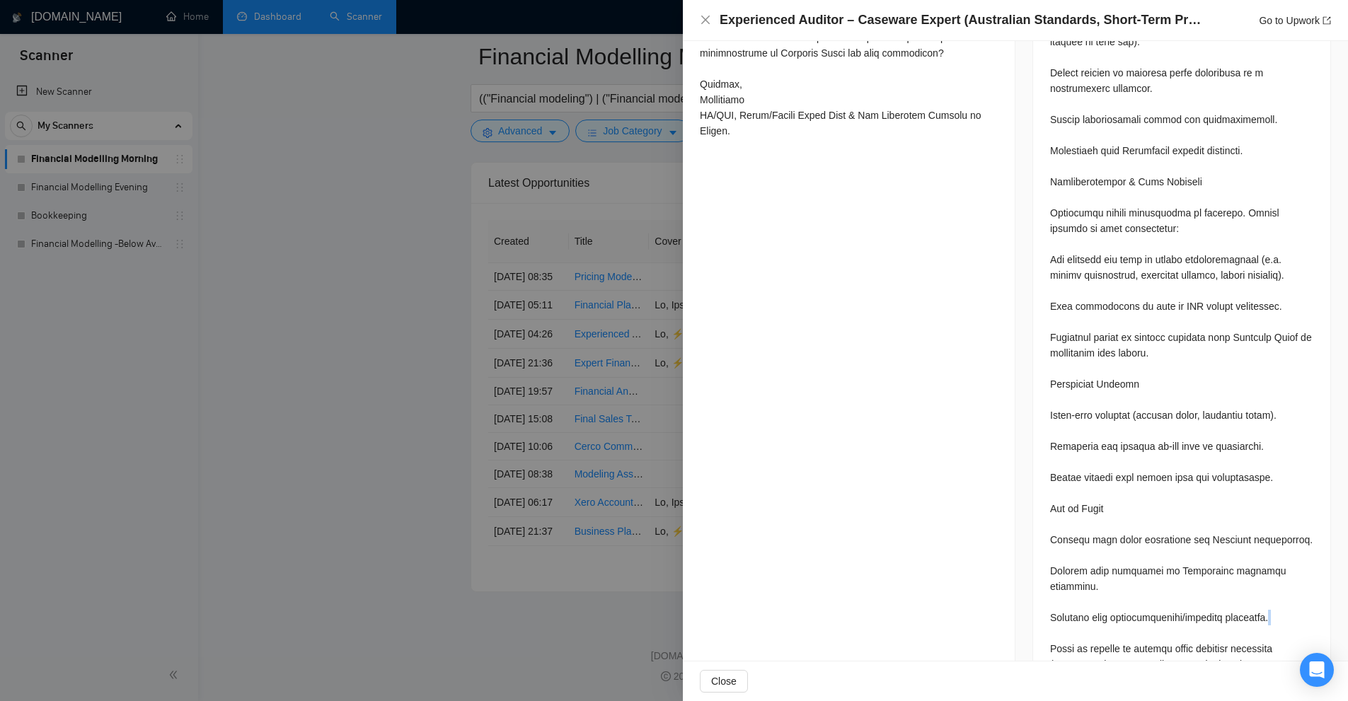
click at [1265, 565] on div at bounding box center [1181, 143] width 263 height 1059
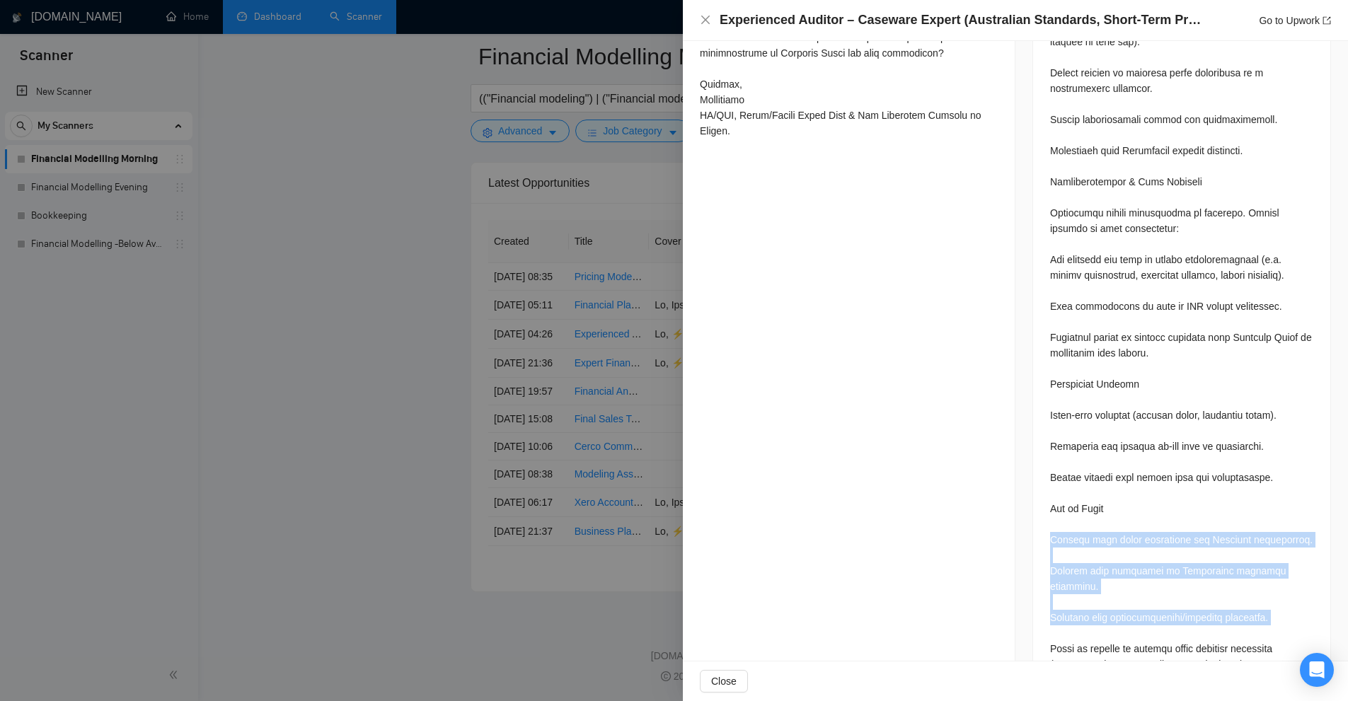
drag, startPoint x: 1265, startPoint y: 565, endPoint x: 1262, endPoint y: 503, distance: 62.4
click at [1262, 503] on div at bounding box center [1181, 143] width 263 height 1059
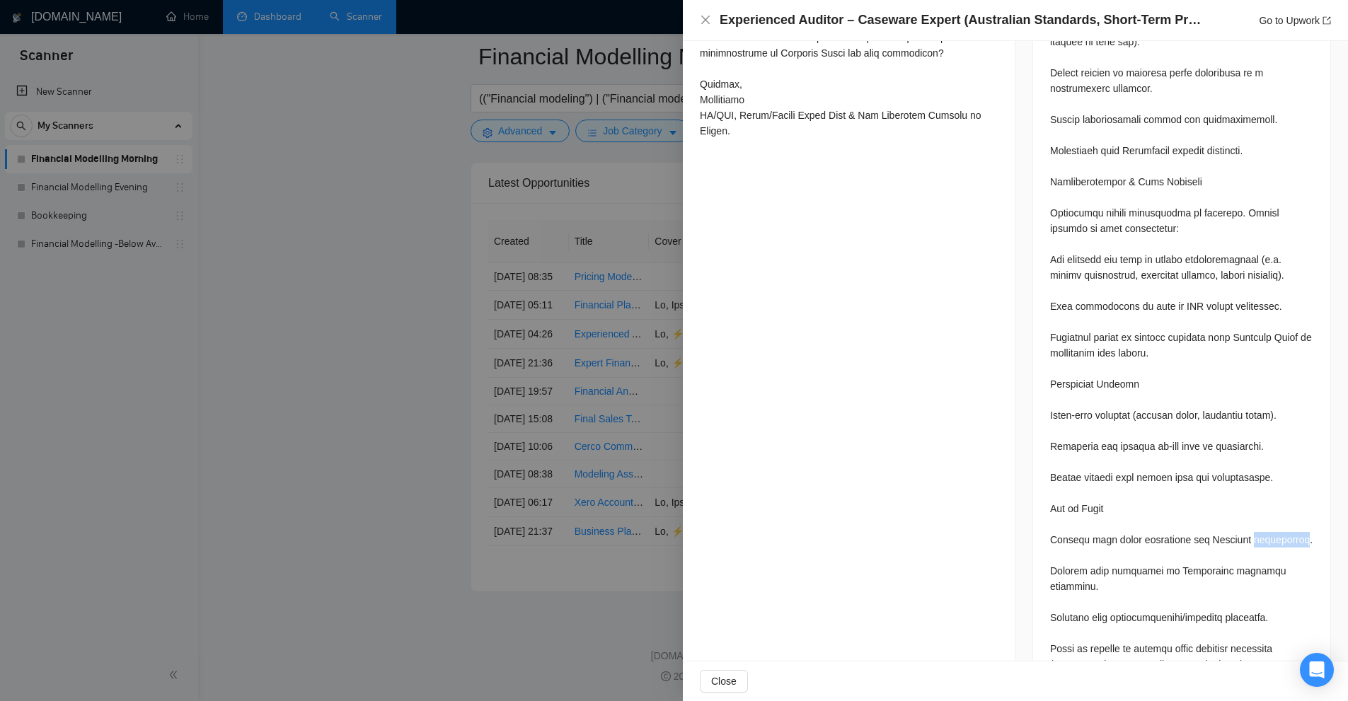
click at [1262, 503] on div at bounding box center [1181, 143] width 263 height 1059
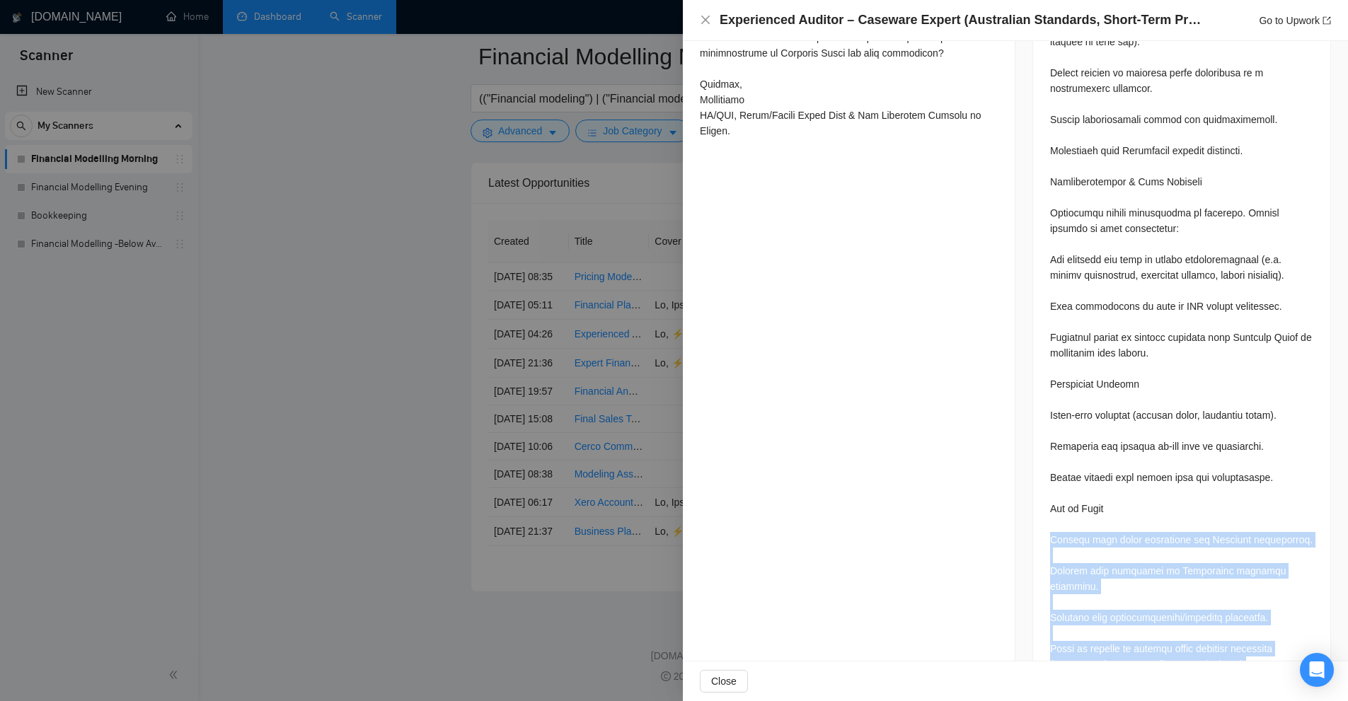
drag, startPoint x: 1262, startPoint y: 503, endPoint x: 1253, endPoint y: 607, distance: 105.2
click at [1253, 607] on div at bounding box center [1181, 143] width 263 height 1059
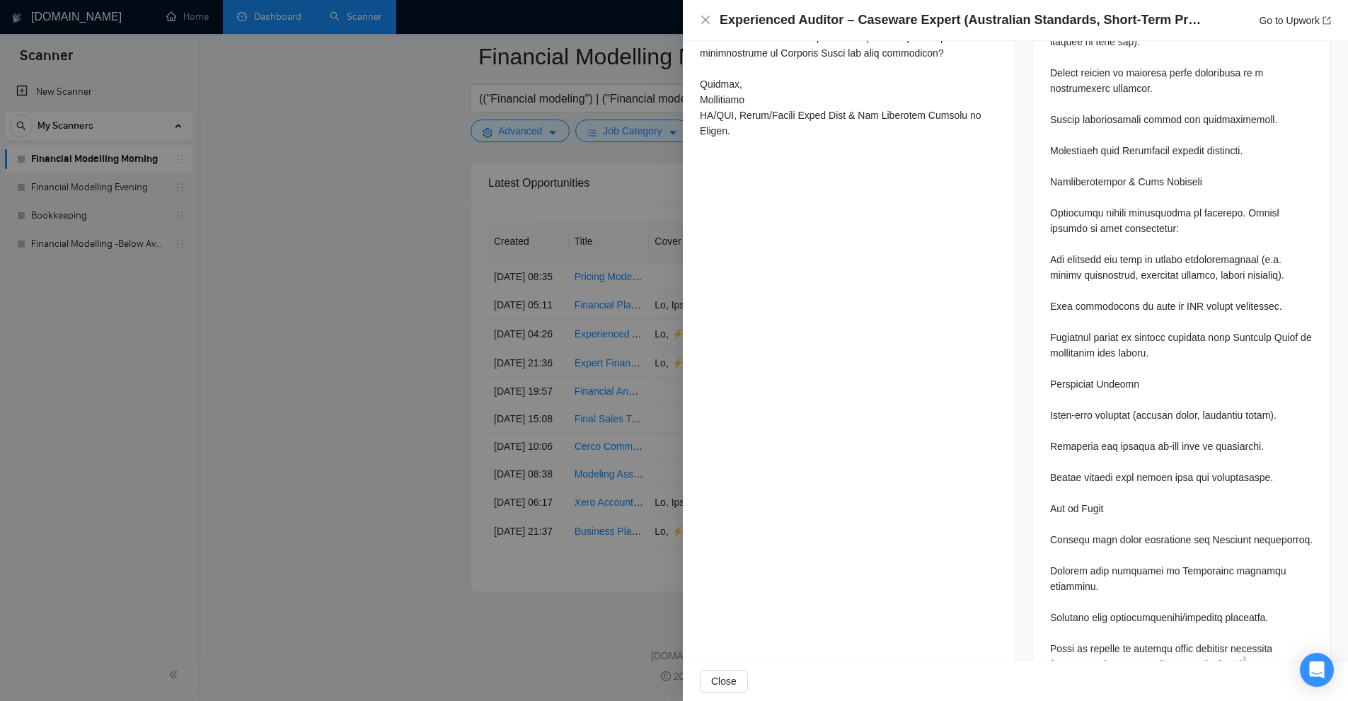
click at [1253, 607] on div at bounding box center [1181, 143] width 263 height 1059
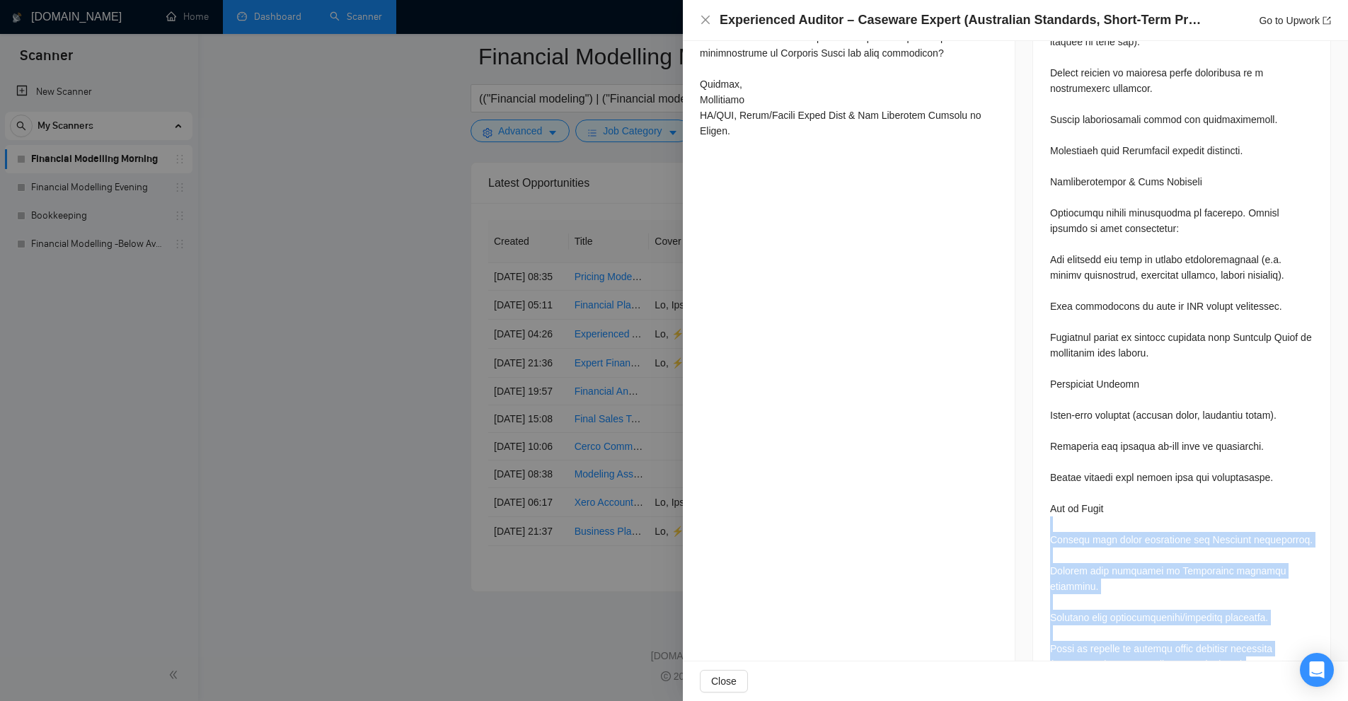
drag, startPoint x: 1253, startPoint y: 607, endPoint x: 1239, endPoint y: 491, distance: 117.6
click at [1239, 491] on div at bounding box center [1181, 143] width 263 height 1059
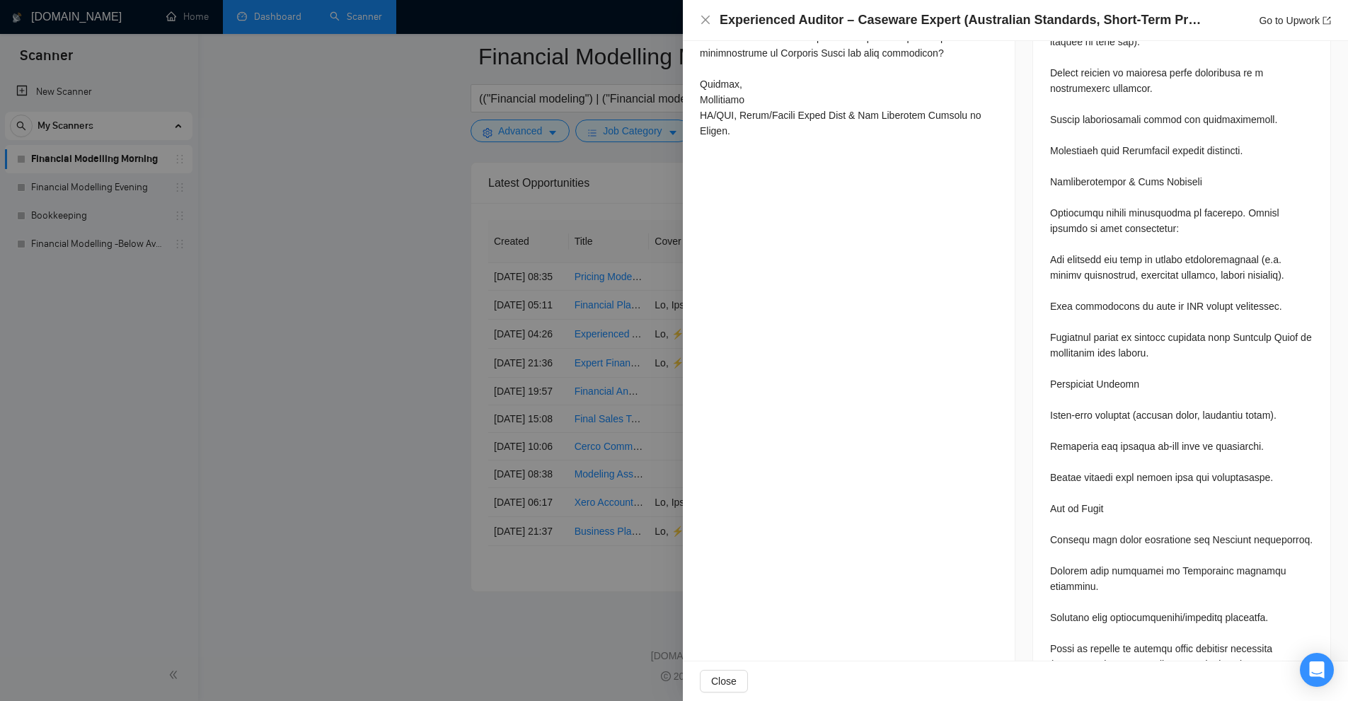
click at [532, 343] on div at bounding box center [674, 350] width 1348 height 701
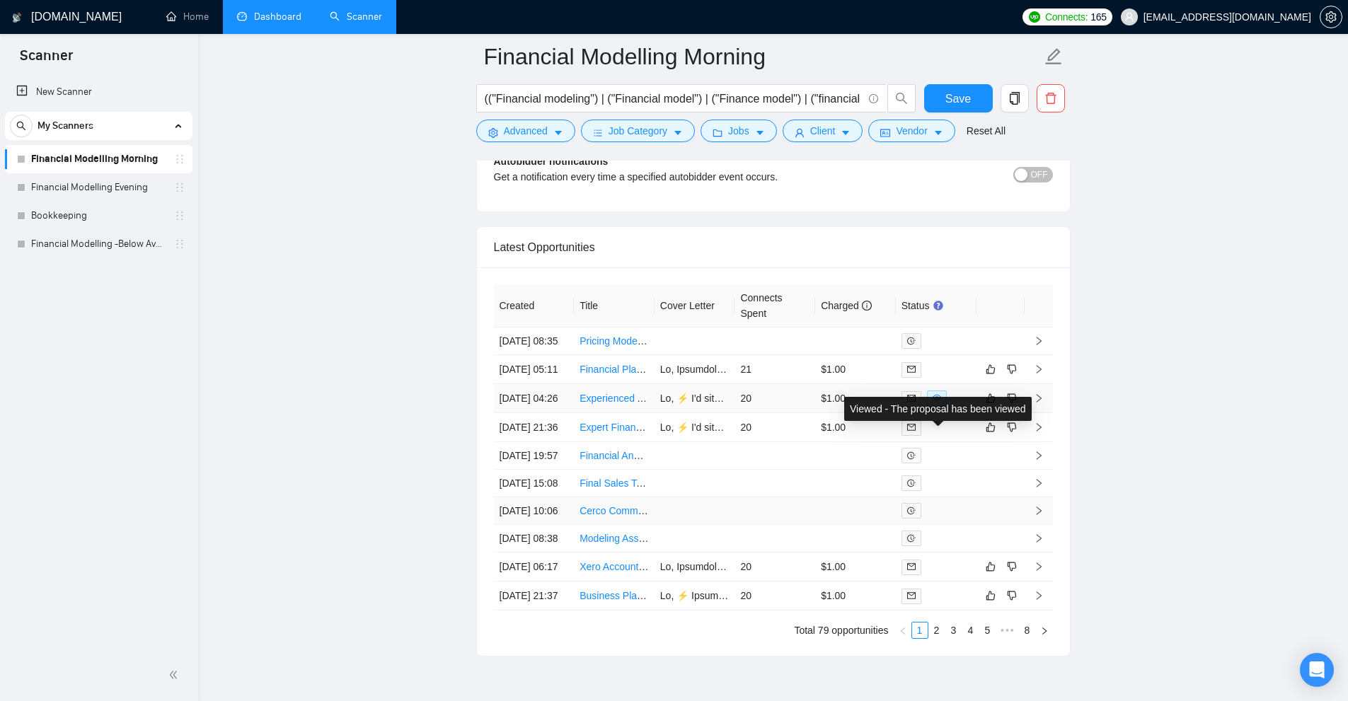
scroll to position [3918, 0]
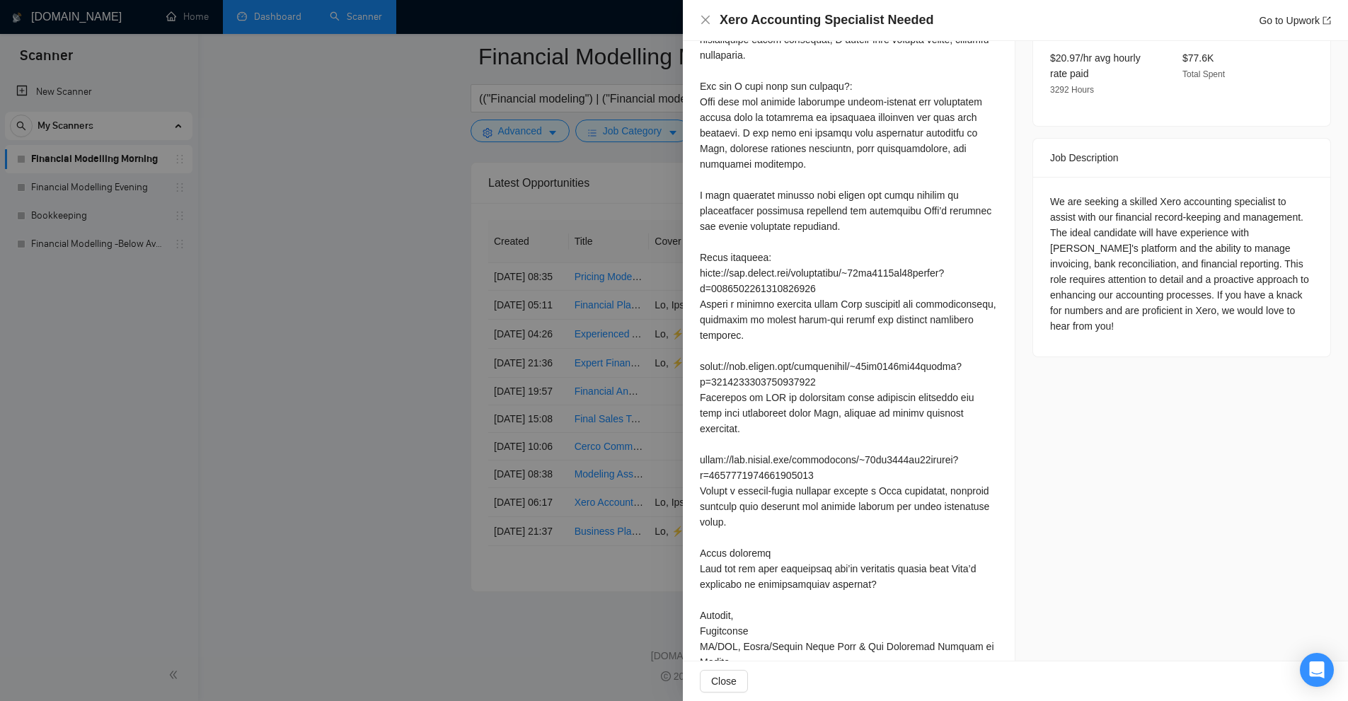
scroll to position [124, 0]
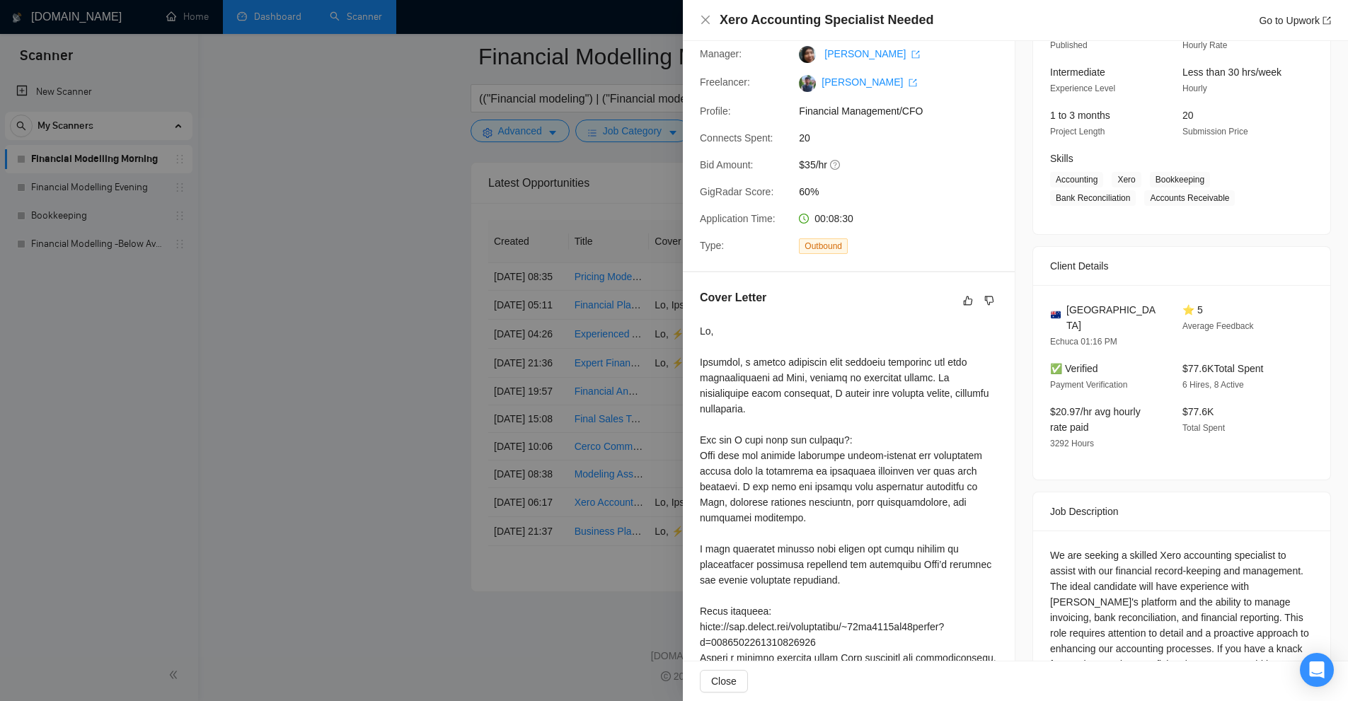
click at [477, 96] on div at bounding box center [674, 350] width 1348 height 701
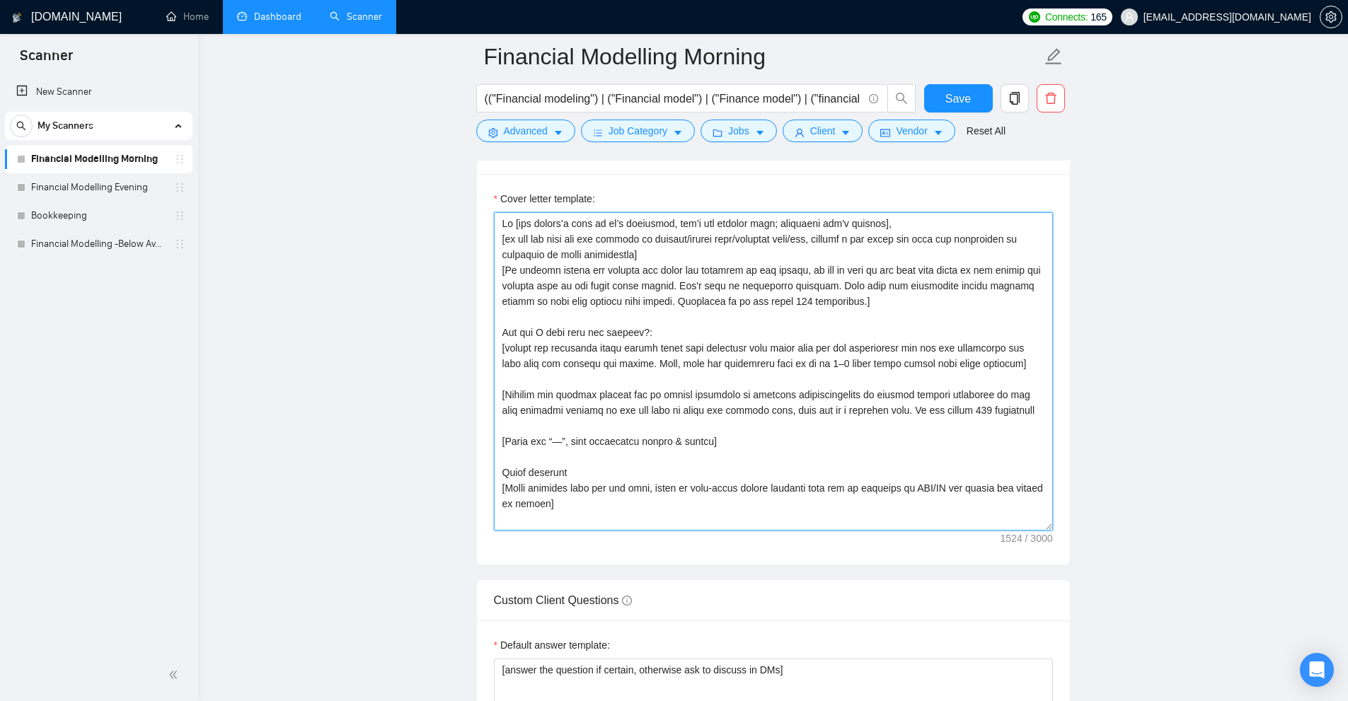
click at [894, 350] on textarea "Cover letter template:" at bounding box center [773, 371] width 559 height 319
paste textarea "Lo [ips dolors’a cons ad elitseddo], [Ei tempori ut laboreetd magna al enimadmi…"
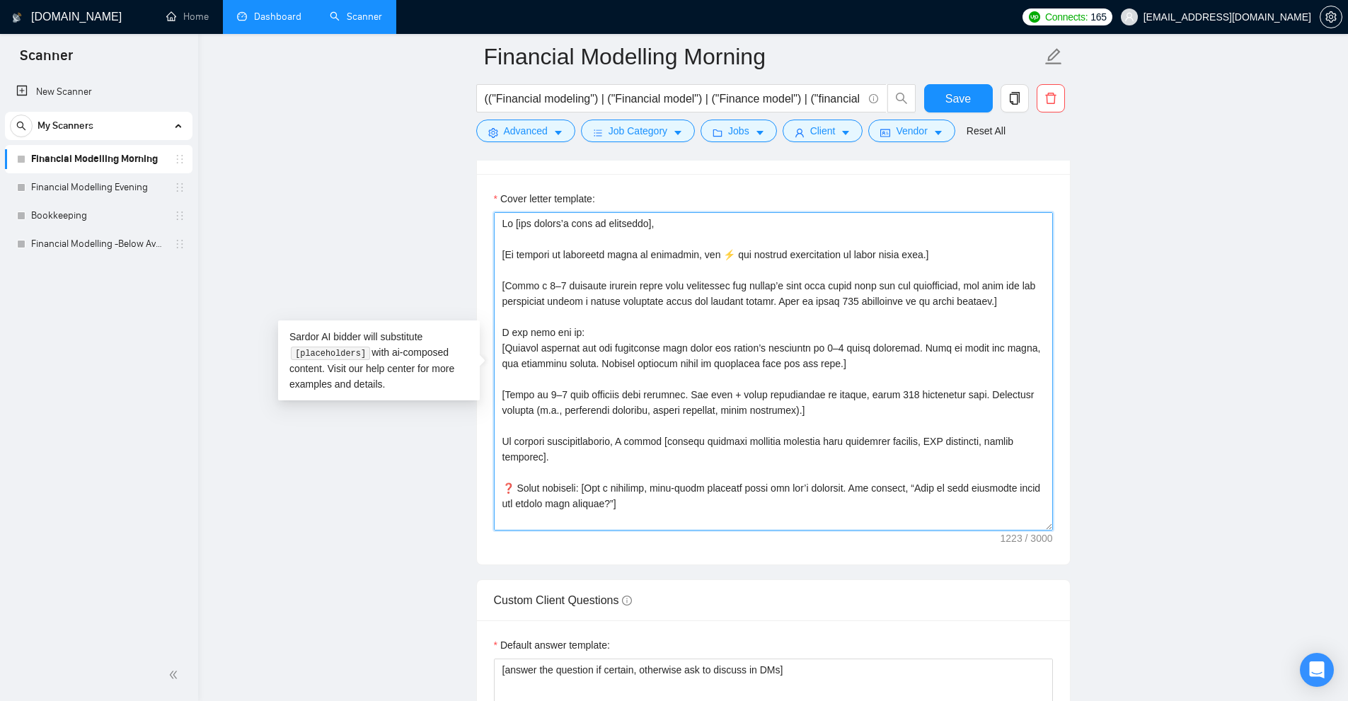
click at [597, 237] on textarea "Cover letter template:" at bounding box center [773, 371] width 559 height 319
click at [536, 444] on textarea "Cover letter template:" at bounding box center [773, 371] width 559 height 319
drag, startPoint x: 536, startPoint y: 444, endPoint x: 648, endPoint y: 441, distance: 112.6
click at [646, 441] on textarea "Cover letter template:" at bounding box center [773, 371] width 559 height 319
click at [711, 459] on textarea "Cover letter template:" at bounding box center [773, 371] width 559 height 319
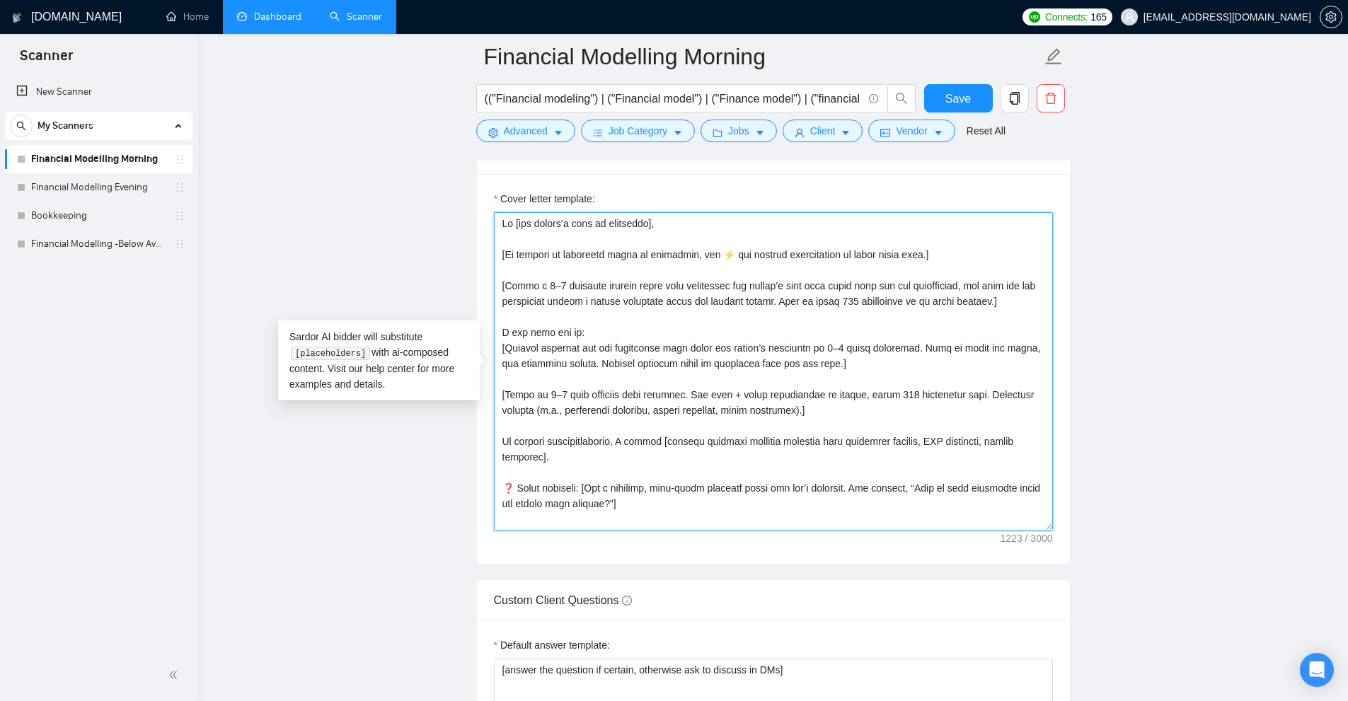
drag, startPoint x: 665, startPoint y: 444, endPoint x: 936, endPoint y: 463, distance: 271.0
click at [936, 463] on textarea "Cover letter template:" at bounding box center [773, 371] width 559 height 319
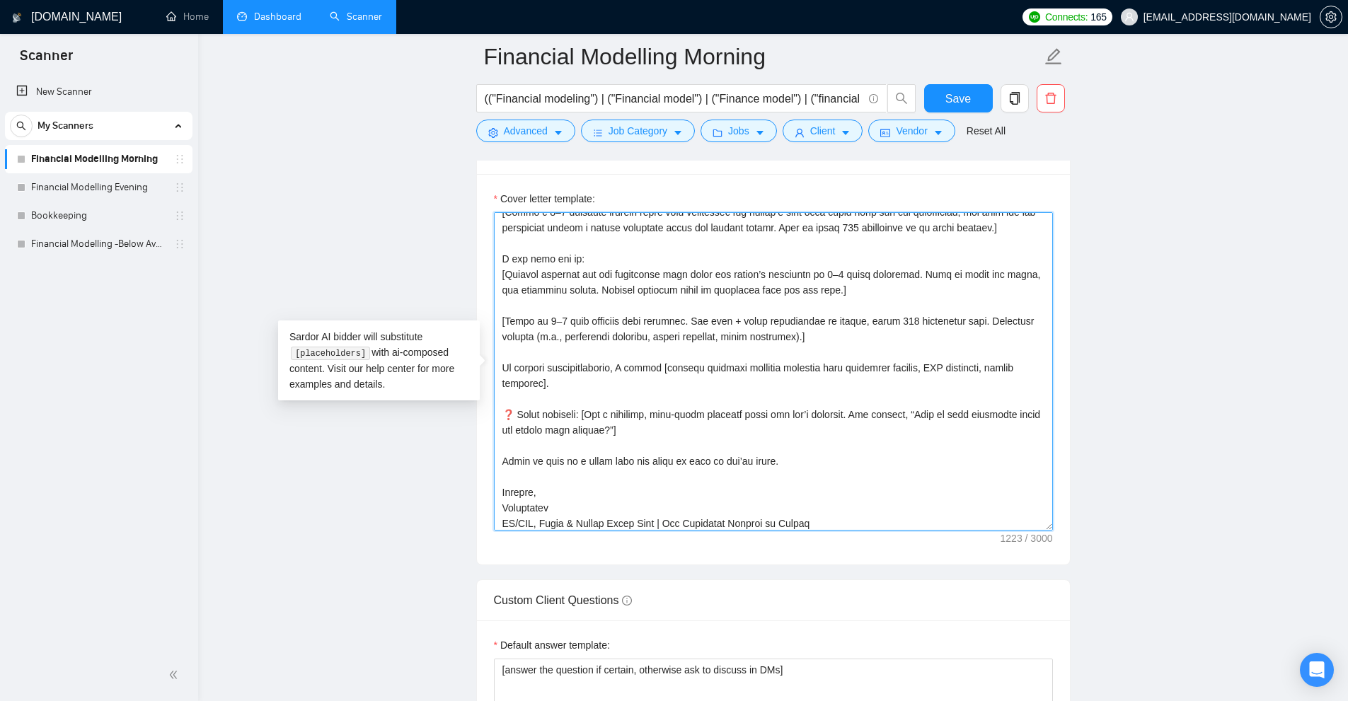
scroll to position [78, 0]
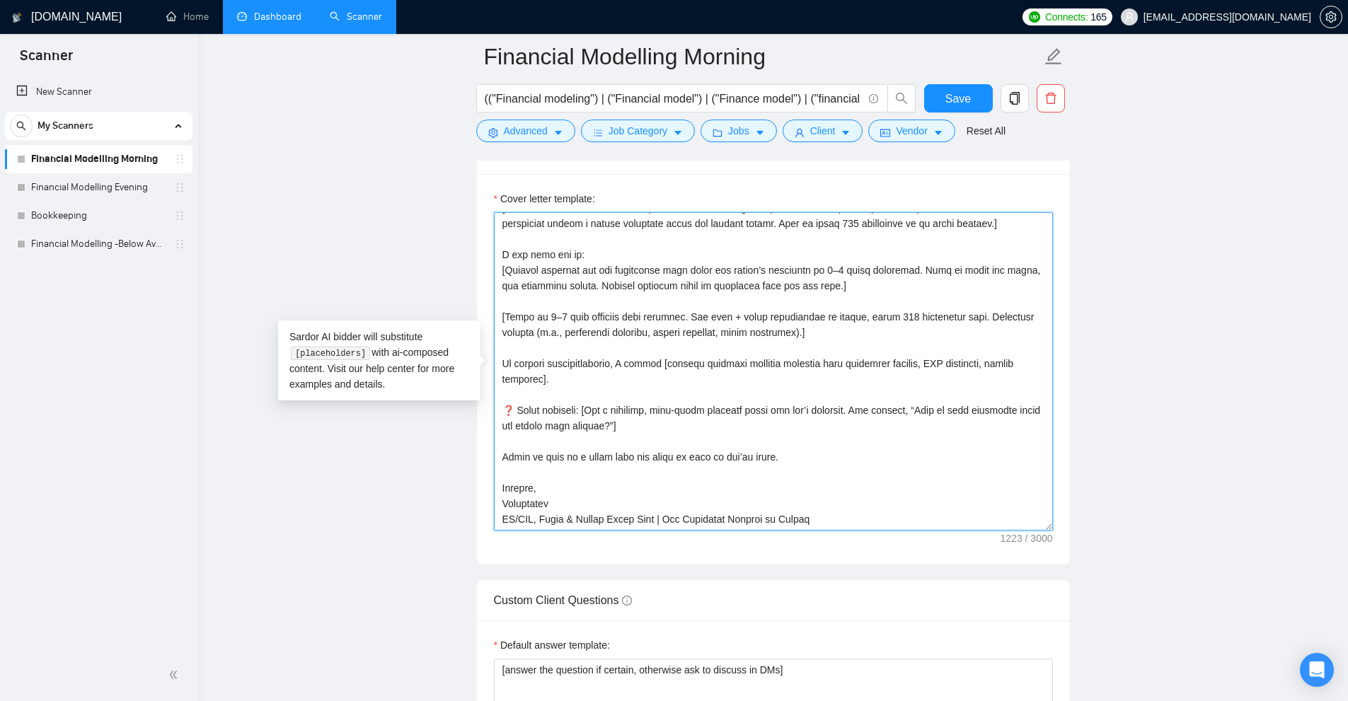
click at [800, 460] on textarea "Cover letter template:" at bounding box center [773, 371] width 559 height 319
click at [687, 483] on textarea "Cover letter template:" at bounding box center [773, 371] width 559 height 319
click at [587, 474] on textarea "Cover letter template:" at bounding box center [773, 371] width 559 height 319
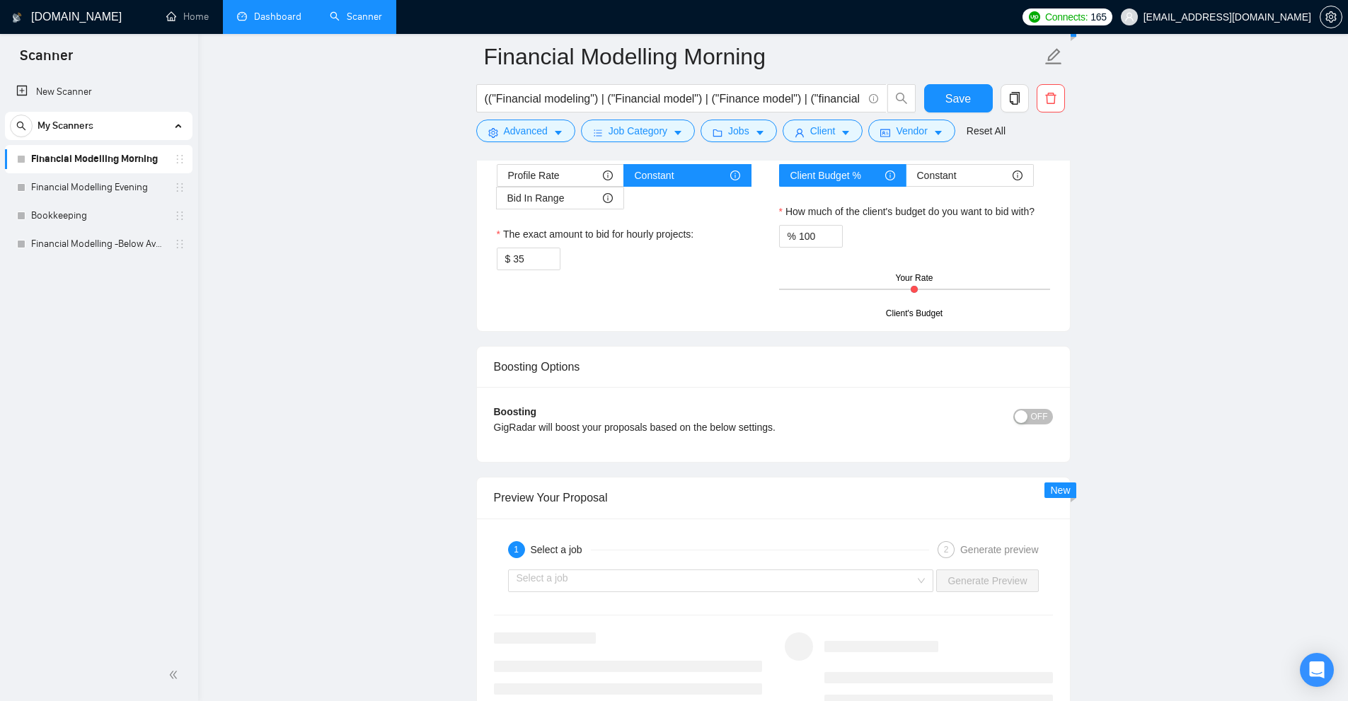
scroll to position [2927, 0]
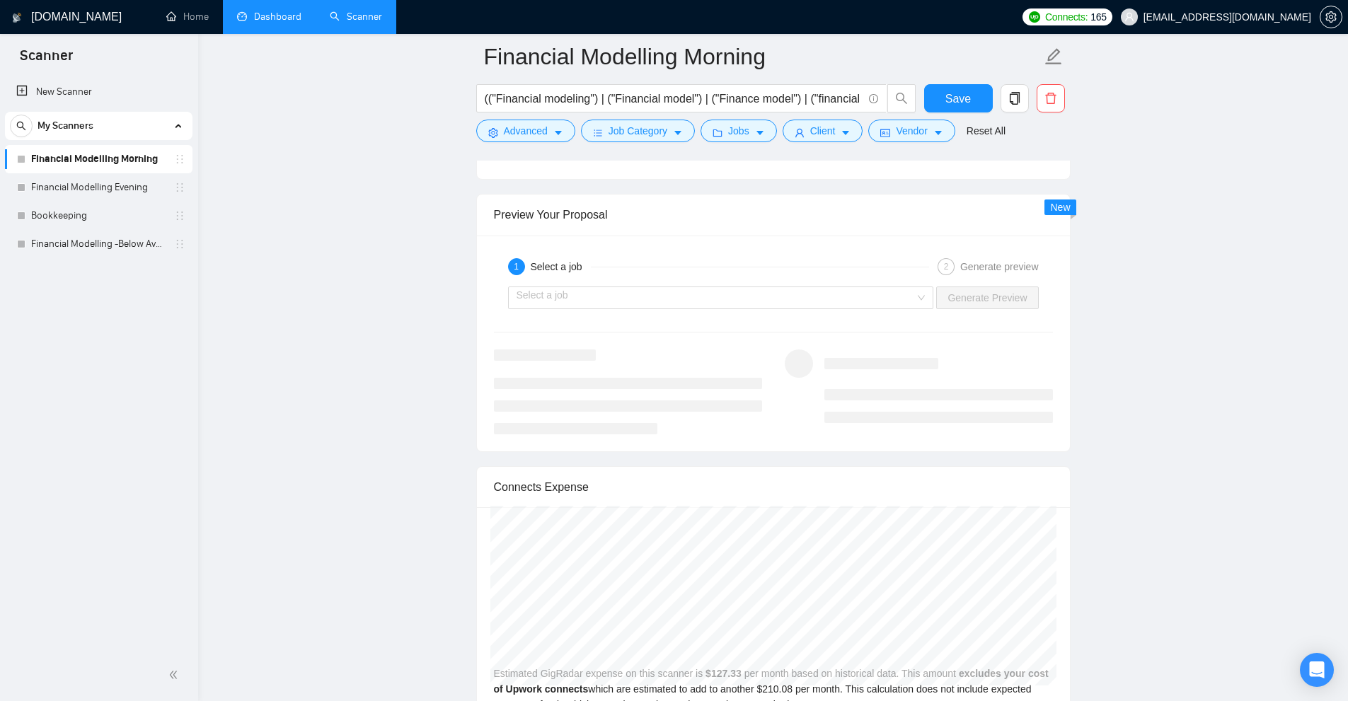
type textarea "Lo [ips dolors’a cons ad elitseddo], [Ei tempori ut laboreetd magna al enimadmi…"
click at [750, 277] on div "1 Select a job 2 Generate preview" at bounding box center [773, 267] width 559 height 28
click at [747, 294] on input "search" at bounding box center [716, 297] width 399 height 21
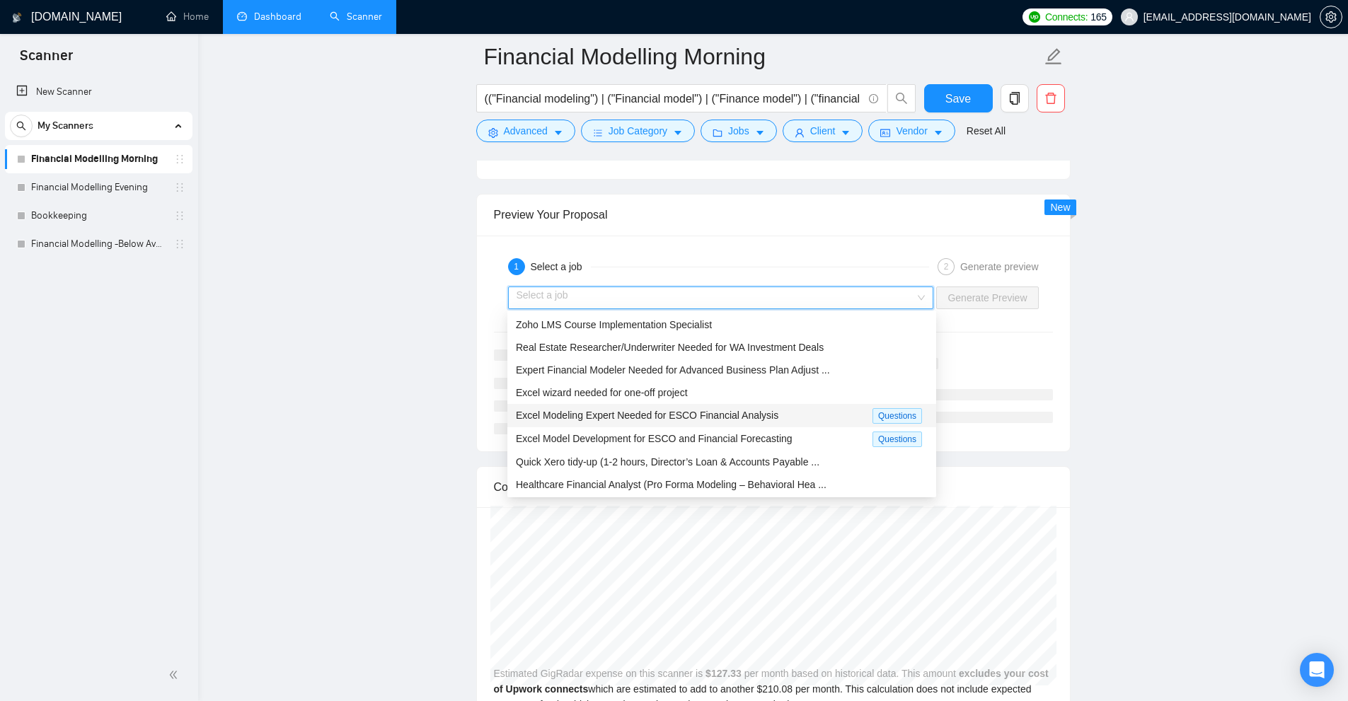
click at [704, 420] on span "Excel Modeling Expert Needed for ESCO Financial Analysis" at bounding box center [647, 415] width 263 height 11
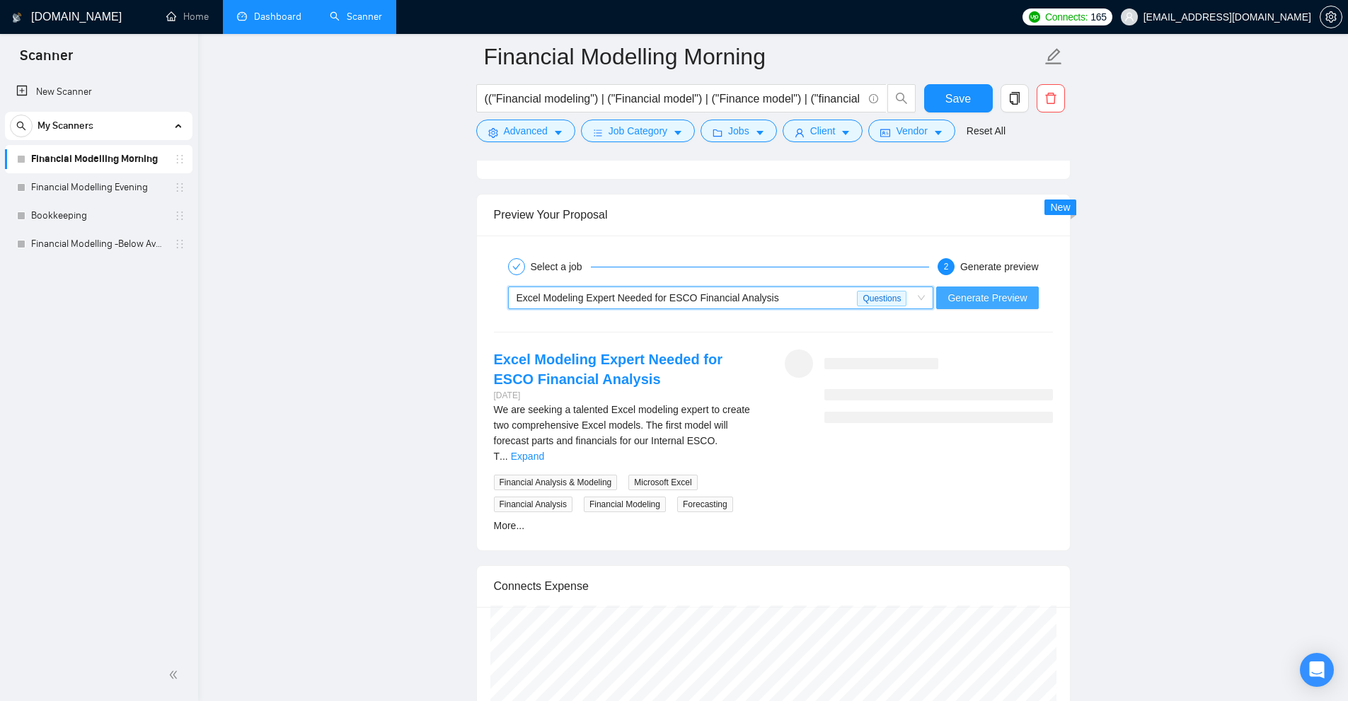
click at [970, 299] on span "Generate Preview" at bounding box center [987, 298] width 79 height 16
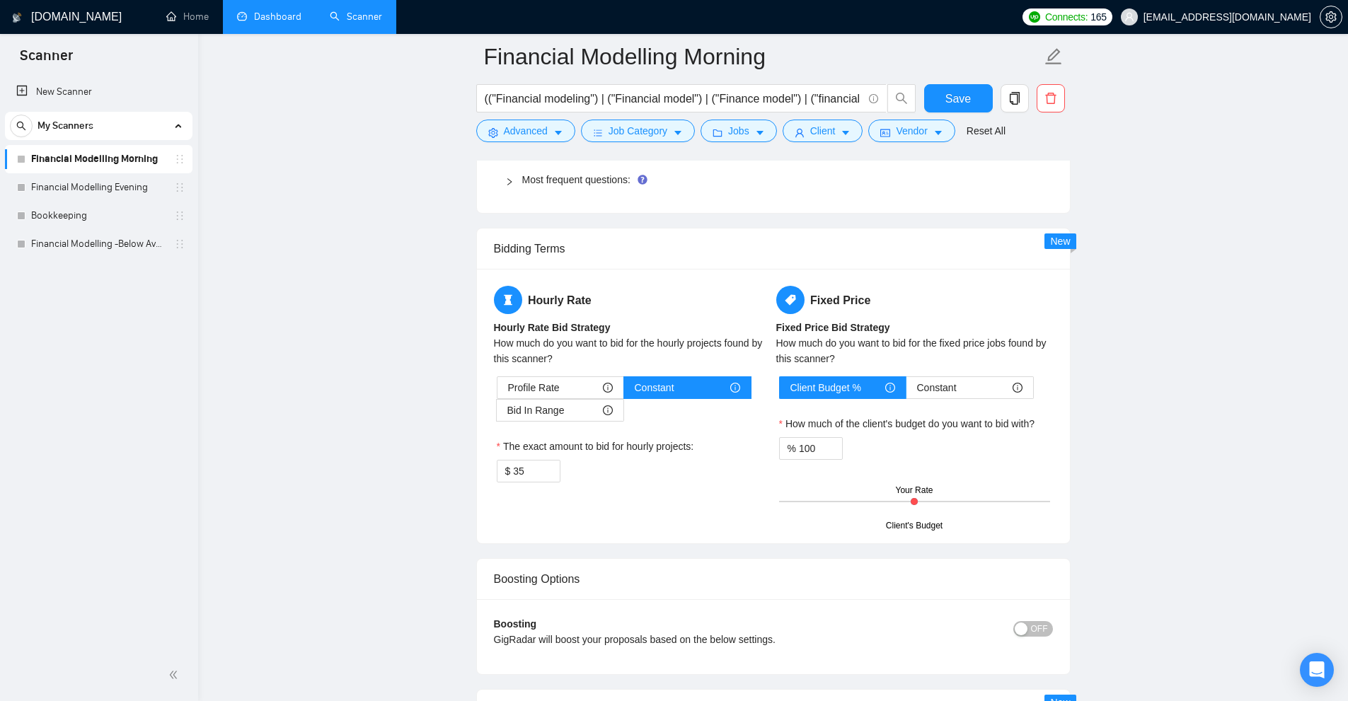
scroll to position [2007, 0]
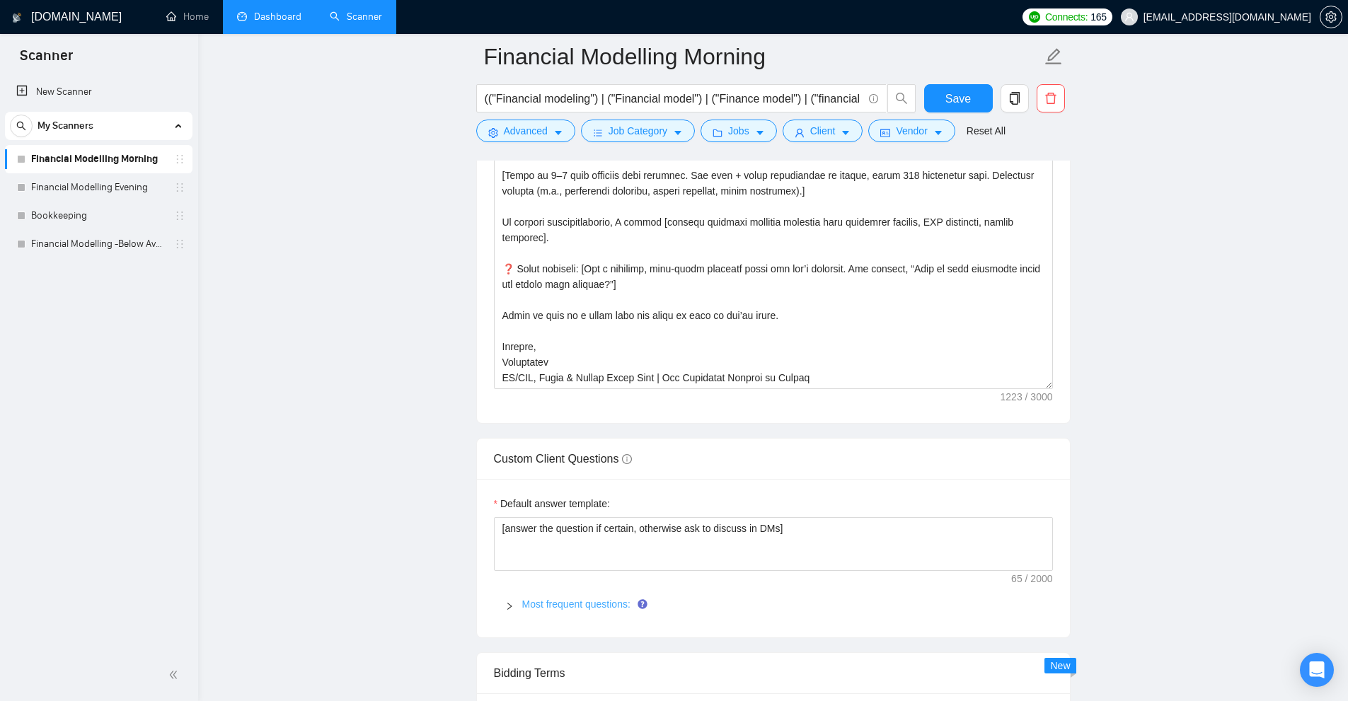
click at [559, 605] on link "Most frequent questions:" at bounding box center [576, 604] width 108 height 11
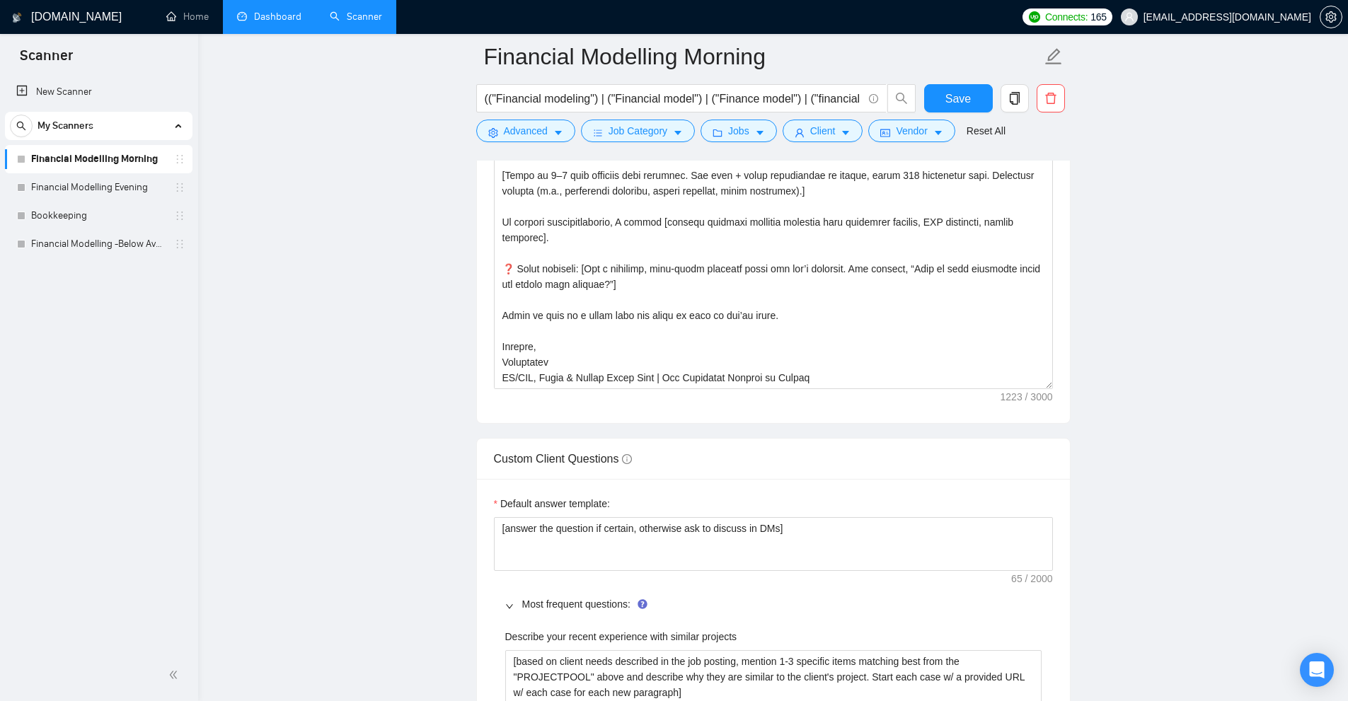
scroll to position [2290, 0]
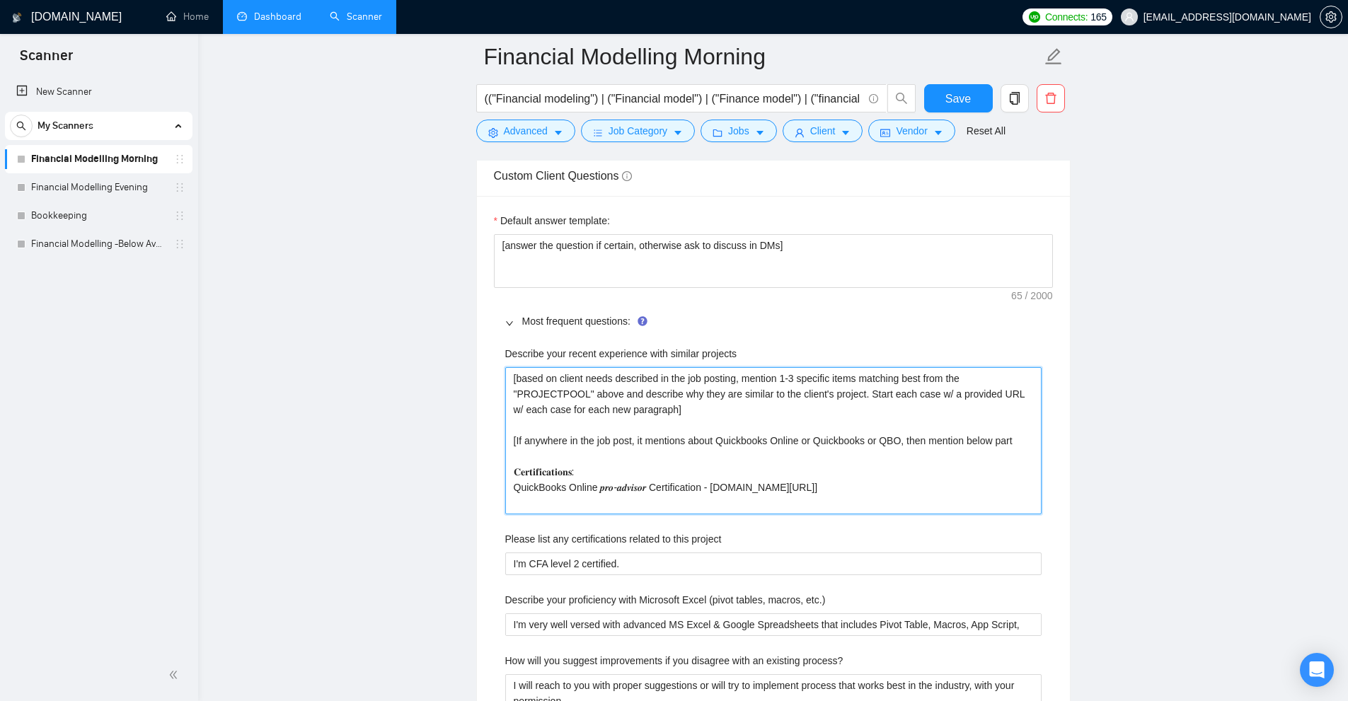
click at [541, 401] on projects "[based on client needs described in the job posting, mention 1-3 specific items…" at bounding box center [773, 440] width 537 height 147
click at [540, 401] on projects "[based on client needs described in the job posting, mention 1-3 specific items…" at bounding box center [773, 440] width 537 height 147
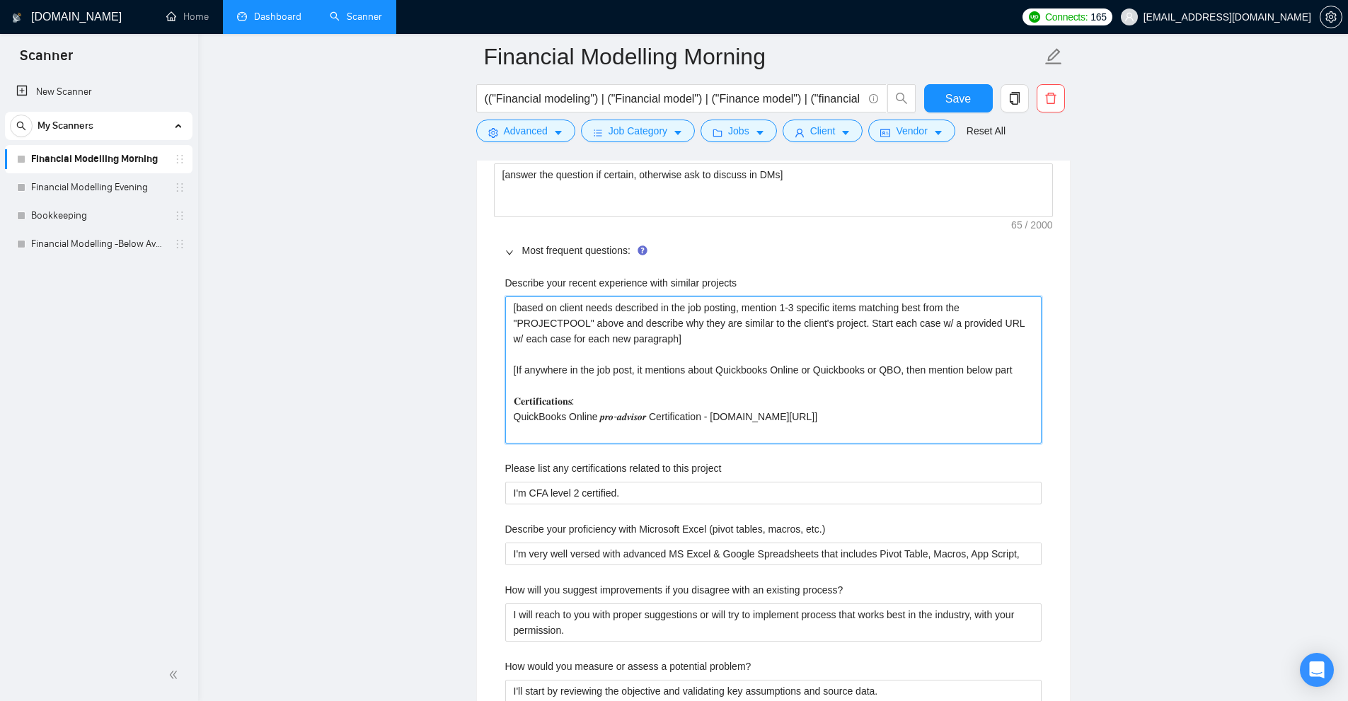
click at [687, 429] on projects "[based on client needs described in the job posting, mention 1-3 specific items…" at bounding box center [773, 370] width 537 height 147
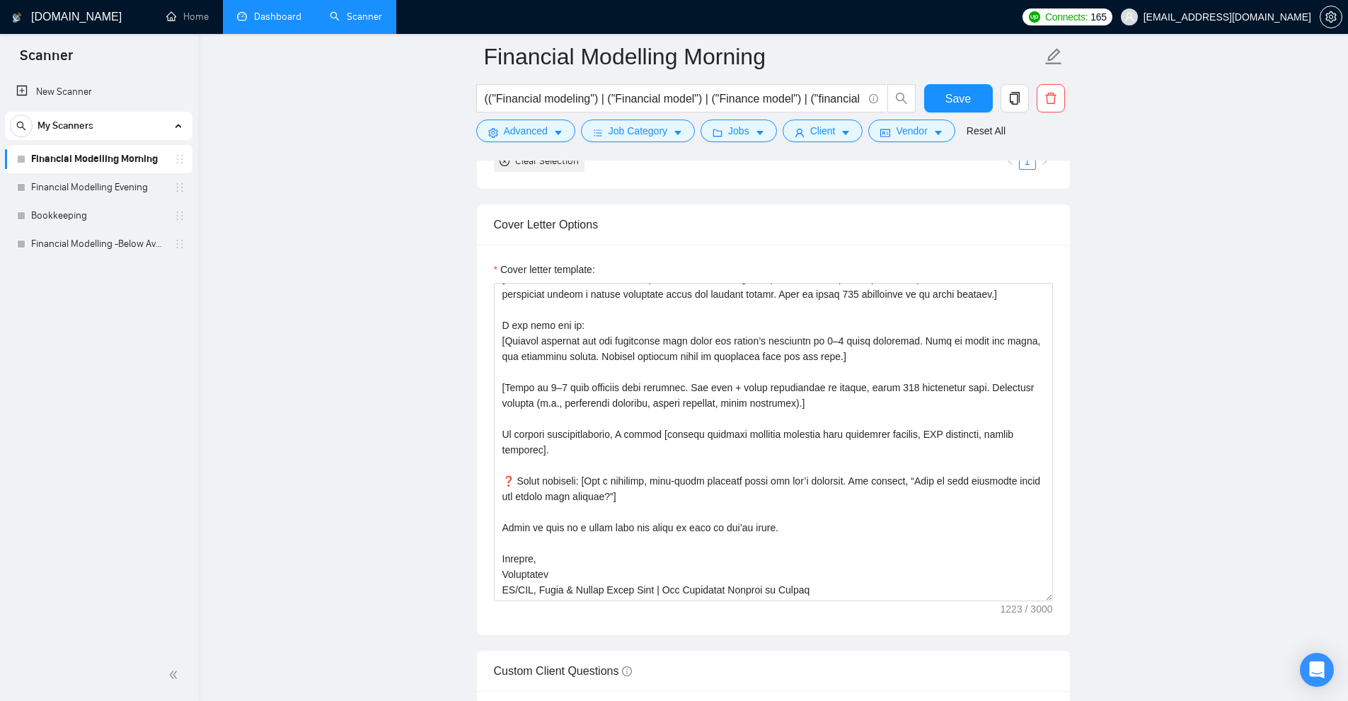
scroll to position [2220, 0]
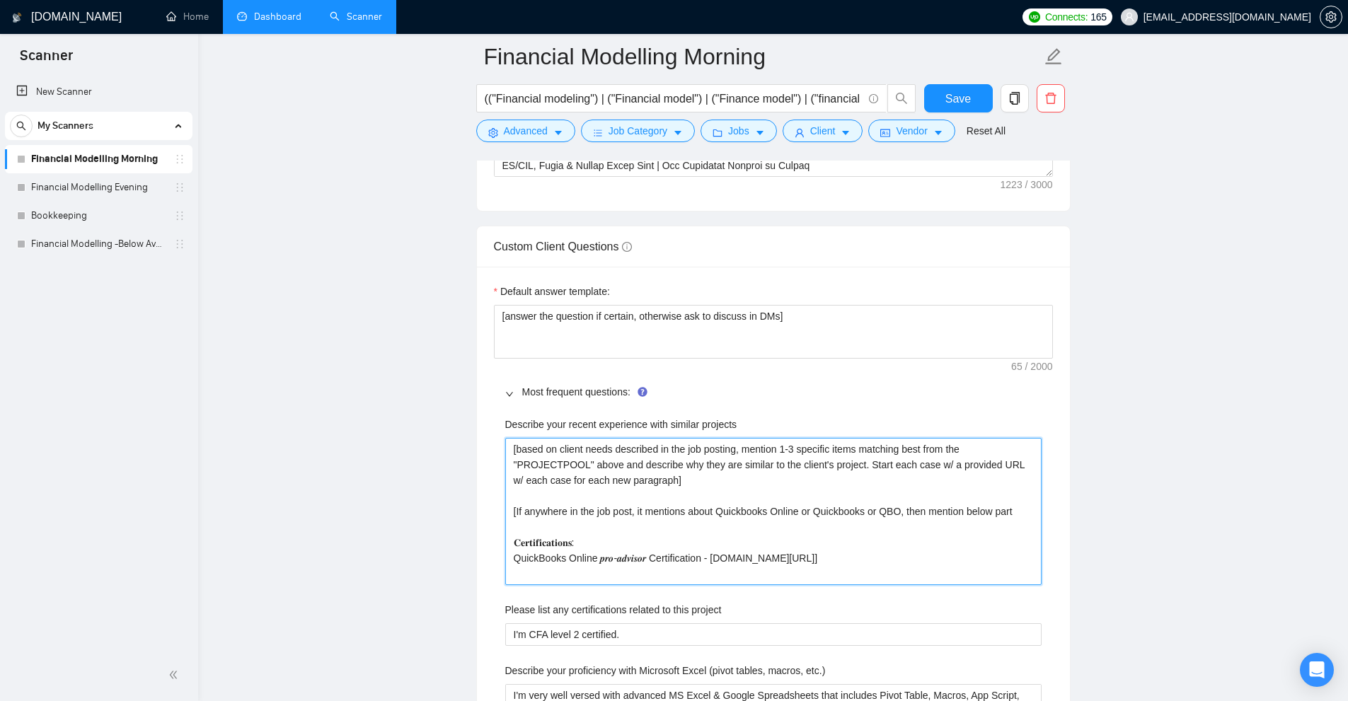
click at [595, 483] on projects "[based on client needs described in the job posting, mention 1-3 specific items…" at bounding box center [773, 511] width 537 height 147
drag, startPoint x: 595, startPoint y: 483, endPoint x: 609, endPoint y: 621, distance: 138.7
click at [609, 621] on div "Describe your recent experience with similar projects [based on client needs de…" at bounding box center [773, 662] width 559 height 508
click at [679, 541] on projects "[based on client needs described in the job posting, mention 1-3 specific items…" at bounding box center [773, 511] width 537 height 147
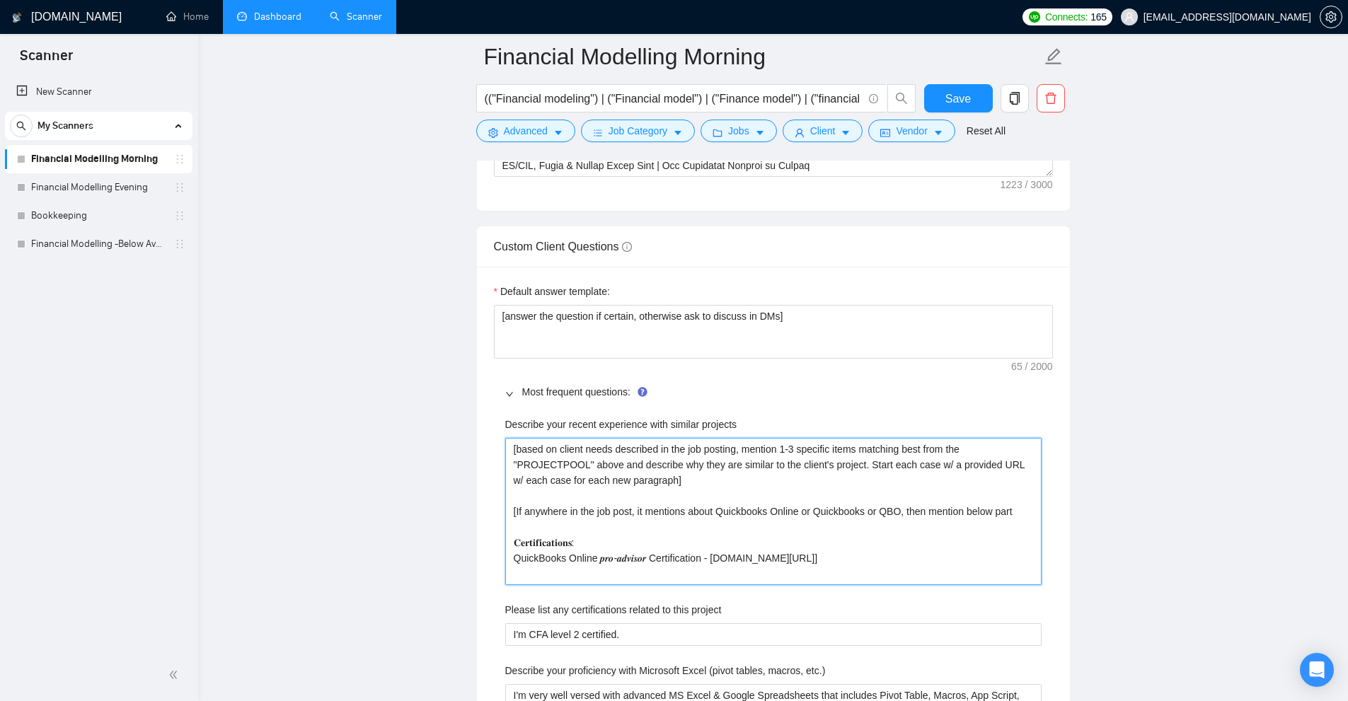
click at [713, 527] on projects "[based on client needs described in the job posting, mention 1-3 specific items…" at bounding box center [773, 511] width 537 height 147
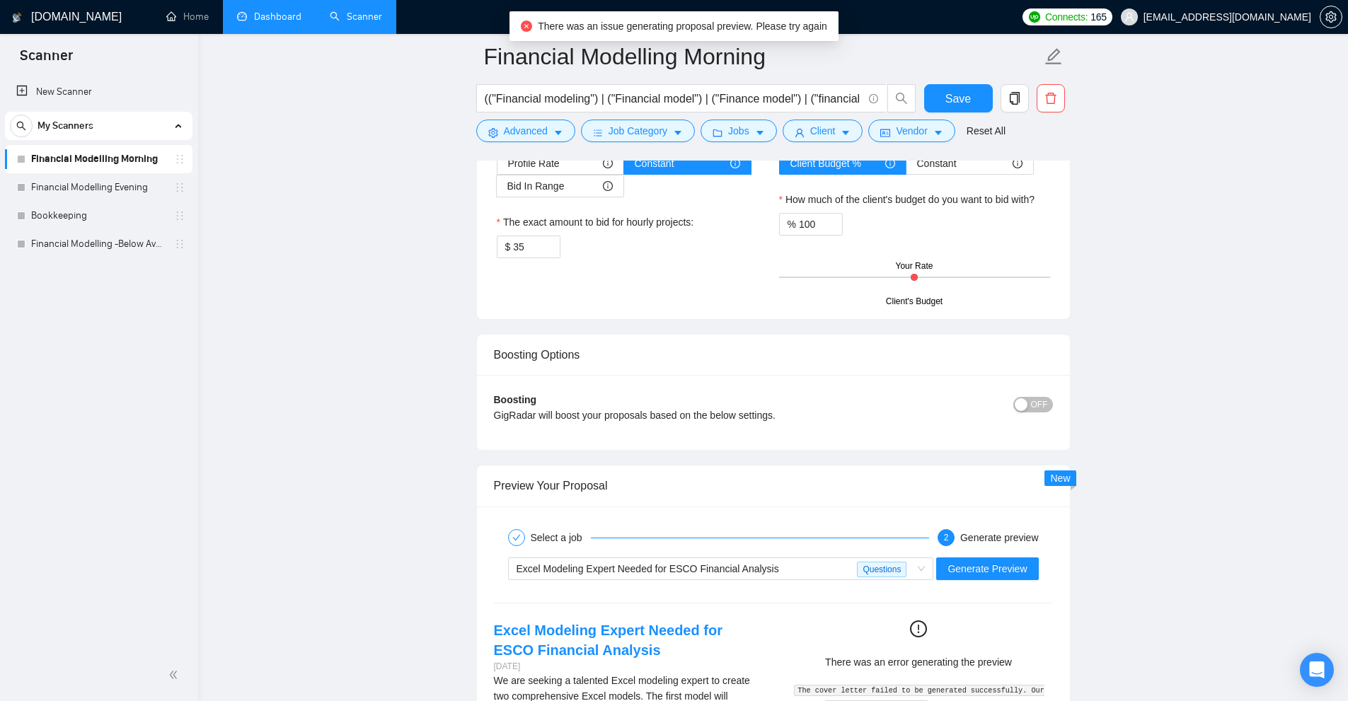
scroll to position [3448, 0]
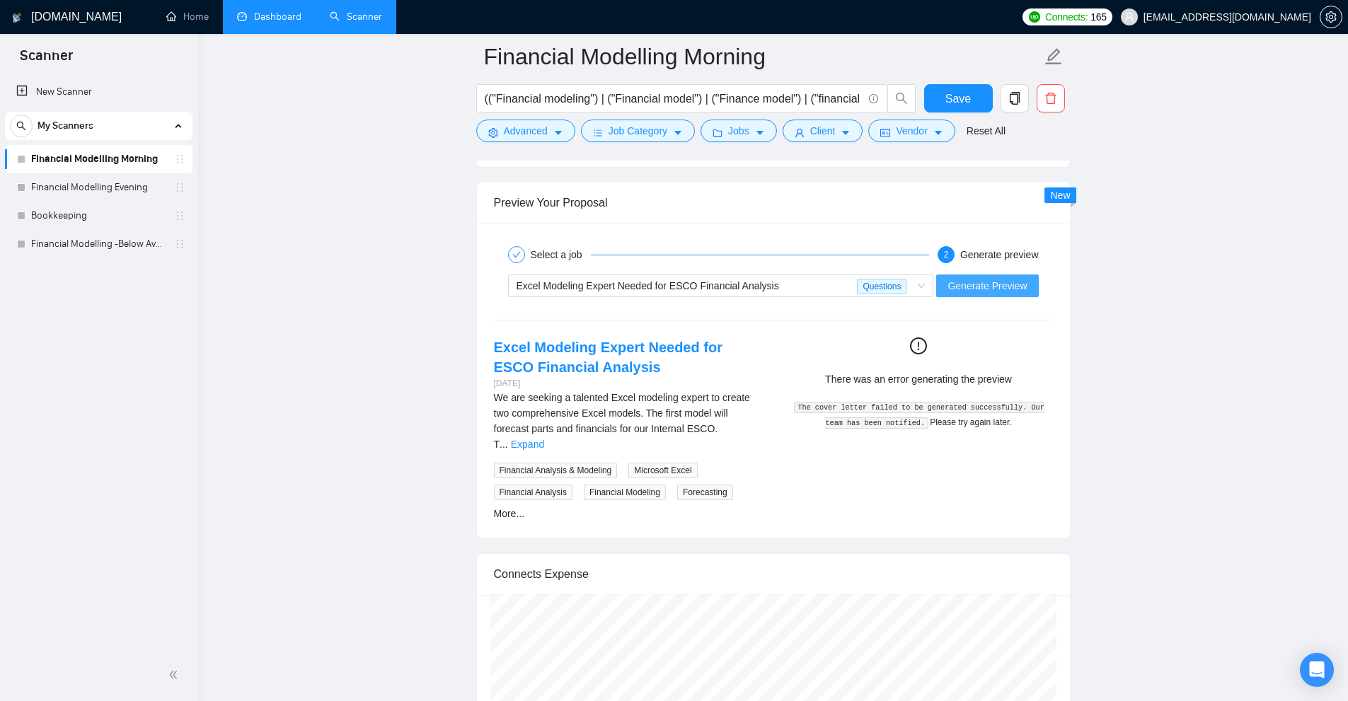
click at [980, 281] on span "Generate Preview" at bounding box center [987, 286] width 79 height 16
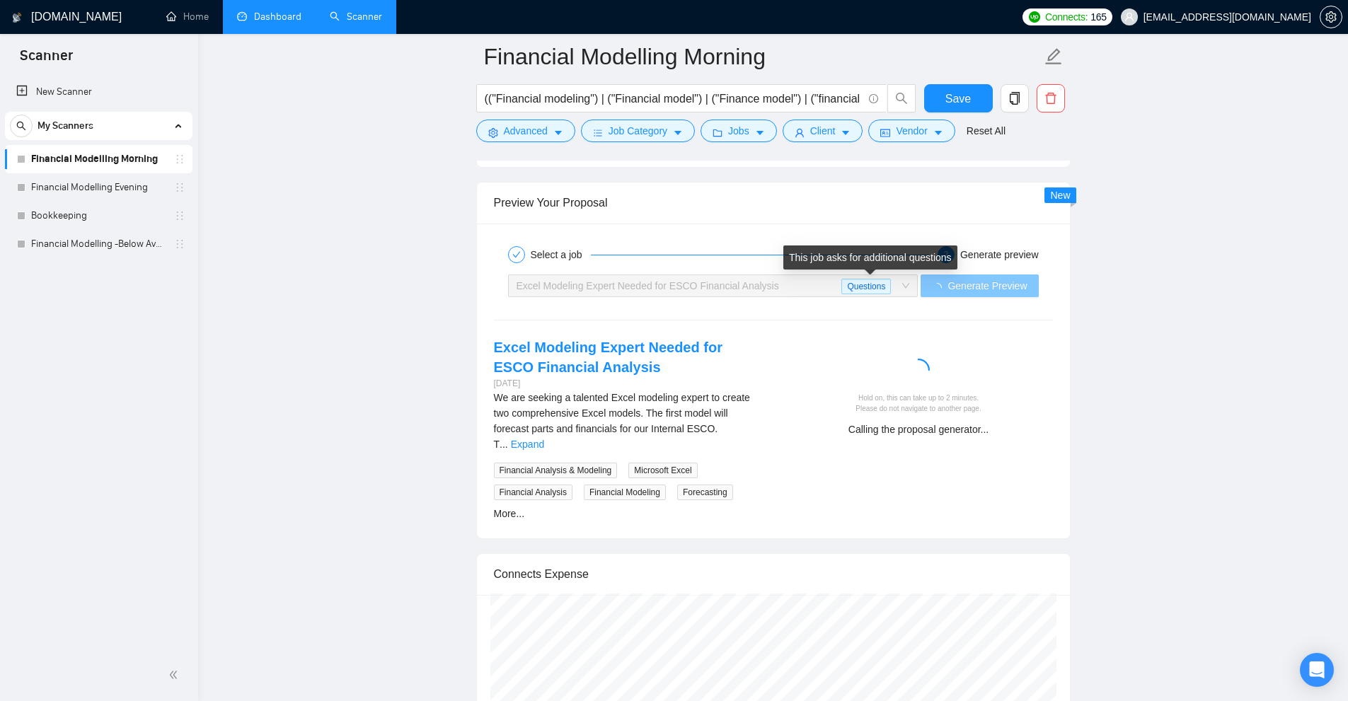
click at [874, 288] on span "Questions" at bounding box center [867, 287] width 50 height 16
drag, startPoint x: 782, startPoint y: 284, endPoint x: 911, endPoint y: 292, distance: 129.1
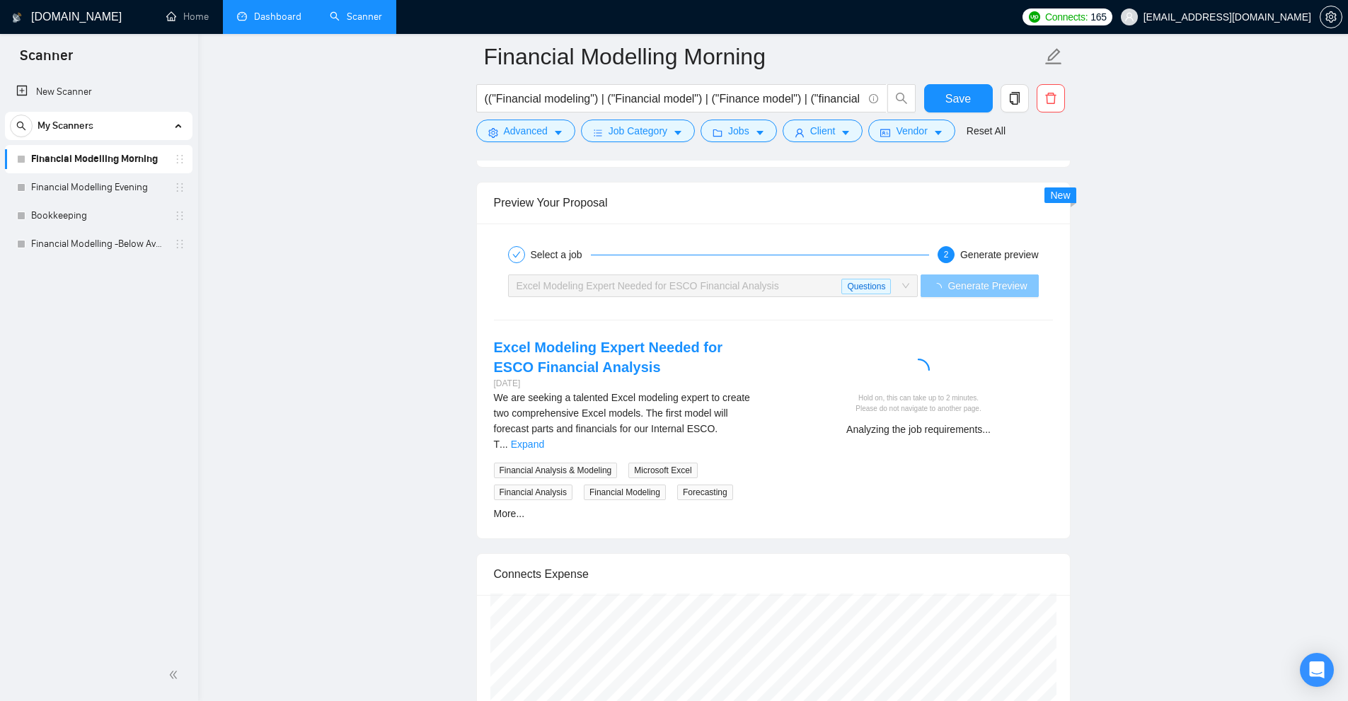
click at [910, 292] on span "Excel Modeling Expert Needed for ESCO Financial Analysis Questions" at bounding box center [714, 285] width 394 height 21
click at [728, 430] on div "We are seeking a talented Excel modeling expert to create two comprehensive Exc…" at bounding box center [628, 421] width 268 height 62
click at [544, 439] on link "Expand" at bounding box center [527, 444] width 33 height 11
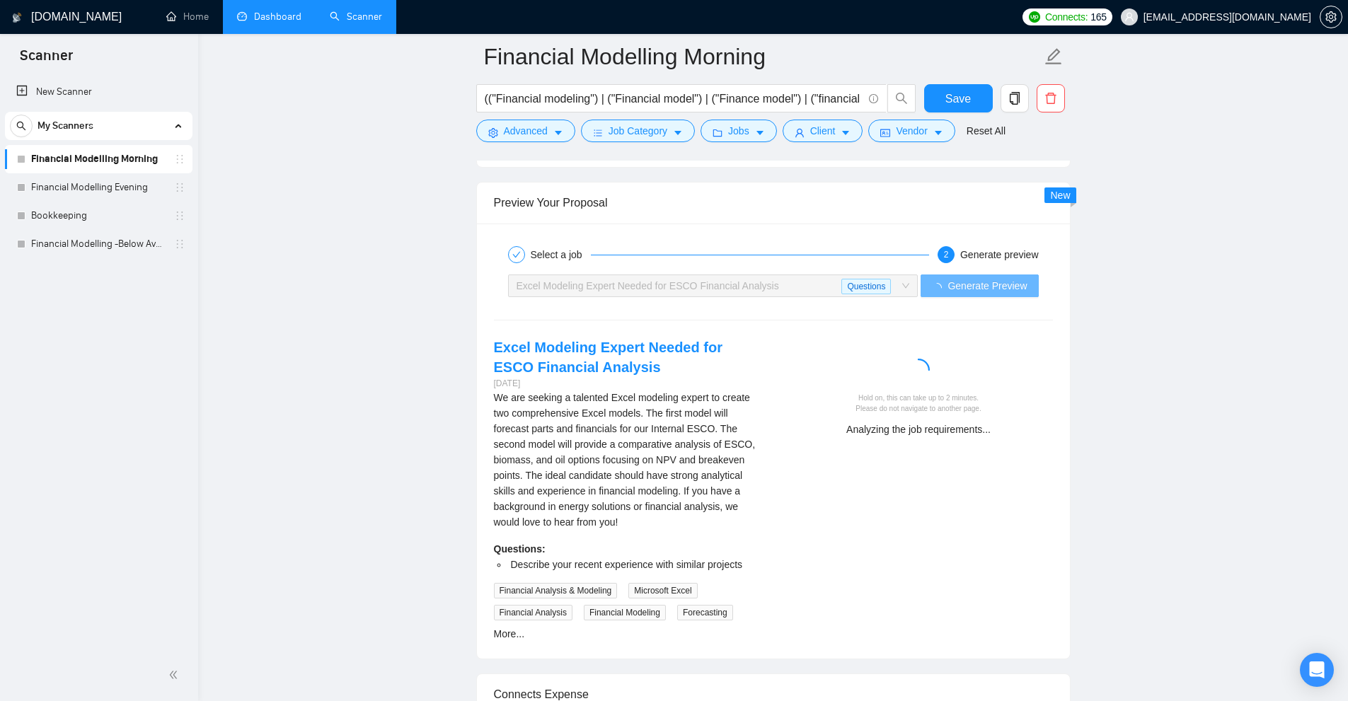
scroll to position [3377, 0]
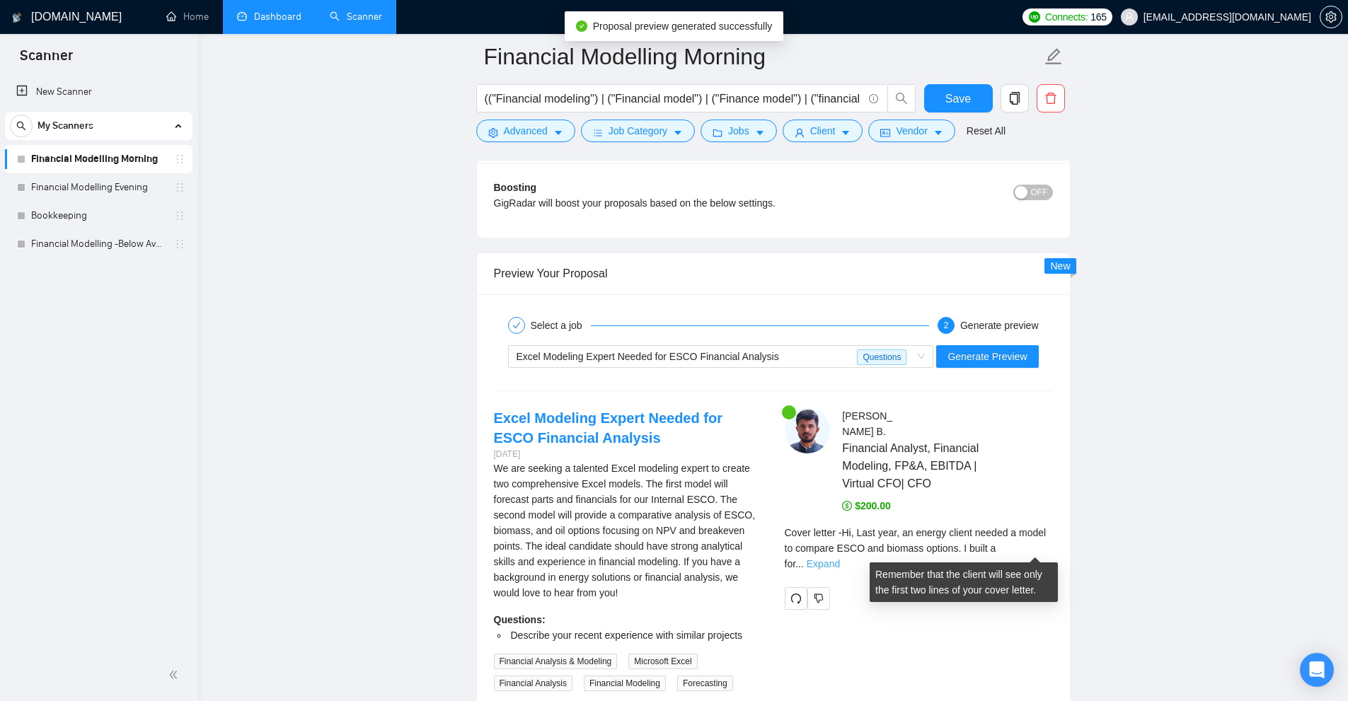
click at [840, 558] on link "Expand" at bounding box center [823, 563] width 33 height 11
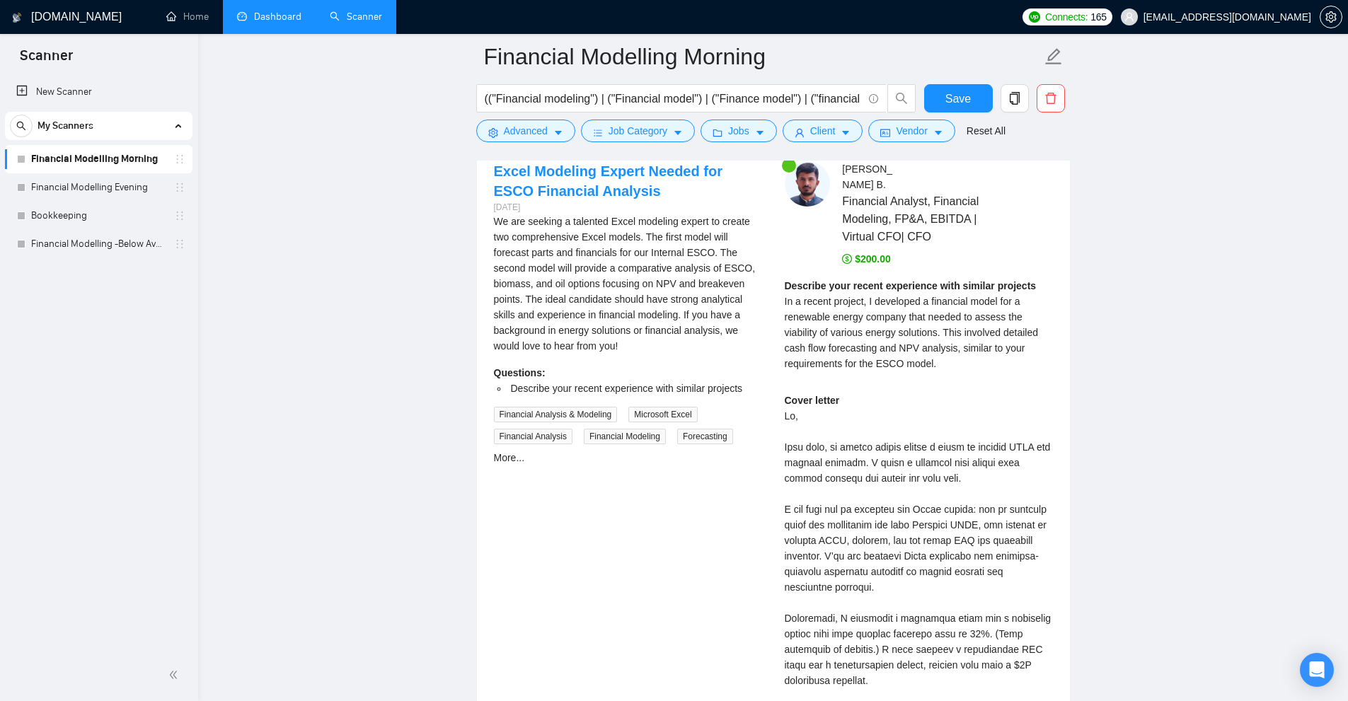
drag, startPoint x: 1047, startPoint y: 508, endPoint x: 1038, endPoint y: 530, distance: 23.8
drag, startPoint x: 888, startPoint y: 460, endPoint x: 1034, endPoint y: 476, distance: 146.7
click at [1034, 476] on div "Cover letter" at bounding box center [919, 656] width 268 height 529
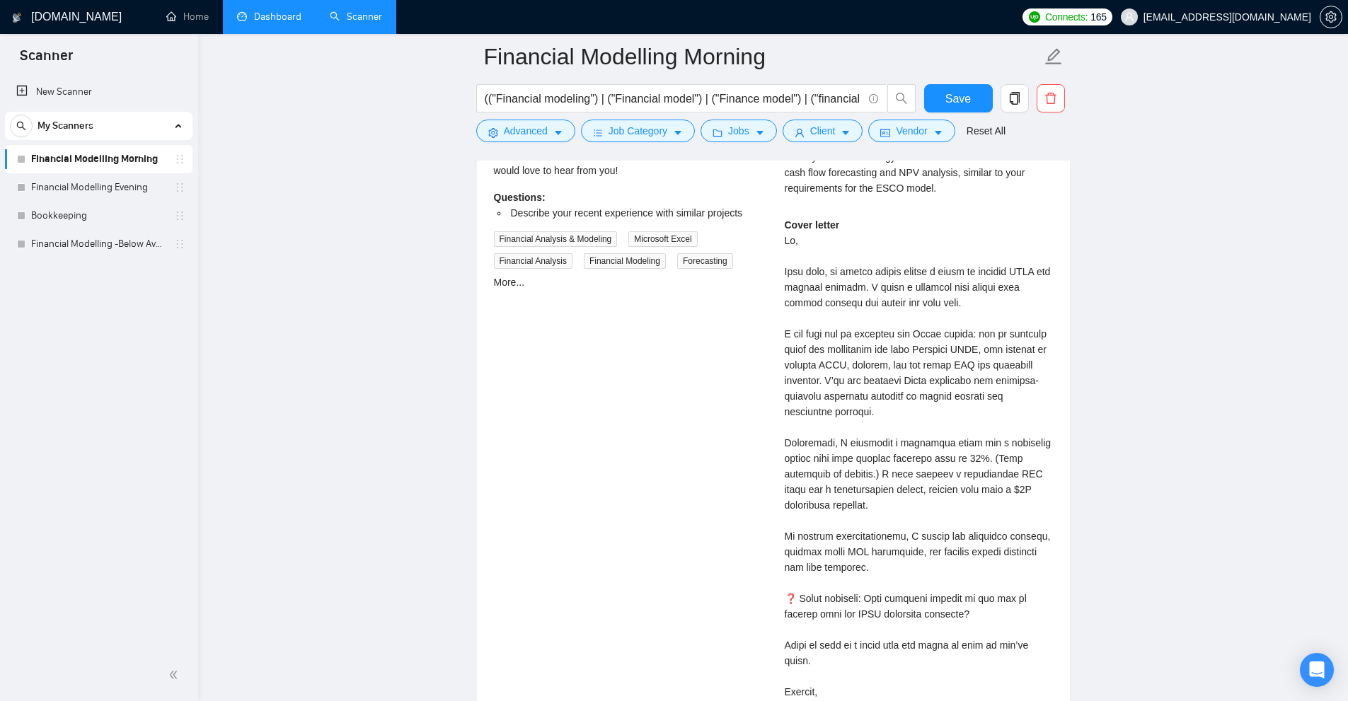
scroll to position [3804, 0]
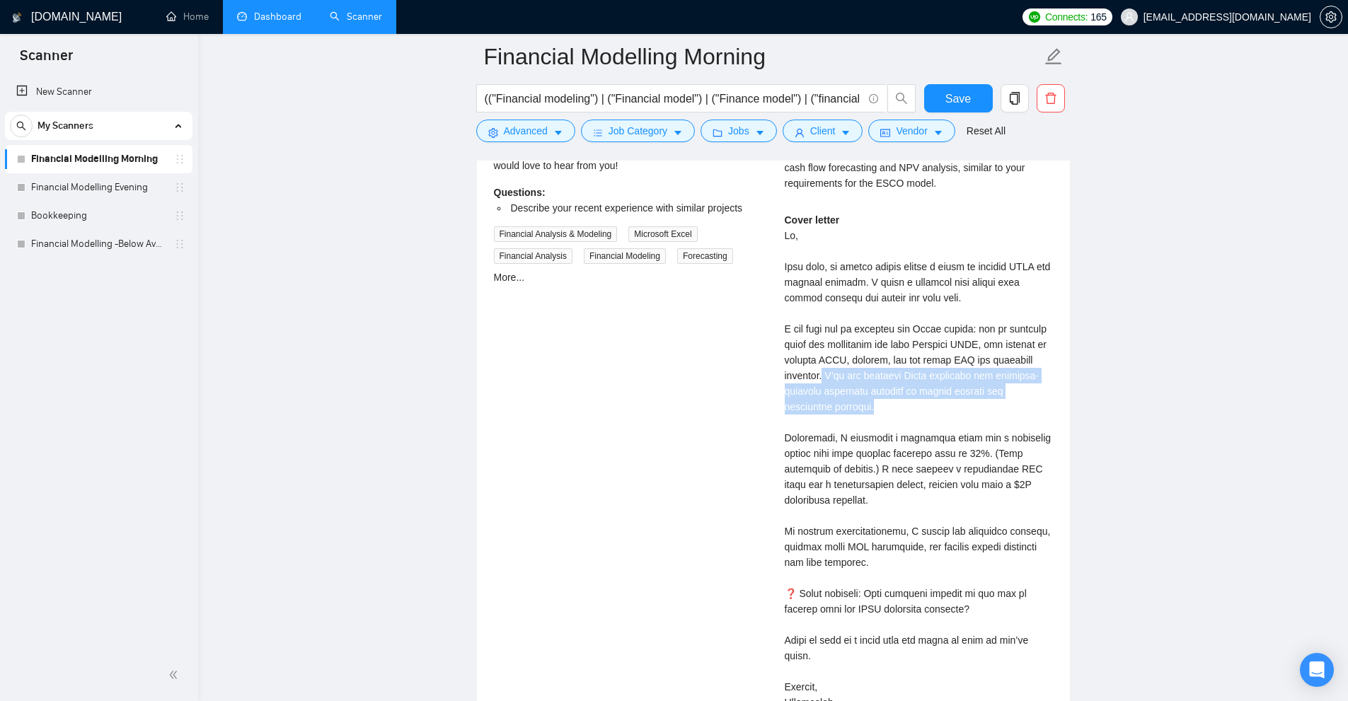
drag, startPoint x: 822, startPoint y: 371, endPoint x: 1002, endPoint y: 401, distance: 182.3
click at [1002, 401] on div "Cover letter" at bounding box center [919, 476] width 268 height 529
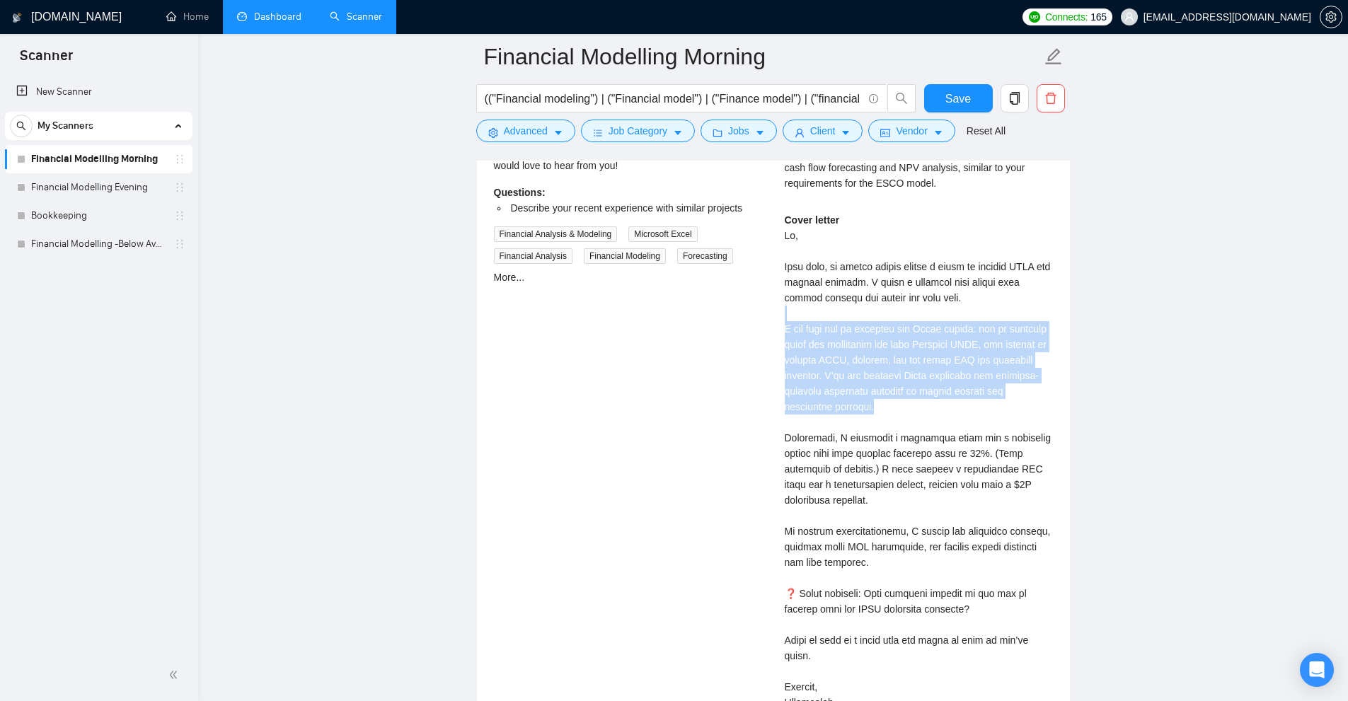
drag, startPoint x: 863, startPoint y: 382, endPoint x: 793, endPoint y: 335, distance: 83.6
click at [795, 317] on div "Cover letter" at bounding box center [919, 476] width 268 height 529
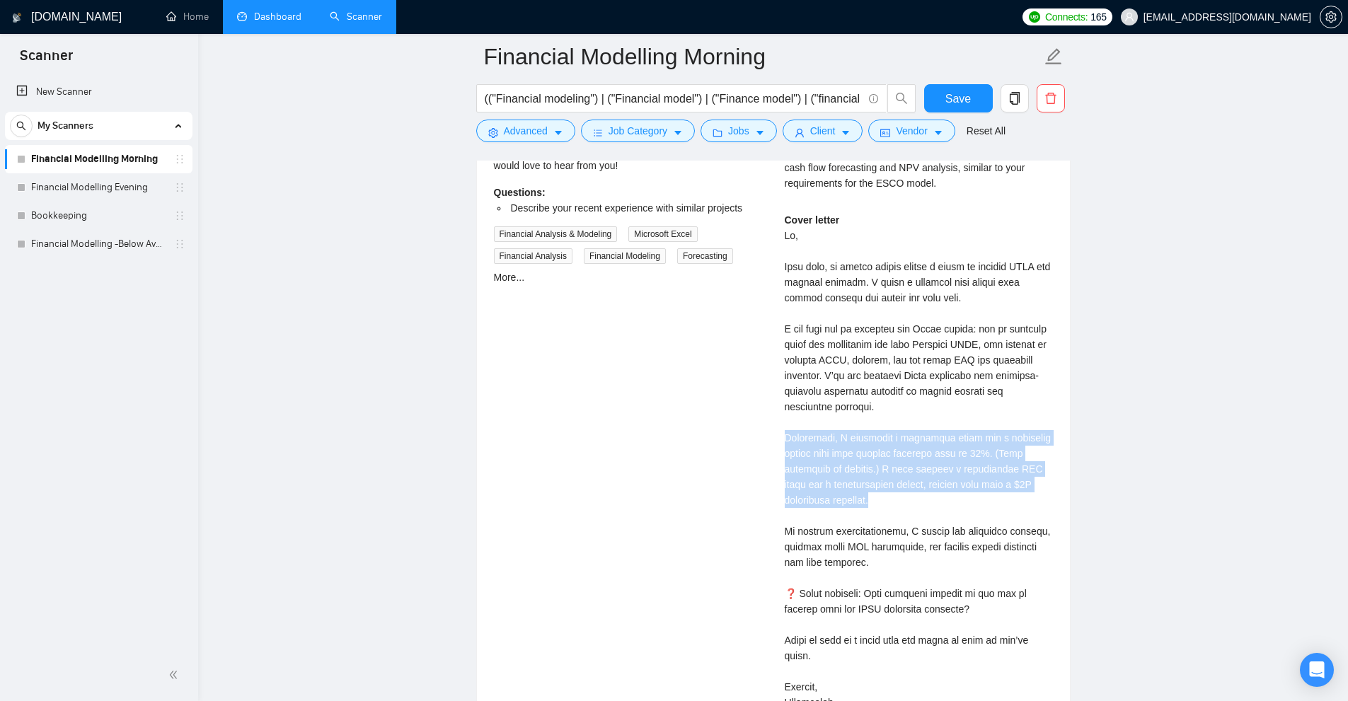
drag, startPoint x: 784, startPoint y: 432, endPoint x: 1019, endPoint y: 504, distance: 245.8
click at [1019, 504] on div "[PERSON_NAME] Financial Analyst, Financial Modeling, FP&A, EBITDA | Virtual CFO…" at bounding box center [919, 380] width 291 height 799
click at [1019, 504] on div "Cover letter" at bounding box center [919, 476] width 268 height 529
drag, startPoint x: 971, startPoint y: 505, endPoint x: 764, endPoint y: 442, distance: 216.1
click at [764, 442] on div "Excel Modeling Expert Needed for ESCO Financial Analysis [DATE] We are seeking …" at bounding box center [774, 380] width 582 height 799
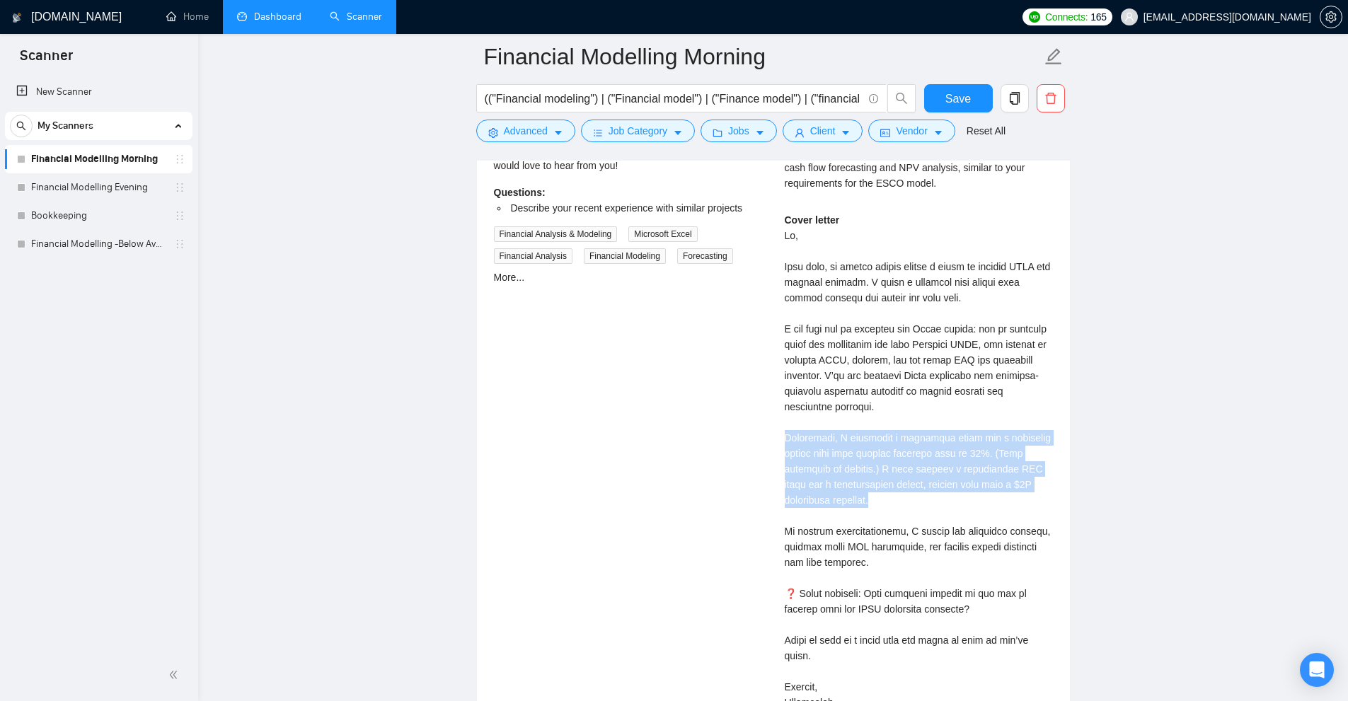
click at [764, 442] on div "Excel Modeling Expert Needed for ESCO Financial Analysis [DATE] We are seeking …" at bounding box center [774, 380] width 582 height 799
drag, startPoint x: 764, startPoint y: 442, endPoint x: 872, endPoint y: 469, distance: 111.1
click at [872, 469] on div "Excel Modeling Expert Needed for ESCO Financial Analysis [DATE] We are seeking …" at bounding box center [774, 380] width 582 height 799
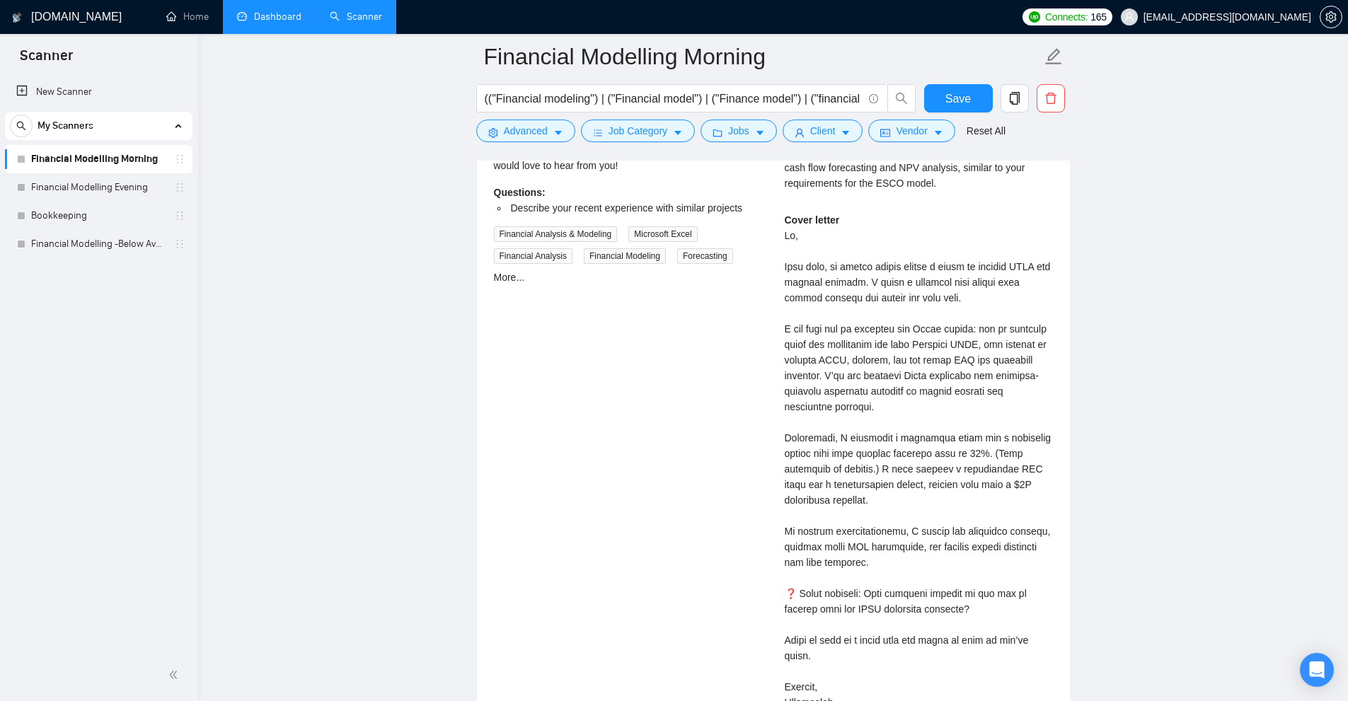
click at [949, 474] on div "Cover letter" at bounding box center [919, 476] width 268 height 529
drag, startPoint x: 876, startPoint y: 466, endPoint x: 1041, endPoint y: 496, distance: 167.6
click at [1041, 496] on div "Cover letter" at bounding box center [919, 476] width 268 height 529
drag, startPoint x: 1006, startPoint y: 498, endPoint x: 862, endPoint y: 465, distance: 148.0
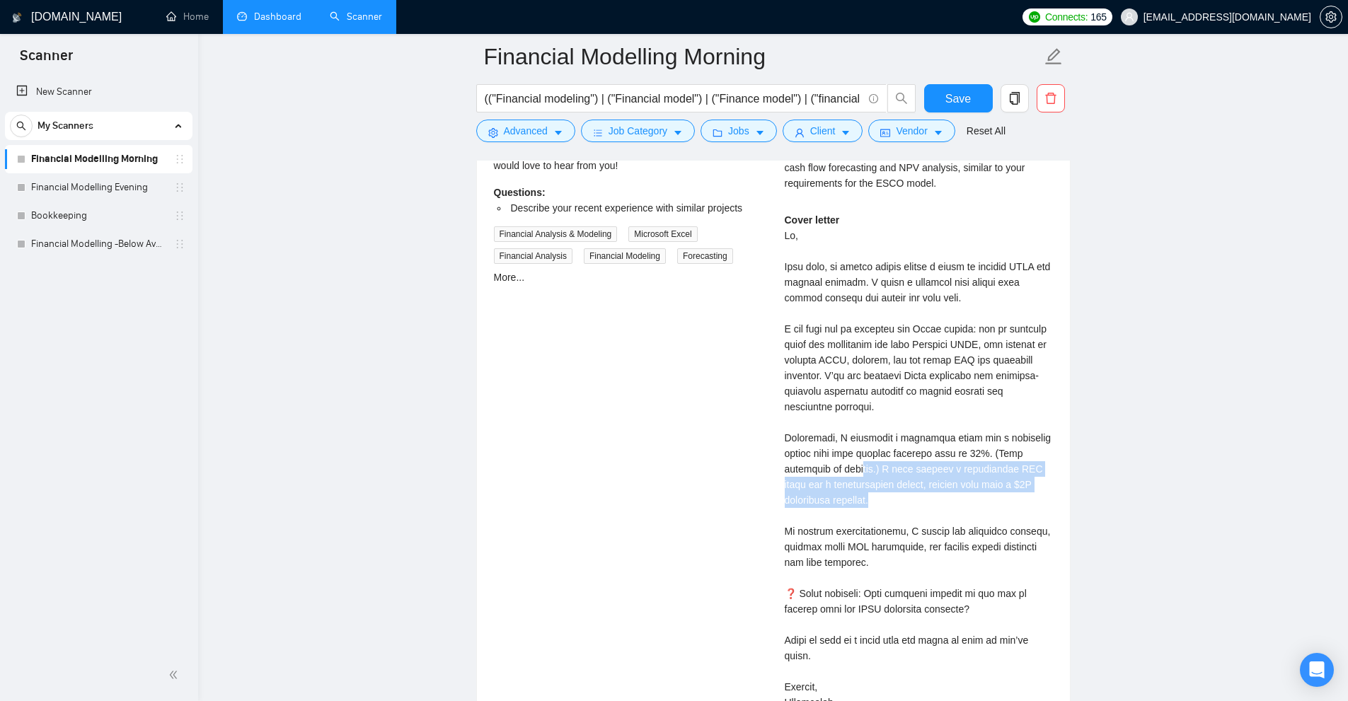
click at [862, 465] on div "Cover letter" at bounding box center [919, 476] width 268 height 529
click at [969, 483] on div "Cover letter" at bounding box center [919, 476] width 268 height 529
click at [900, 499] on div "Cover letter" at bounding box center [919, 476] width 268 height 529
drag, startPoint x: 900, startPoint y: 499, endPoint x: 791, endPoint y: 439, distance: 124.5
click at [791, 439] on div "Cover letter" at bounding box center [919, 476] width 268 height 529
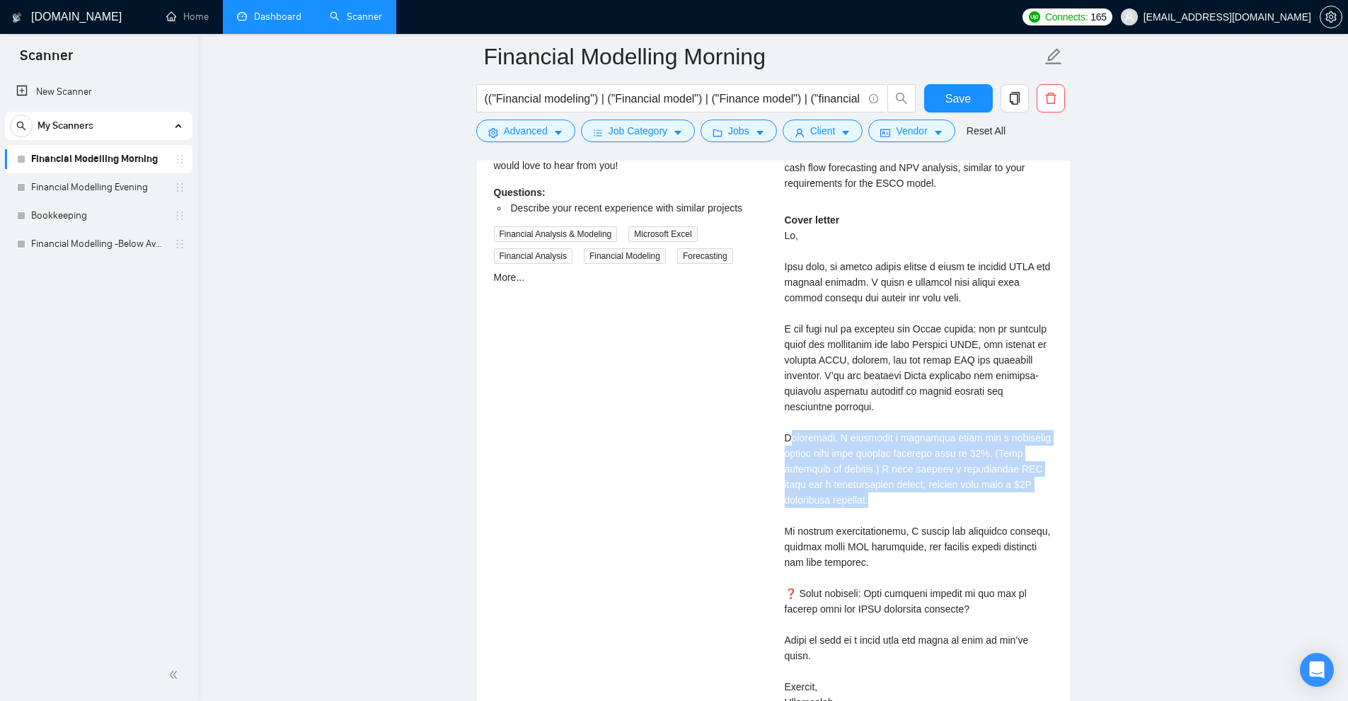
click at [801, 444] on div "Cover letter" at bounding box center [919, 476] width 268 height 529
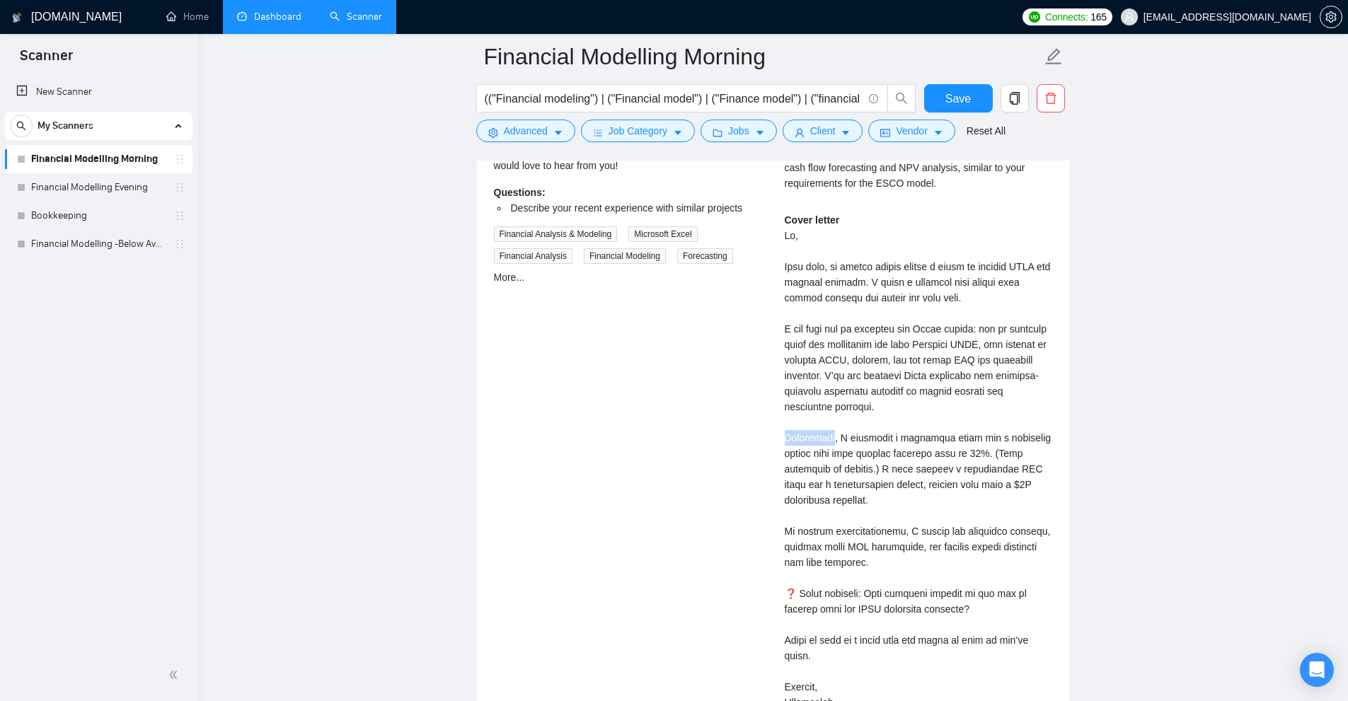
click at [801, 444] on div "Cover letter" at bounding box center [919, 476] width 268 height 529
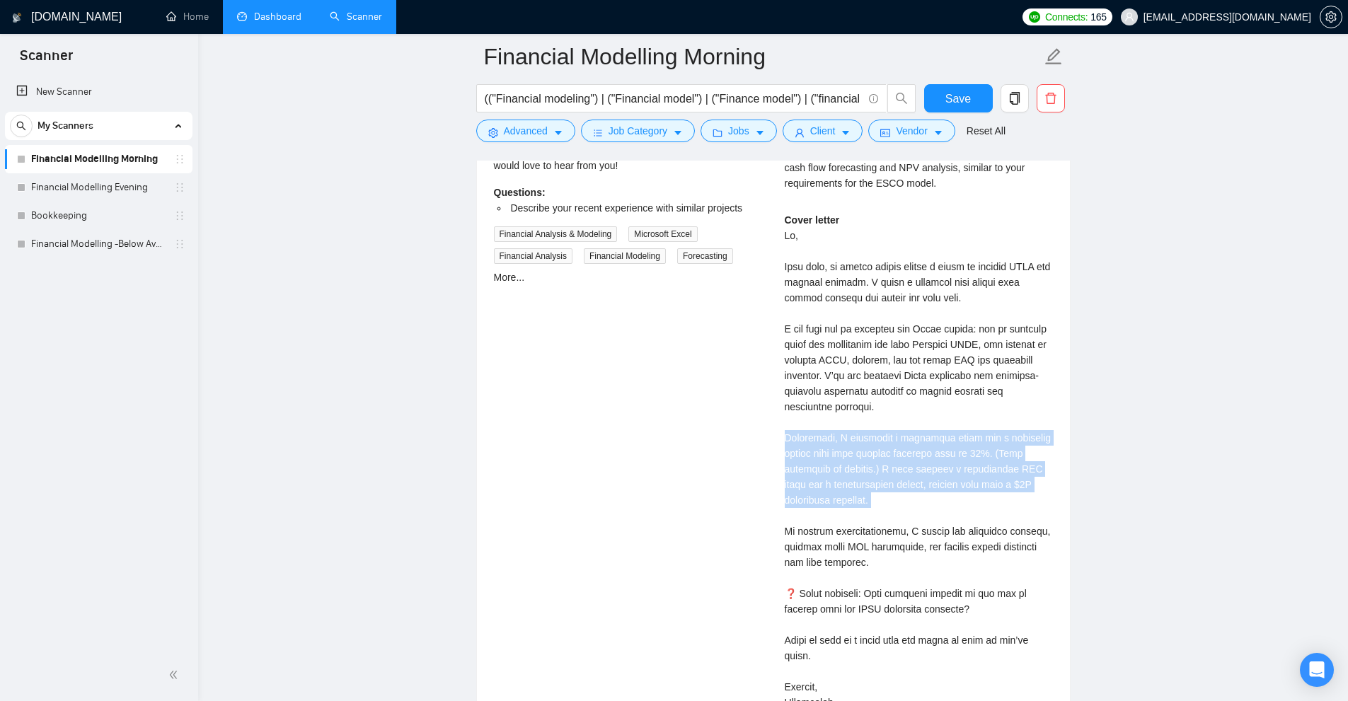
click at [801, 444] on div "Cover letter" at bounding box center [919, 476] width 268 height 529
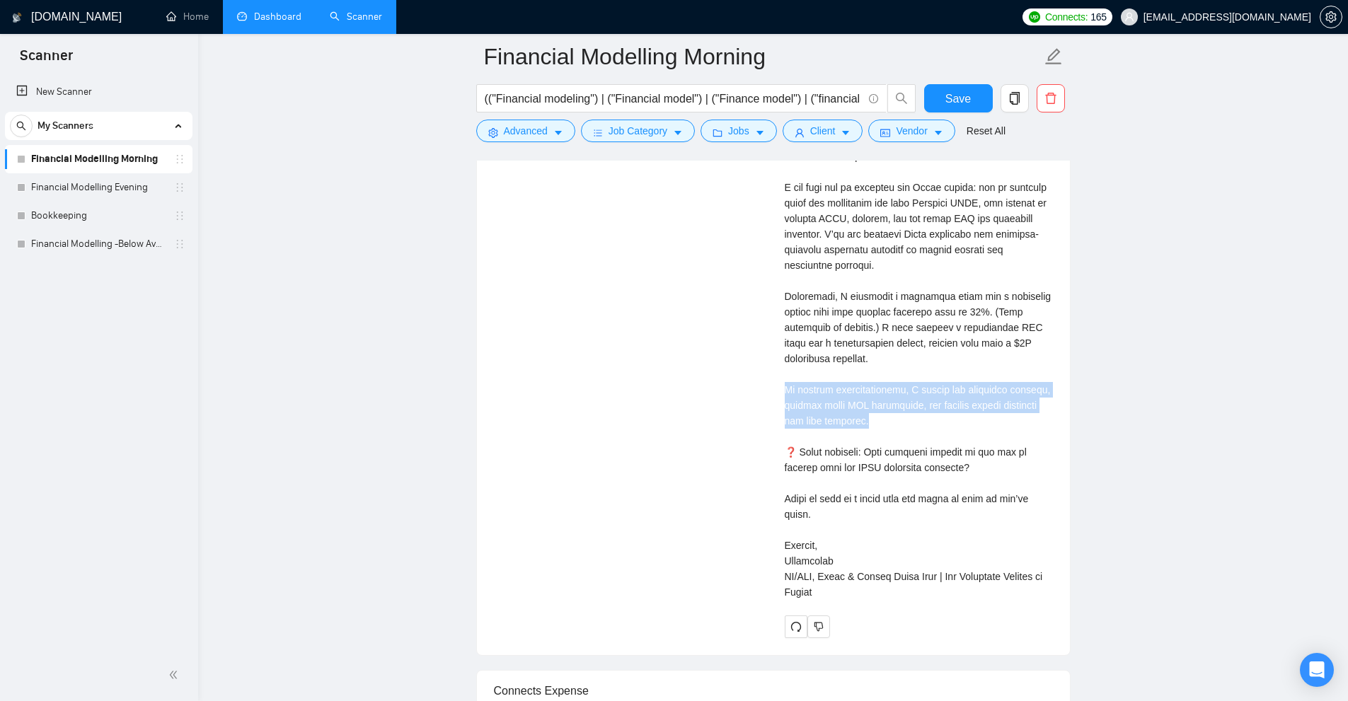
drag, startPoint x: 780, startPoint y: 389, endPoint x: 912, endPoint y: 429, distance: 138.2
click at [912, 429] on div "[PERSON_NAME] Financial Analyst, Financial Modeling, FP&A, EBITDA | Virtual CFO…" at bounding box center [919, 238] width 291 height 799
click at [912, 429] on div "Cover letter" at bounding box center [919, 335] width 268 height 529
click at [916, 417] on div "Cover letter" at bounding box center [919, 335] width 268 height 529
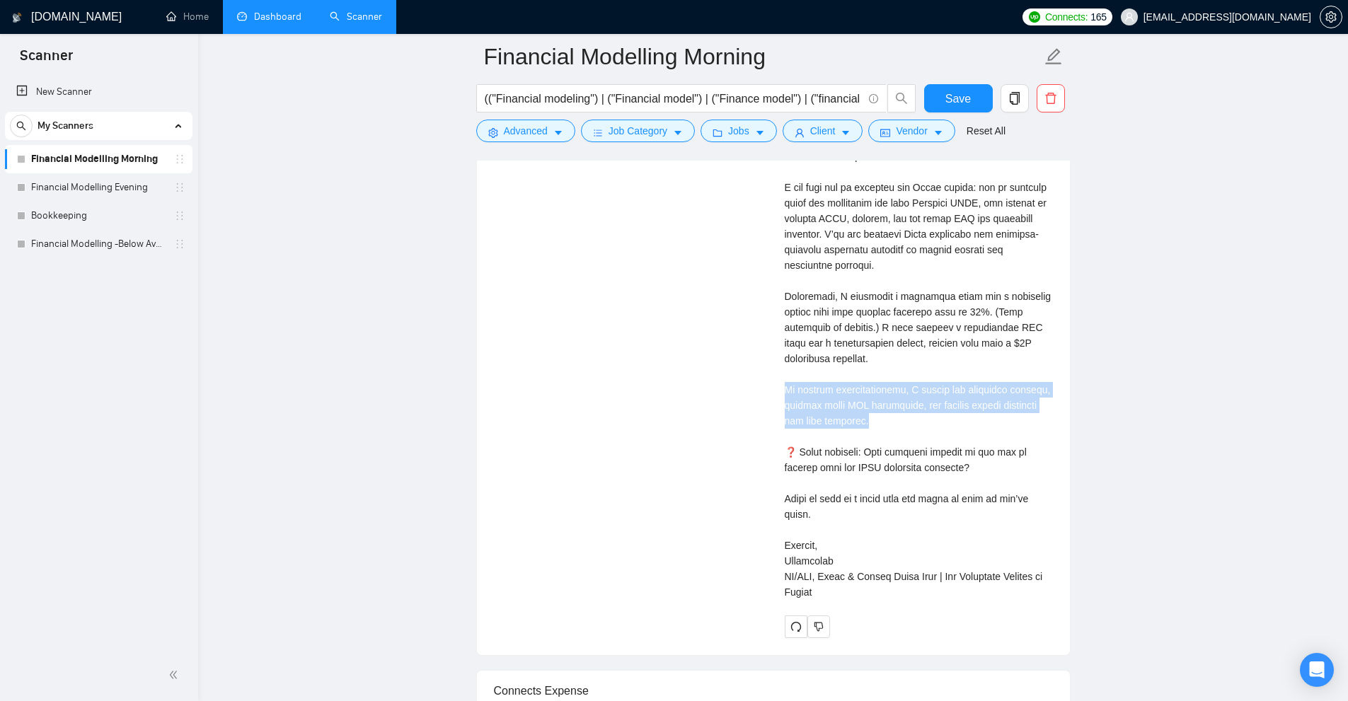
drag, startPoint x: 940, startPoint y: 423, endPoint x: 759, endPoint y: 392, distance: 183.2
click at [759, 392] on div "Excel Modeling Expert Needed for ESCO Financial Analysis [DATE] We are seeking …" at bounding box center [774, 238] width 582 height 799
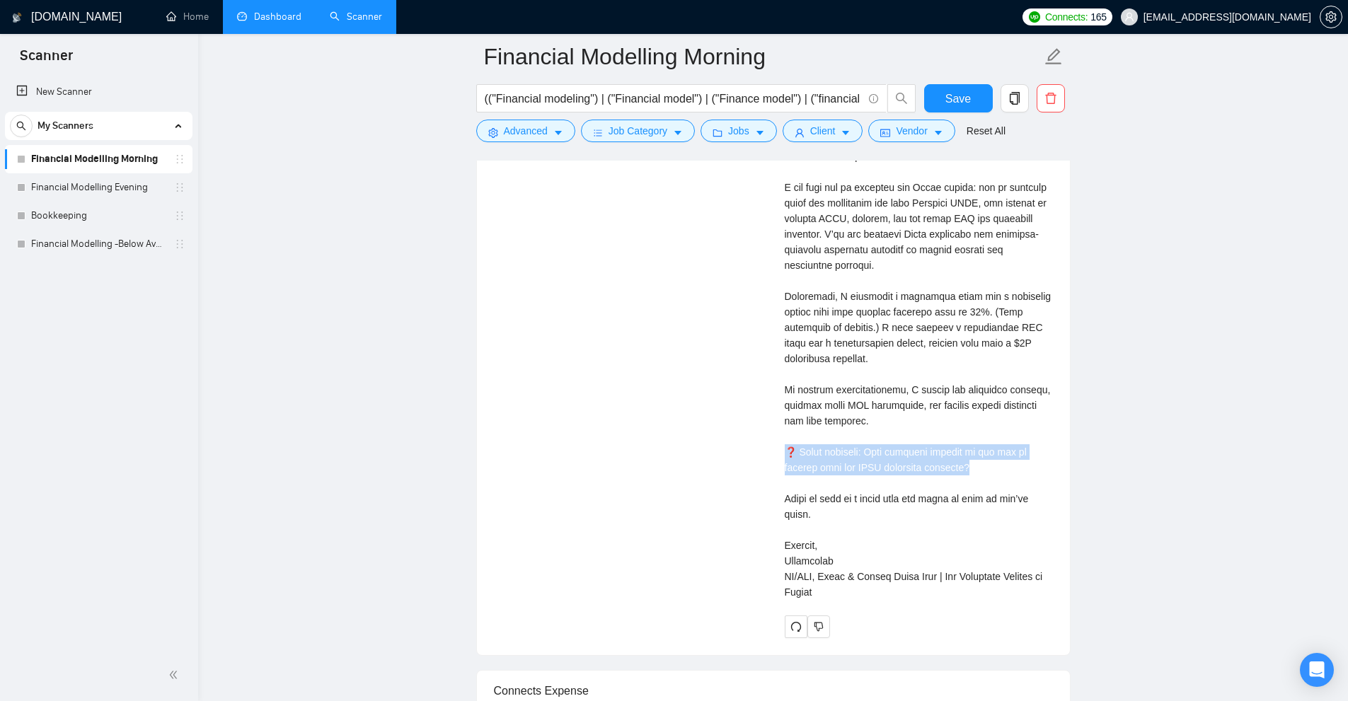
drag, startPoint x: 764, startPoint y: 445, endPoint x: 1026, endPoint y: 473, distance: 262.6
click at [1026, 473] on div "Excel Modeling Expert Needed for ESCO Financial Analysis [DATE] We are seeking …" at bounding box center [774, 238] width 582 height 799
click at [1026, 473] on div "Cover letter" at bounding box center [919, 335] width 268 height 529
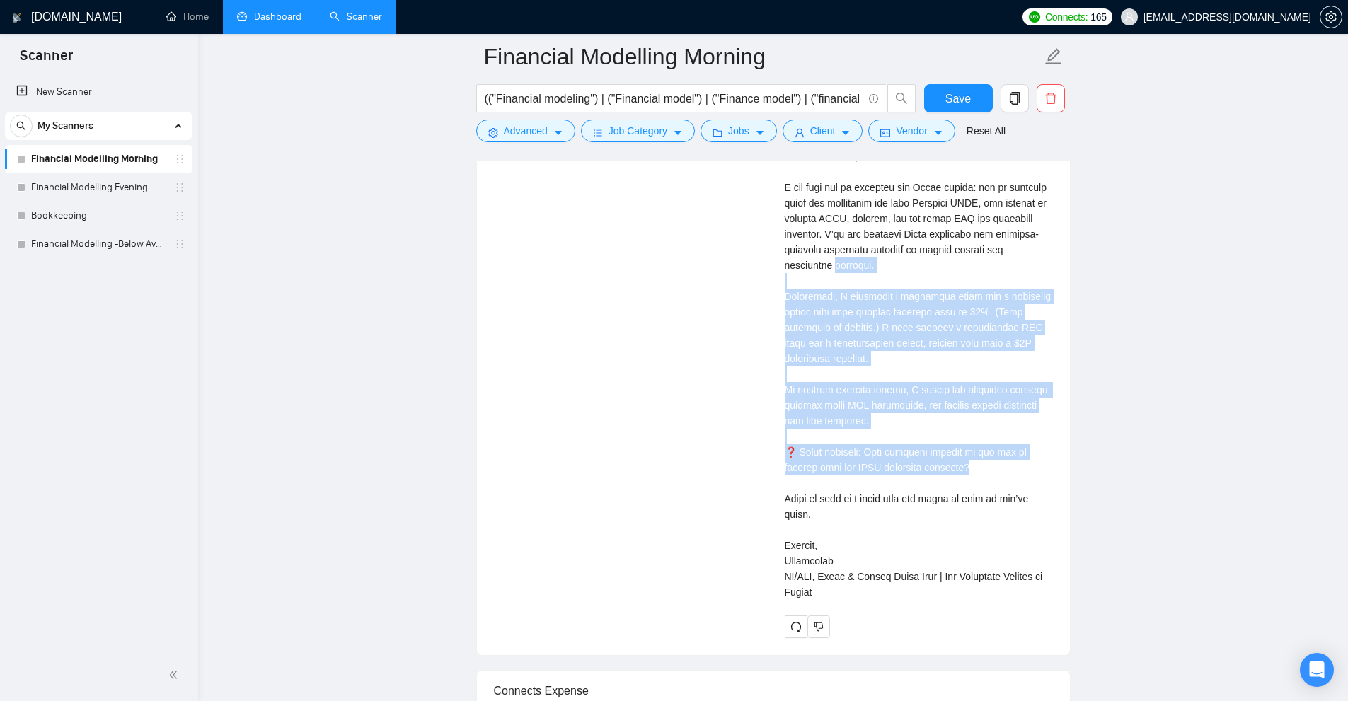
drag, startPoint x: 992, startPoint y: 465, endPoint x: 747, endPoint y: 259, distance: 320.0
click at [747, 259] on div "Excel Modeling Expert Needed for ESCO Financial Analysis [DATE] We are seeking …" at bounding box center [774, 238] width 582 height 799
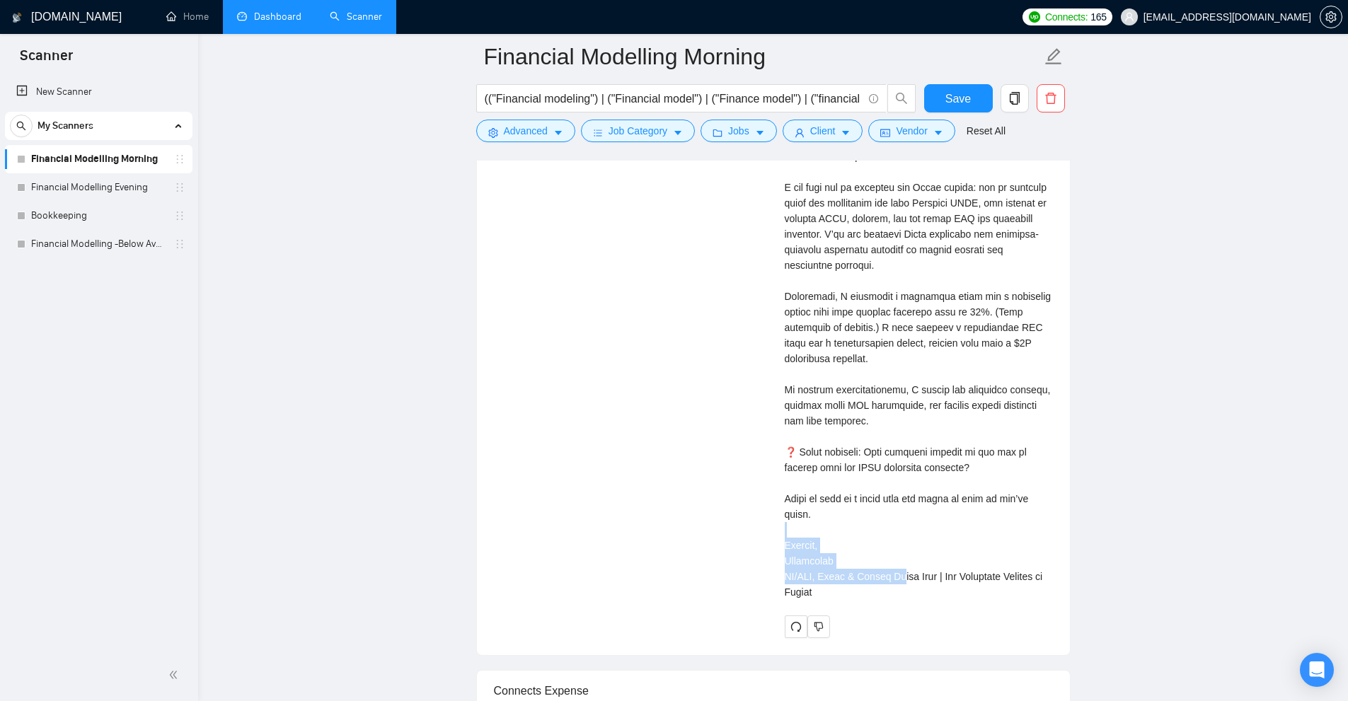
drag, startPoint x: 789, startPoint y: 549, endPoint x: 920, endPoint y: 578, distance: 134.3
click at [919, 578] on div "[PERSON_NAME] Financial Analyst, Financial Modeling, FP&A, EBITDA | Virtual CFO…" at bounding box center [919, 238] width 291 height 799
click at [931, 585] on div "Cover letter" at bounding box center [919, 335] width 268 height 529
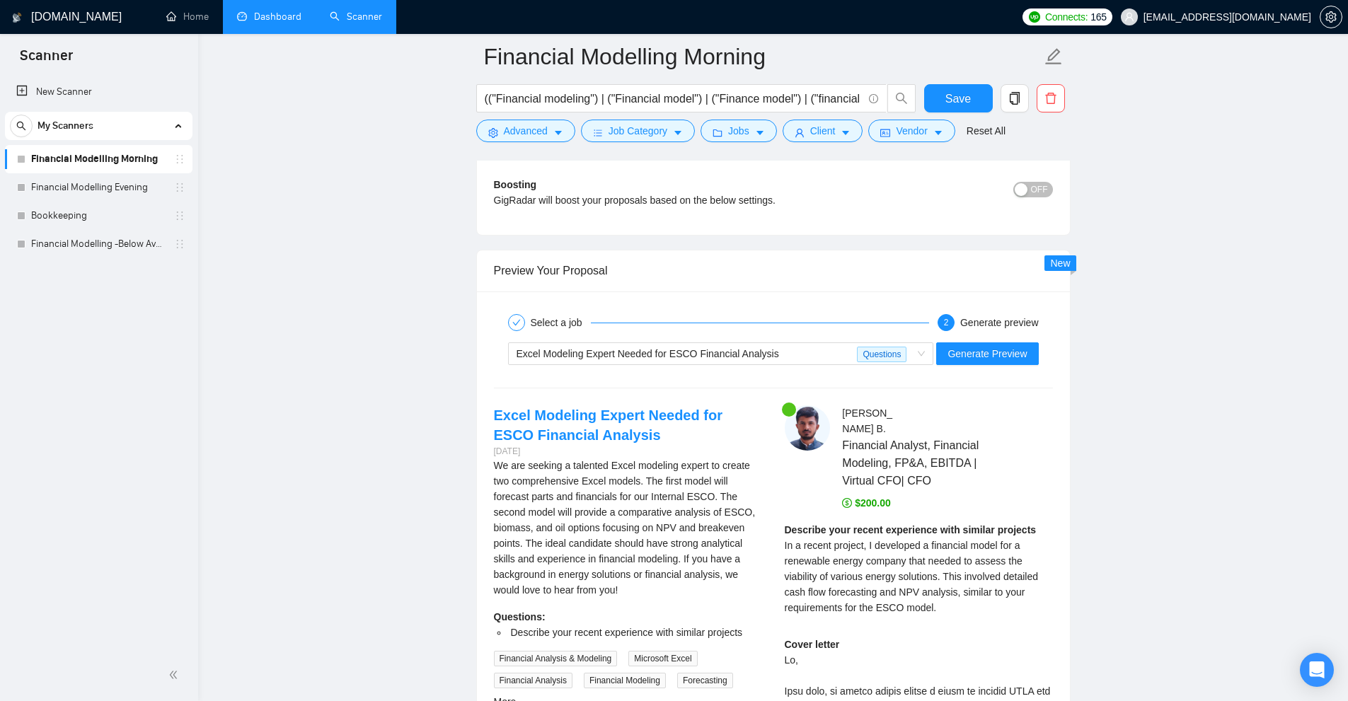
click at [912, 459] on span "Financial Analyst, Financial Modeling, FP&A, EBITDA | Virtual CFO| CFO" at bounding box center [926, 463] width 168 height 53
click at [897, 457] on span "Financial Analyst, Financial Modeling, FP&A, EBITDA | Virtual CFO| CFO" at bounding box center [926, 463] width 168 height 53
drag, startPoint x: 801, startPoint y: 432, endPoint x: 782, endPoint y: 439, distance: 19.7
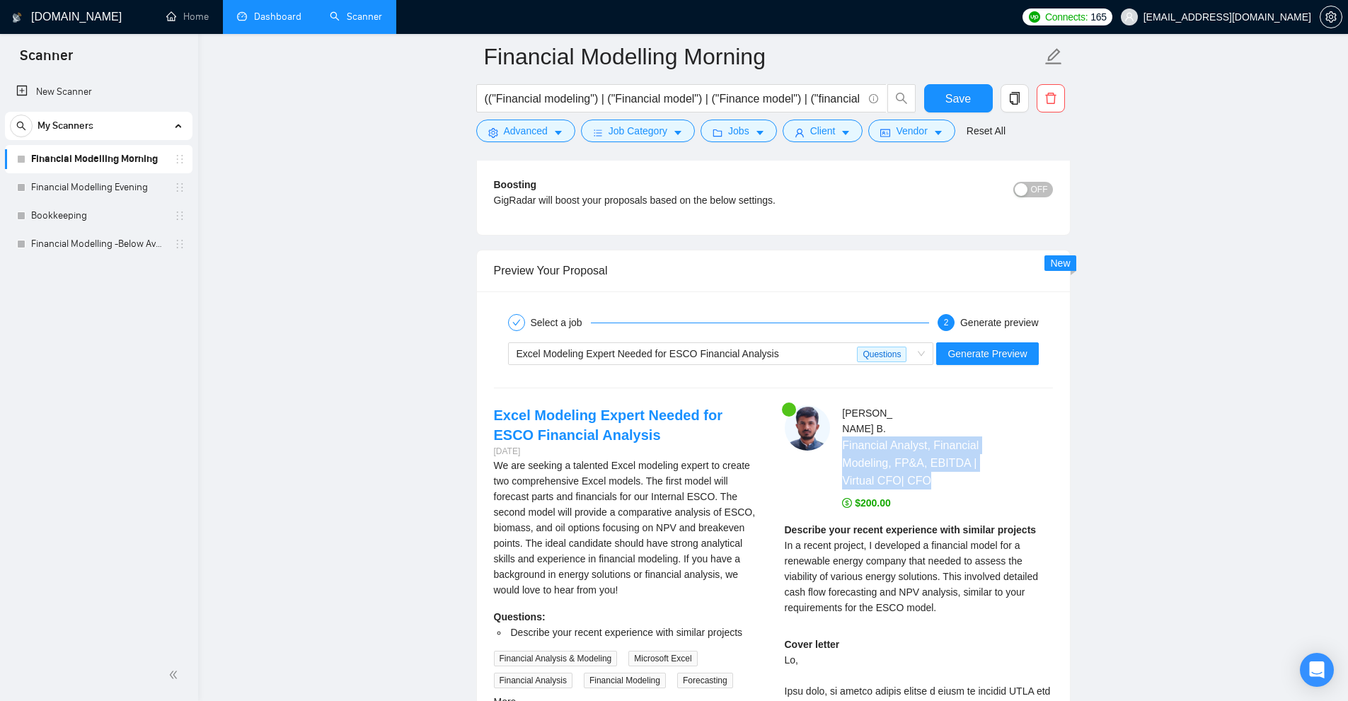
click at [801, 434] on img at bounding box center [807, 428] width 45 height 45
click at [656, 447] on div "[DATE]" at bounding box center [628, 451] width 268 height 13
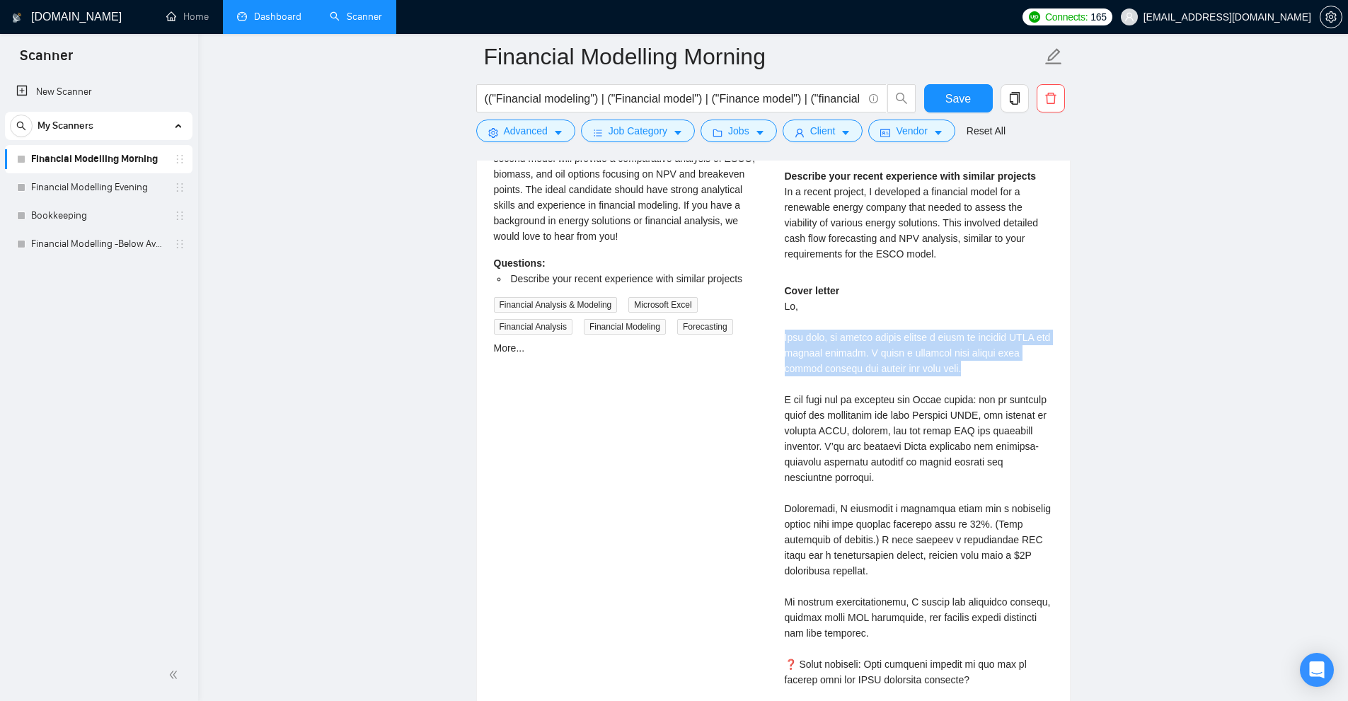
drag, startPoint x: 786, startPoint y: 338, endPoint x: 994, endPoint y: 370, distance: 209.8
click at [994, 370] on div "Cover letter" at bounding box center [919, 547] width 268 height 529
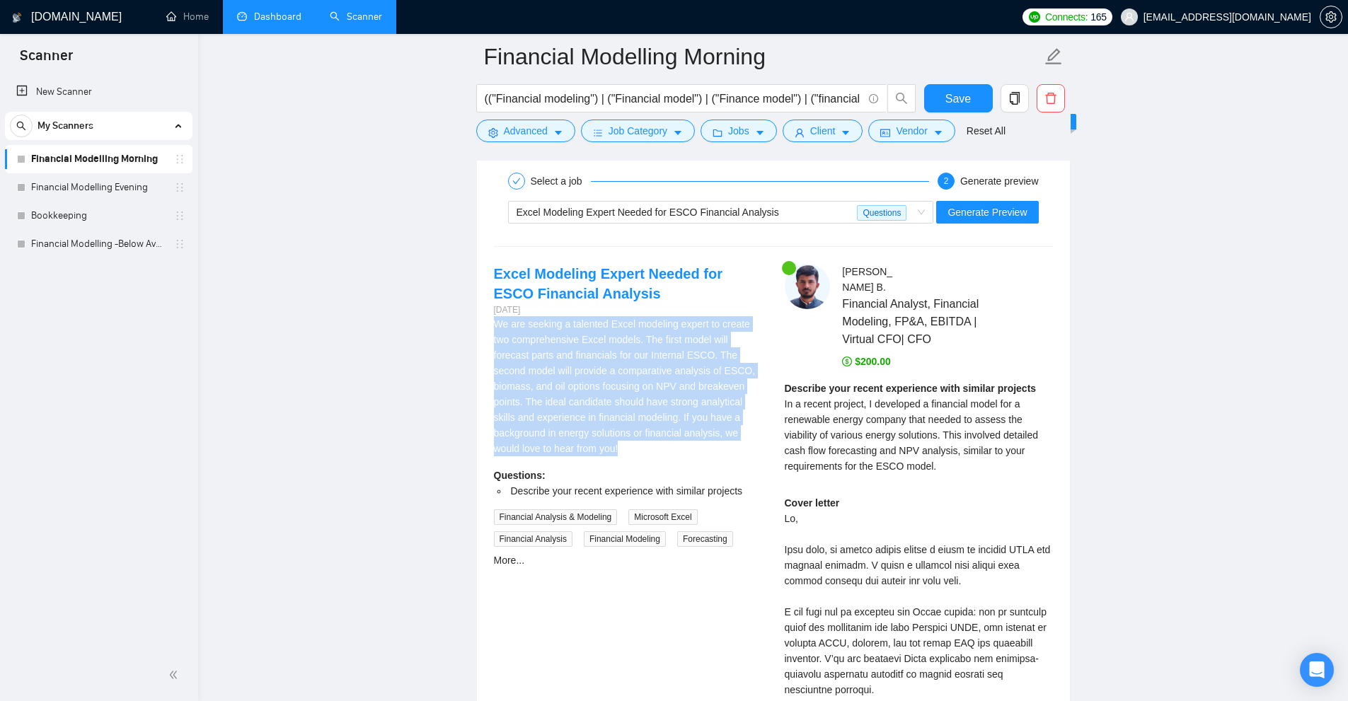
drag, startPoint x: 631, startPoint y: 447, endPoint x: 477, endPoint y: 320, distance: 199.6
click at [477, 320] on div "Select a job 2 Generate preview Excel Modeling Expert Needed for ESCO Financial…" at bounding box center [773, 615] width 593 height 930
copy div "We are seeking a talented Excel modeling expert to create two comprehensive Exc…"
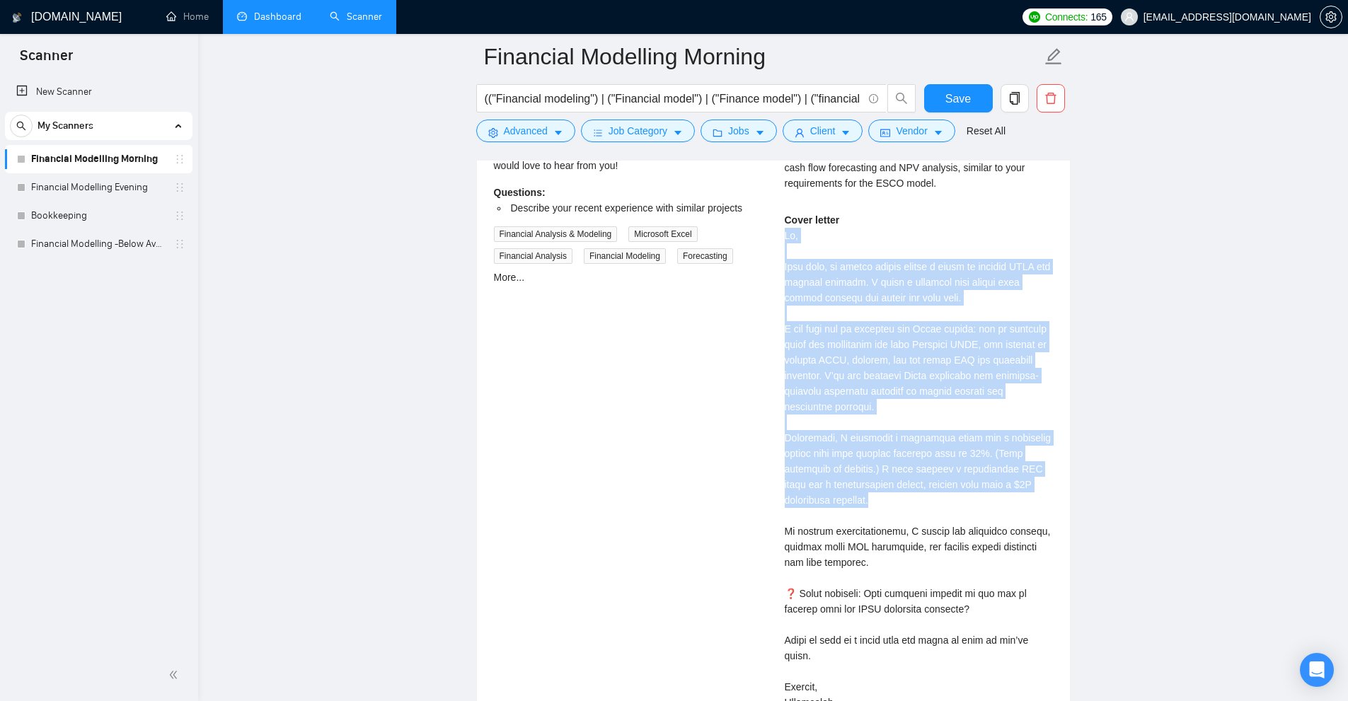
scroll to position [4088, 0]
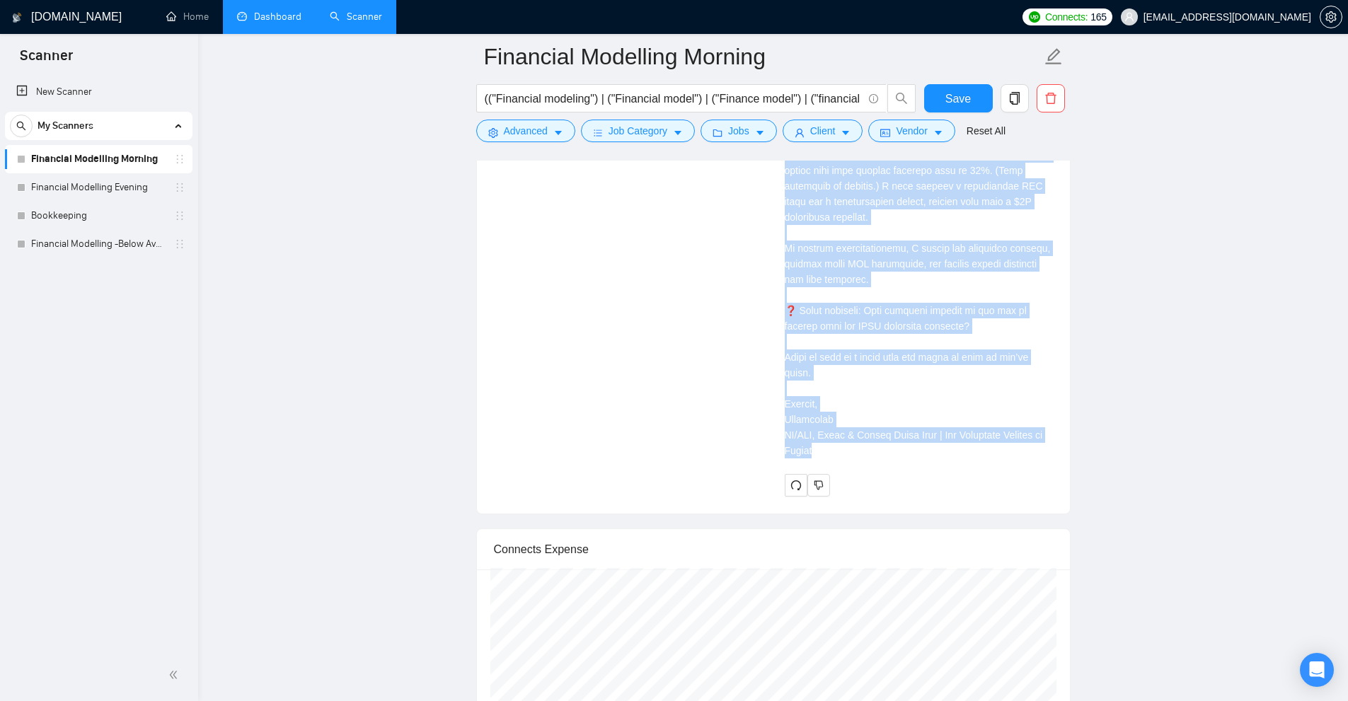
drag, startPoint x: 779, startPoint y: 516, endPoint x: 884, endPoint y: 446, distance: 126.6
click at [884, 446] on div "[PERSON_NAME] Financial Analyst, Financial Modeling, FP&A, EBITDA | Virtual CFO…" at bounding box center [919, 97] width 291 height 799
copy div "Lo, Ipsu dolo, si ametco adipis elitse d eiusm te incidid UTLA etd magnaal enim…"
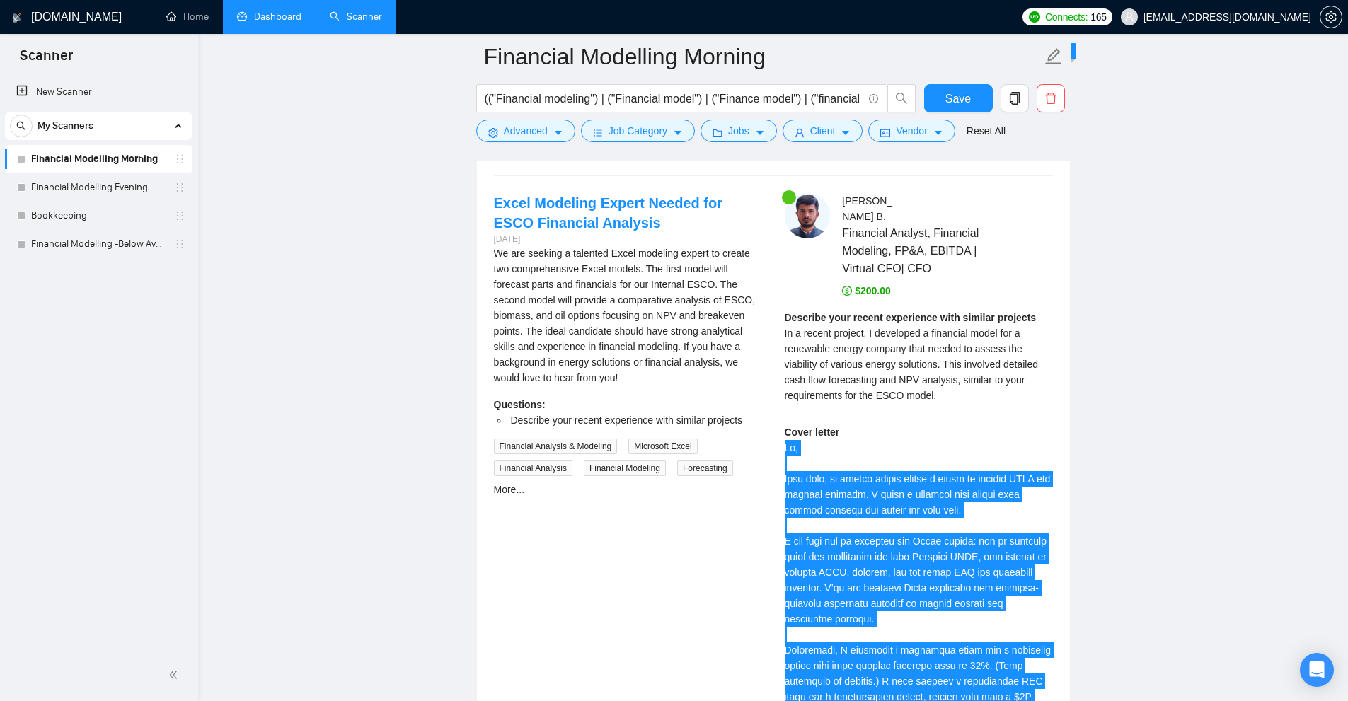
scroll to position [3521, 0]
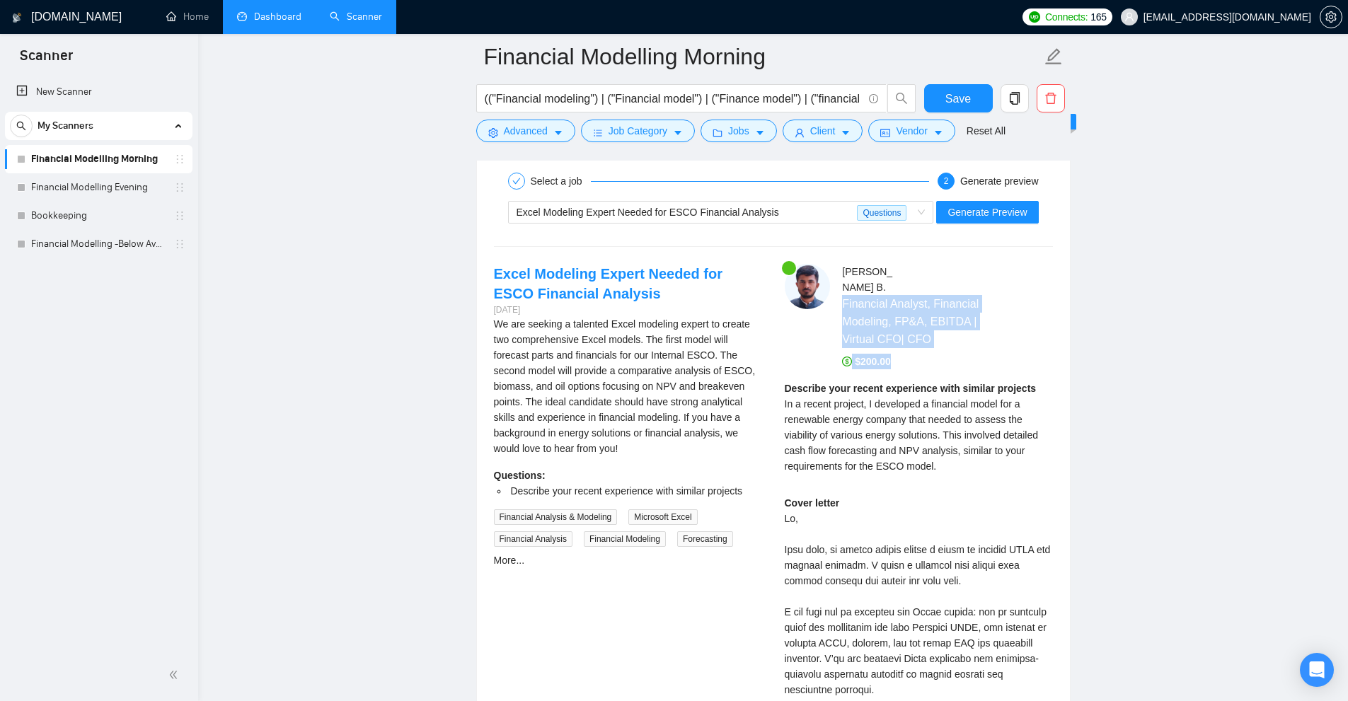
drag, startPoint x: 876, startPoint y: 311, endPoint x: 946, endPoint y: 360, distance: 86.4
click at [945, 360] on div "[PERSON_NAME] Financial Analyst, Financial Modeling, FP&A, EBITDA | Virtual CFO…" at bounding box center [941, 316] width 233 height 105
click at [963, 354] on div "$200.00" at bounding box center [947, 362] width 210 height 16
drag, startPoint x: 949, startPoint y: 336, endPoint x: 836, endPoint y: 301, distance: 118.6
click at [836, 301] on div "[PERSON_NAME] Financial Analyst, Financial Modeling, FP&A, EBITDA | Virtual CFO…" at bounding box center [941, 316] width 233 height 105
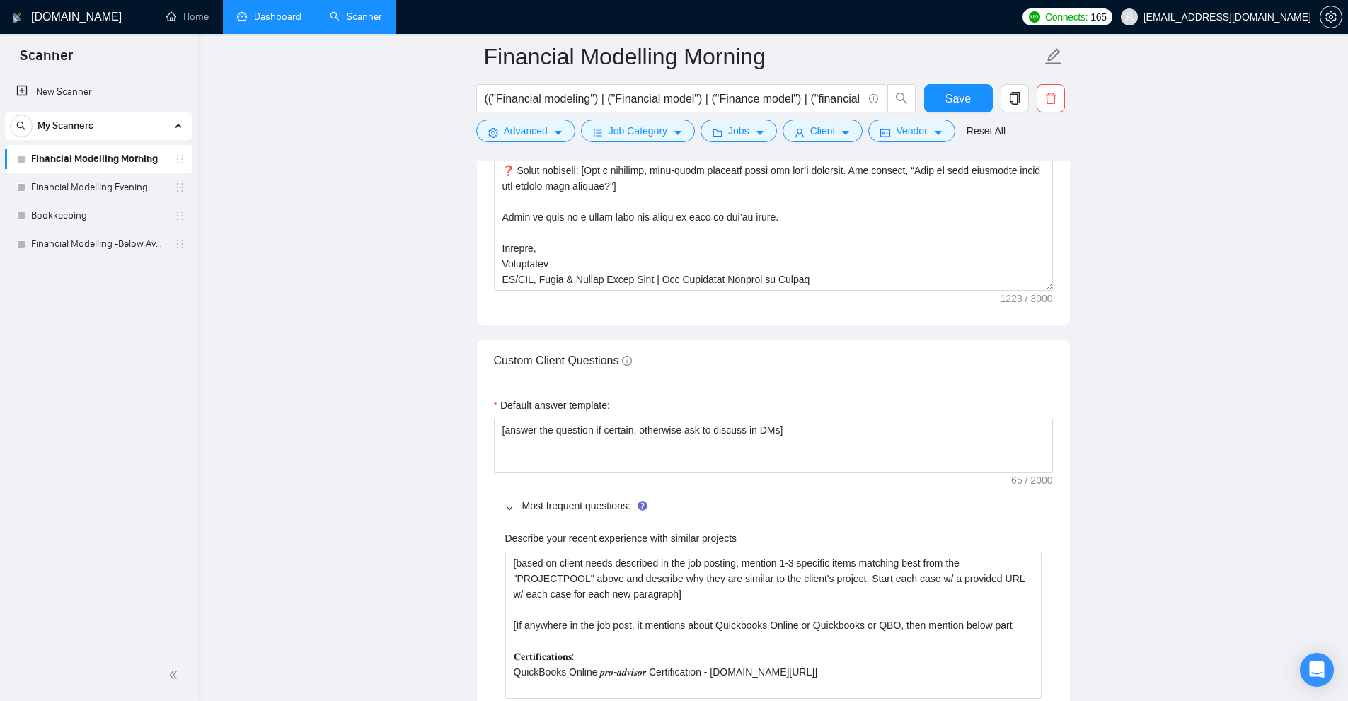
scroll to position [1681, 0]
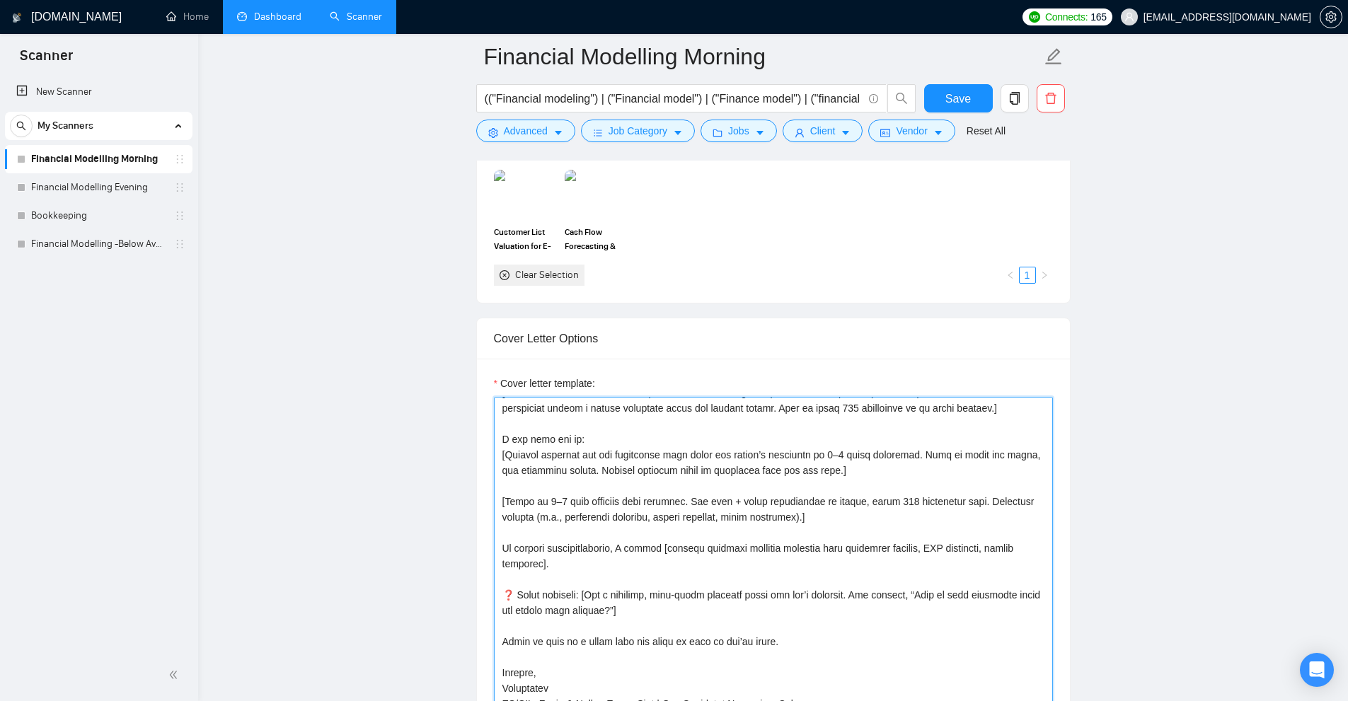
click at [818, 465] on textarea "Cover letter template:" at bounding box center [773, 556] width 559 height 319
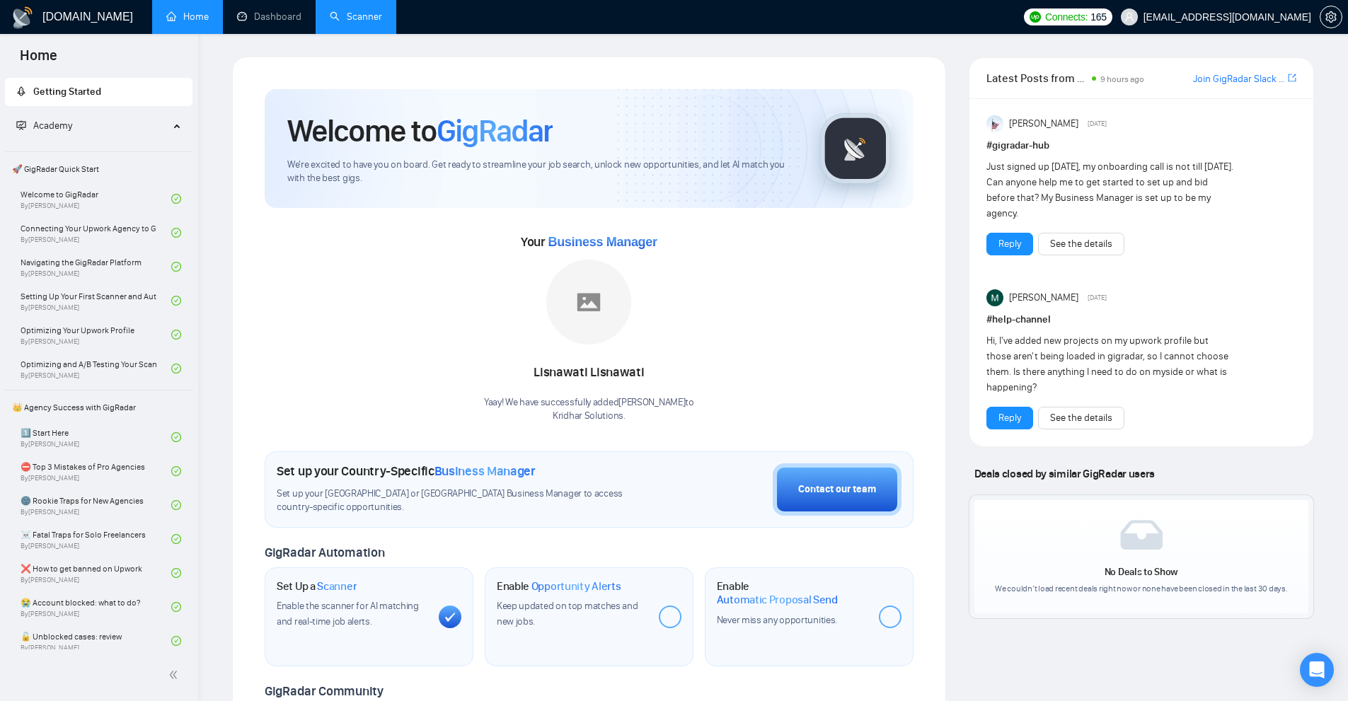
click at [362, 11] on link "Scanner" at bounding box center [356, 17] width 52 height 12
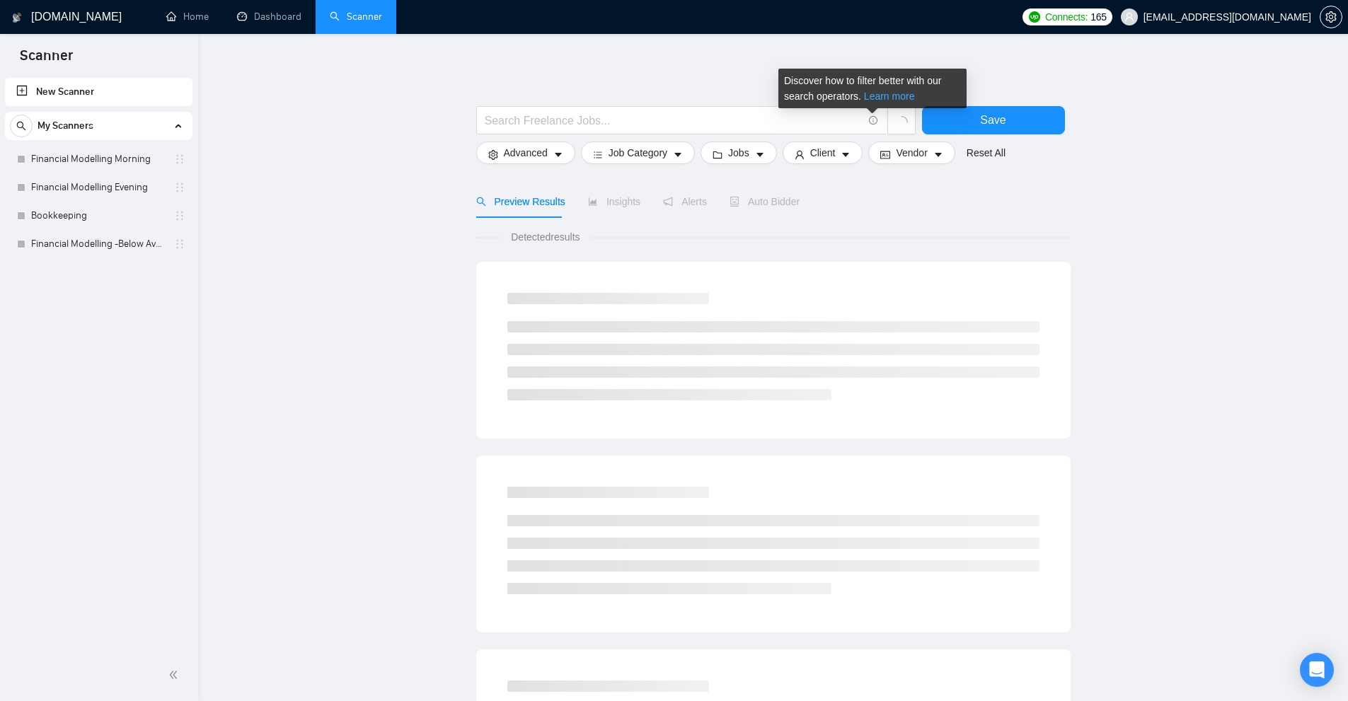
click at [877, 96] on link "Learn more" at bounding box center [889, 96] width 51 height 11
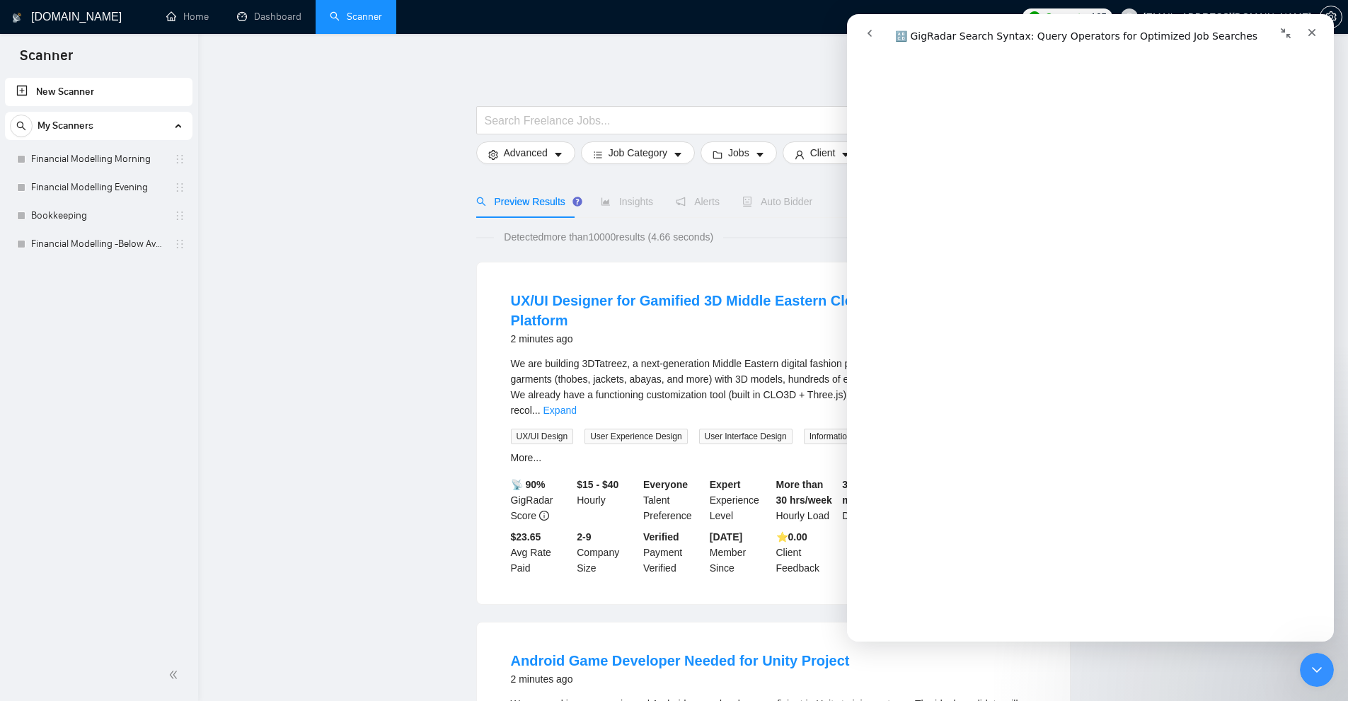
scroll to position [4986, 0]
click at [1313, 28] on icon "Close" at bounding box center [1312, 32] width 11 height 11
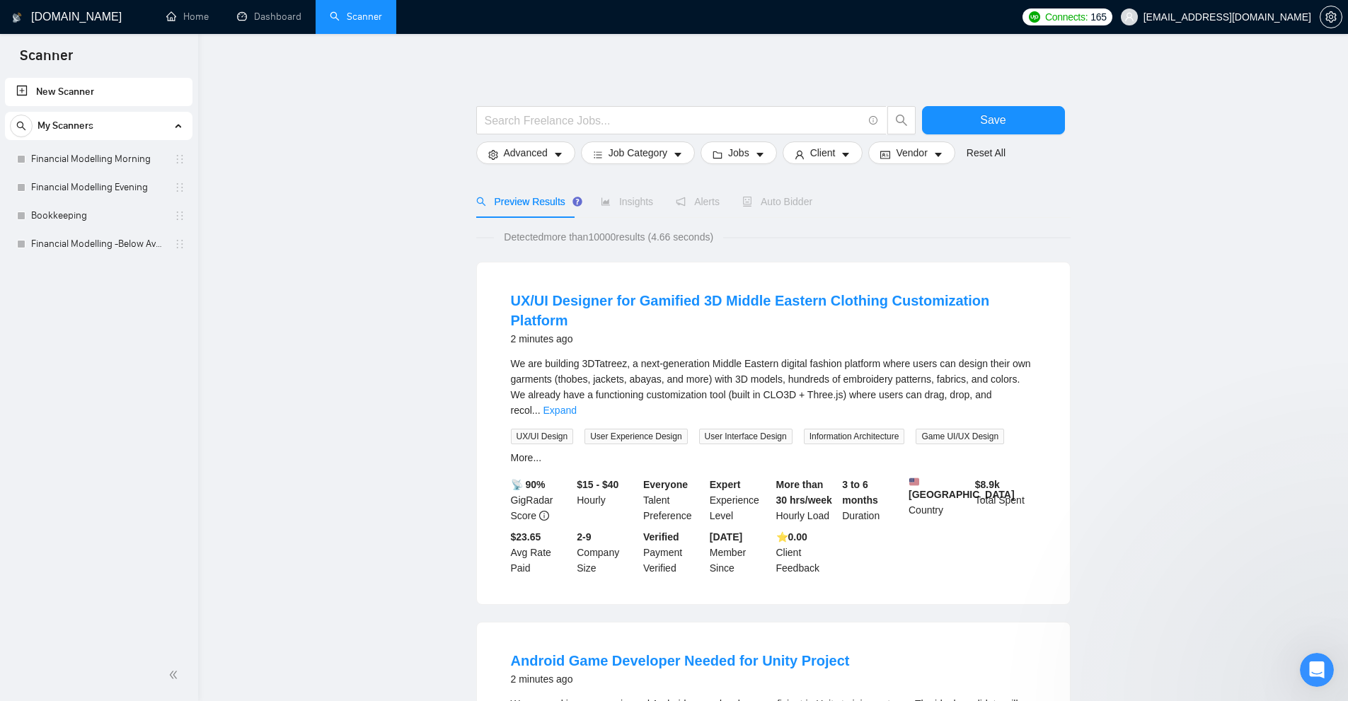
scroll to position [0, 0]
